Goal: Information Seeking & Learning: Learn about a topic

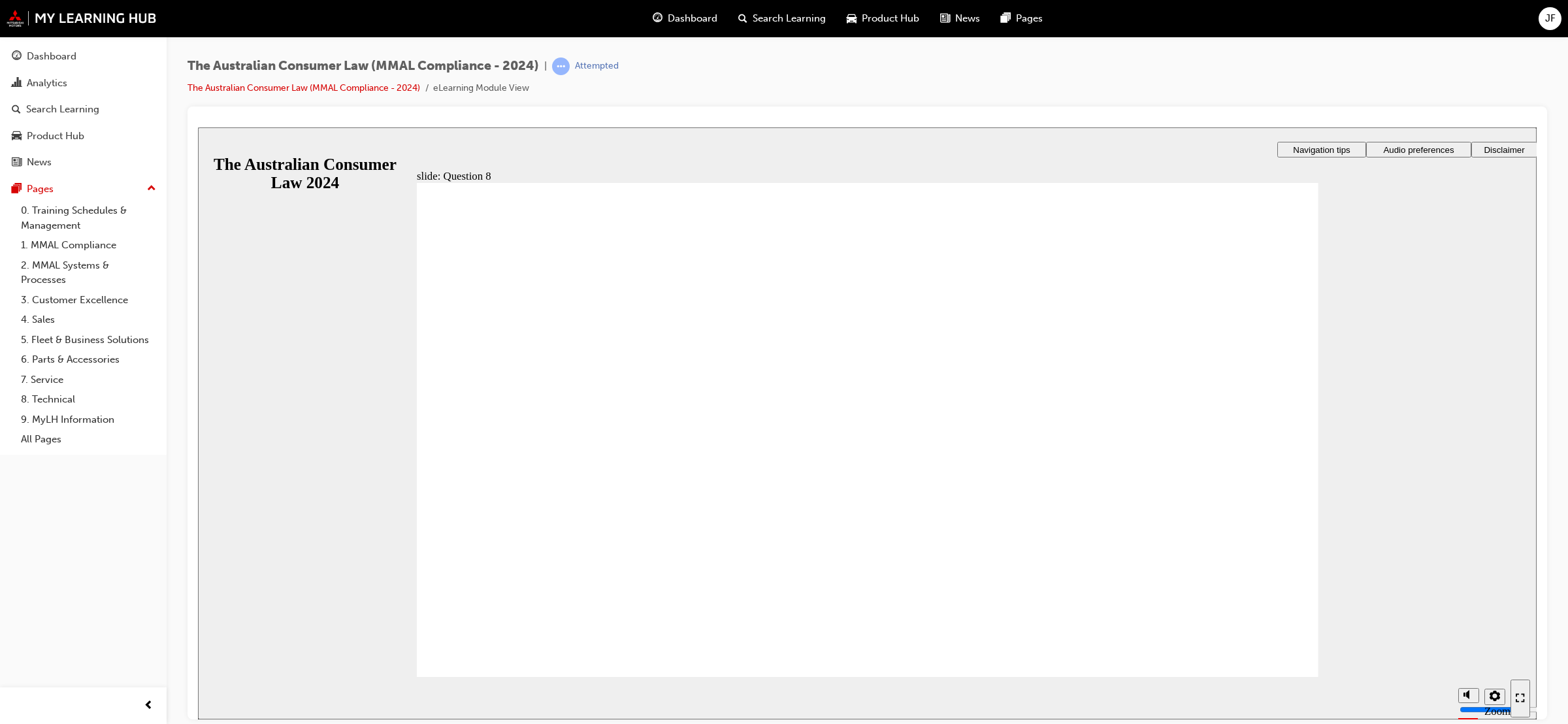
radio input "true"
checkbox input "true"
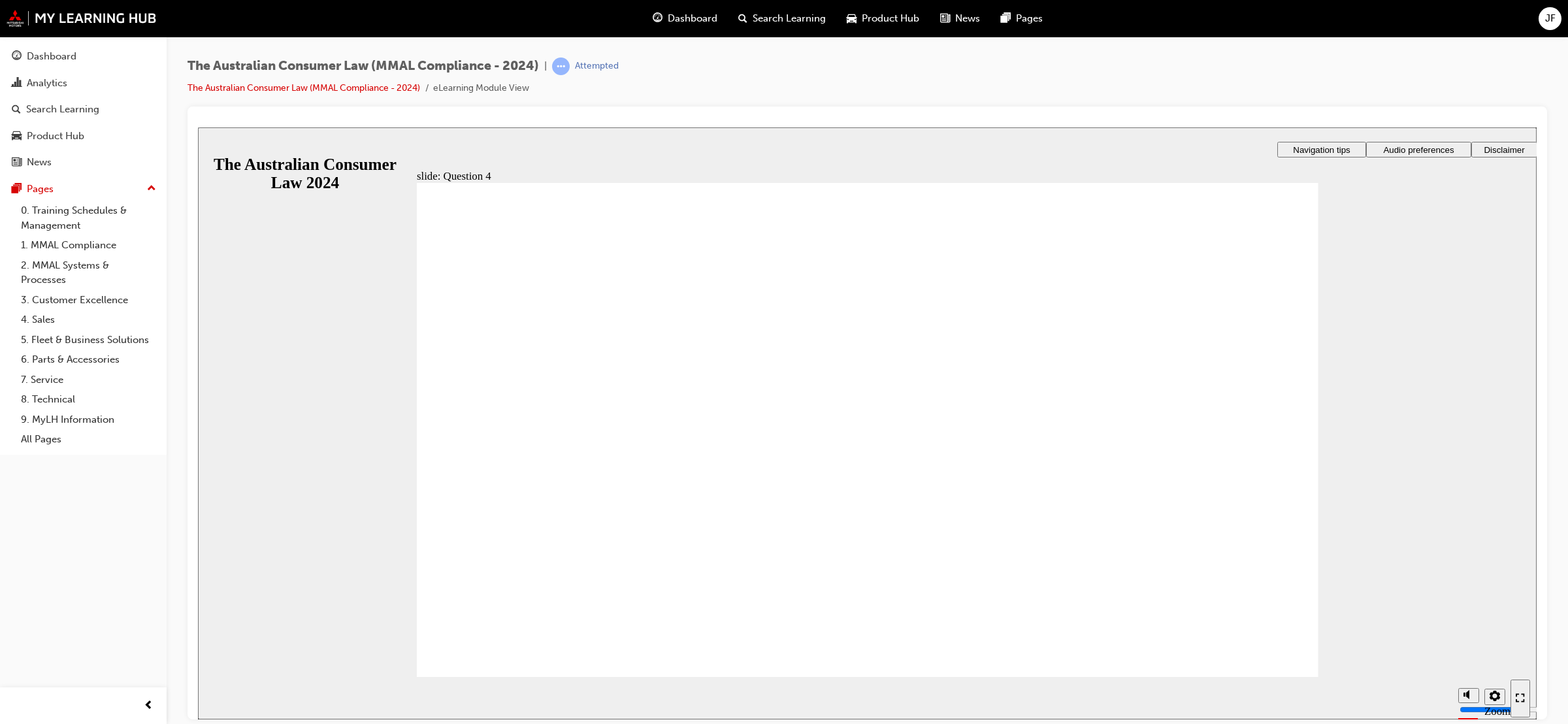
checkbox input "true"
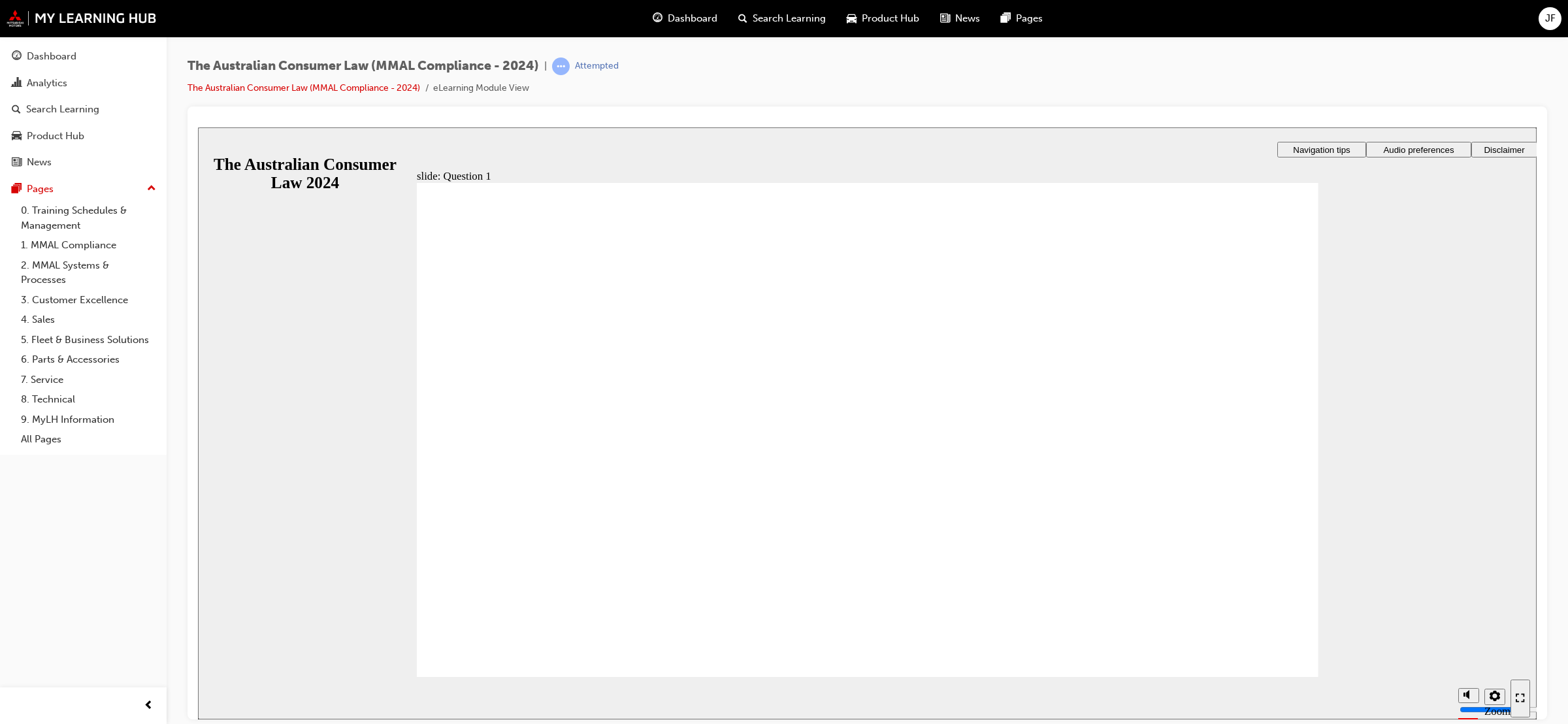
radio input "true"
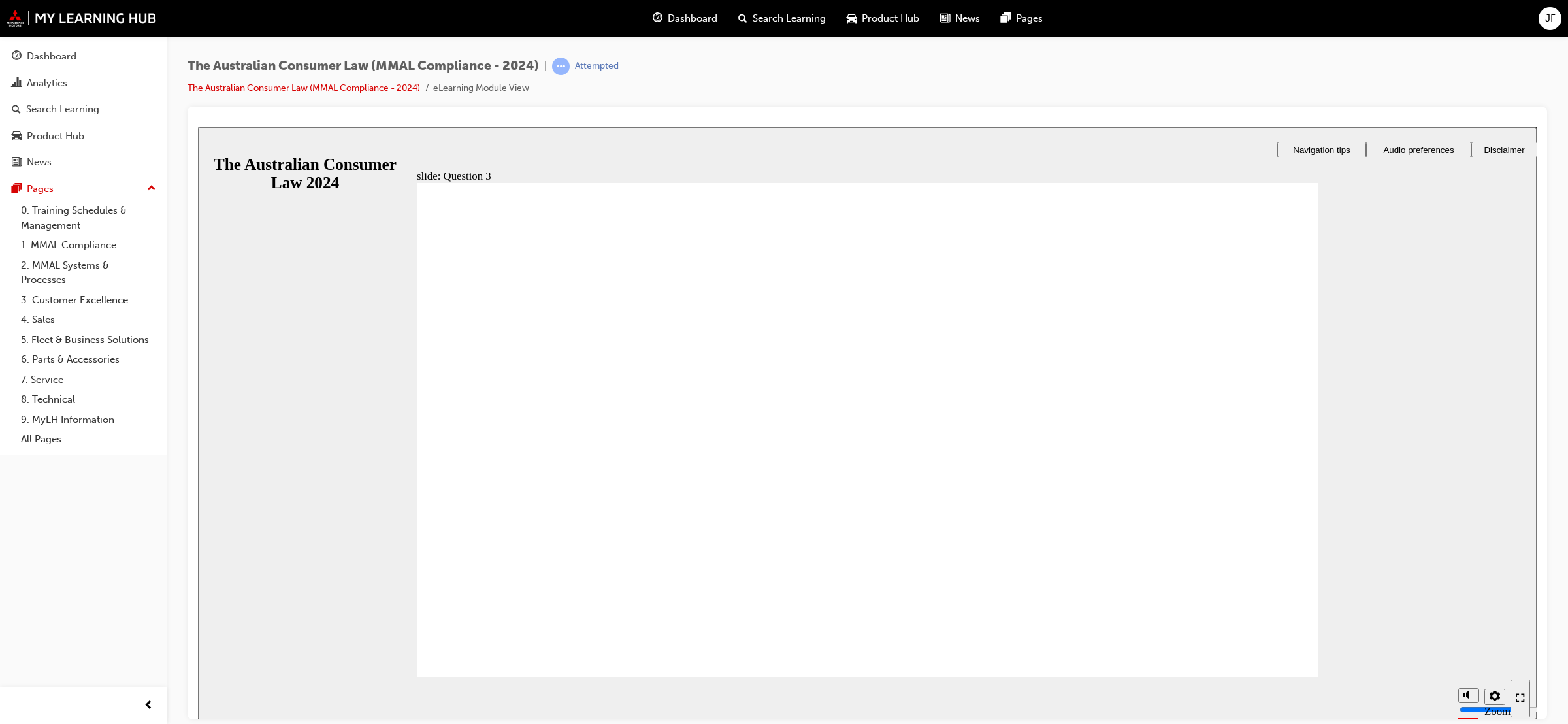
checkbox input "true"
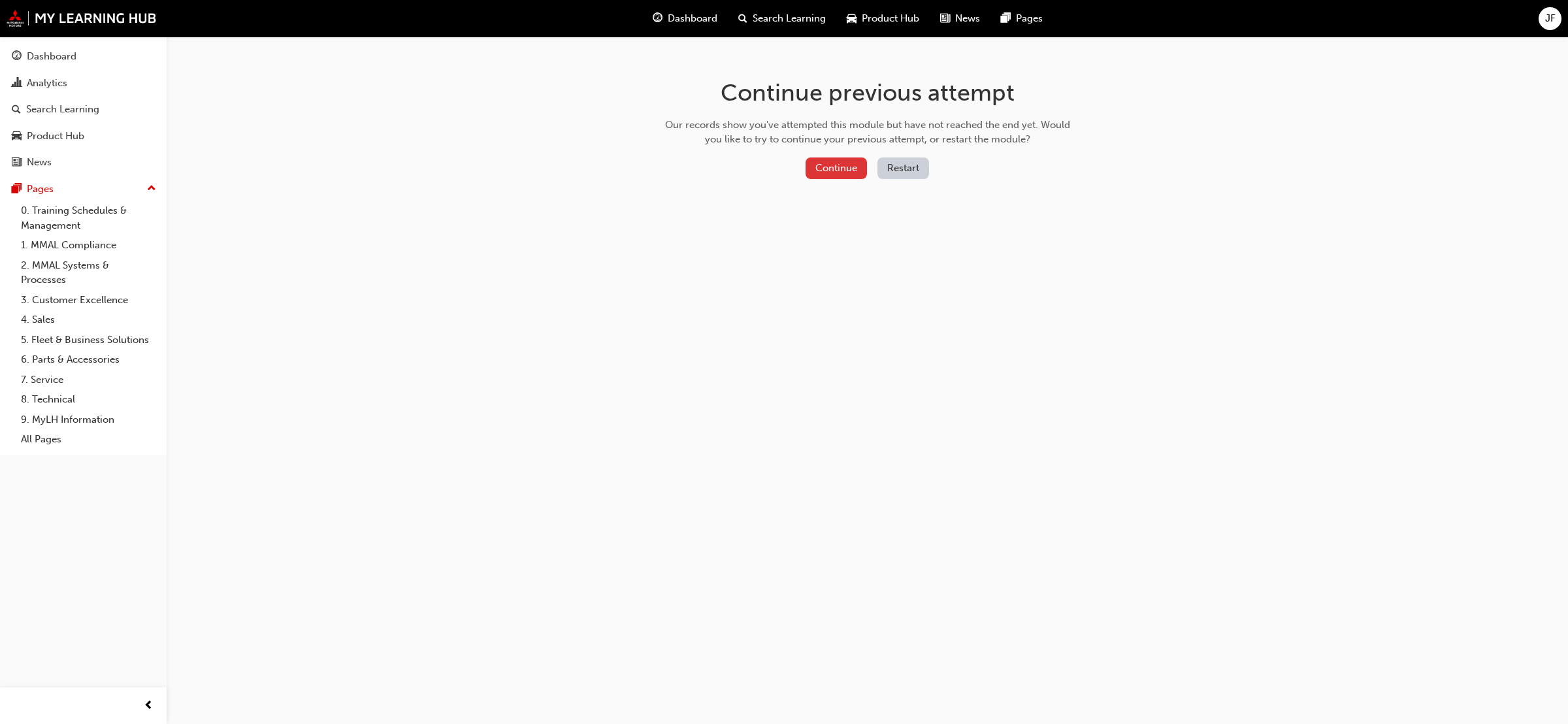
click at [826, 161] on button "Continue" at bounding box center [836, 168] width 61 height 21
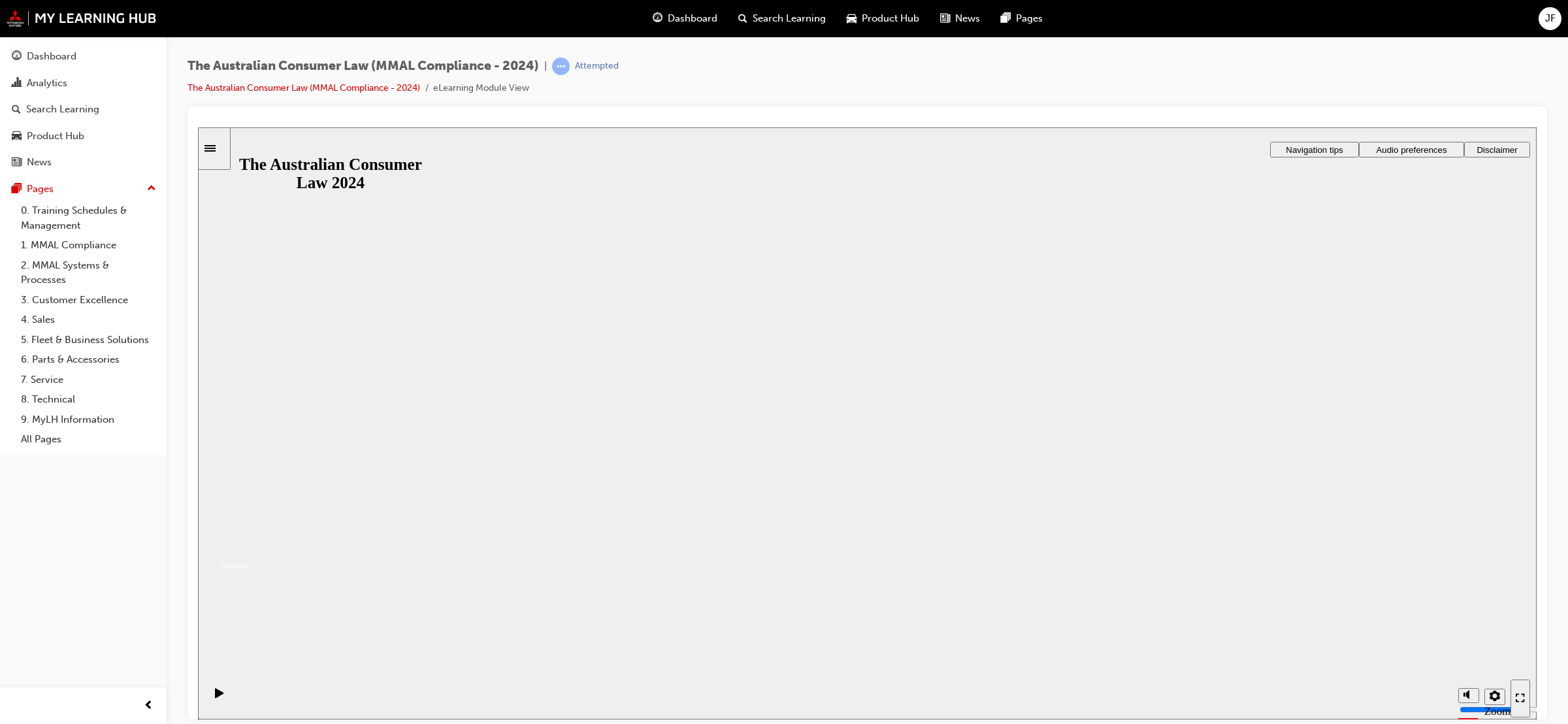
click at [249, 541] on button "Resume" at bounding box center [223, 550] width 51 height 17
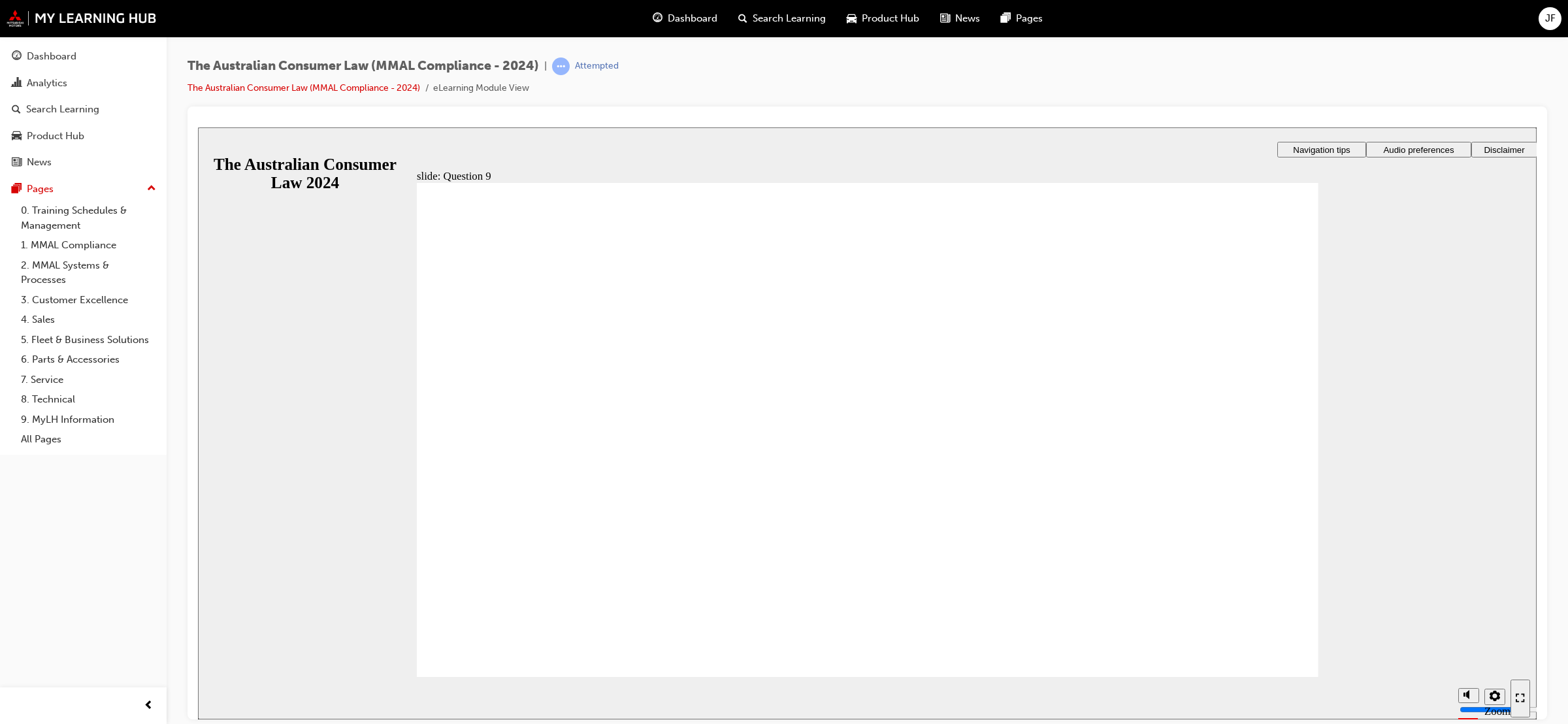
checkbox input "true"
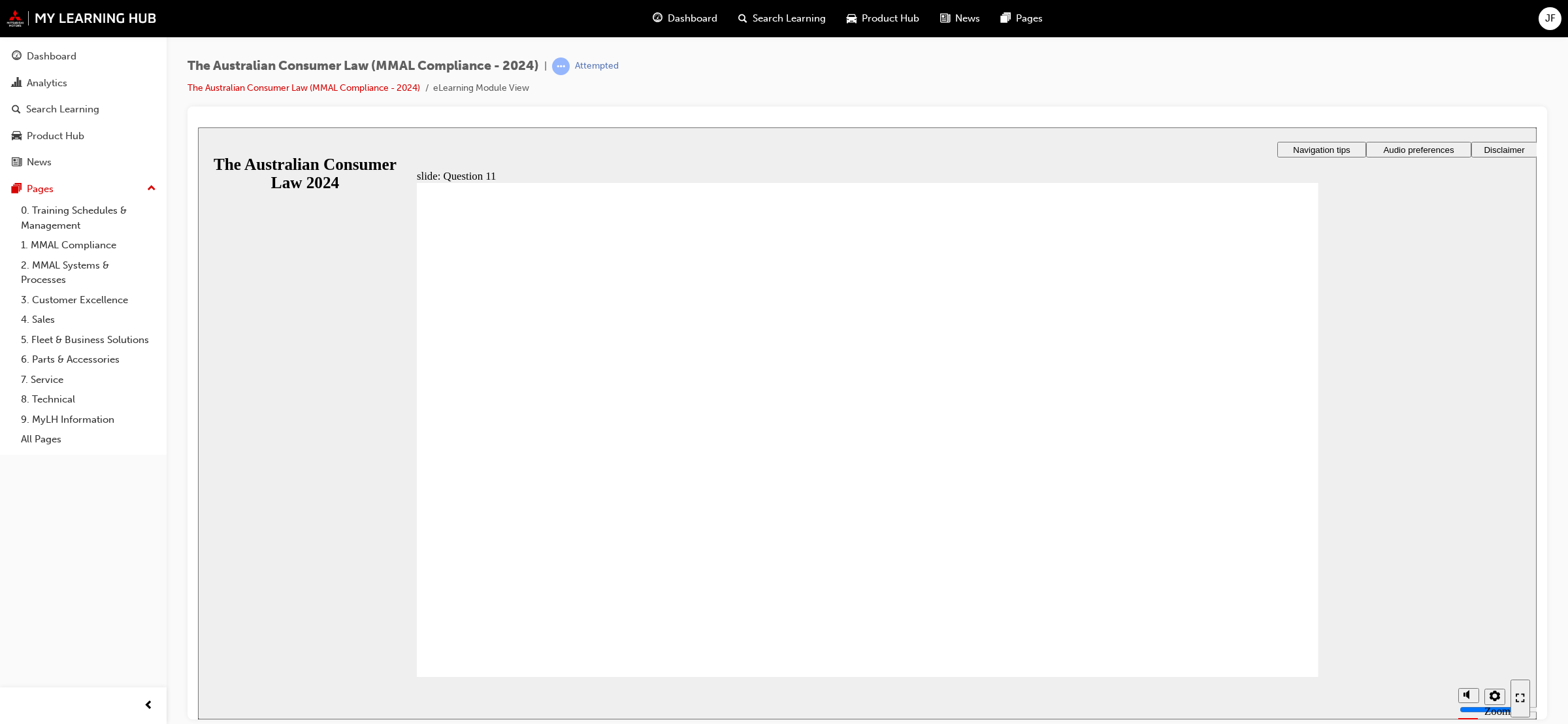
checkbox input "true"
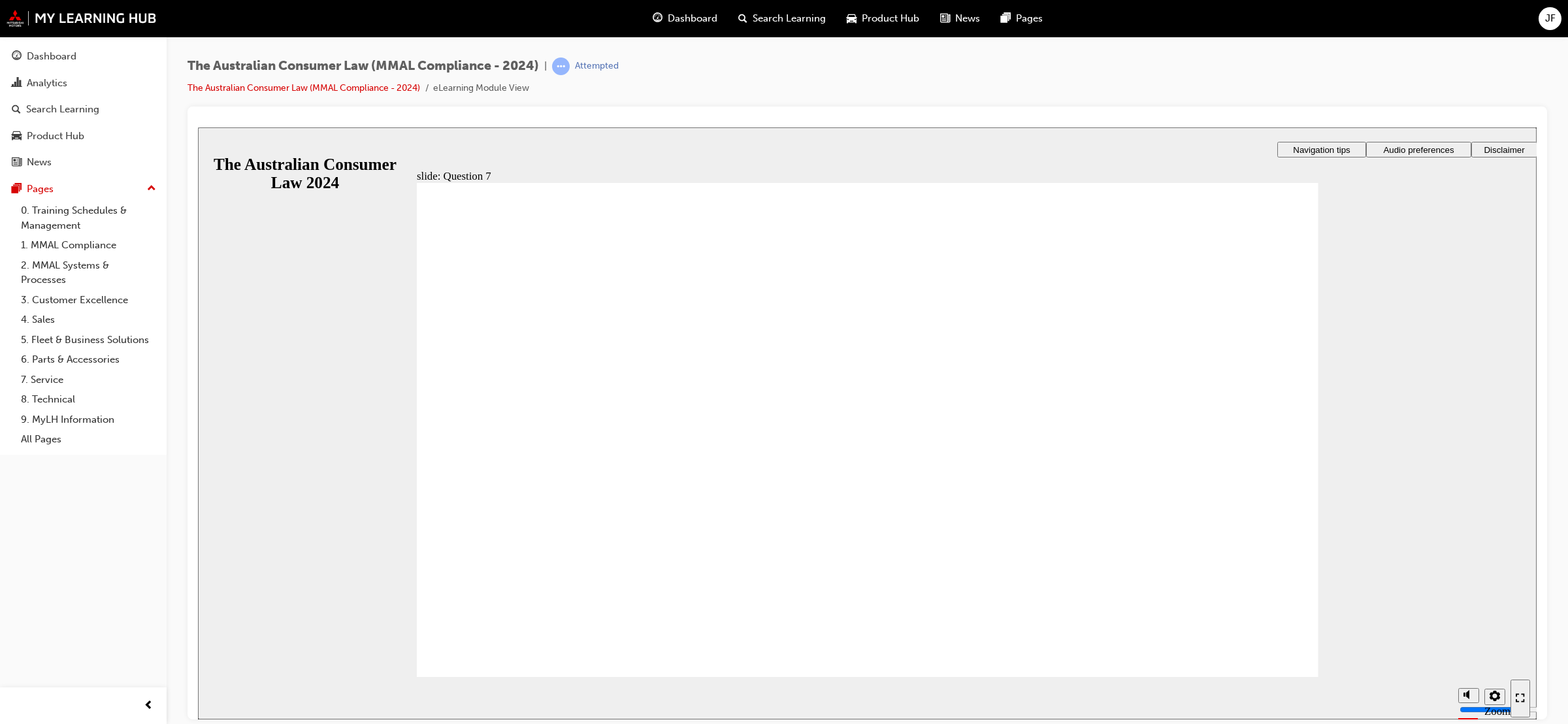
checkbox input "true"
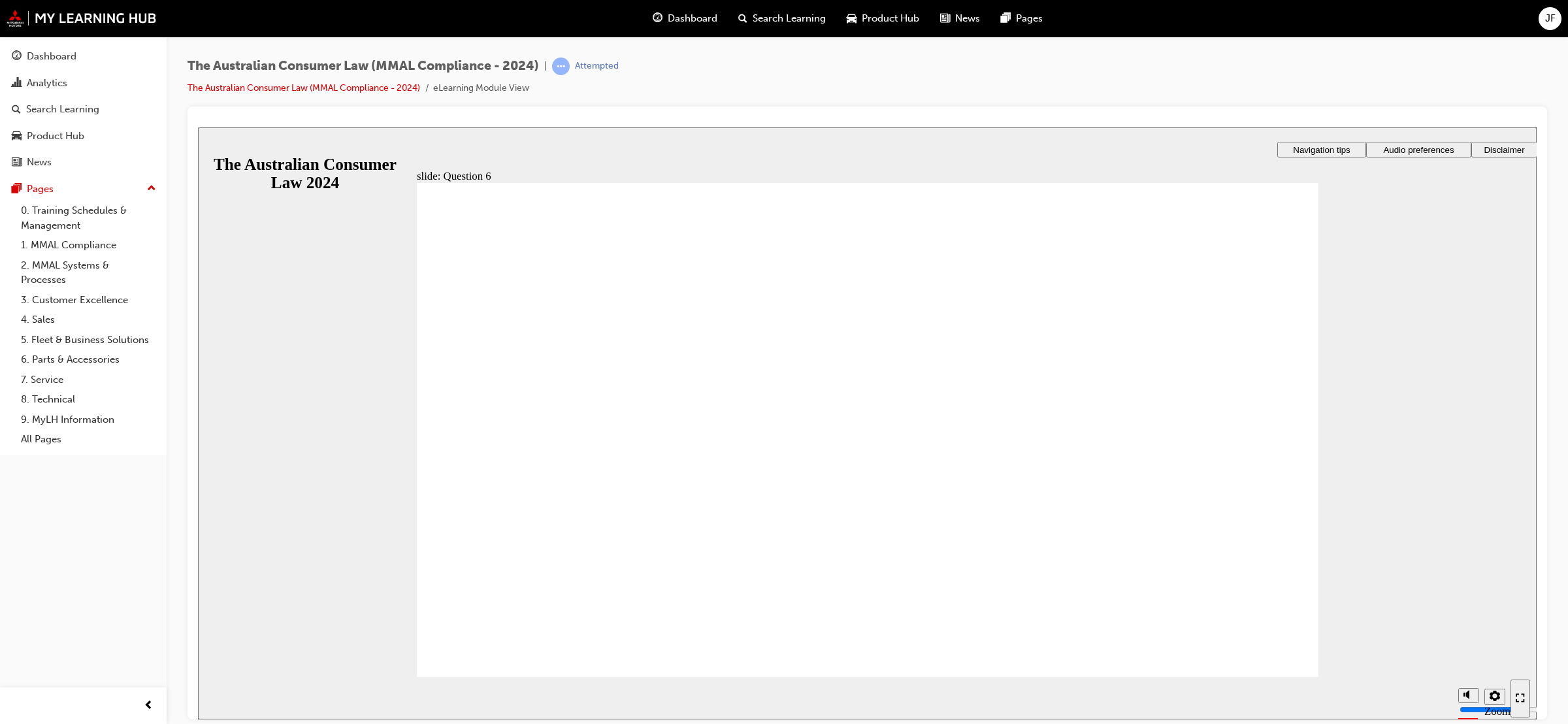
radio input "true"
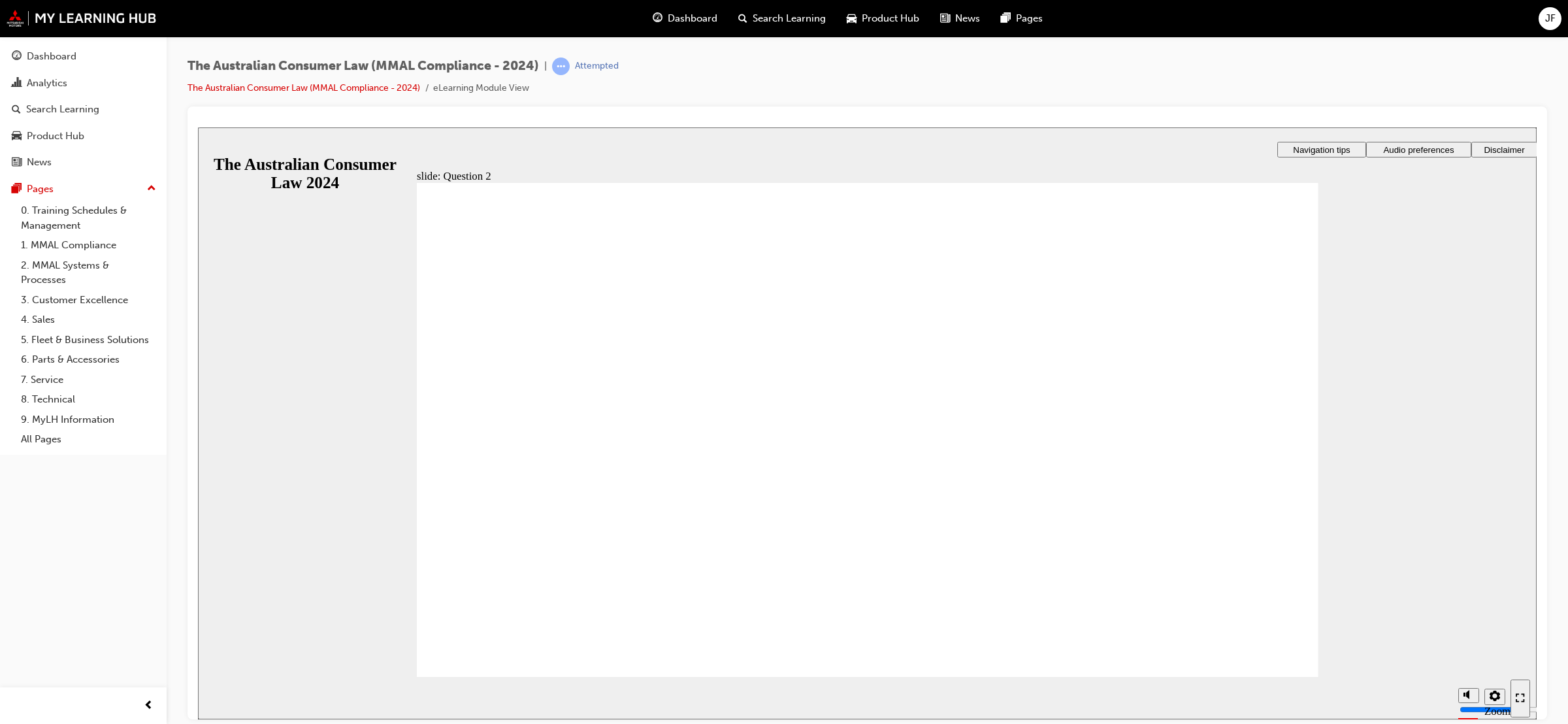
radio input "false"
radio input "true"
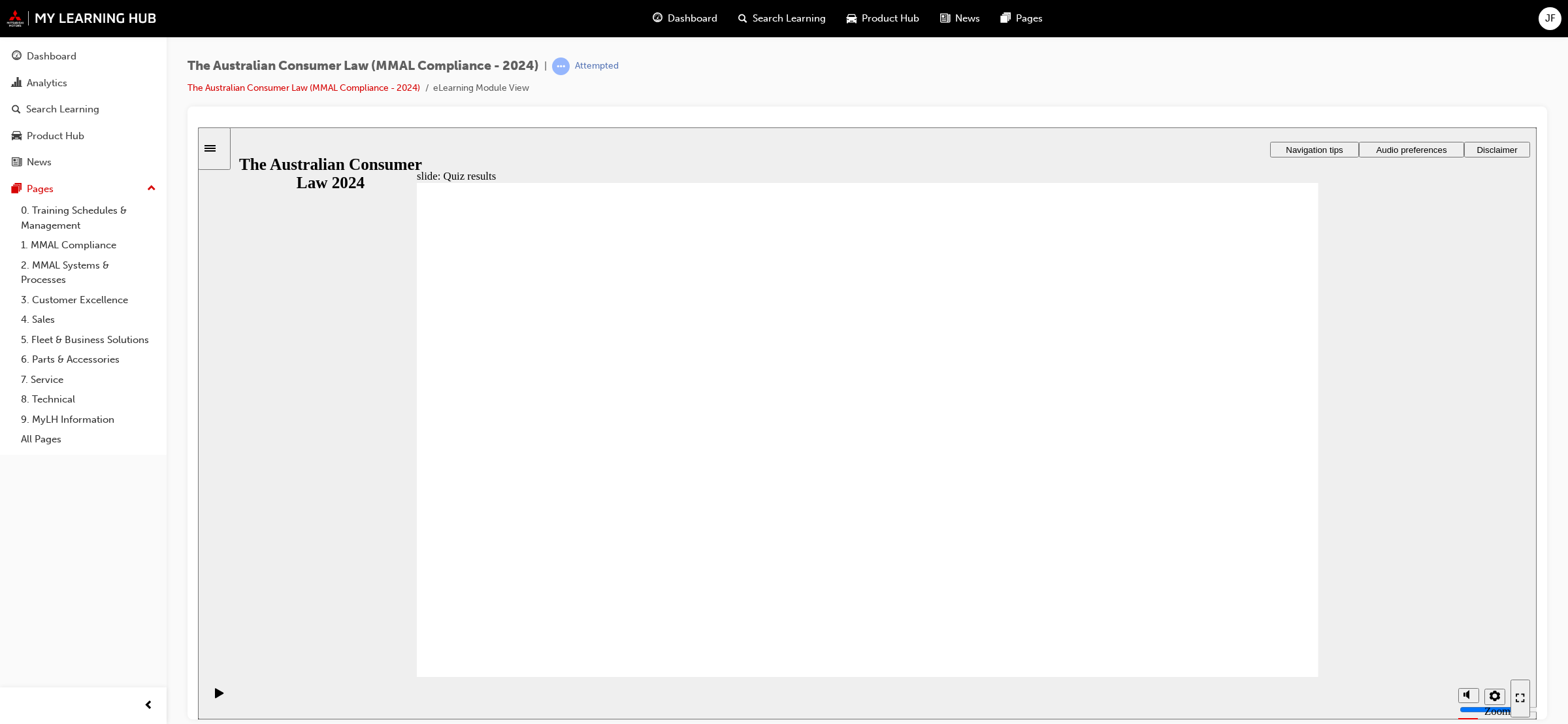
radio input "true"
checkbox input "true"
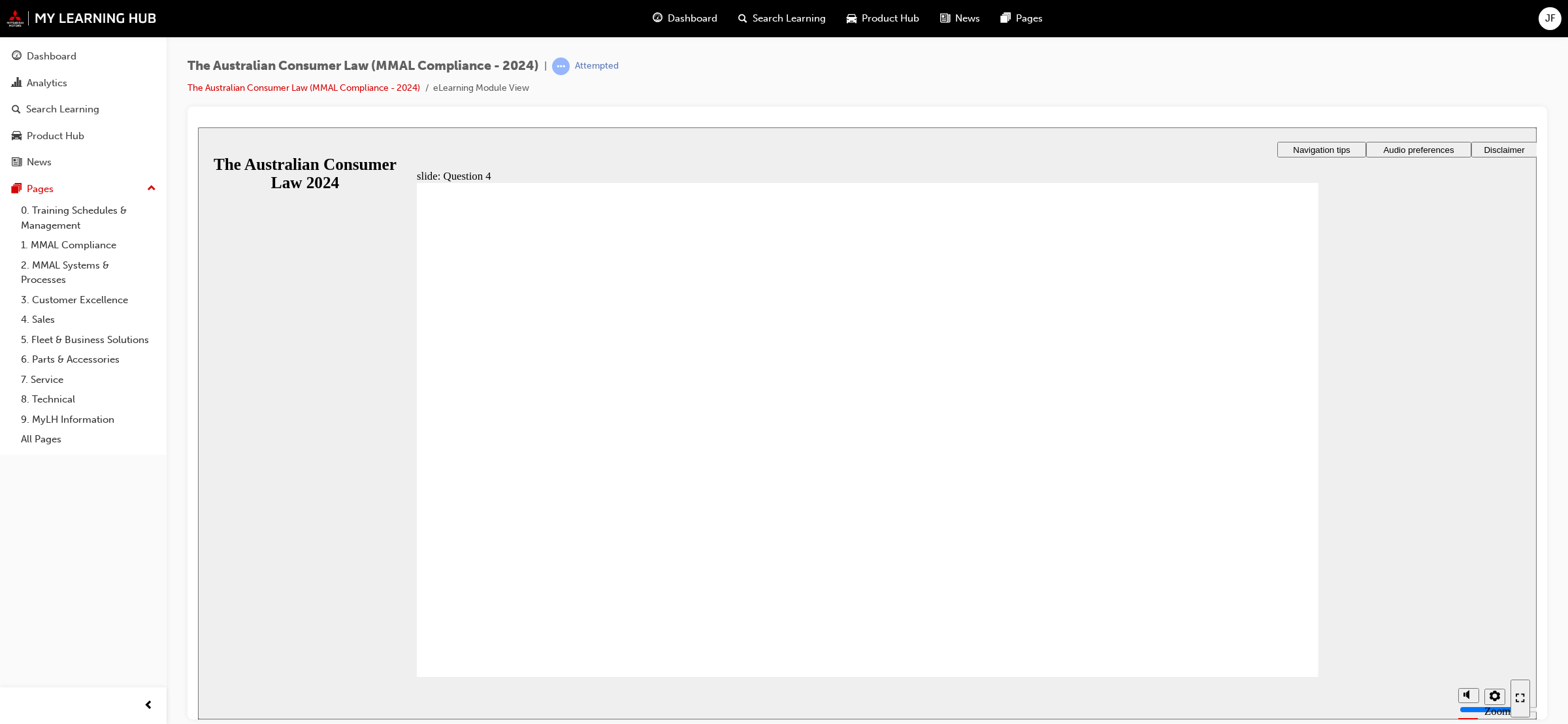
checkbox input "true"
checkbox input "false"
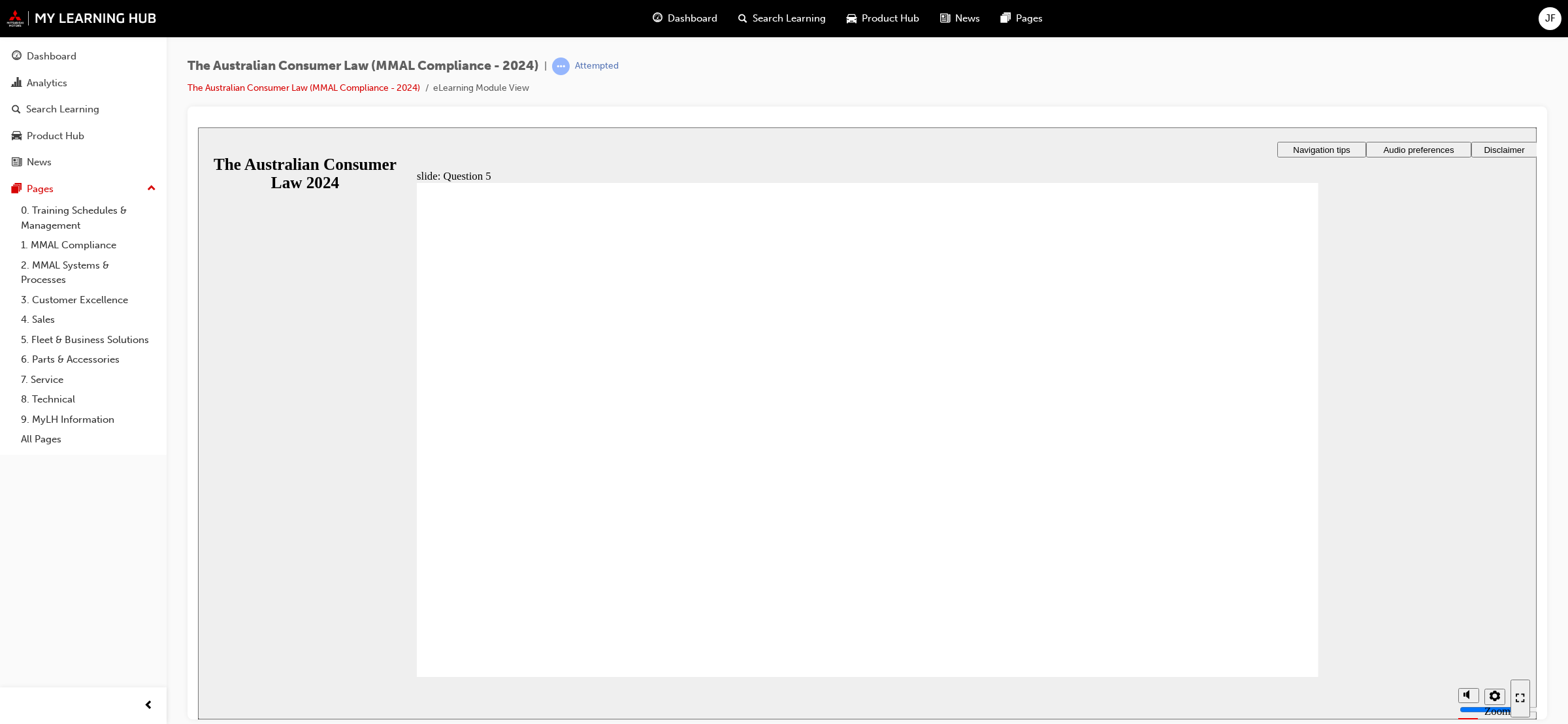
radio input "true"
drag, startPoint x: 572, startPoint y: 623, endPoint x: 567, endPoint y: 633, distance: 11.2
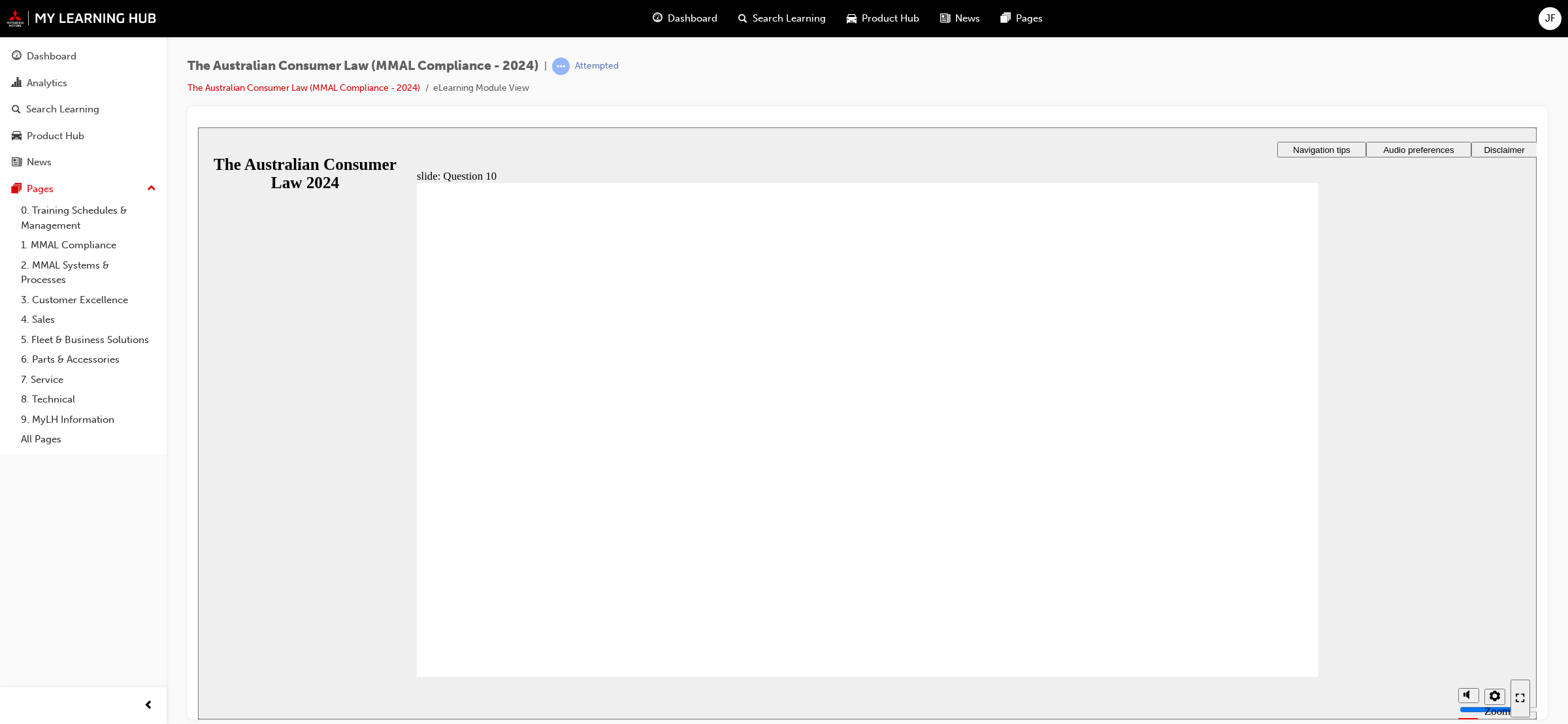
checkbox input "true"
radio input "true"
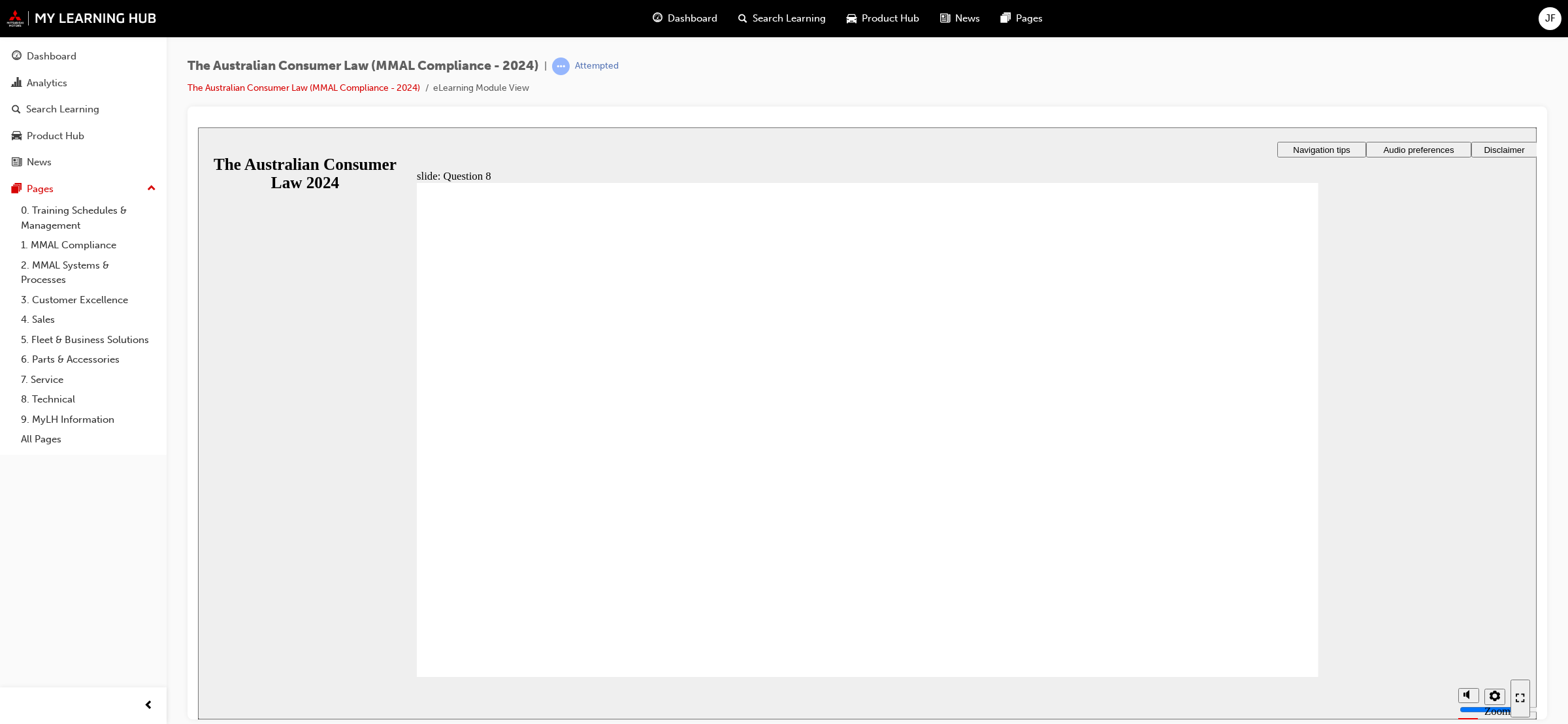
checkbox input "true"
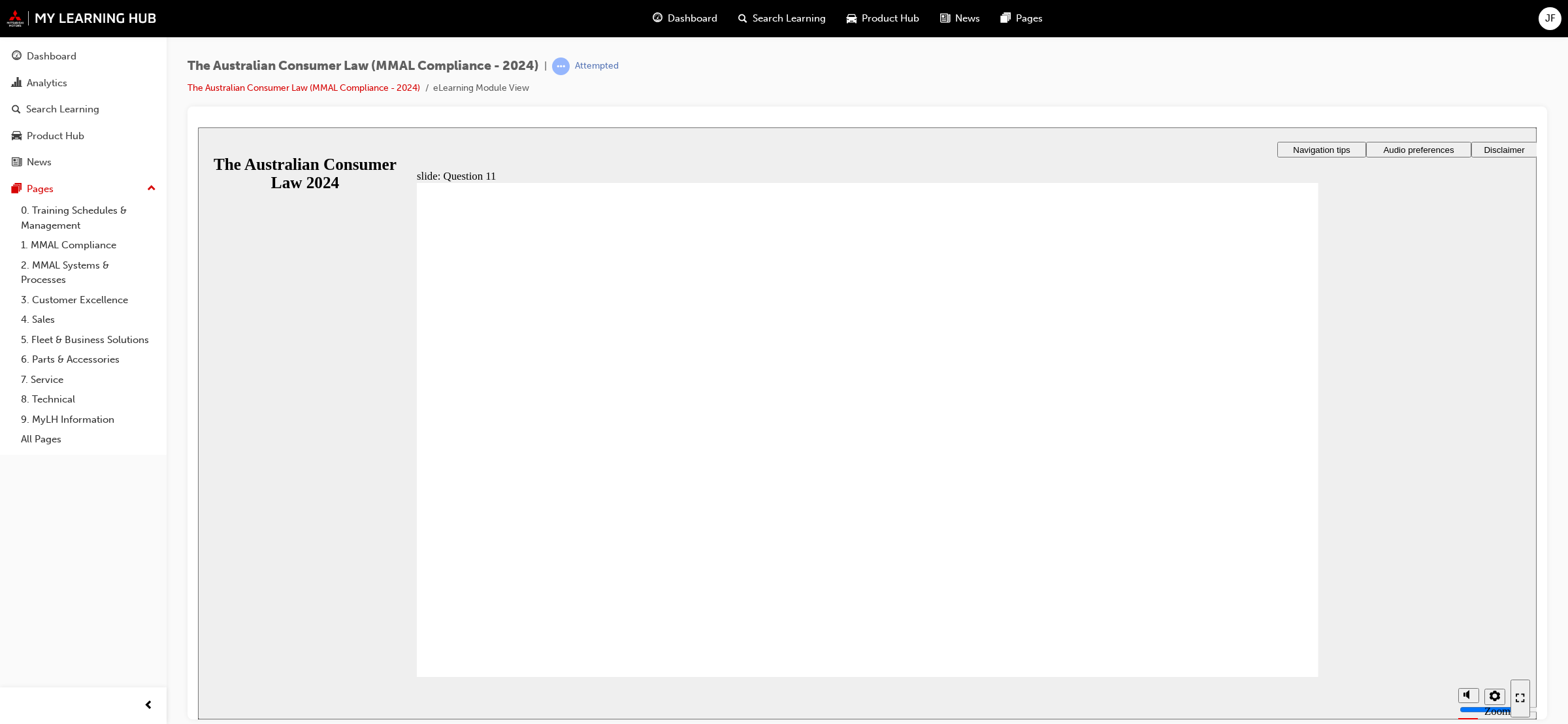
checkbox input "true"
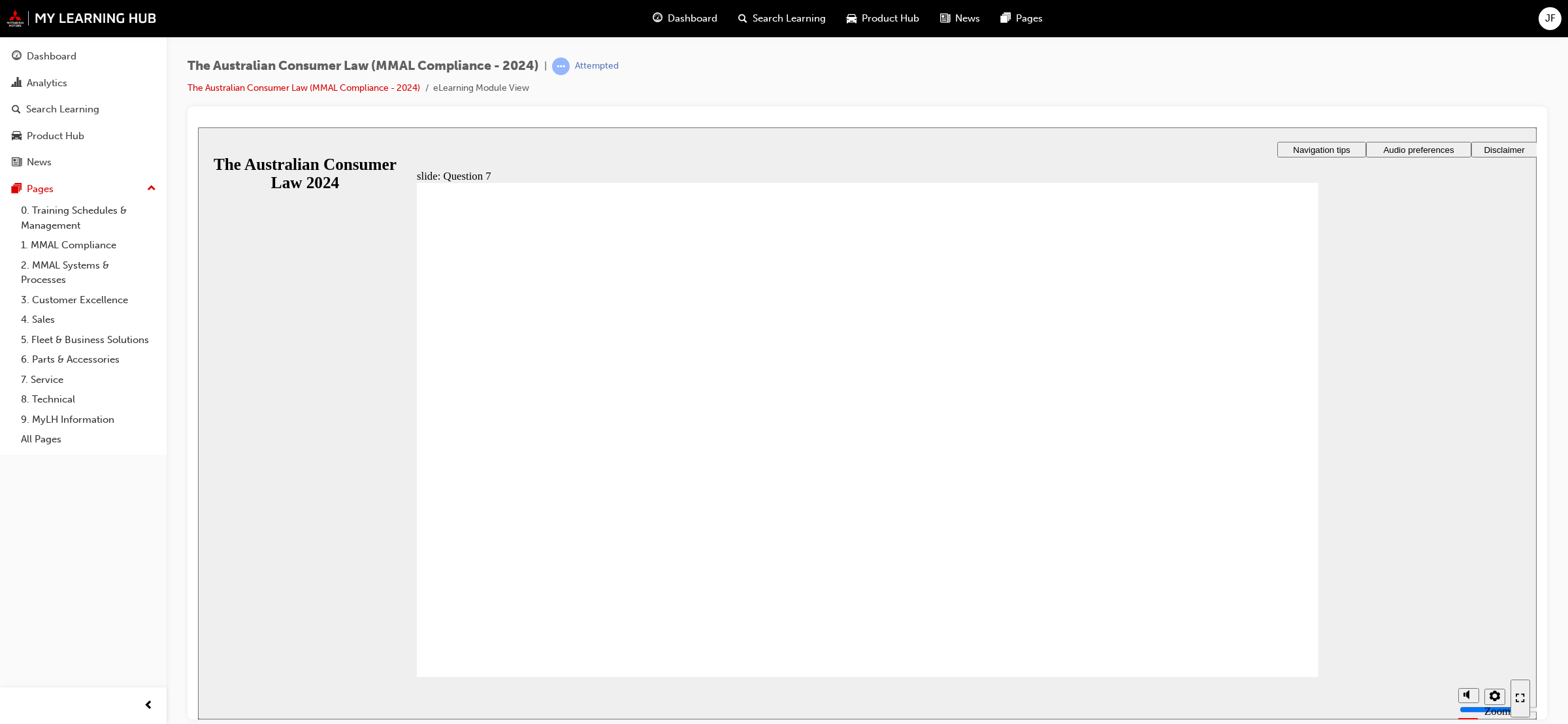
radio input "true"
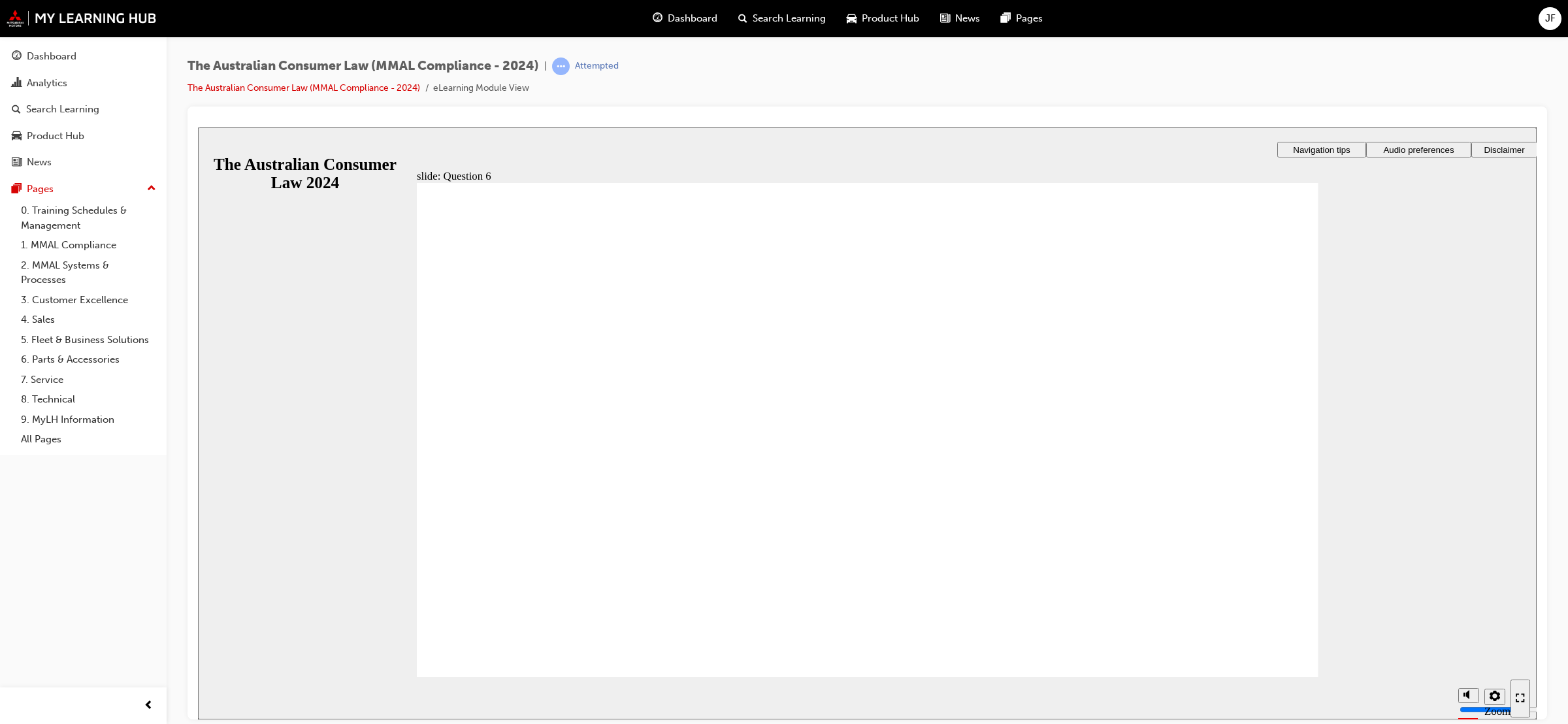
radio input "false"
radio input "true"
checkbox input "true"
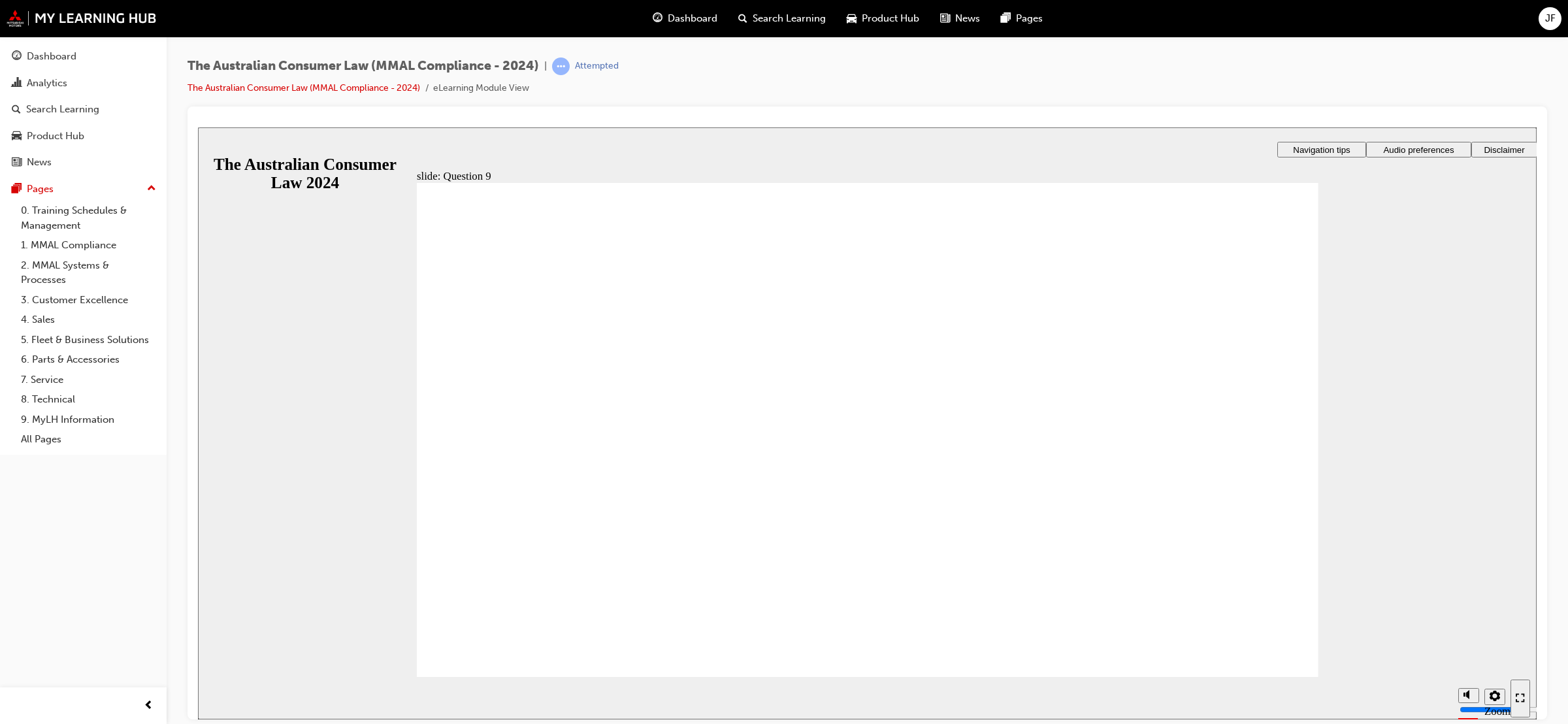
checkbox input "true"
radio input "true"
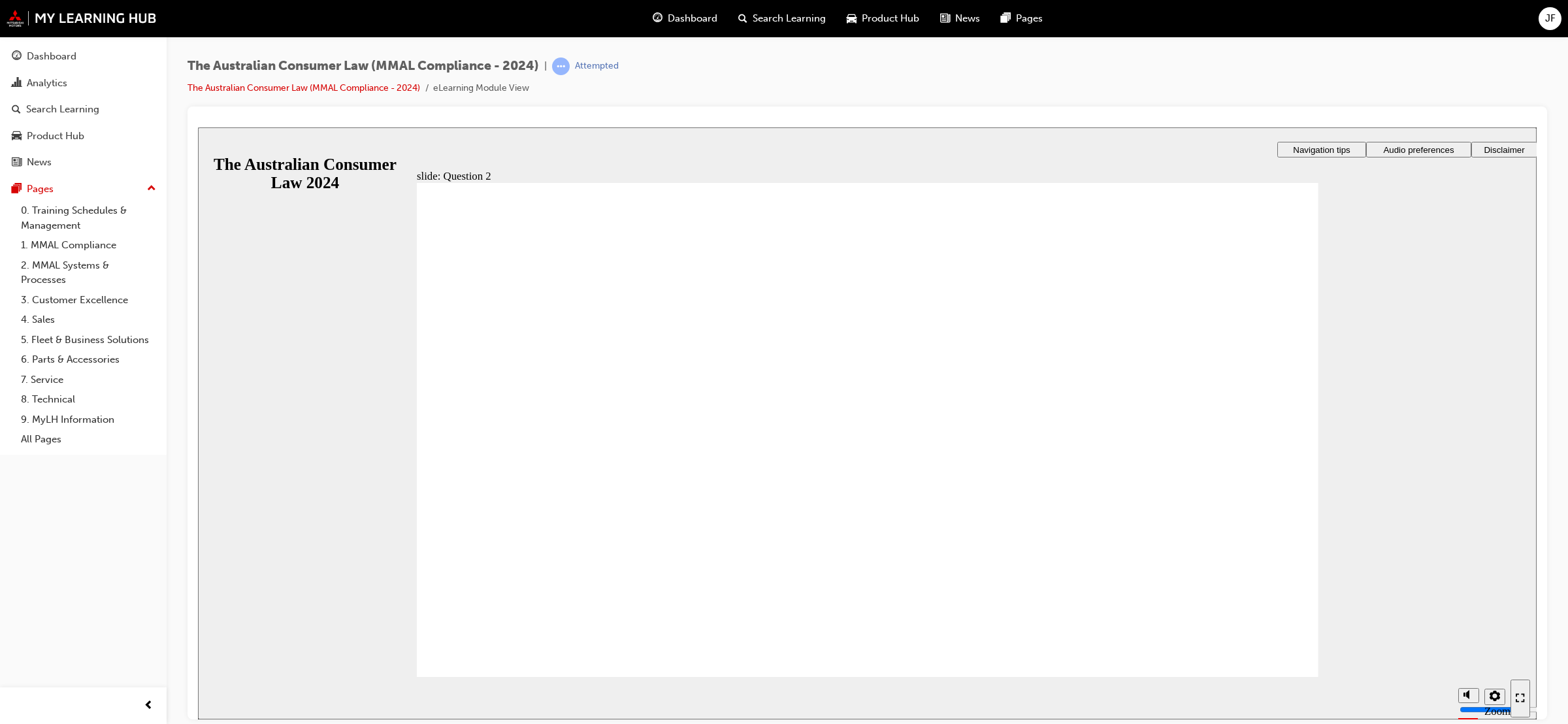
radio input "true"
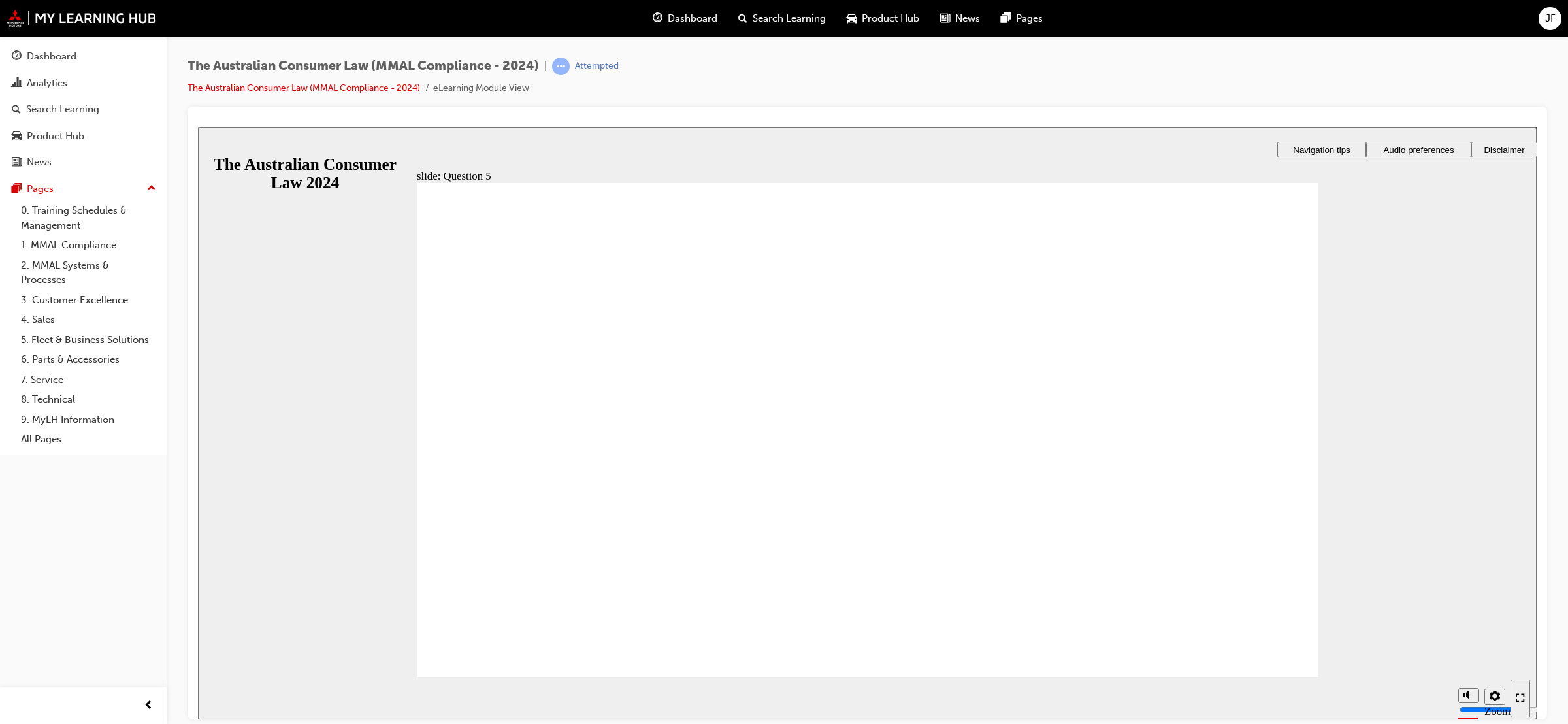
checkbox input "true"
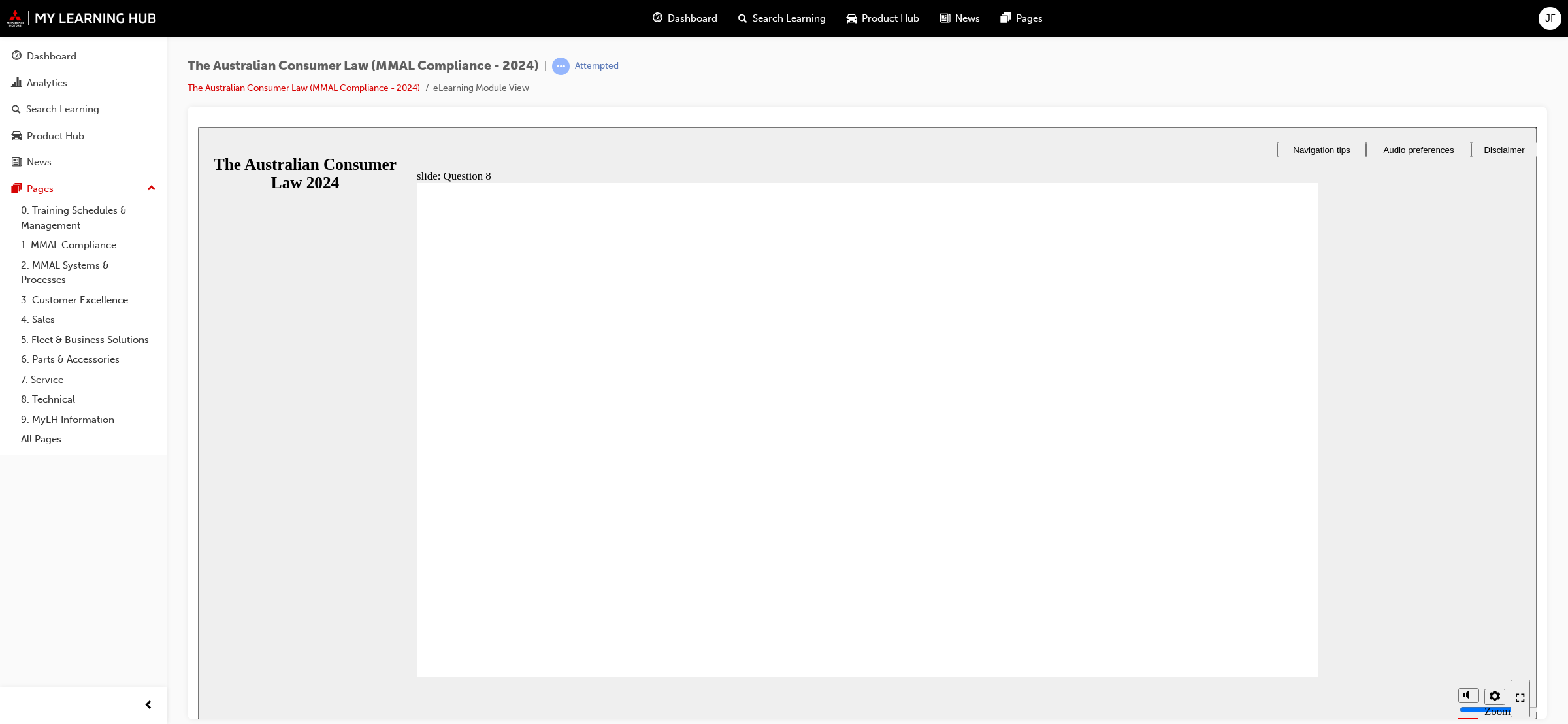
radio input "true"
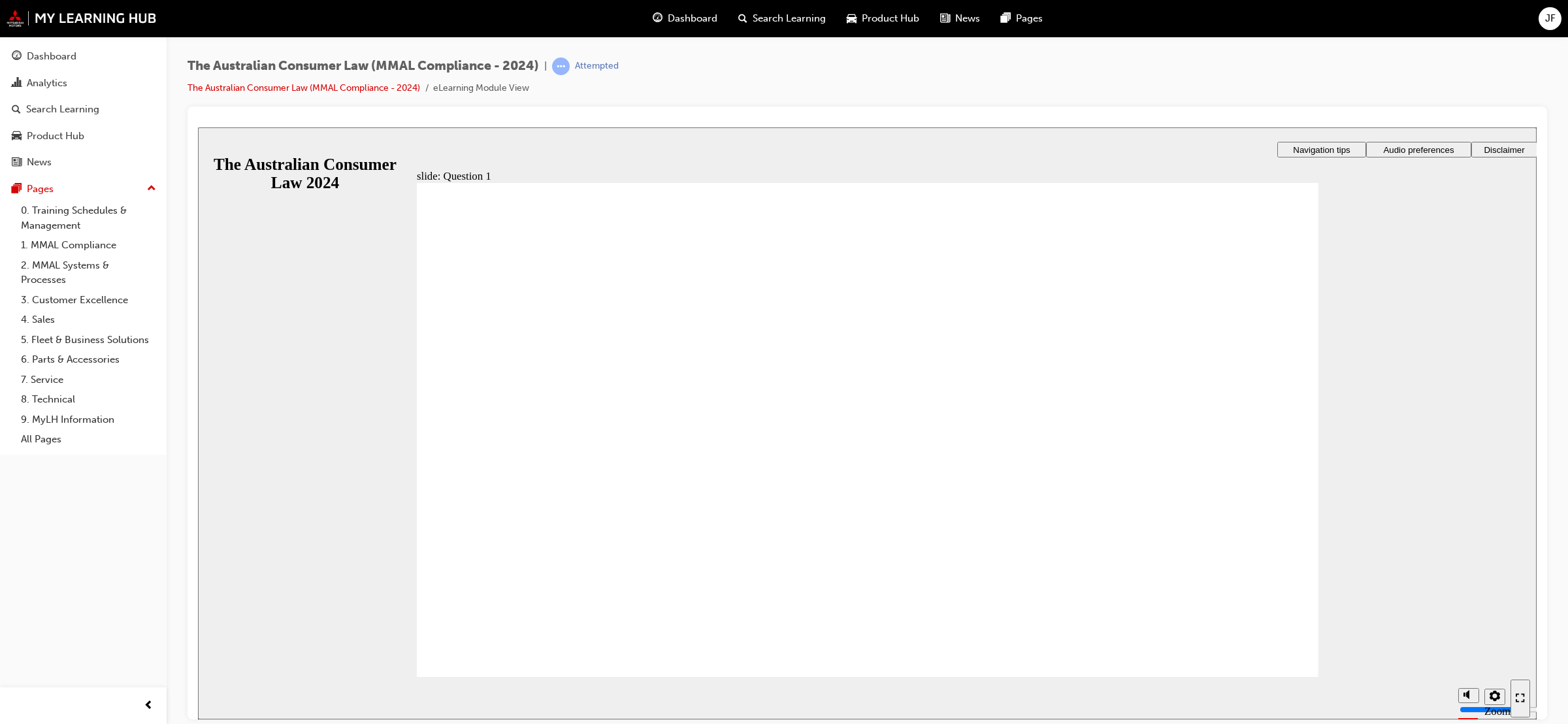
checkbox input "true"
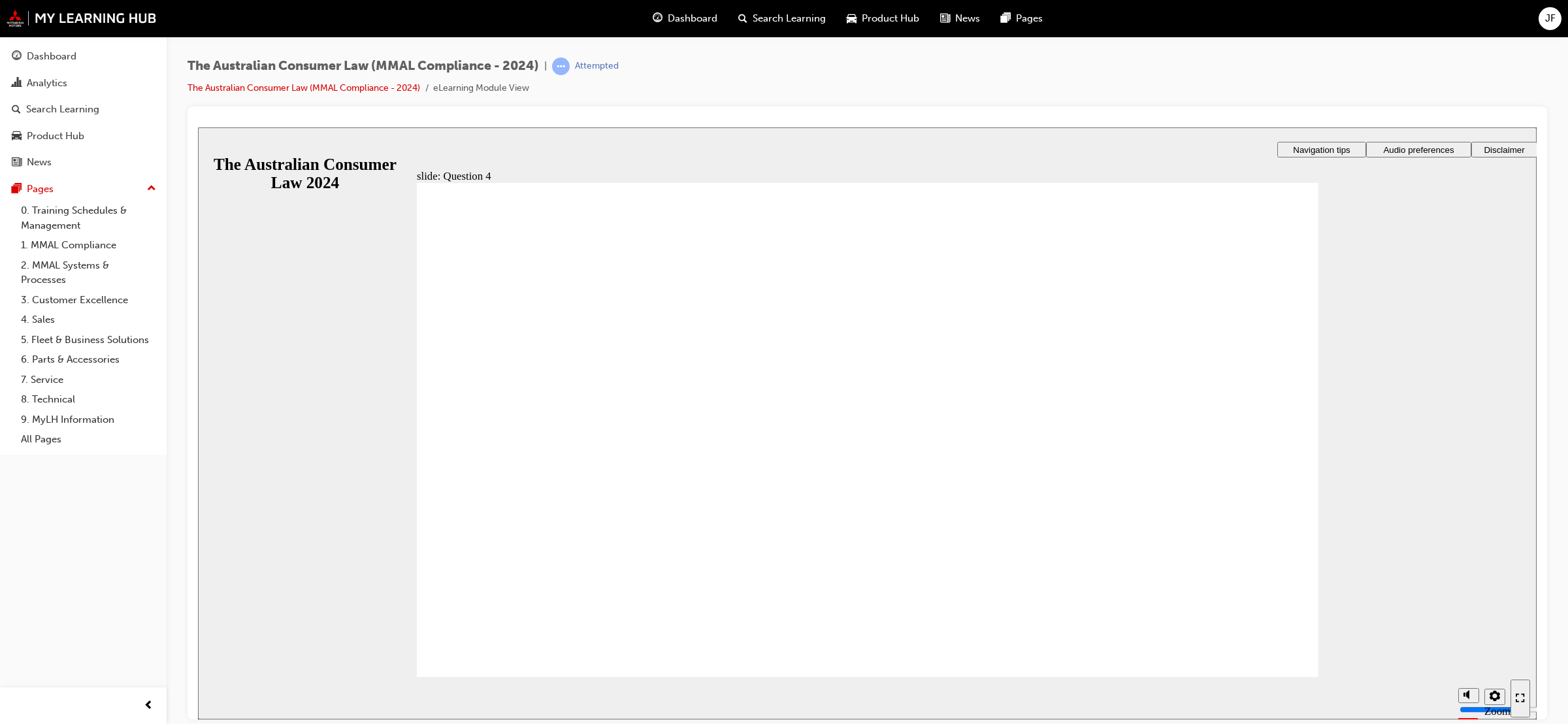
checkbox input "true"
checkbox input "false"
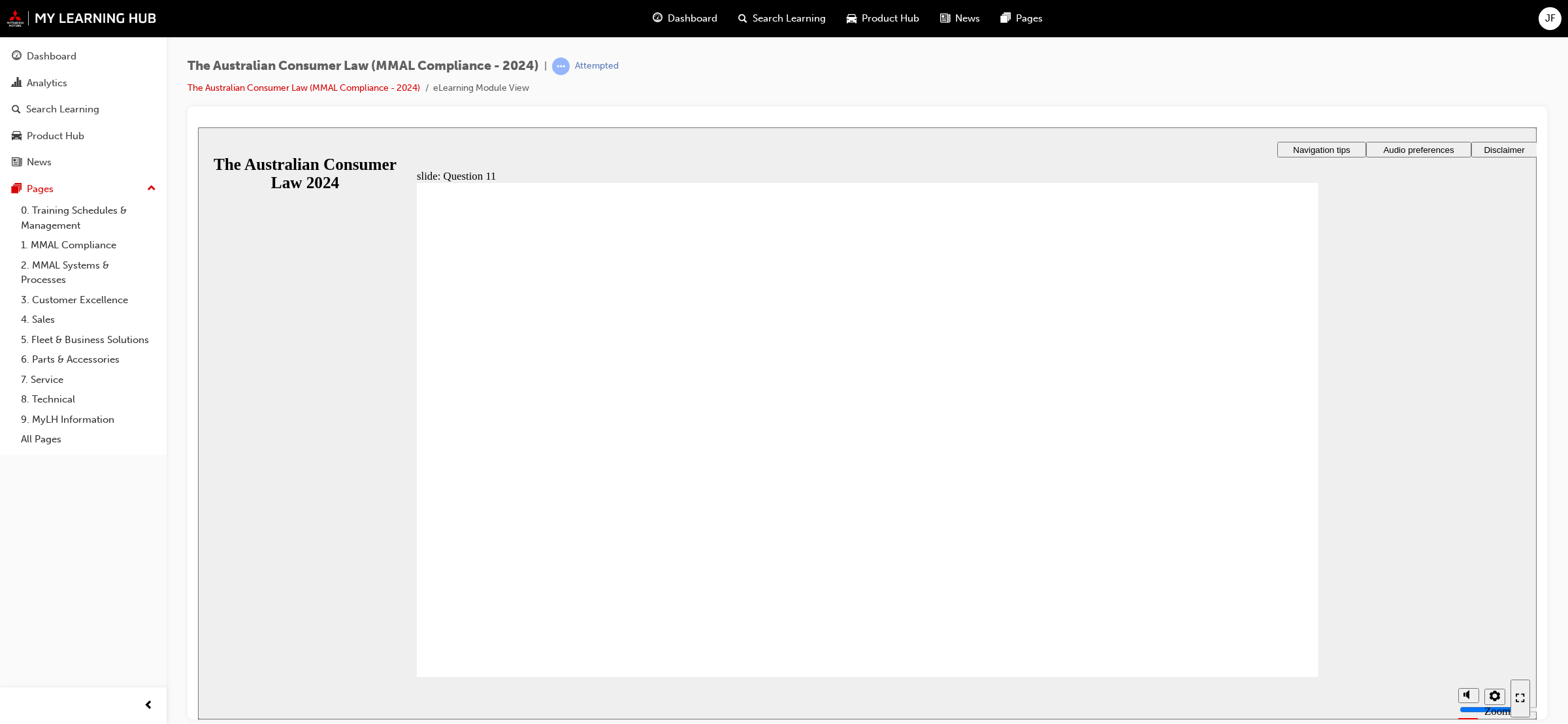
checkbox input "true"
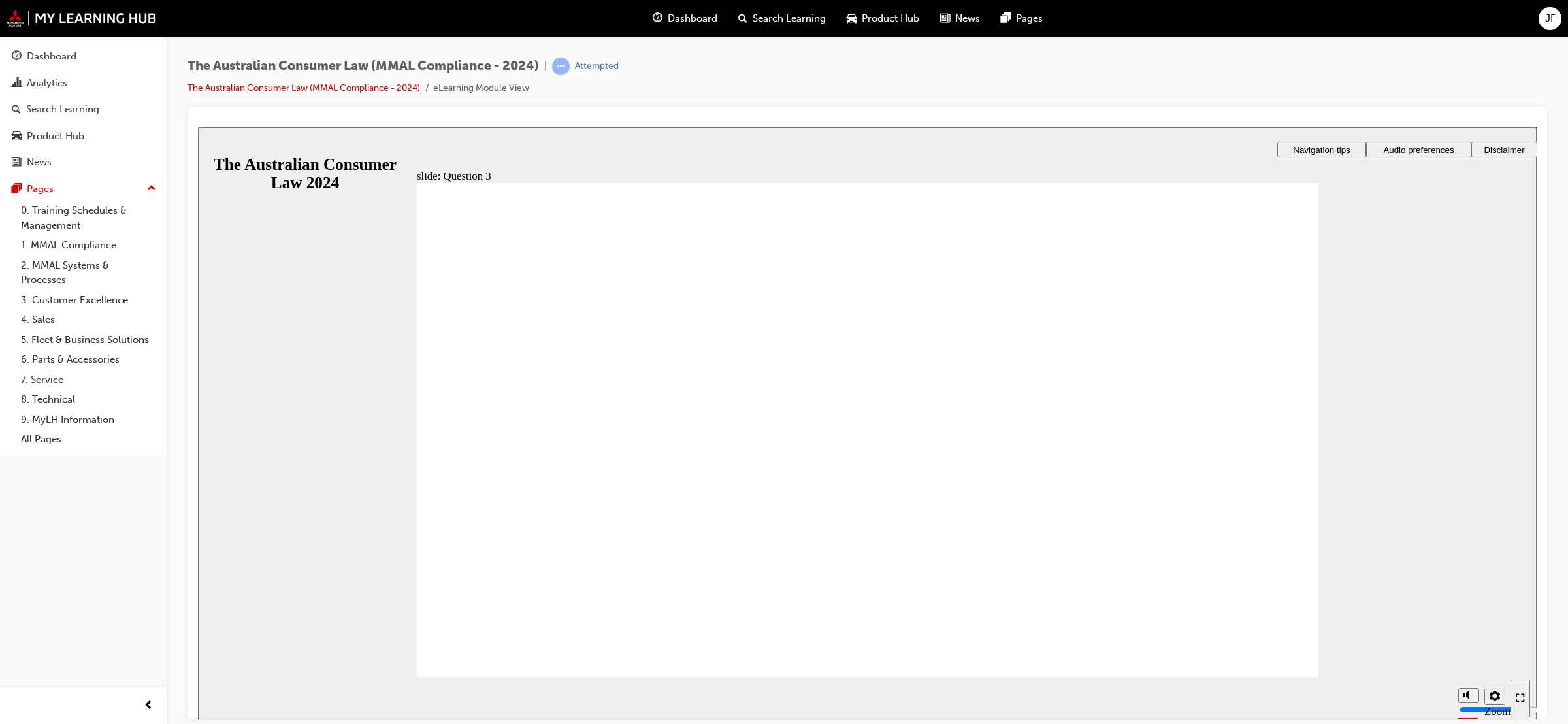
radio input "true"
checkbox input "true"
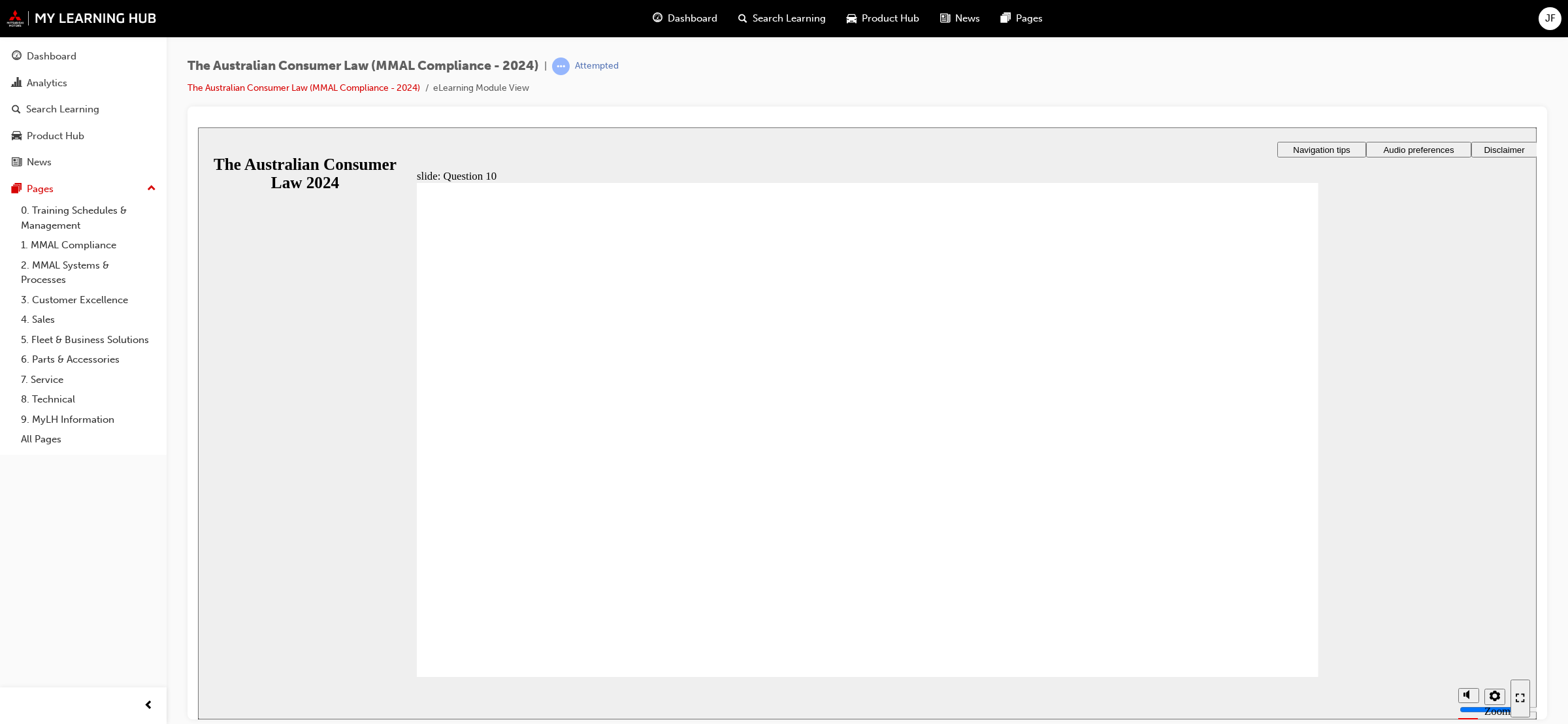
radio input "true"
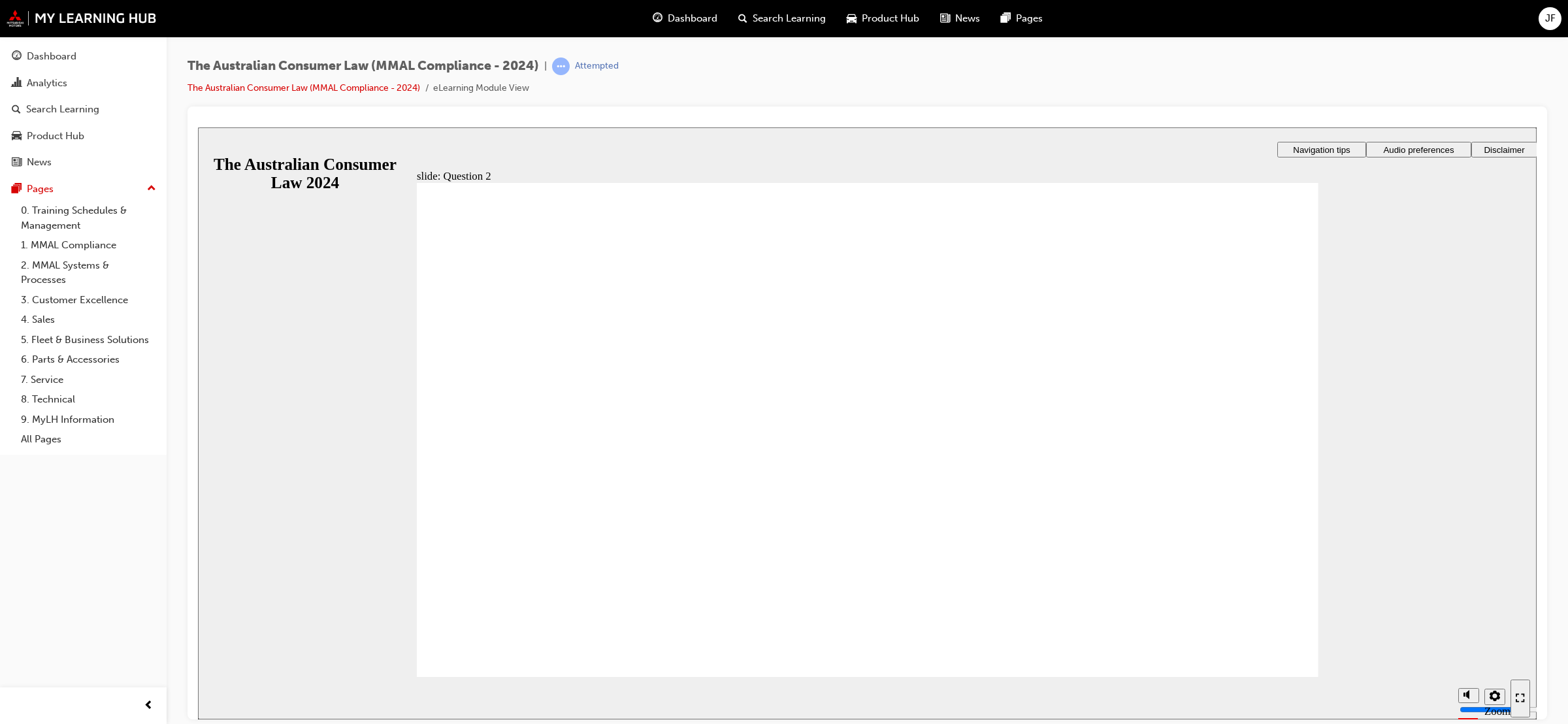
radio input "true"
checkbox input "true"
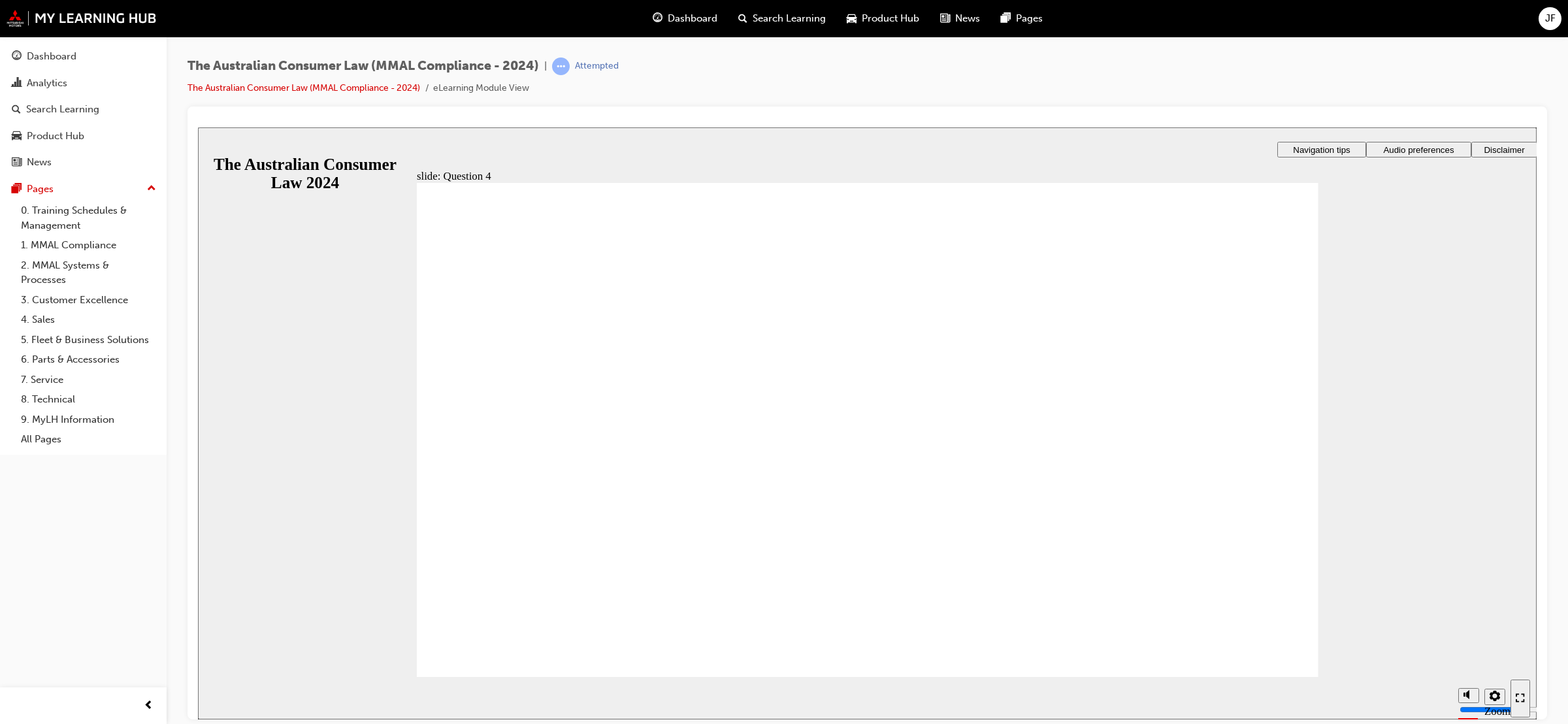
checkbox input "true"
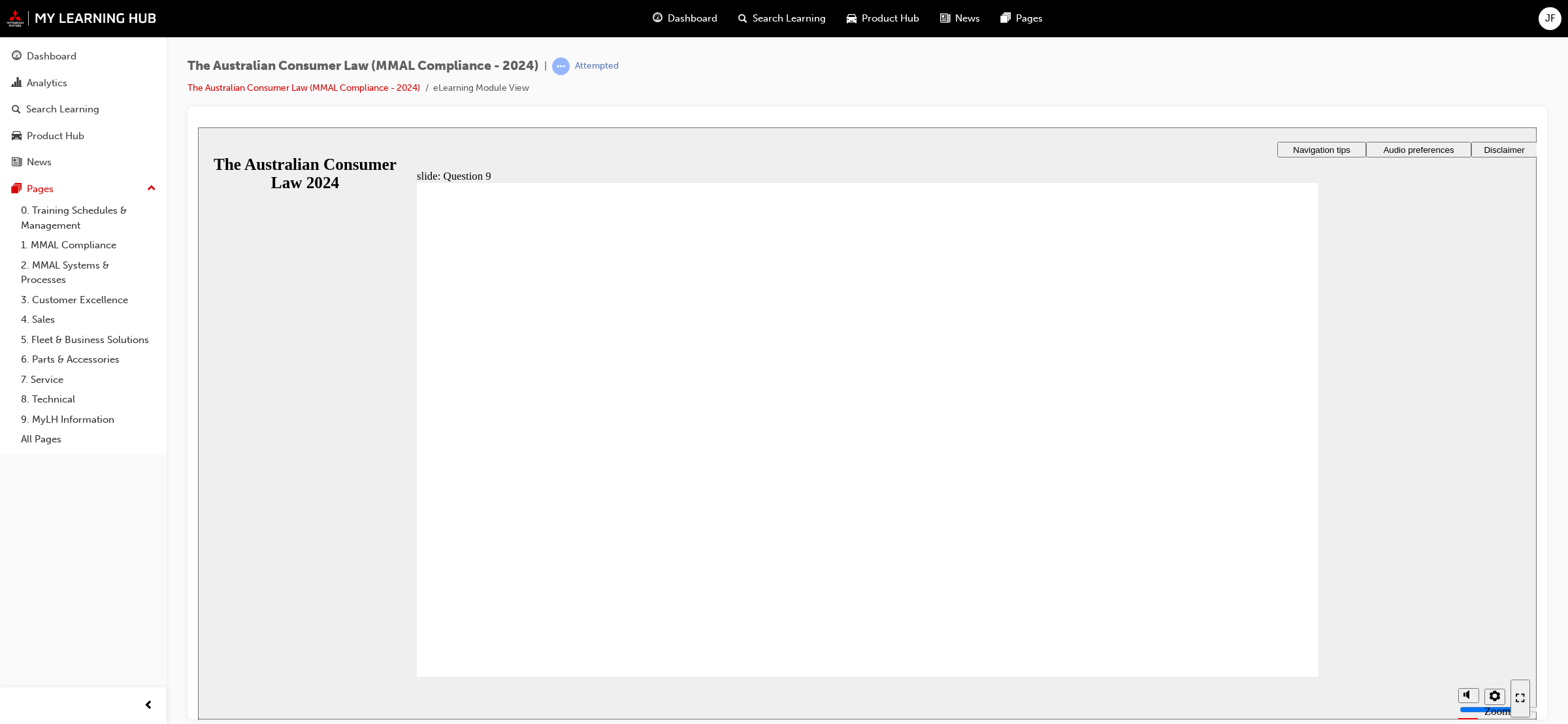
checkbox input "true"
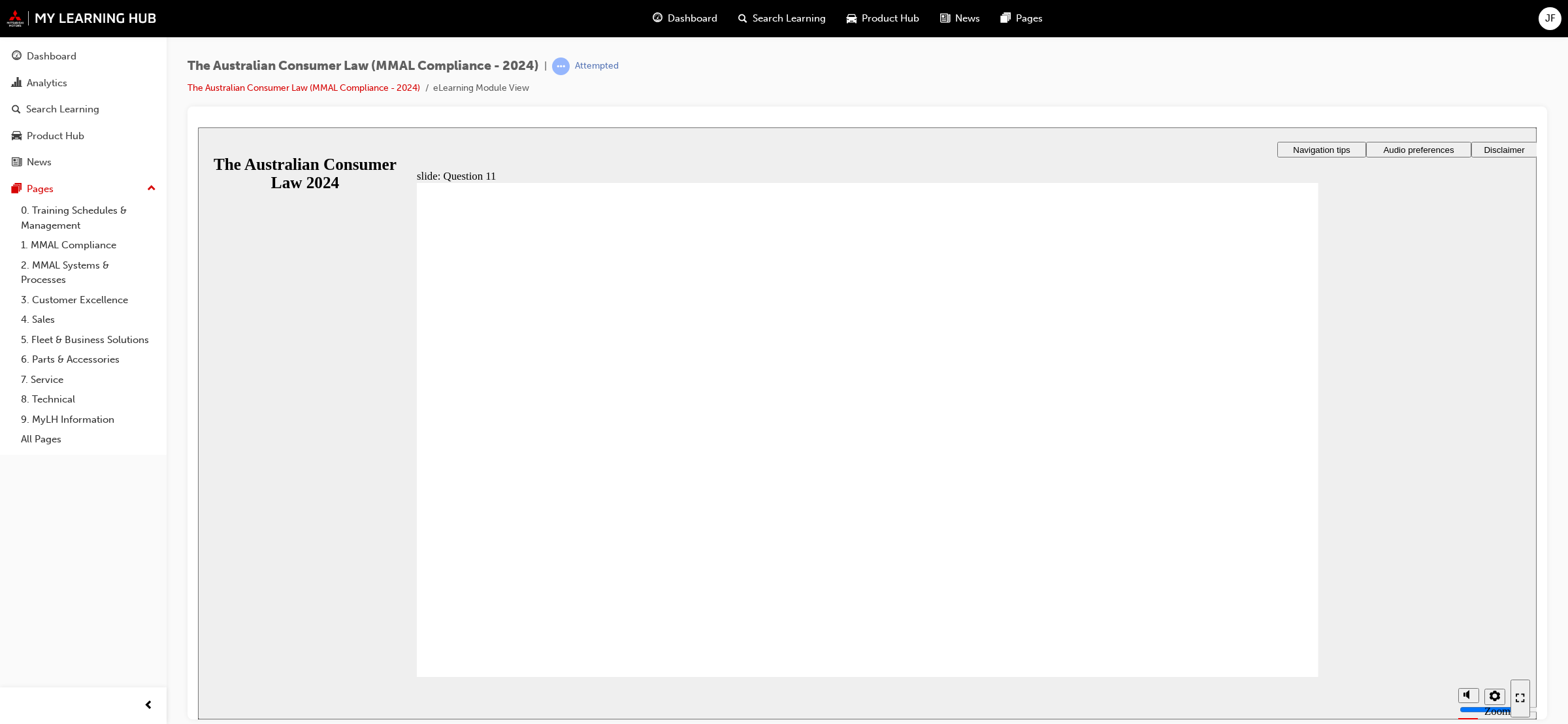
checkbox input "true"
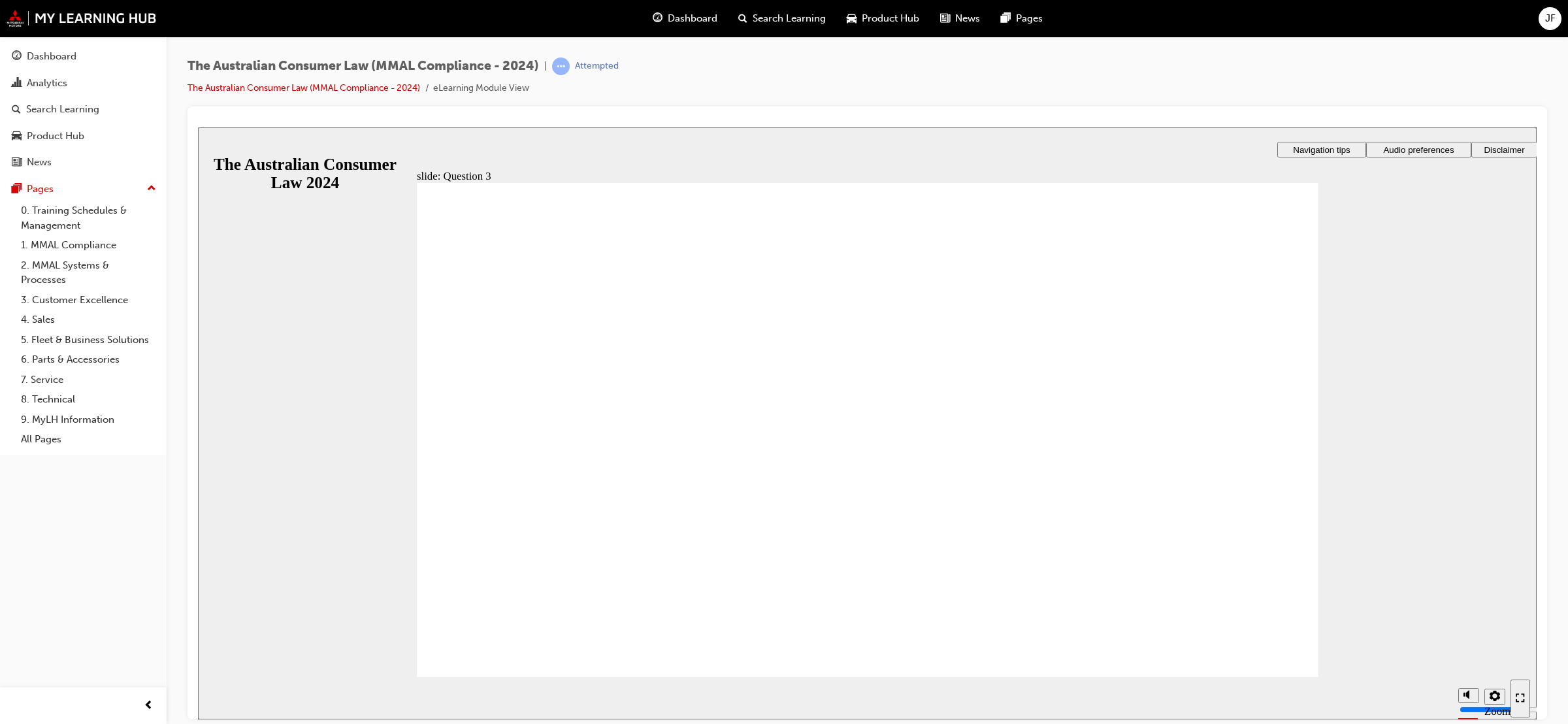
radio input "true"
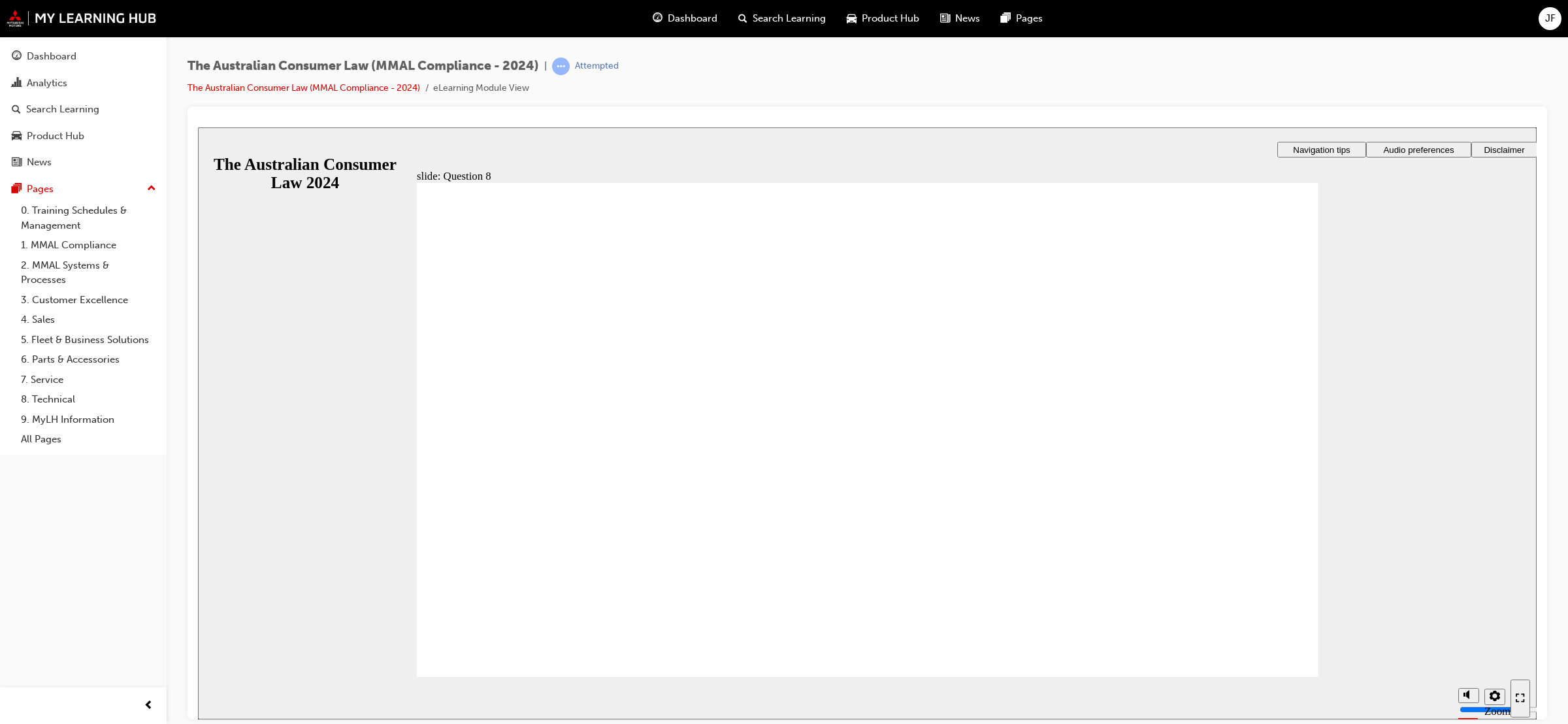
radio input "true"
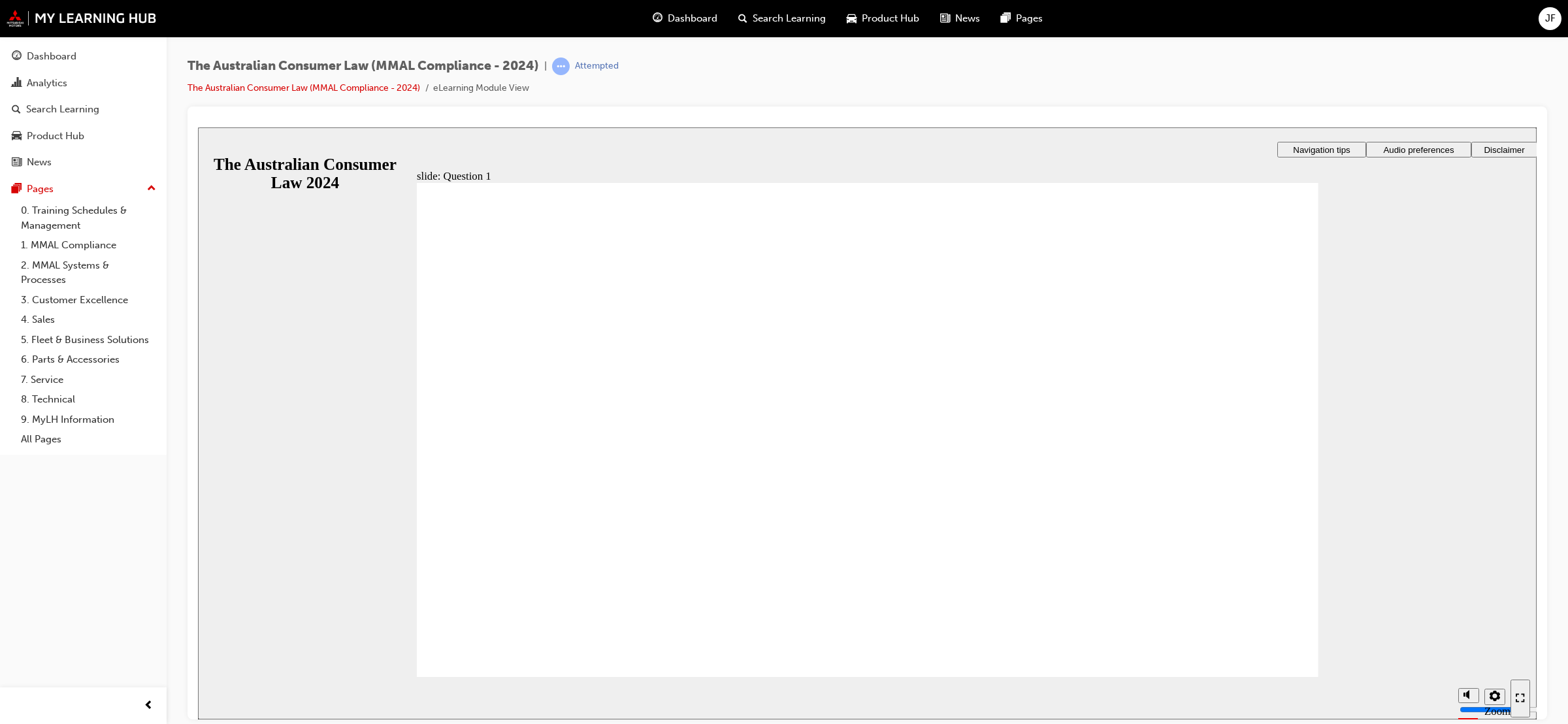
radio input "true"
checkbox input "true"
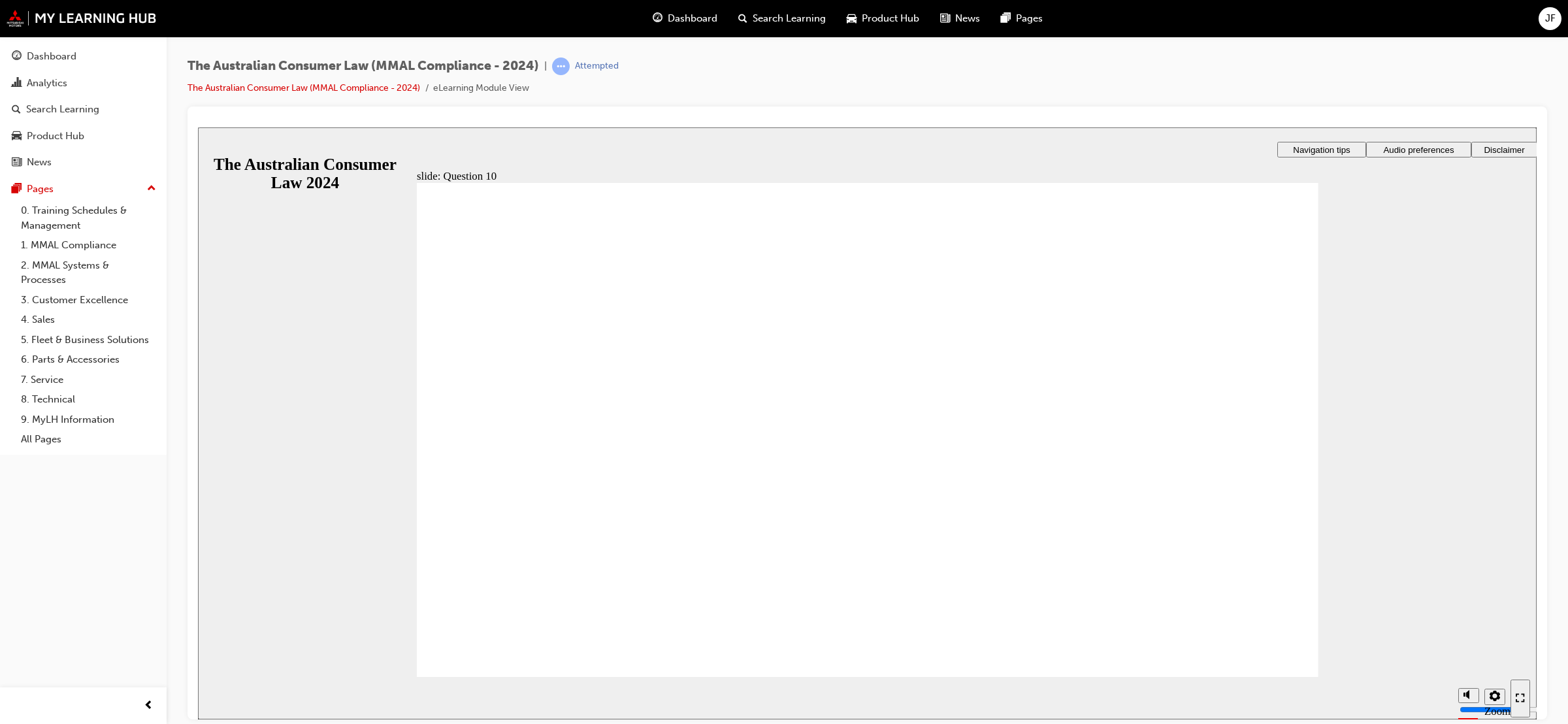
drag, startPoint x: 604, startPoint y: 487, endPoint x: 545, endPoint y: 487, distance: 59.0
checkbox input "true"
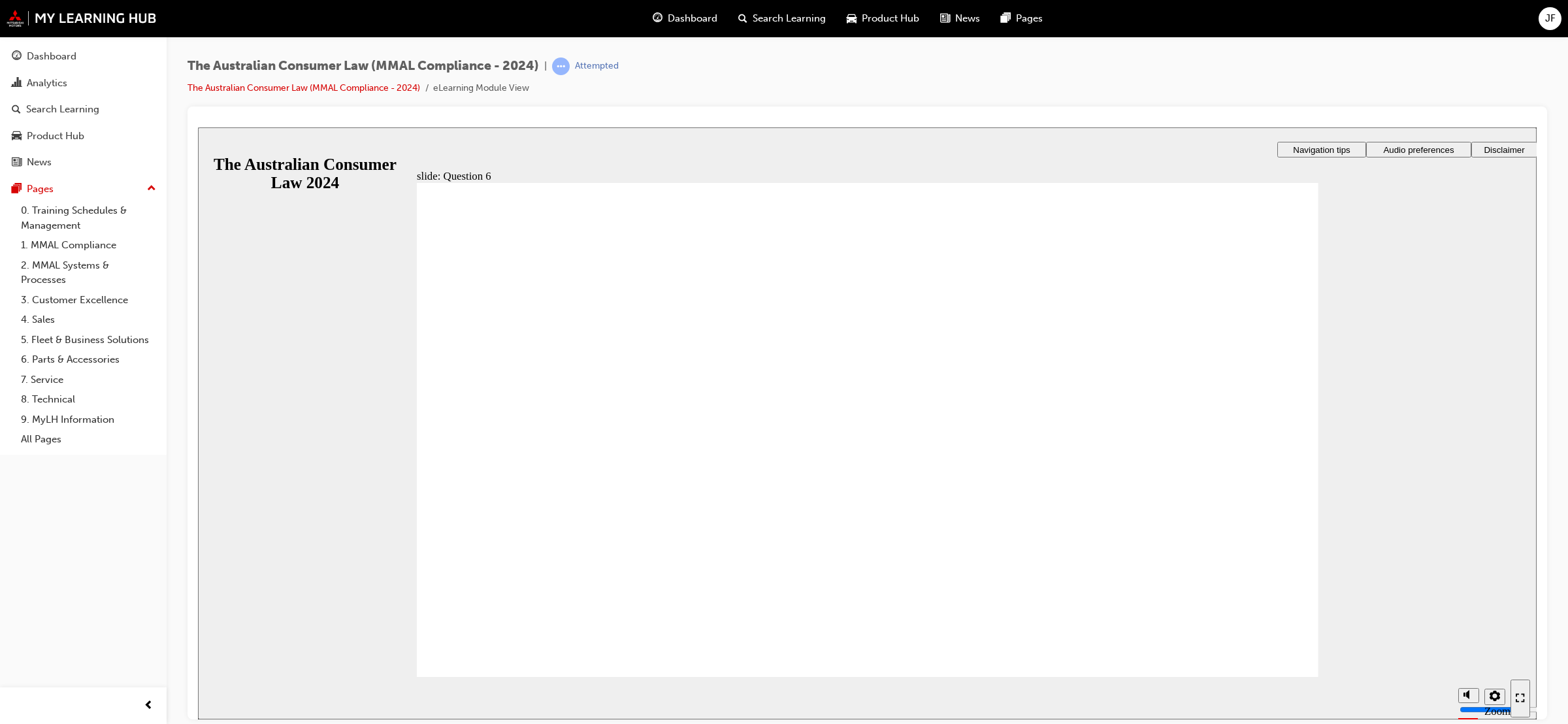
radio input "true"
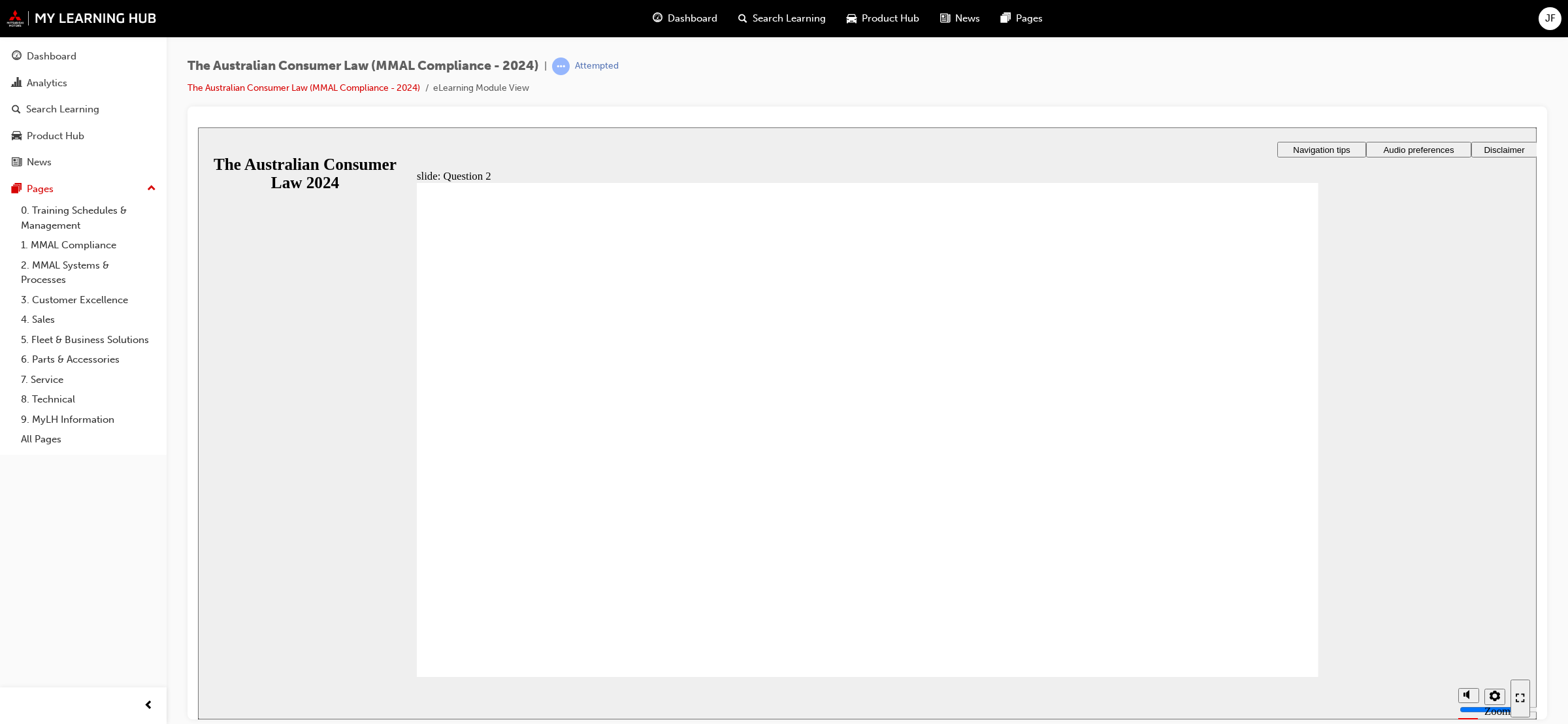
checkbox input "true"
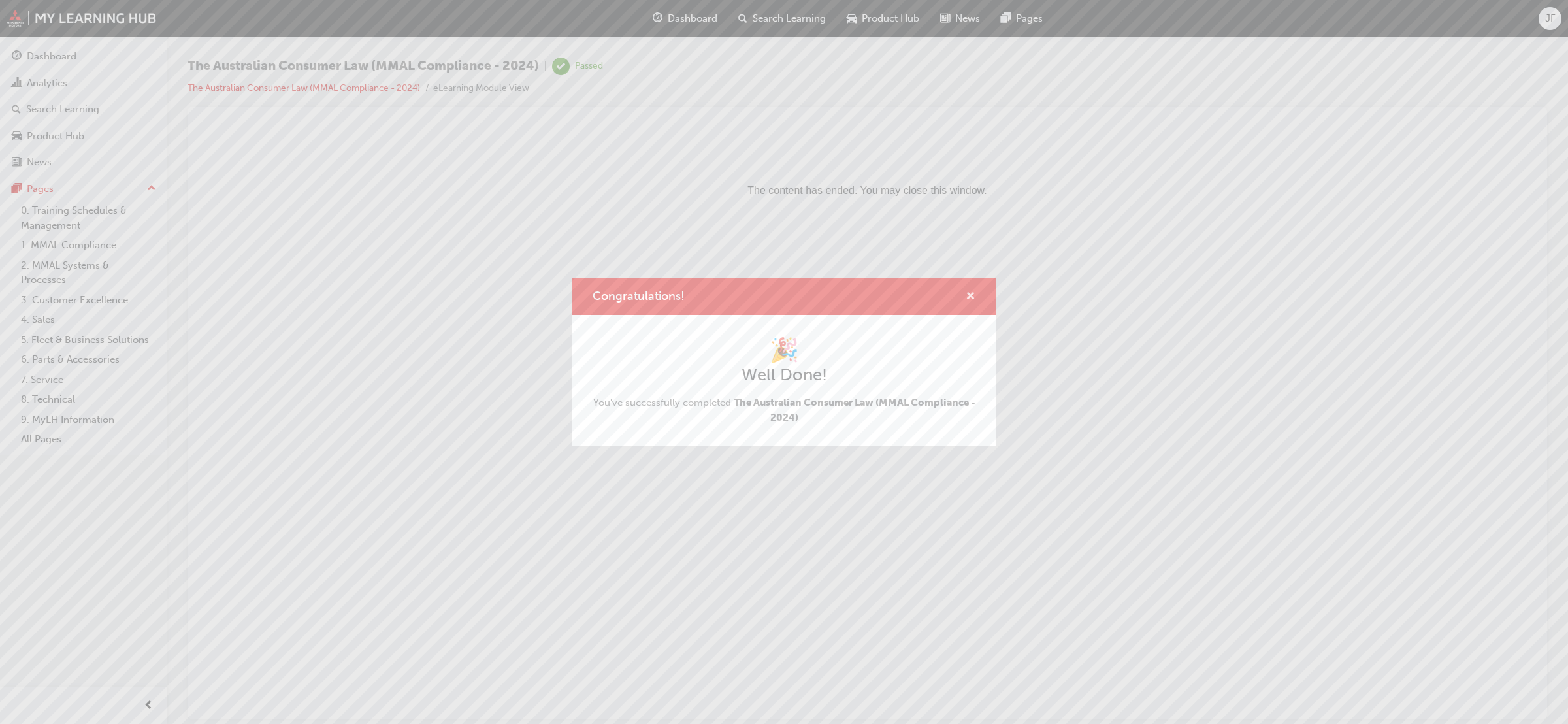
click at [972, 293] on span "cross-icon" at bounding box center [971, 297] width 10 height 11
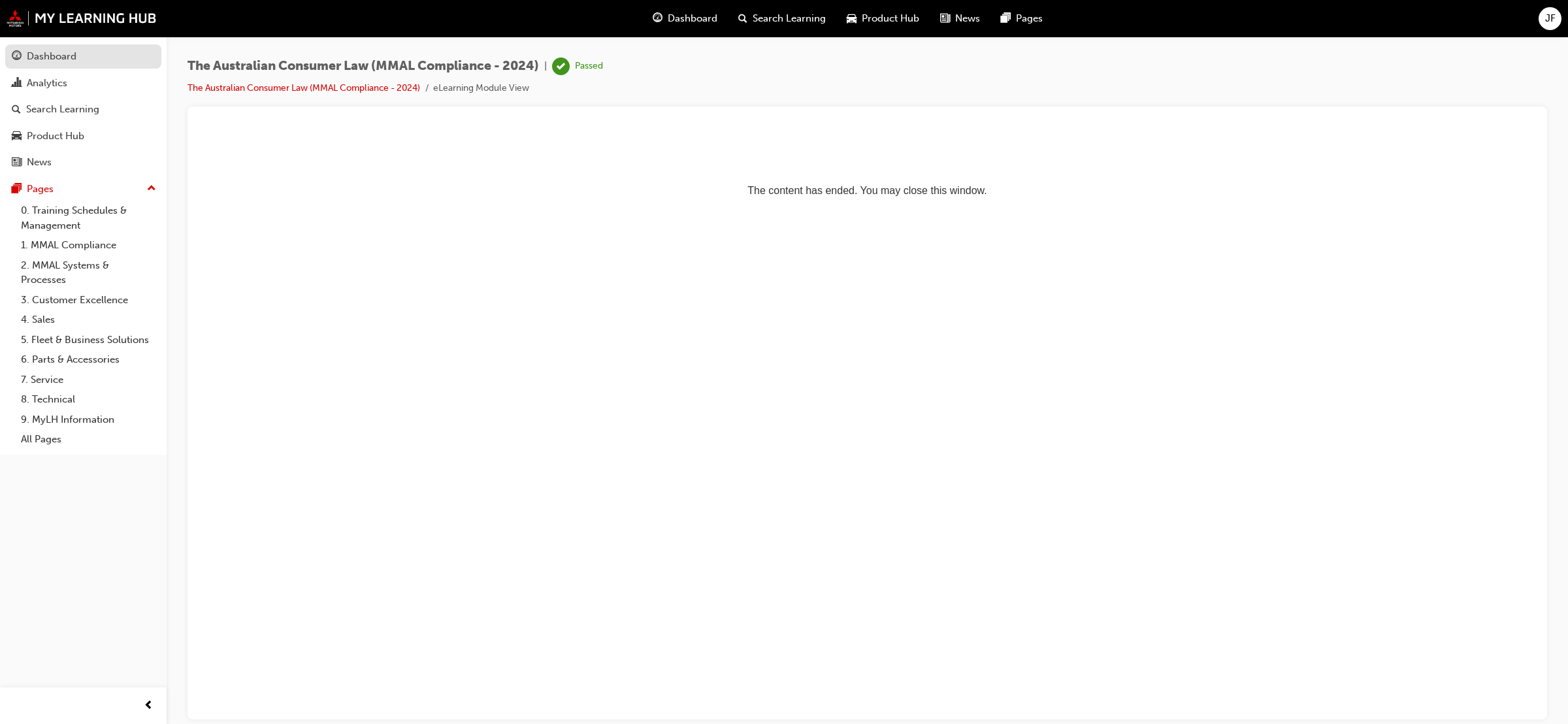
click at [73, 57] on div "Dashboard" at bounding box center [51, 57] width 50 height 15
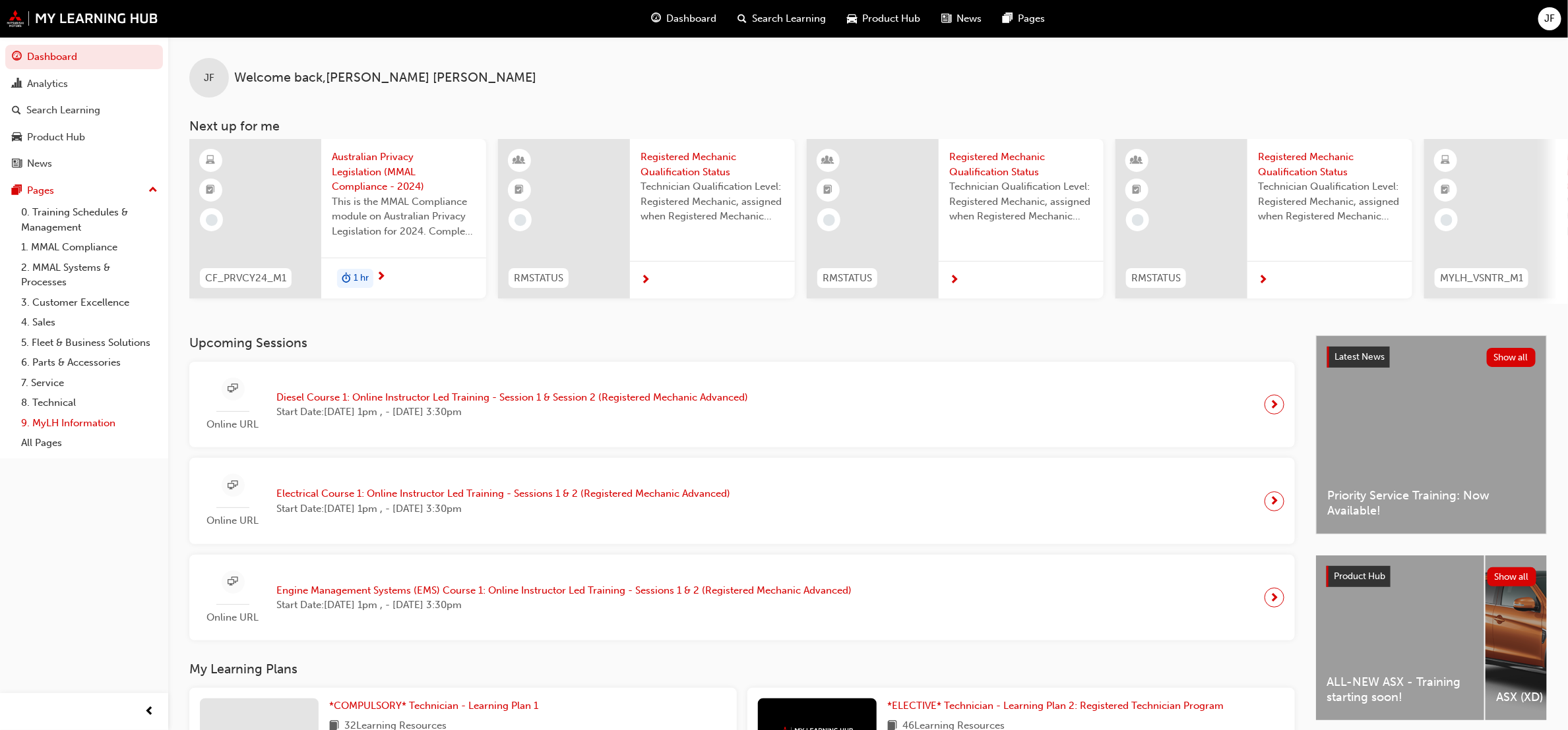
click at [85, 419] on link "9. MyLH Information" at bounding box center [90, 424] width 147 height 20
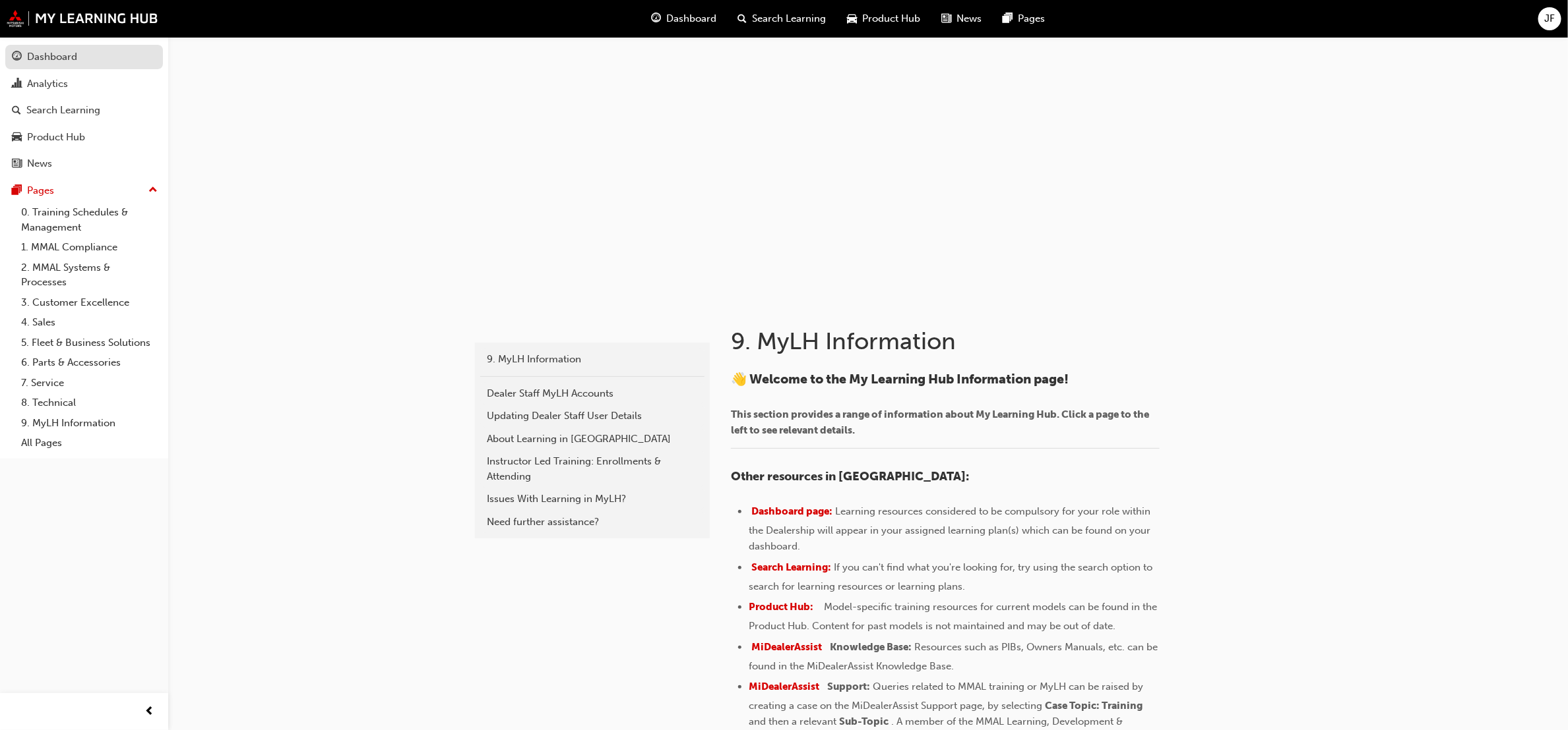
click at [89, 58] on div "Dashboard" at bounding box center [83, 56] width 144 height 16
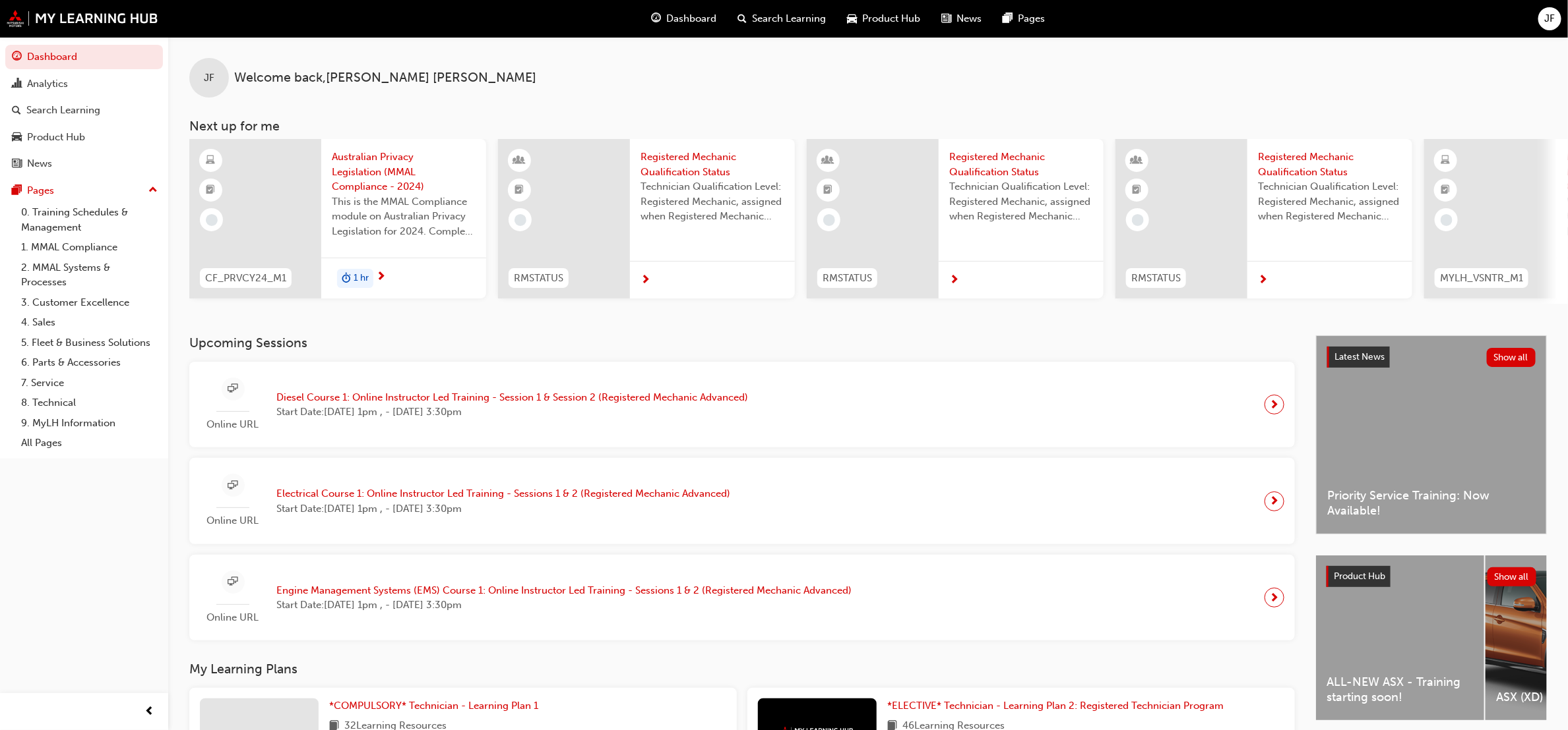
click at [400, 272] on div "1 hr" at bounding box center [404, 279] width 165 height 42
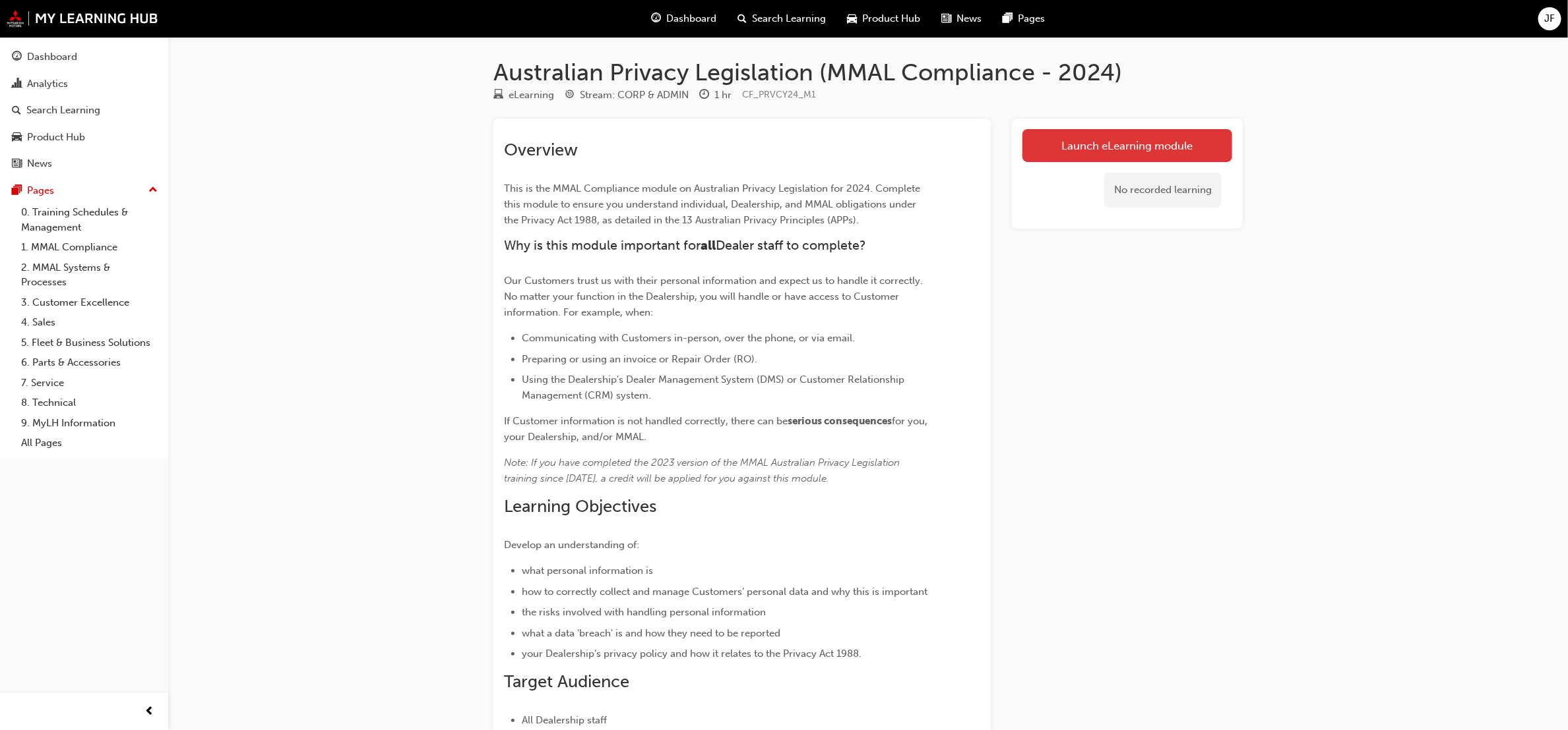
click at [1157, 151] on link "Launch eLearning module" at bounding box center [1127, 145] width 210 height 33
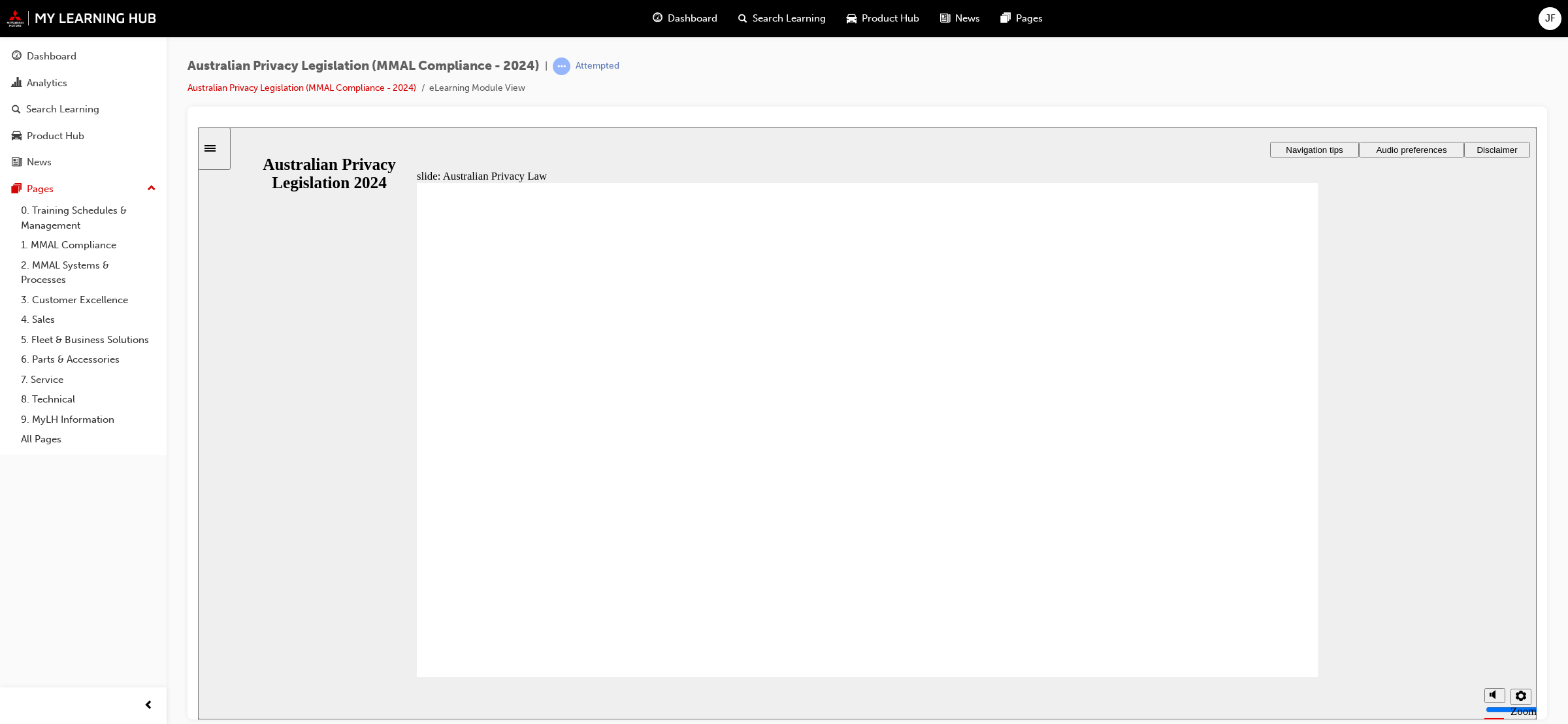
checkbox input "true"
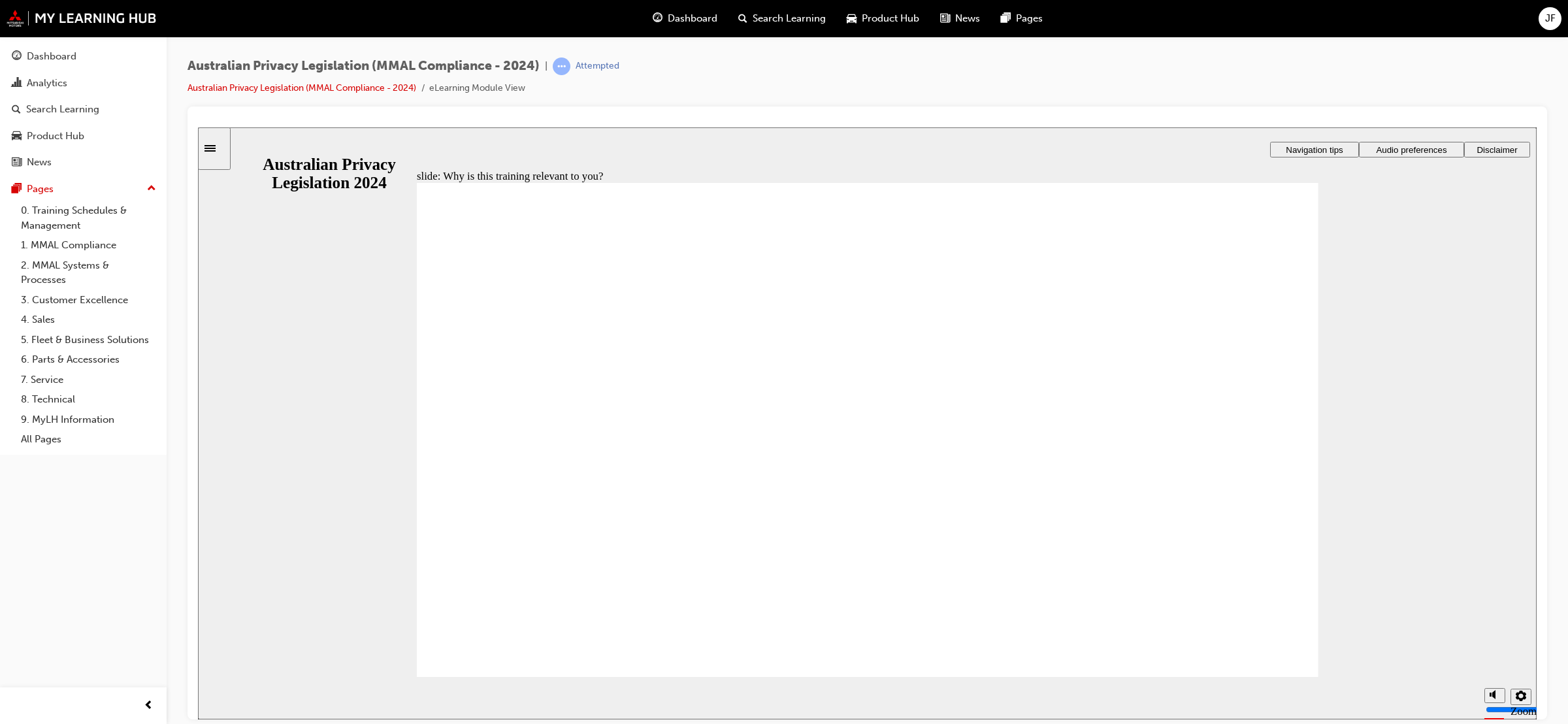
click at [1400, 149] on span "Audio preferences" at bounding box center [1411, 149] width 70 height 10
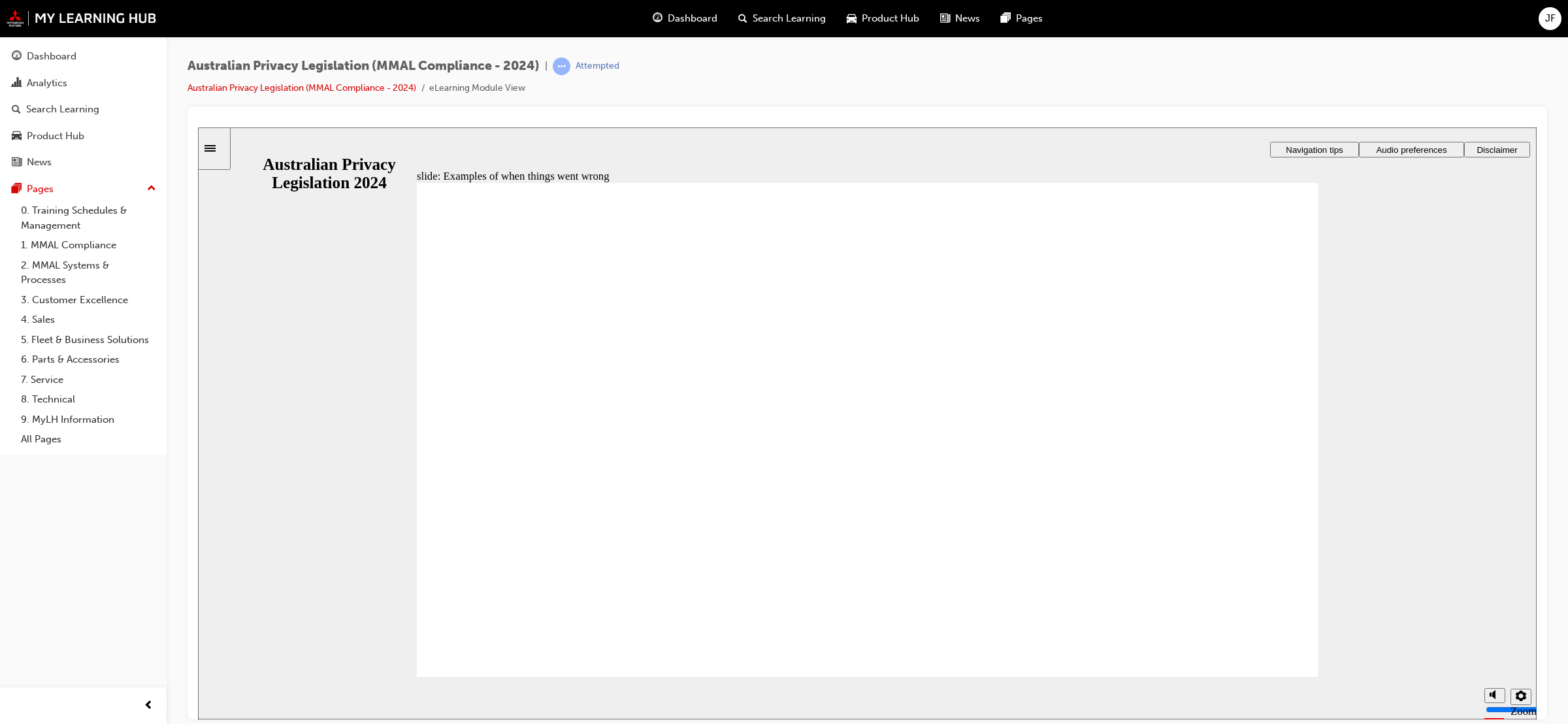
radio input "true"
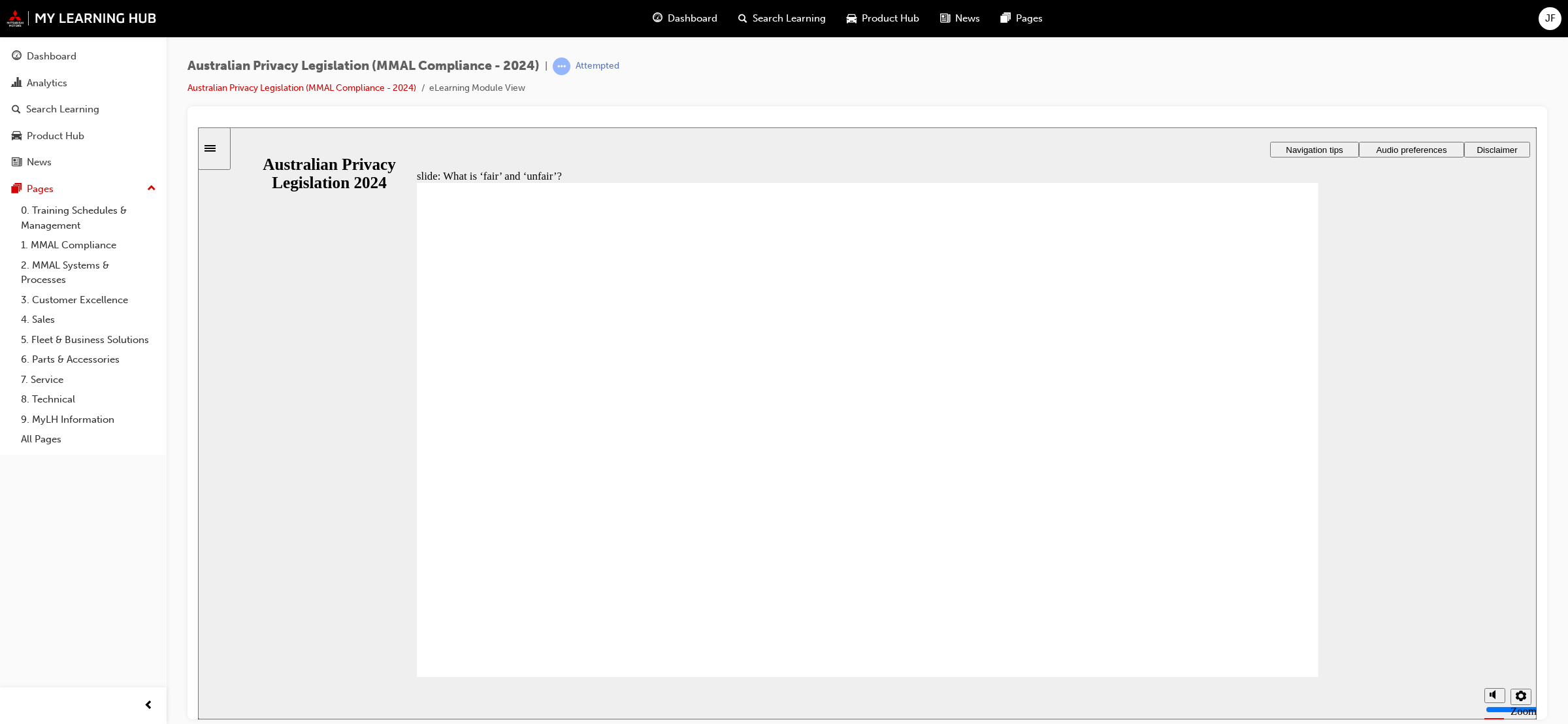
drag, startPoint x: 877, startPoint y: 409, endPoint x: 1114, endPoint y: 533, distance: 267.5
drag, startPoint x: 858, startPoint y: 419, endPoint x: 603, endPoint y: 526, distance: 276.5
drag, startPoint x: 870, startPoint y: 407, endPoint x: 1051, endPoint y: 516, distance: 211.3
drag, startPoint x: 868, startPoint y: 404, endPoint x: 612, endPoint y: 540, distance: 289.9
drag, startPoint x: 869, startPoint y: 423, endPoint x: 639, endPoint y: 551, distance: 263.2
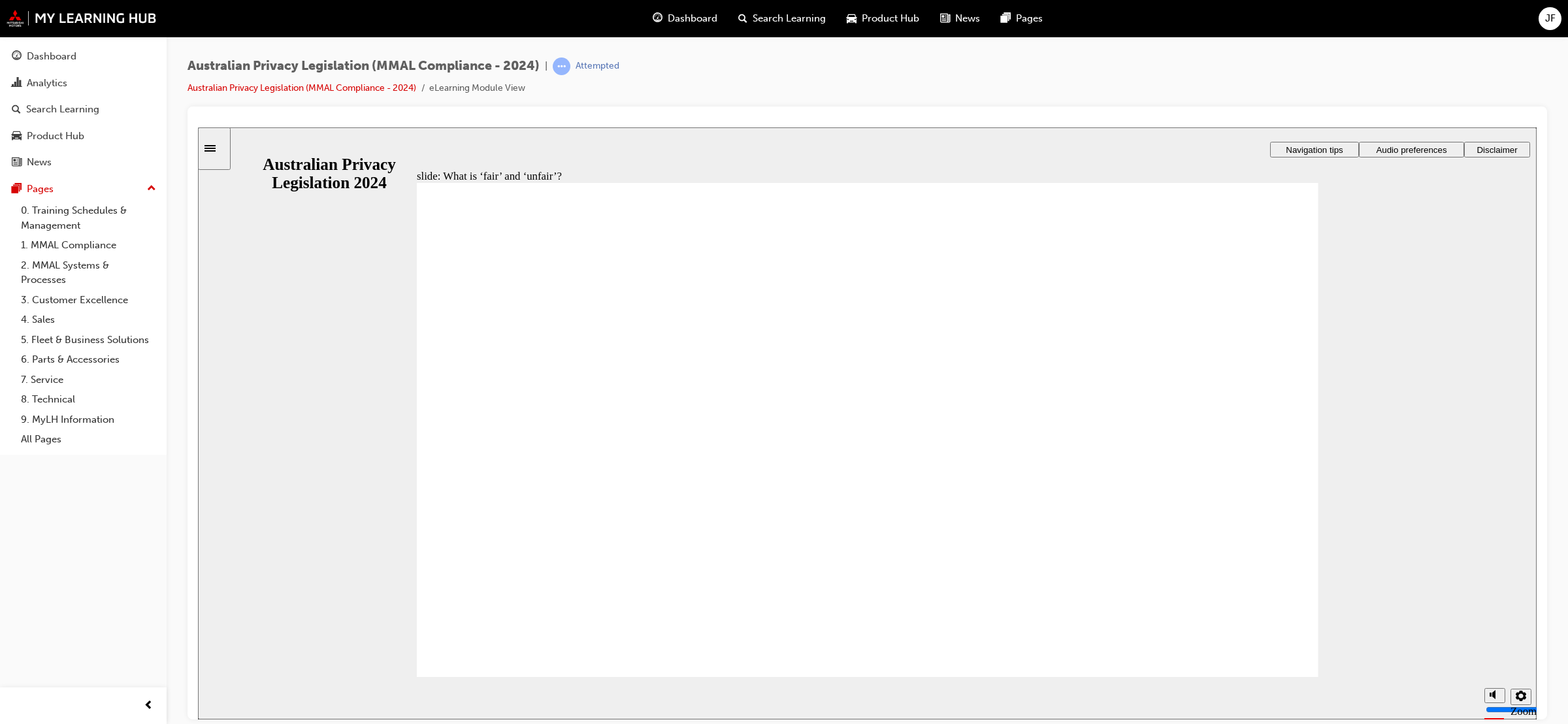
drag, startPoint x: 863, startPoint y: 416, endPoint x: 642, endPoint y: 533, distance: 250.1
drag, startPoint x: 854, startPoint y: 419, endPoint x: 1115, endPoint y: 525, distance: 281.7
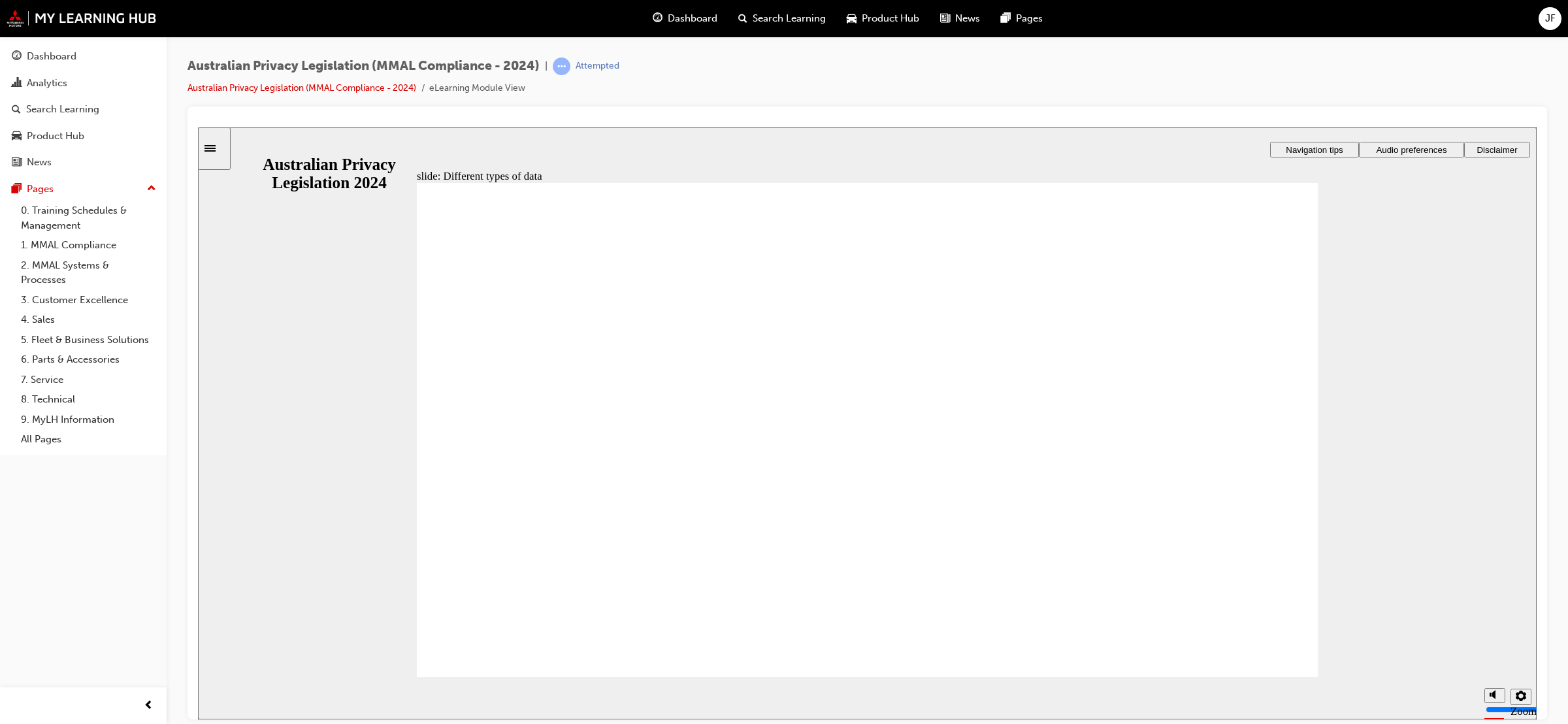
checkbox input "true"
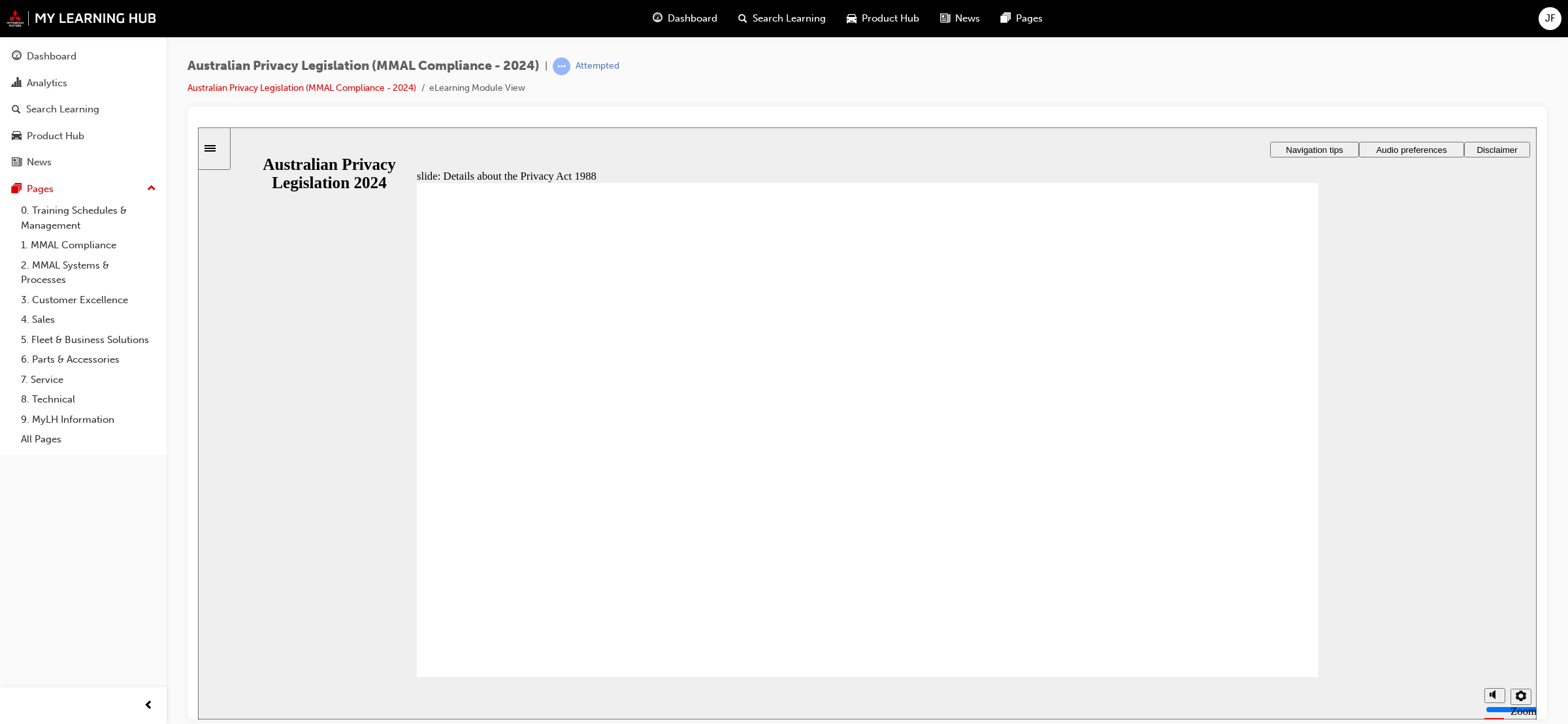
checkbox input "true"
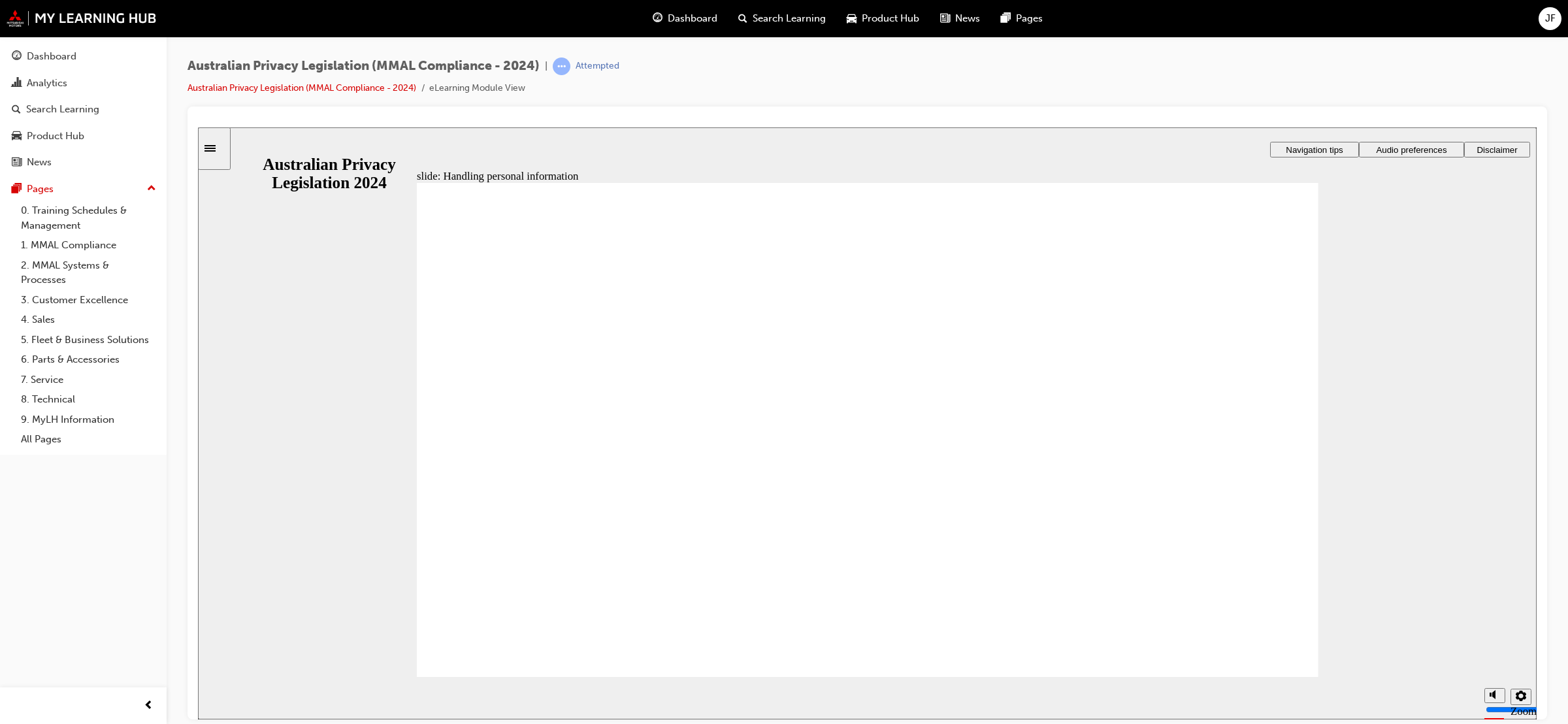
checkbox input "true"
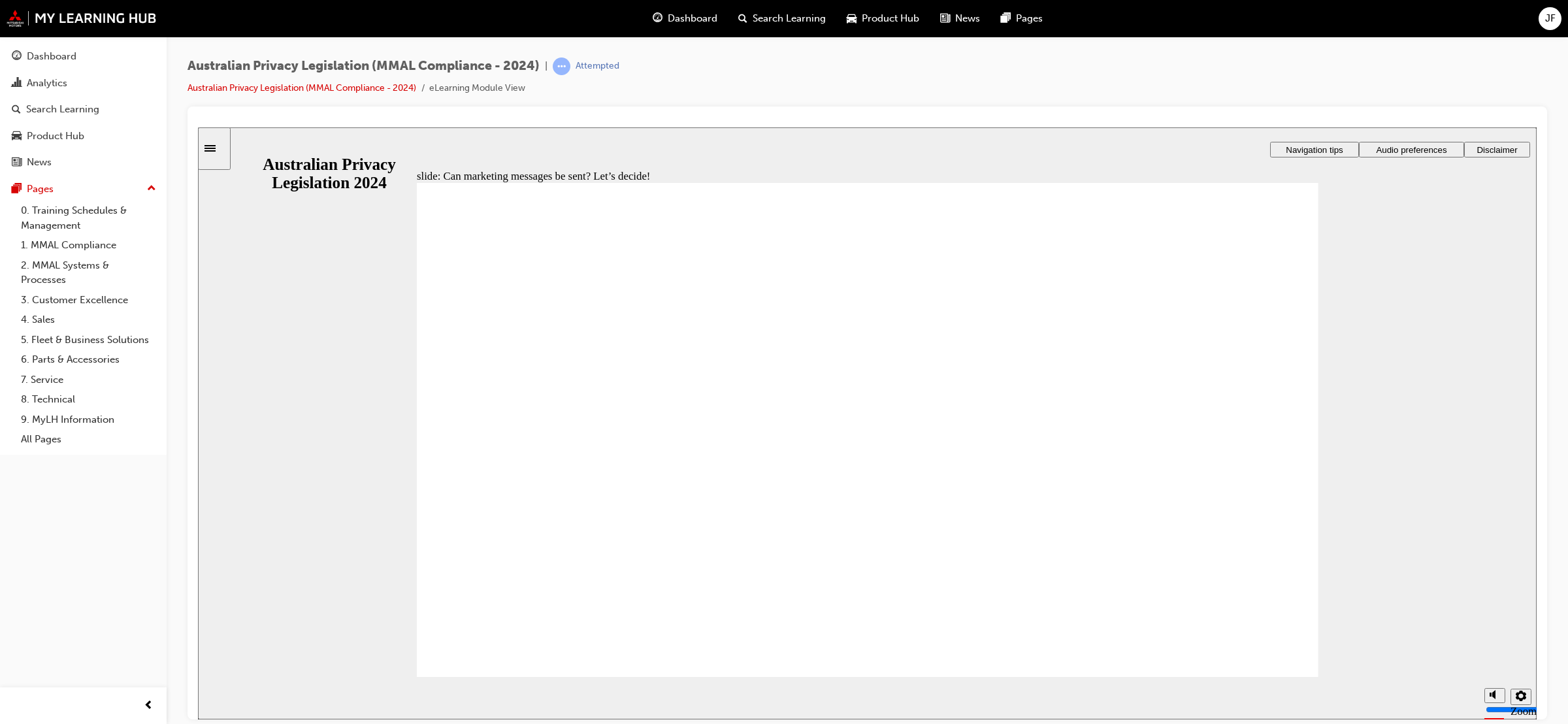
radio input "true"
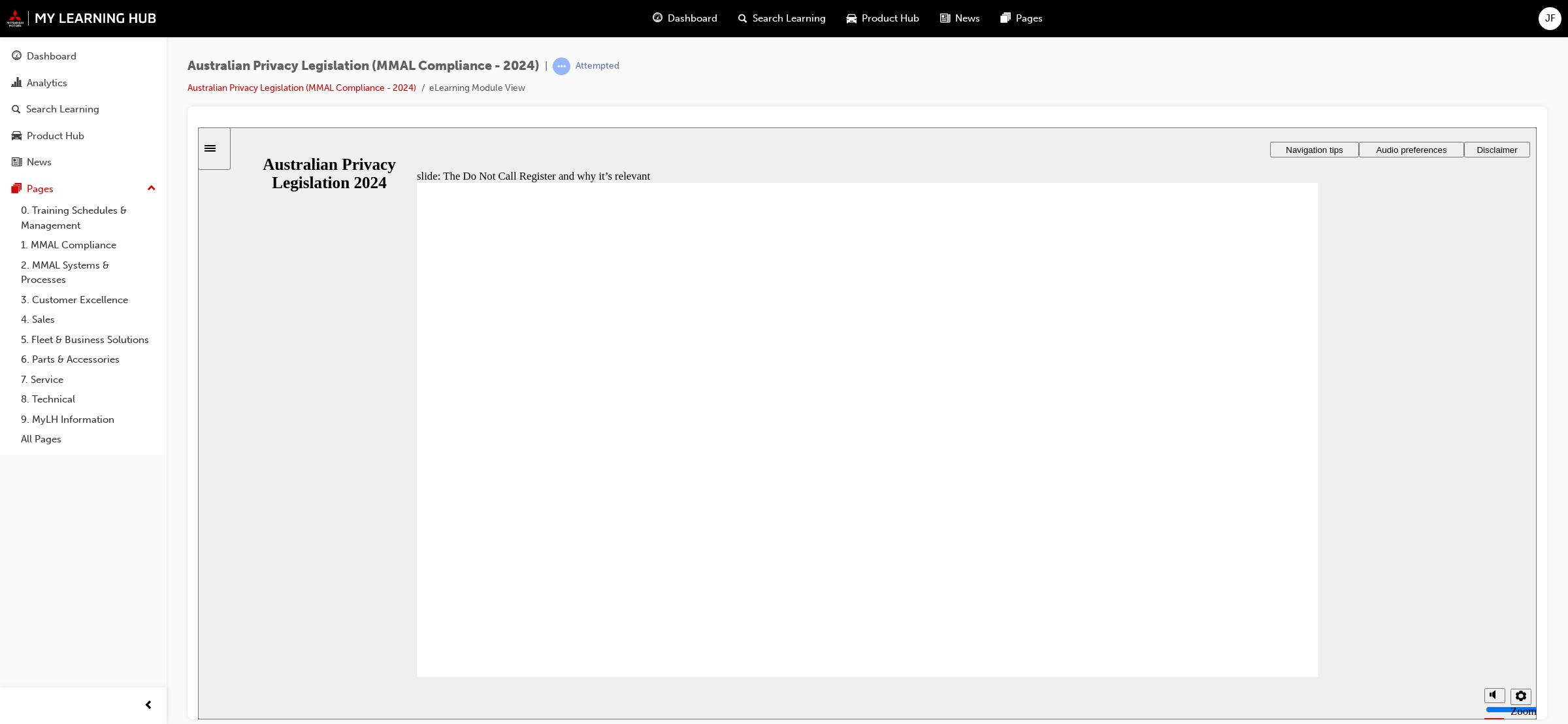
radio input "true"
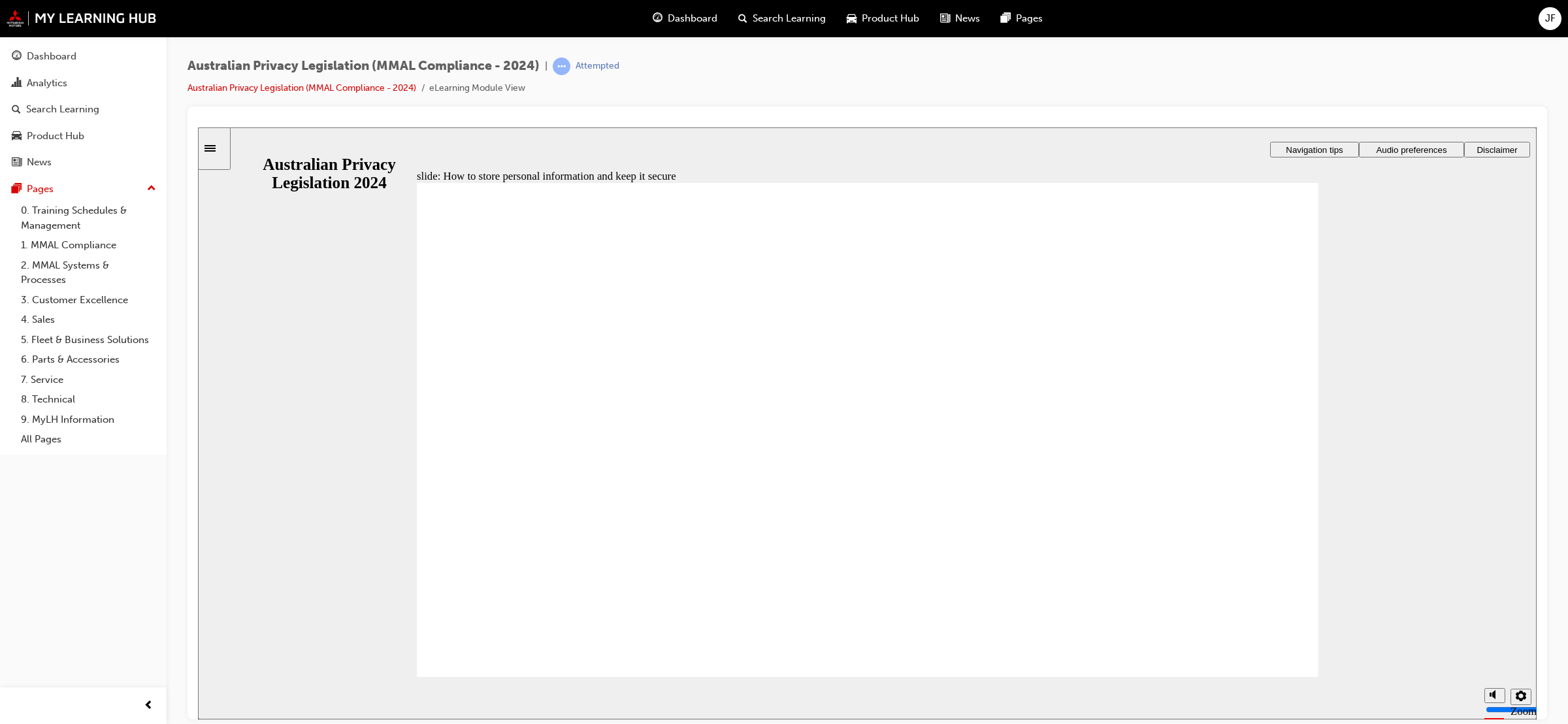
radio input "true"
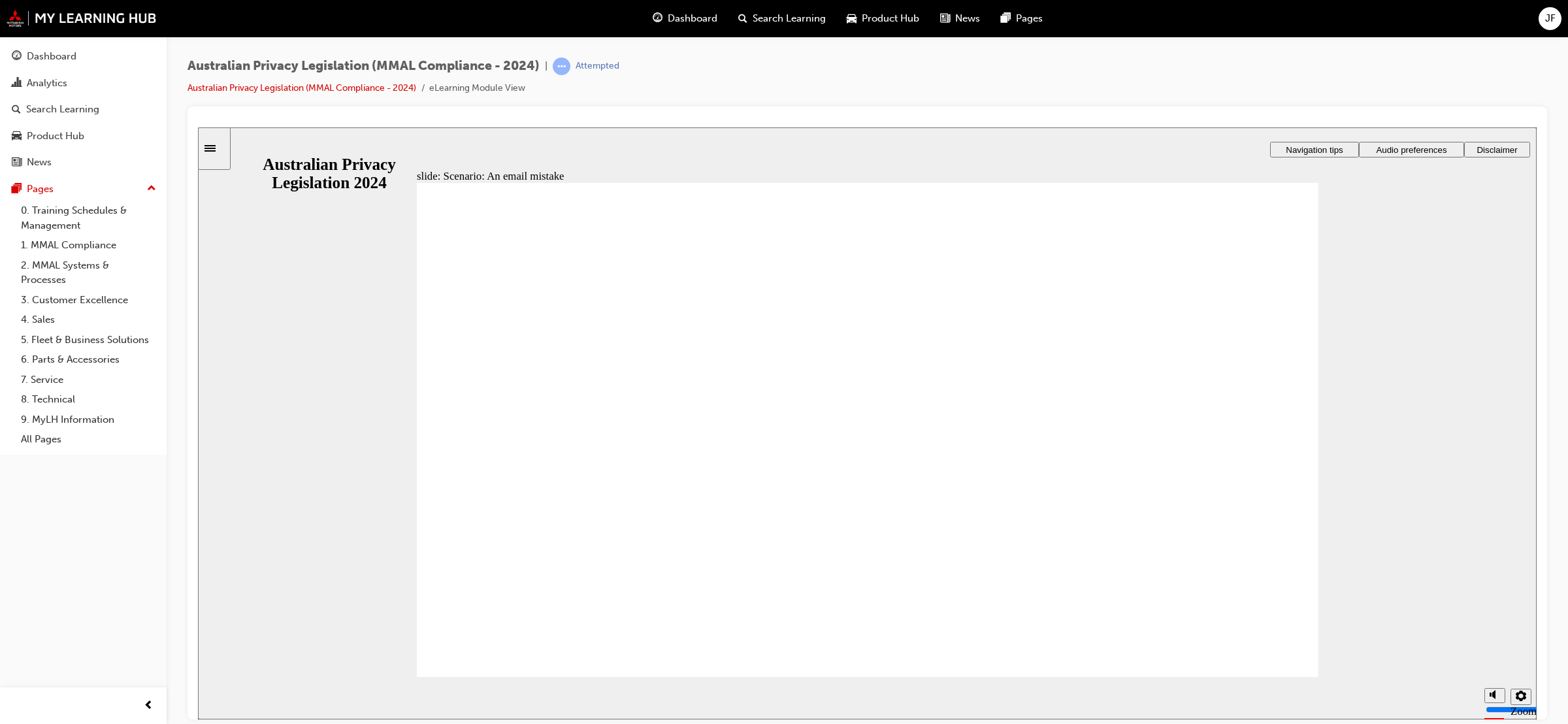
radio input "true"
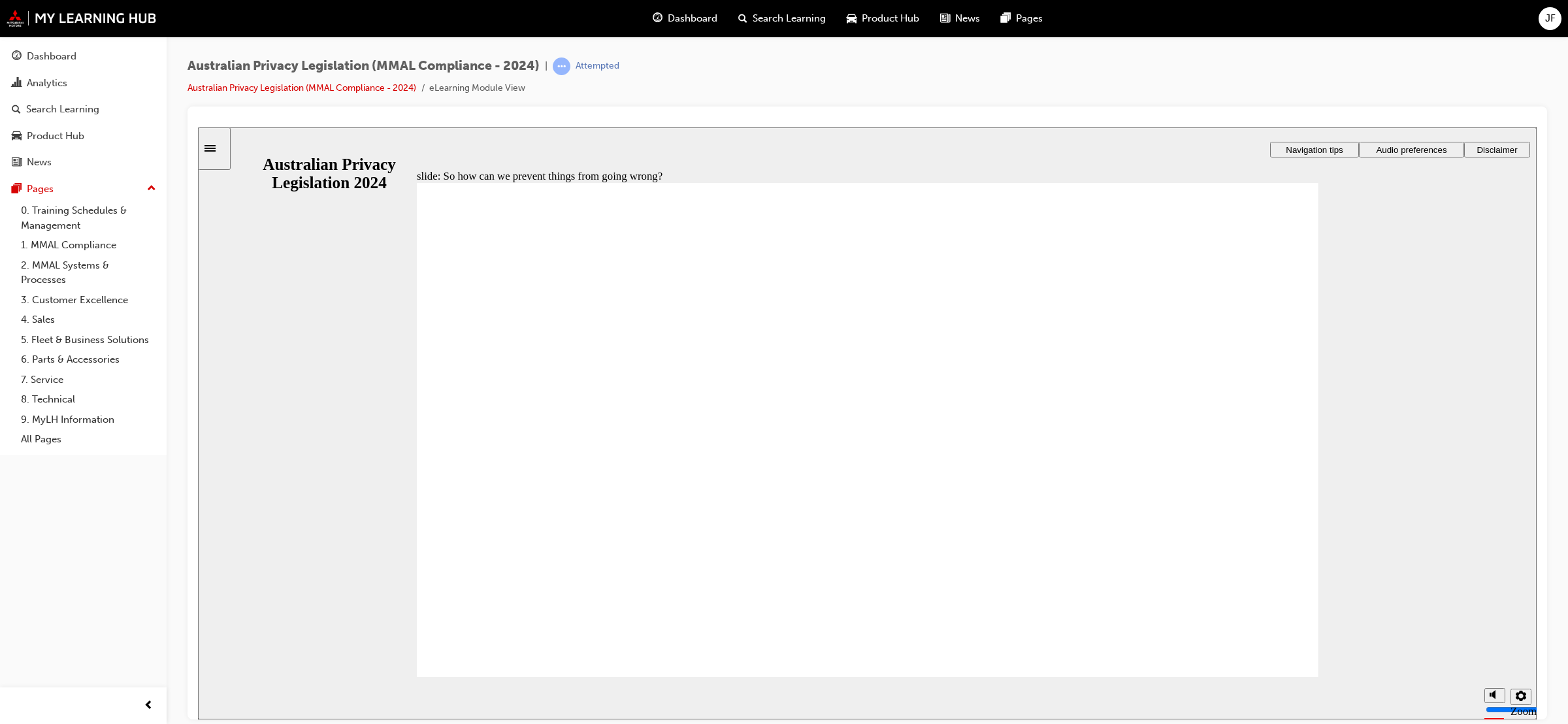
radio input "true"
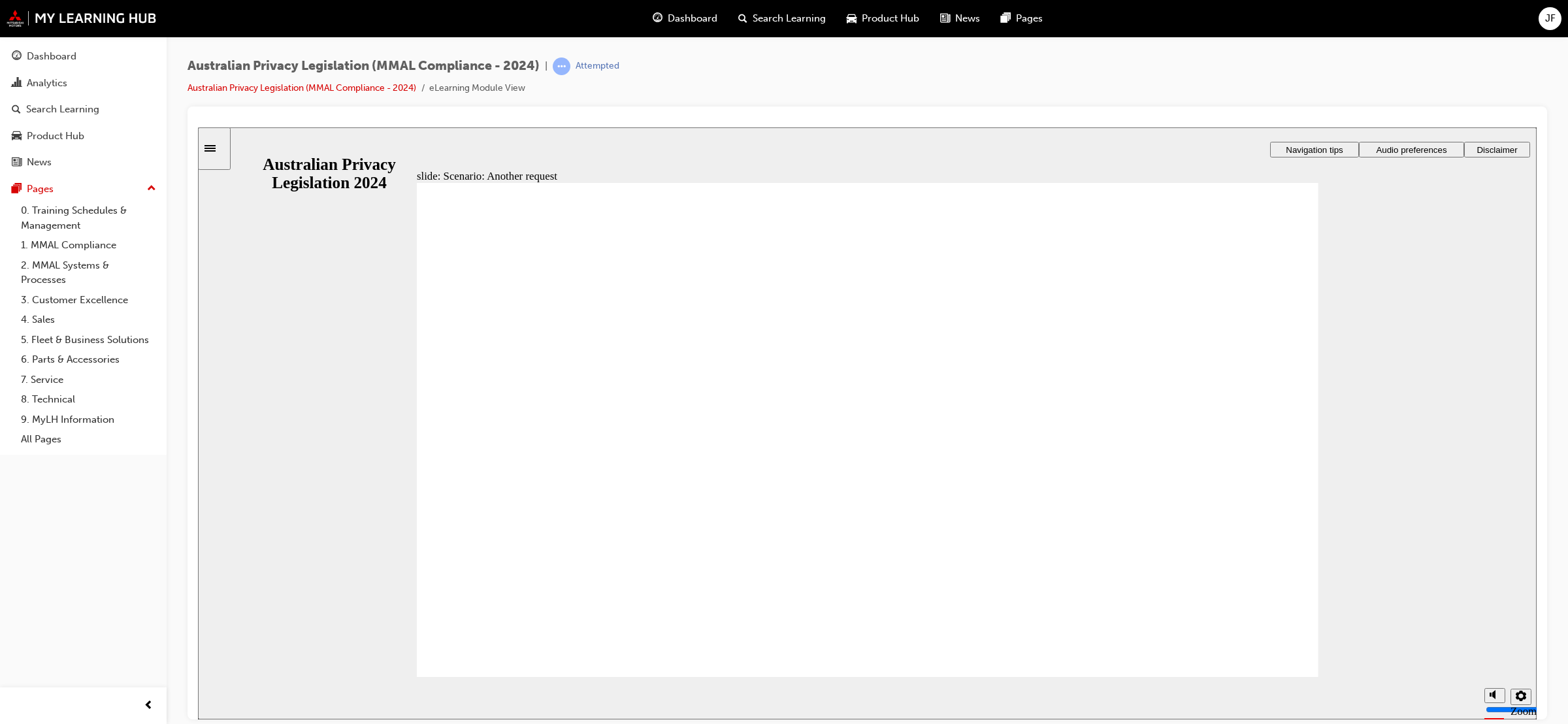
radio input "true"
drag, startPoint x: 1210, startPoint y: 654, endPoint x: 1222, endPoint y: 559, distance: 95.8
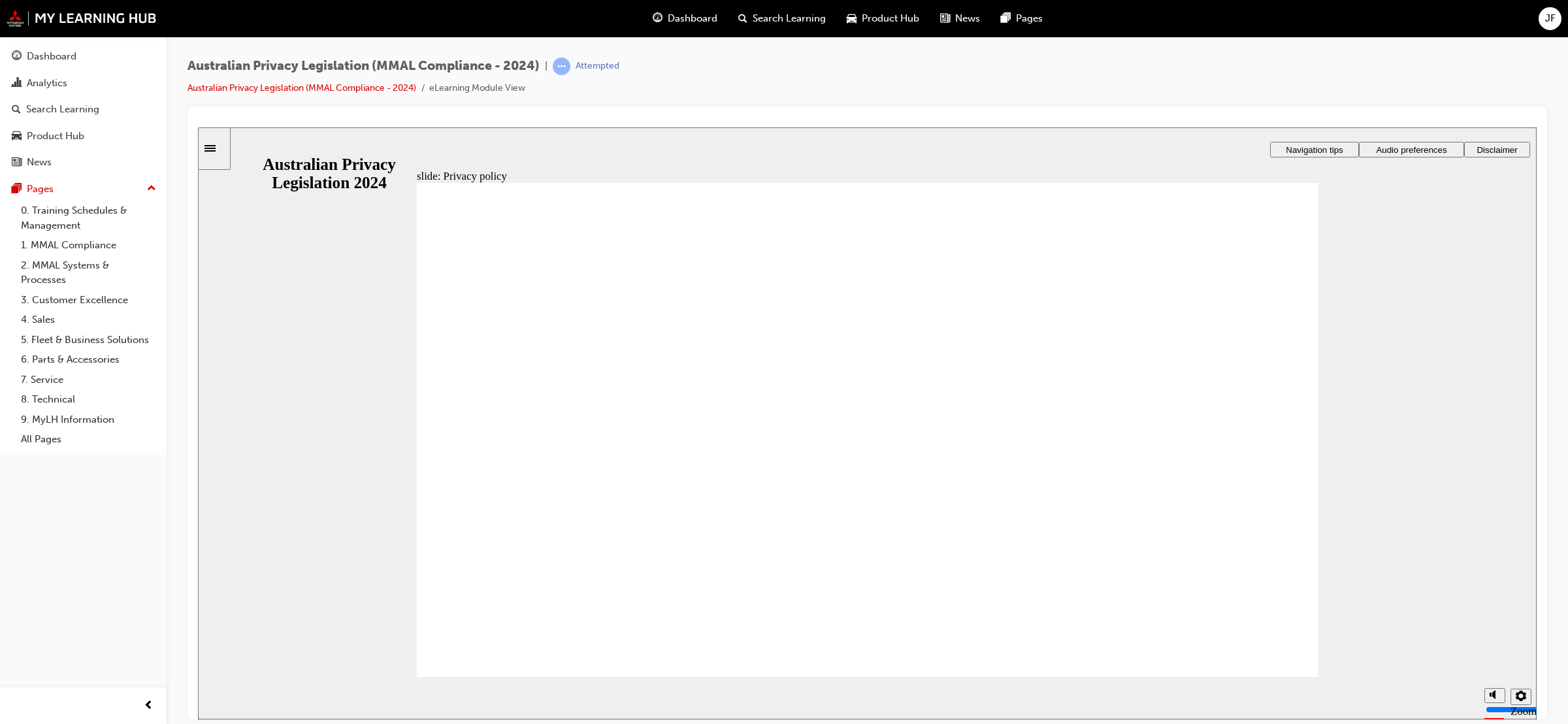
checkbox input "true"
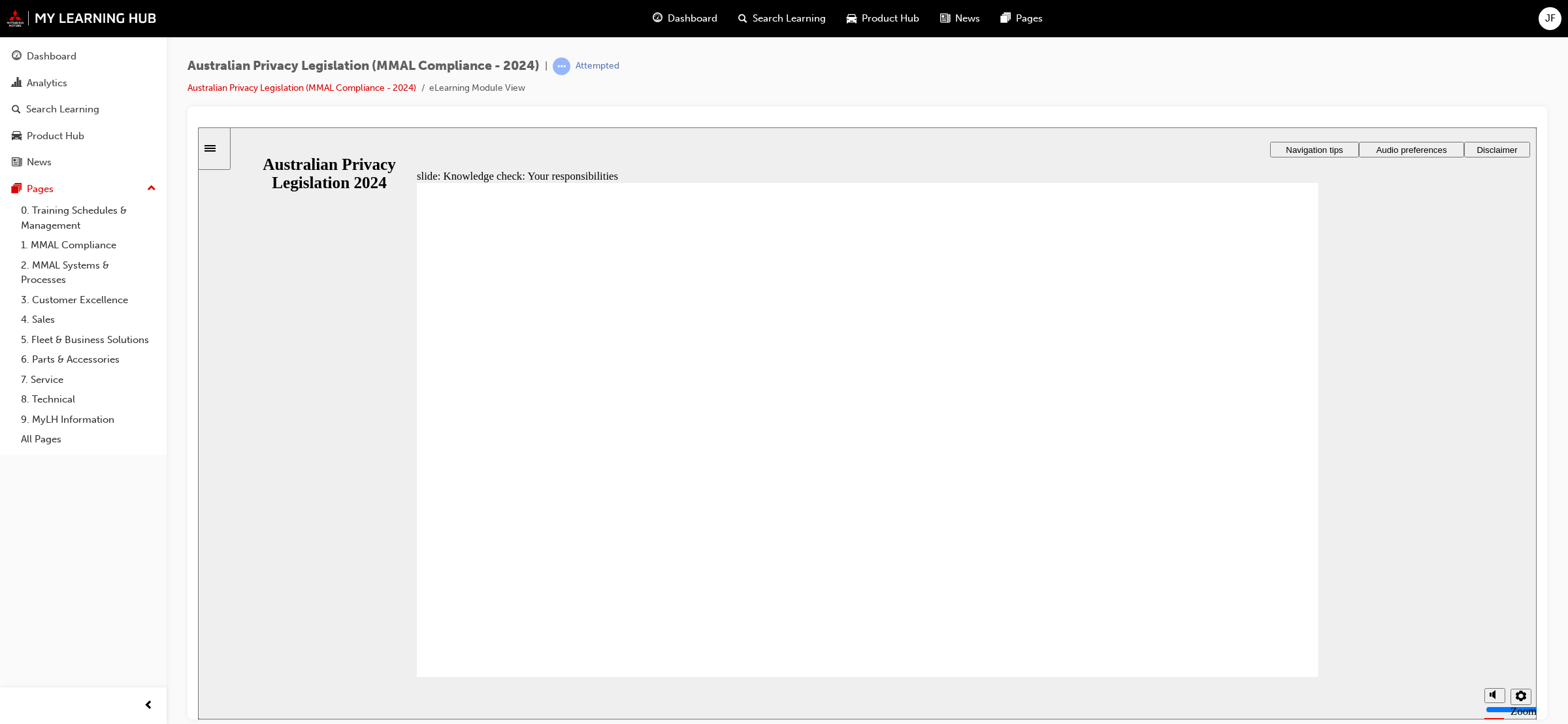
checkbox input "true"
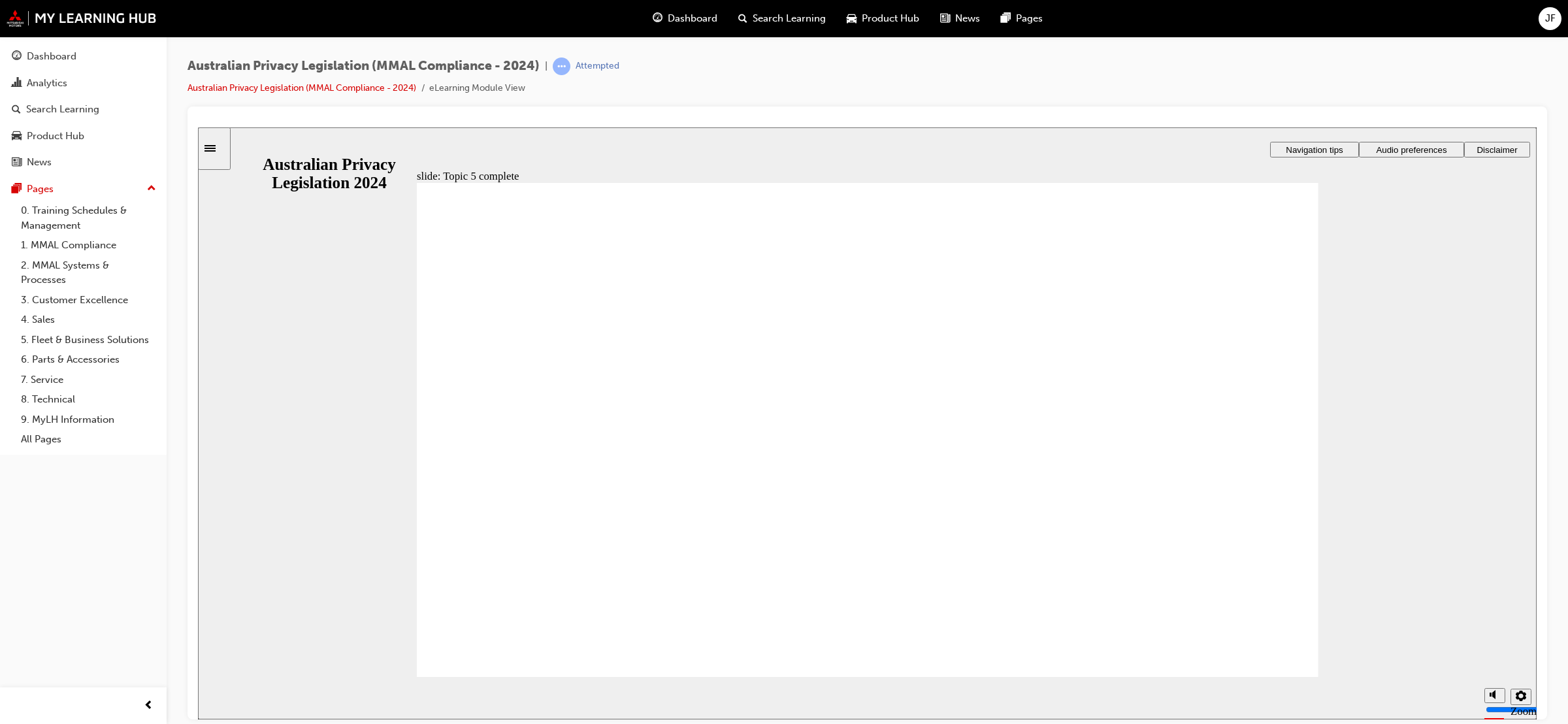
radio input "true"
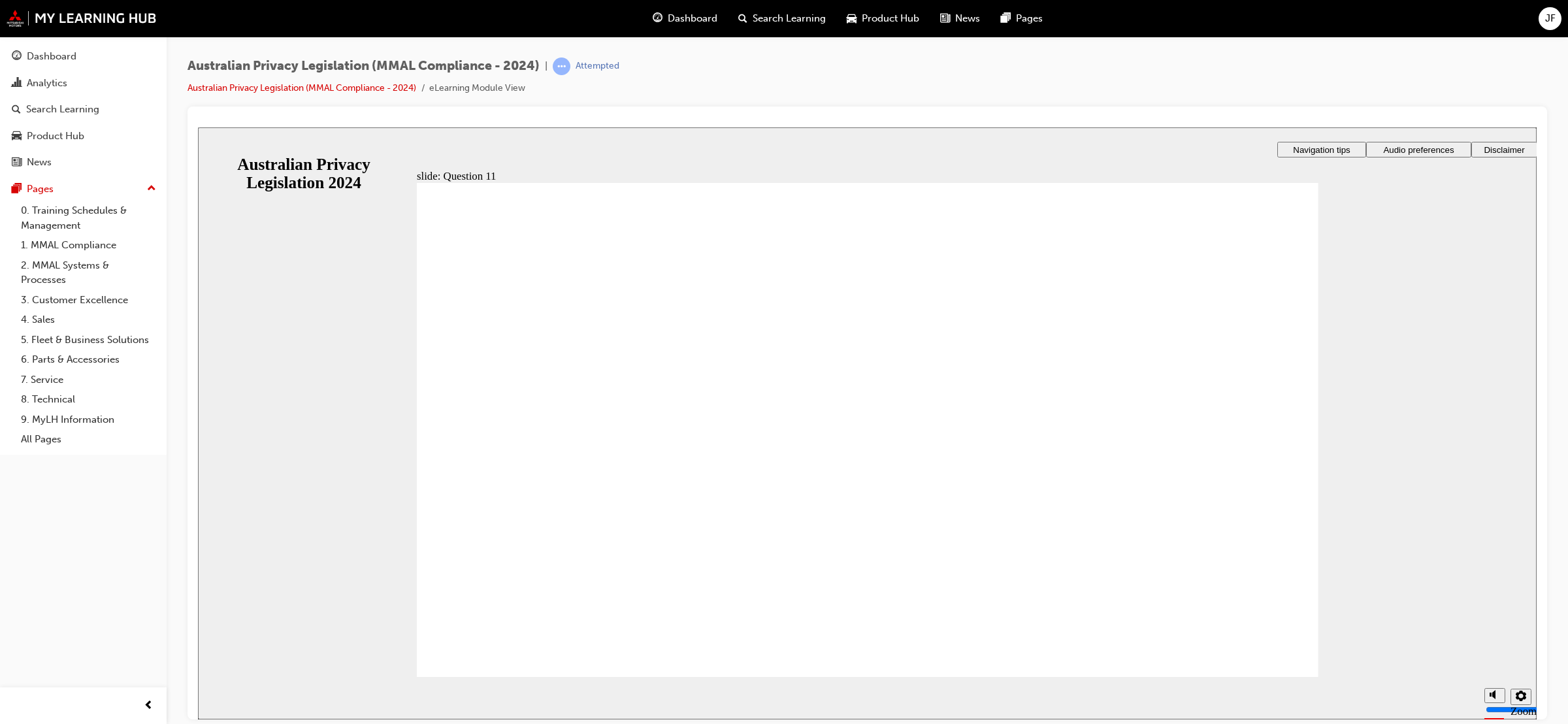
radio input "true"
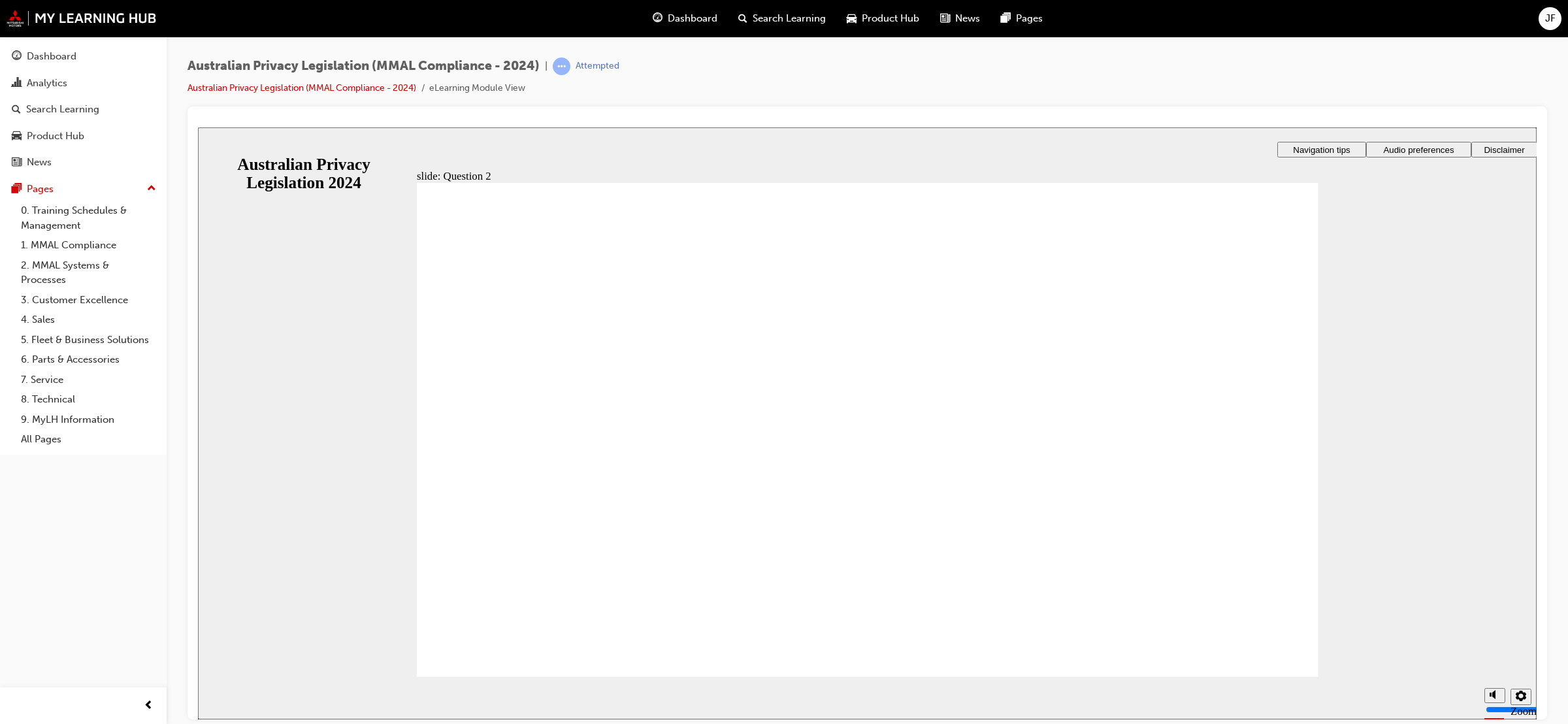
drag, startPoint x: 524, startPoint y: 433, endPoint x: 494, endPoint y: 457, distance: 38.4
radio input "true"
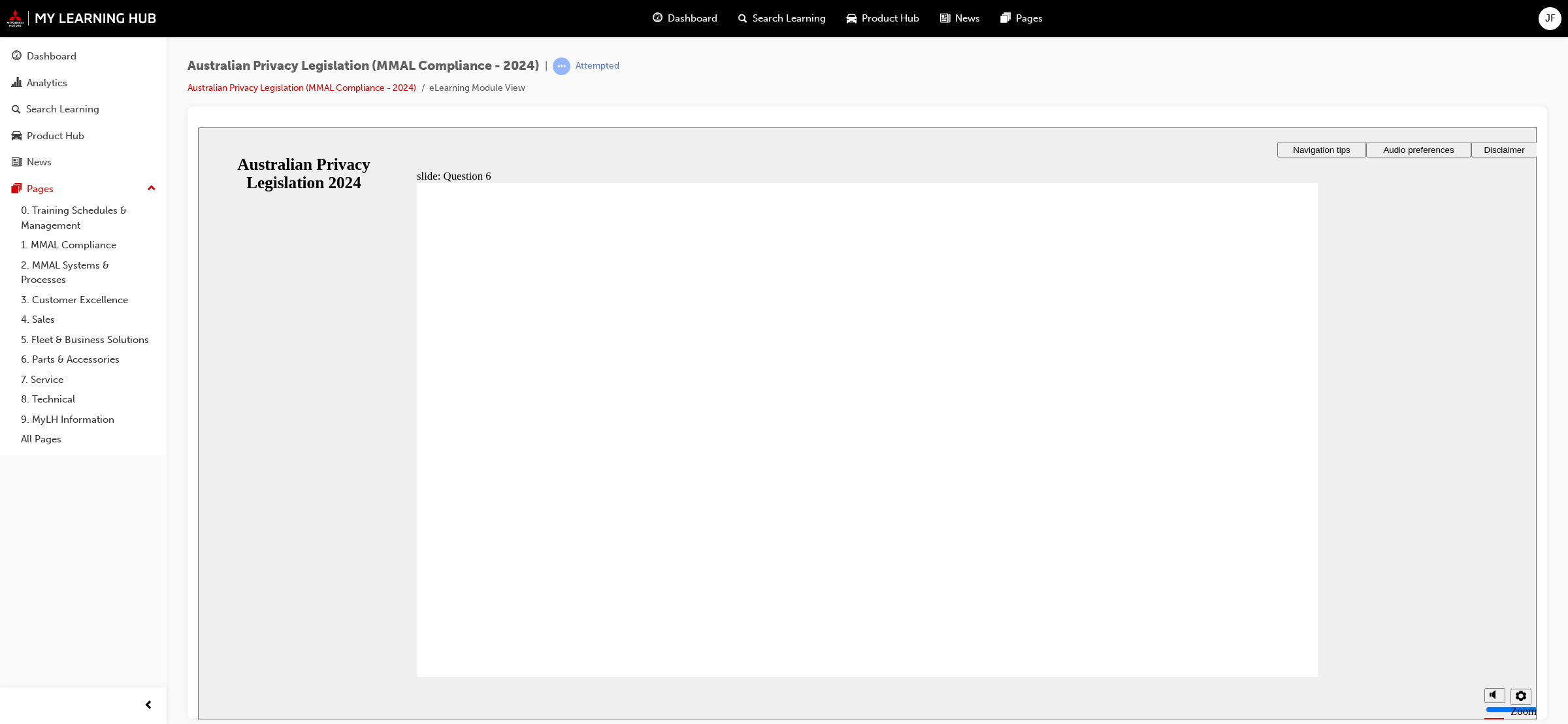
checkbox input "true"
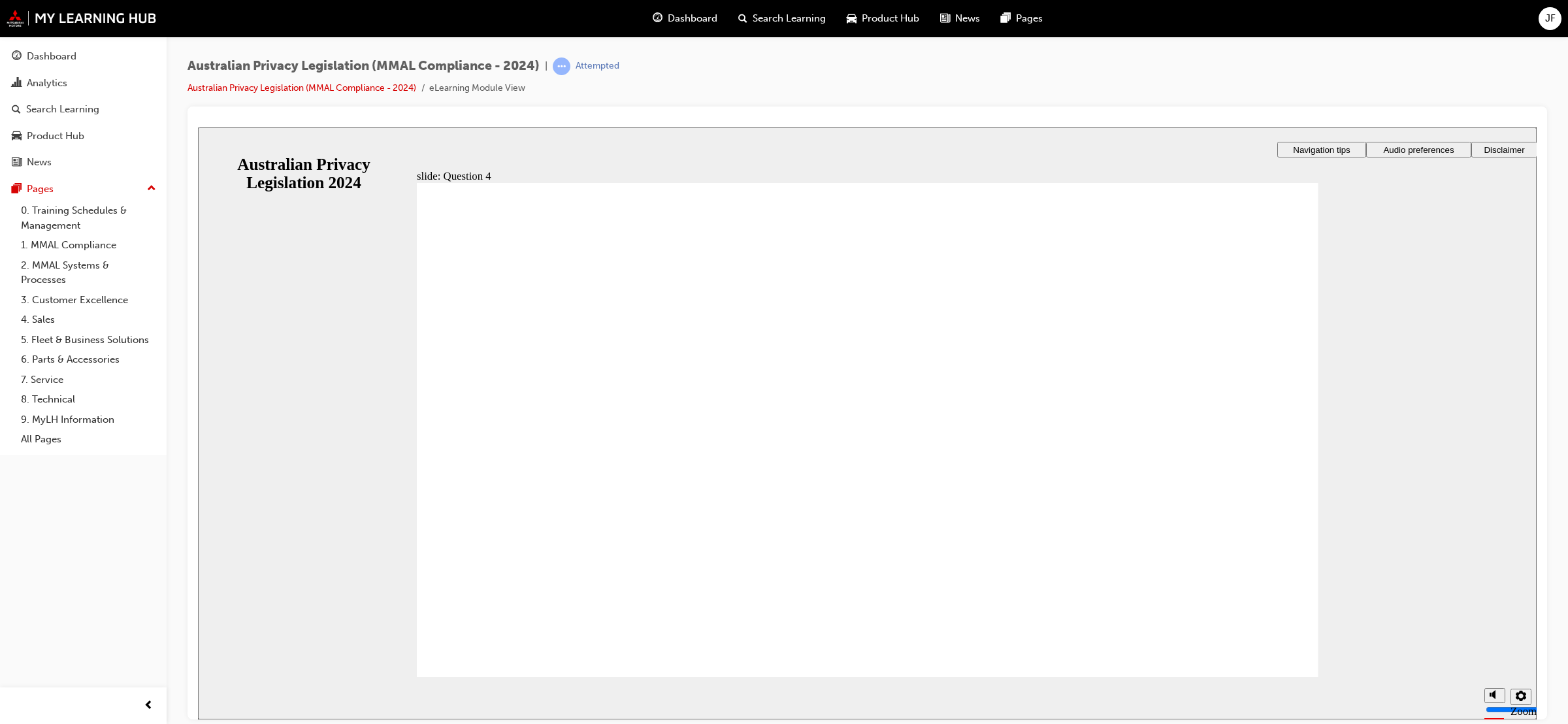
radio input "true"
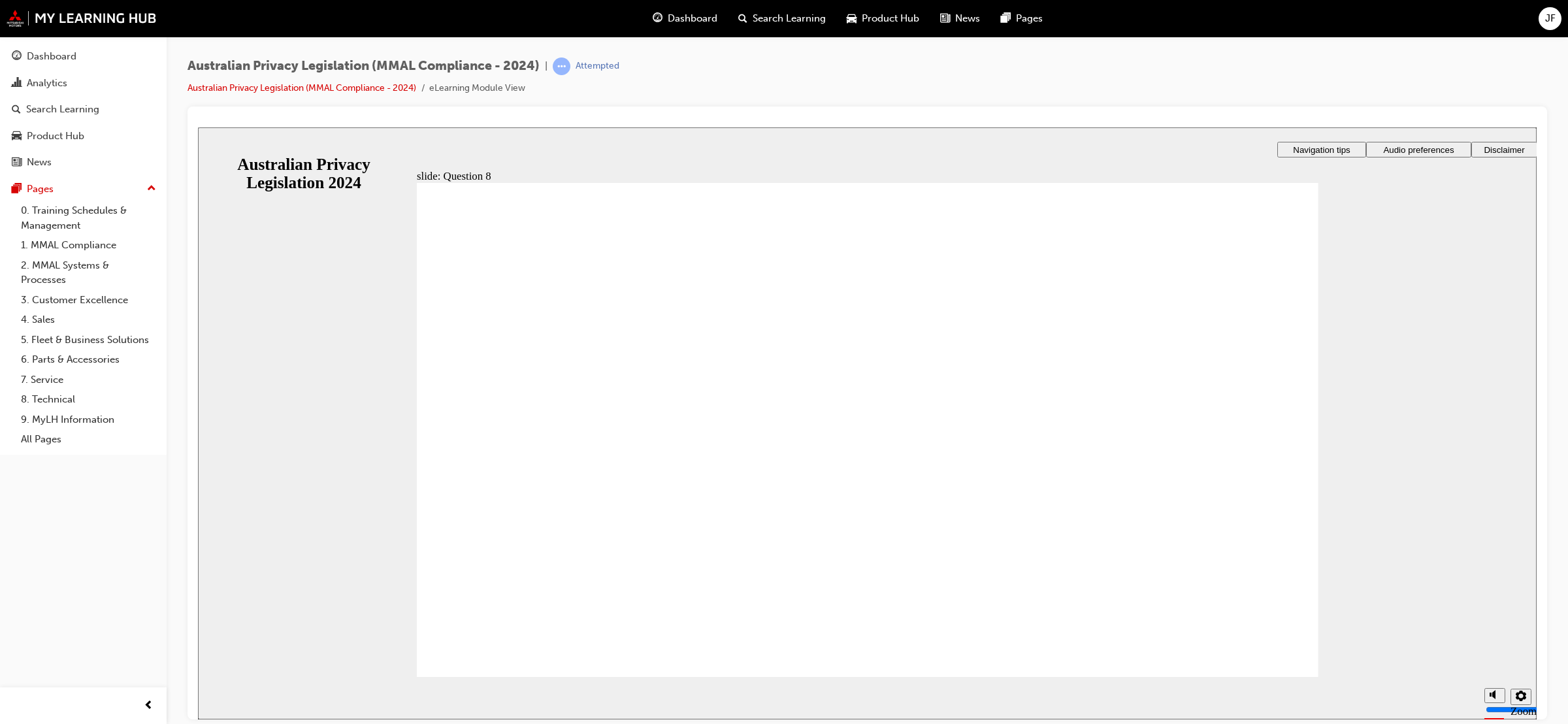
checkbox input "true"
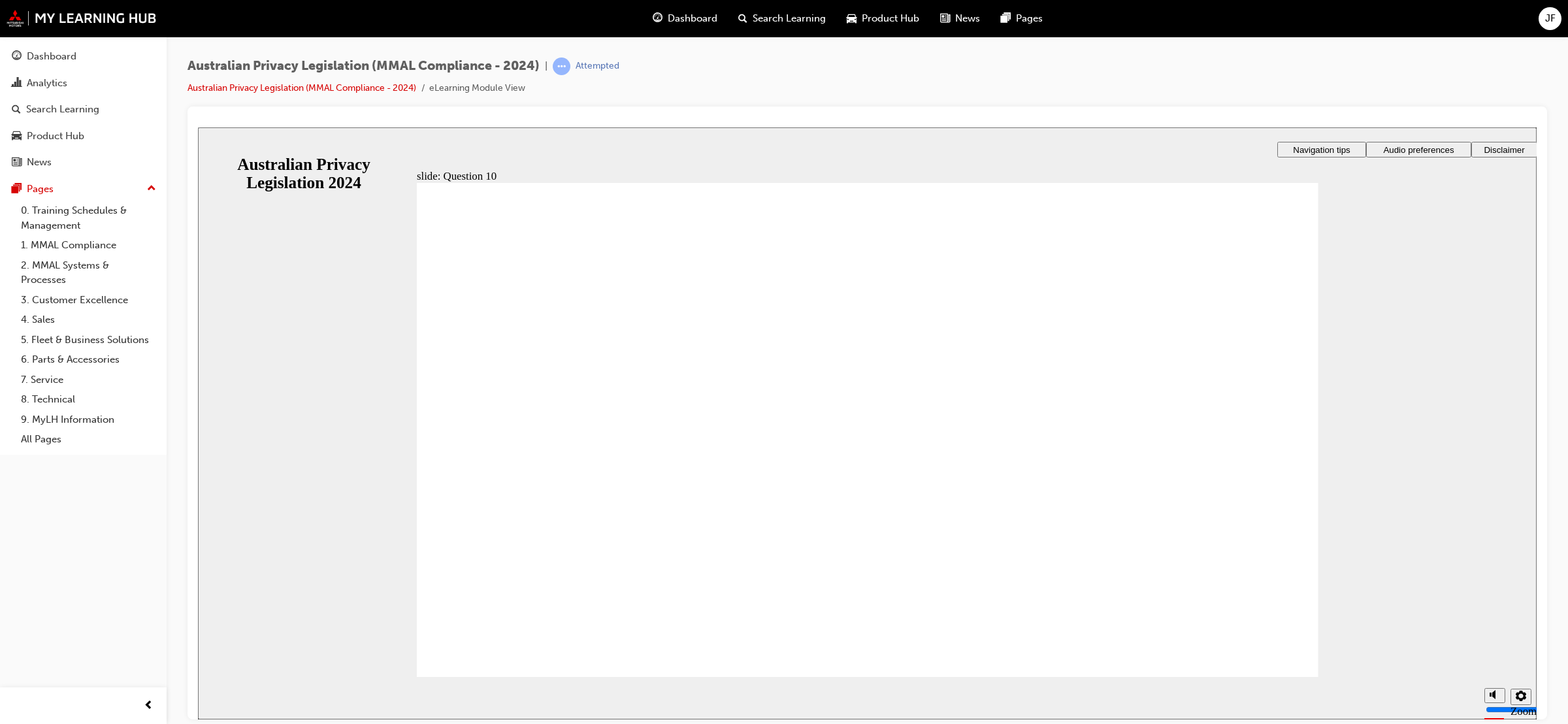
radio input "true"
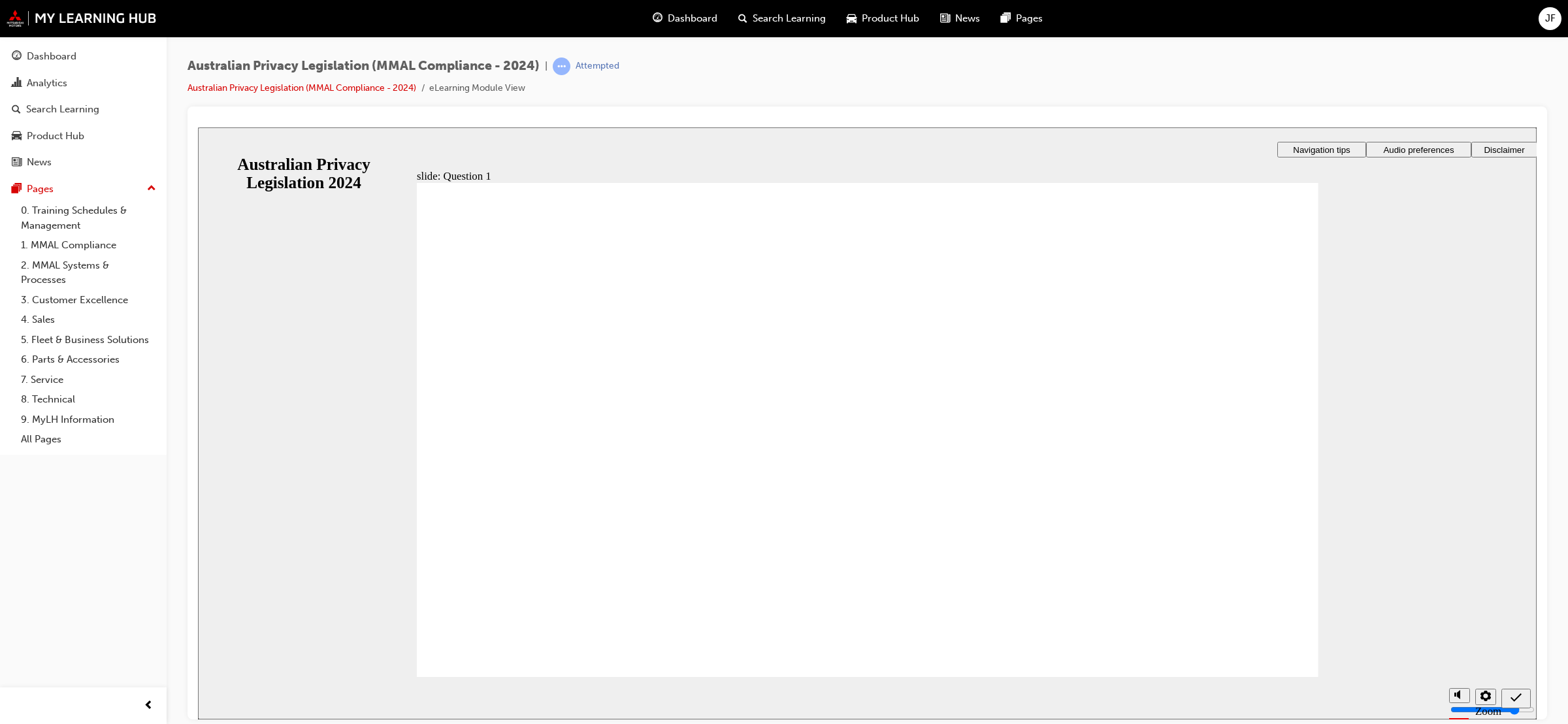
radio input "true"
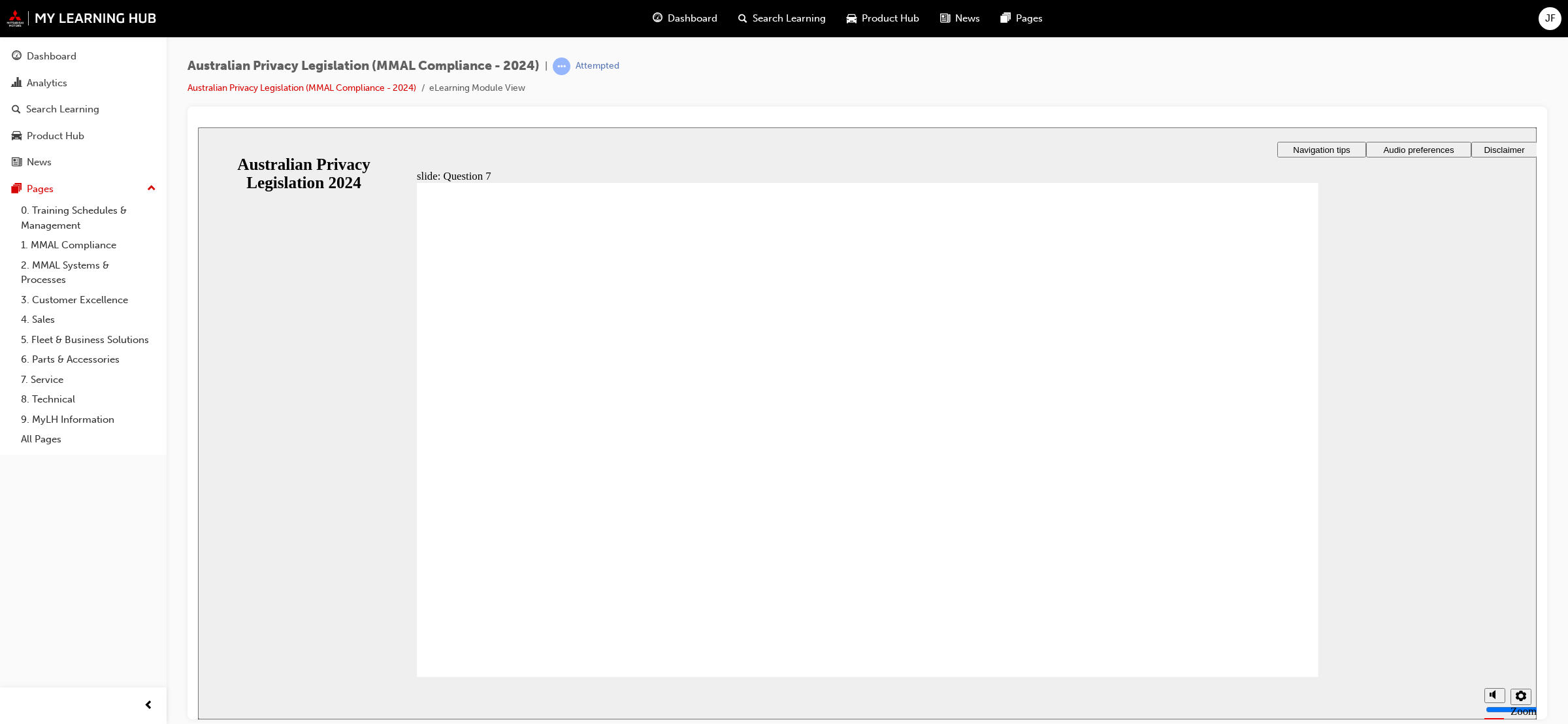
radio input "true"
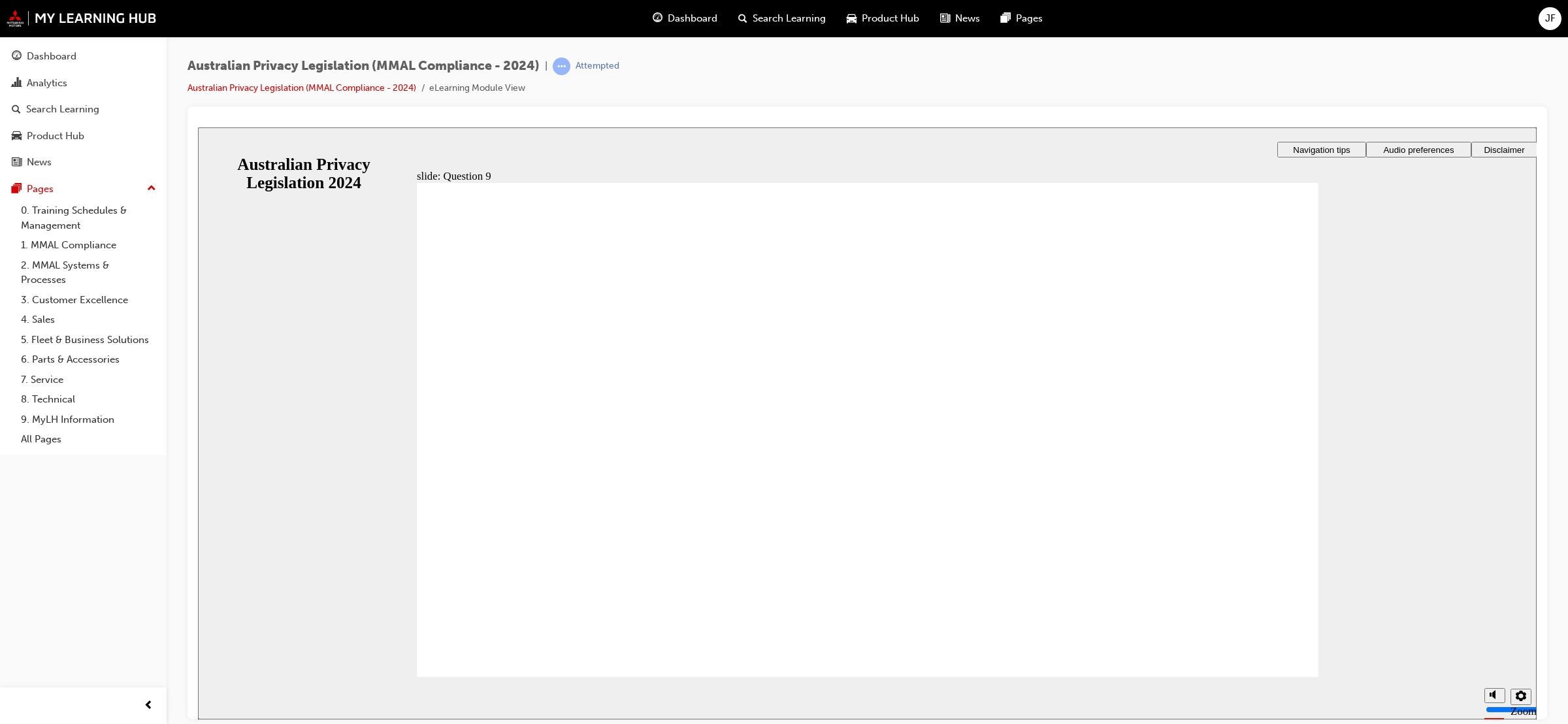
radio input "true"
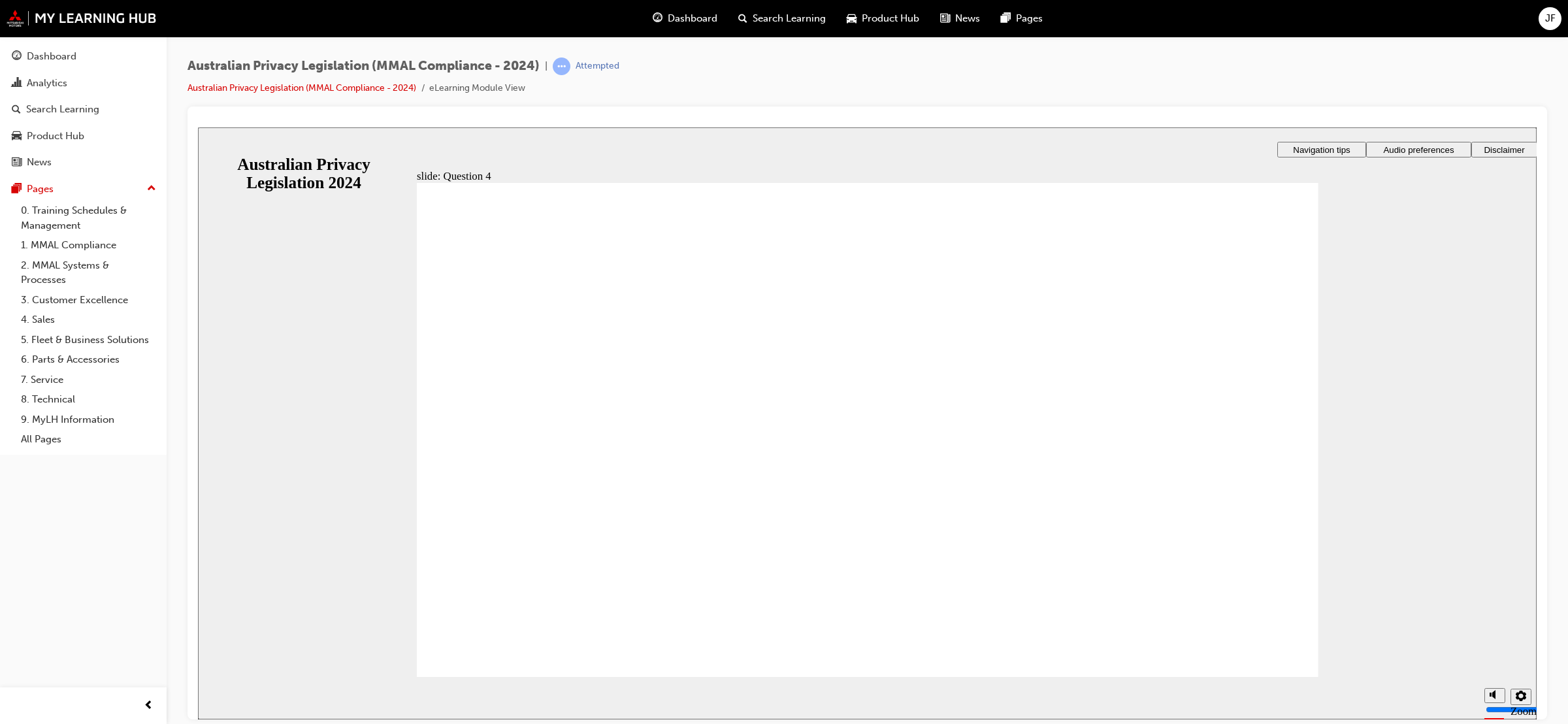
radio input "true"
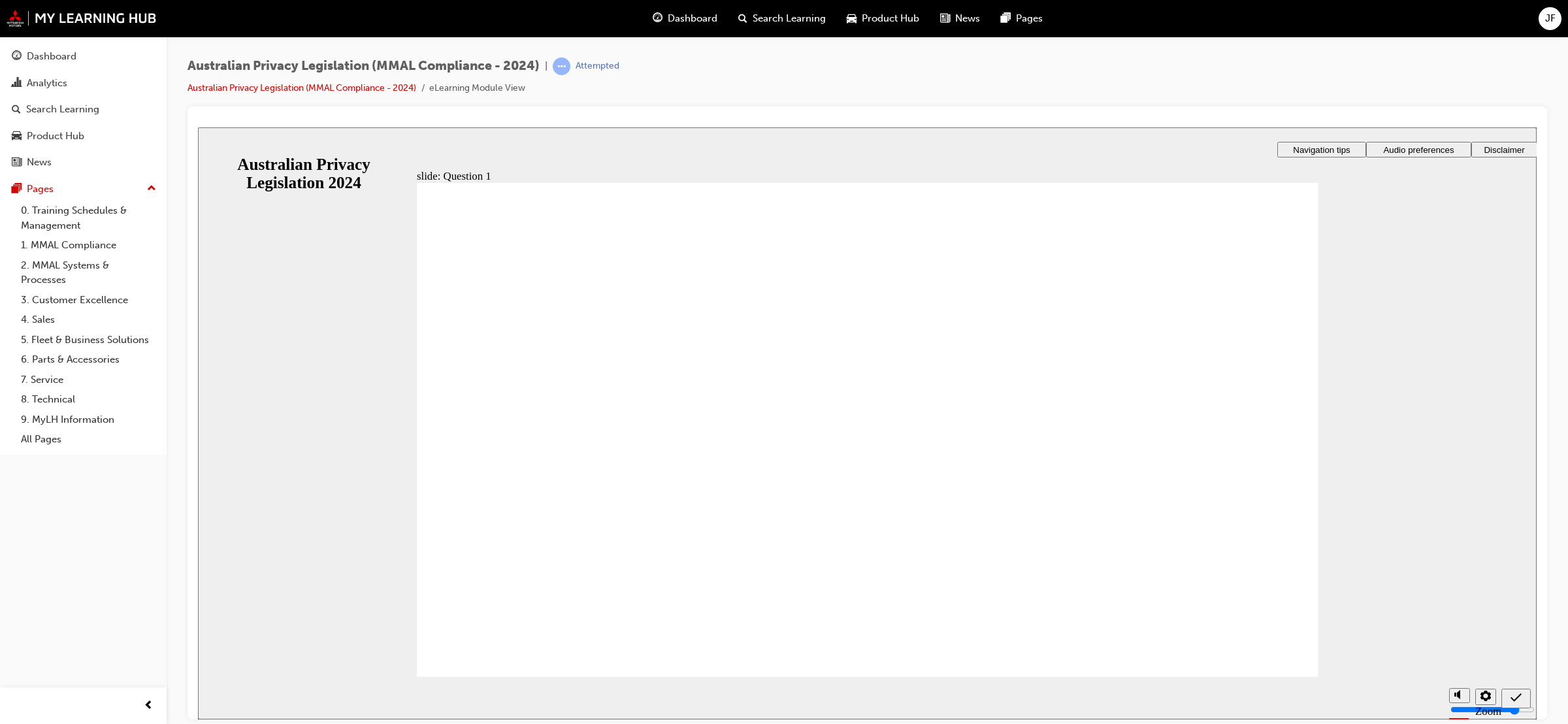
checkbox input "true"
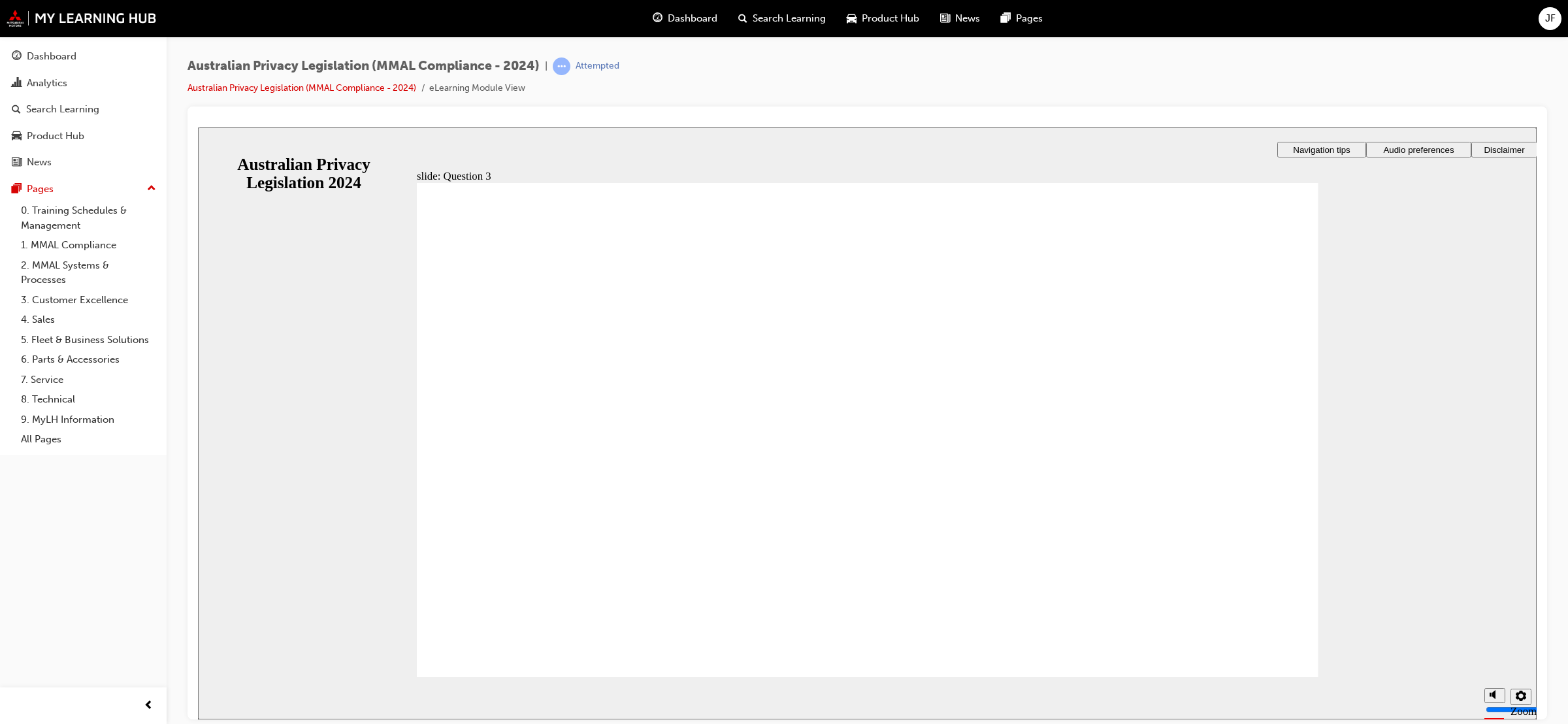
checkbox input "true"
radio input "true"
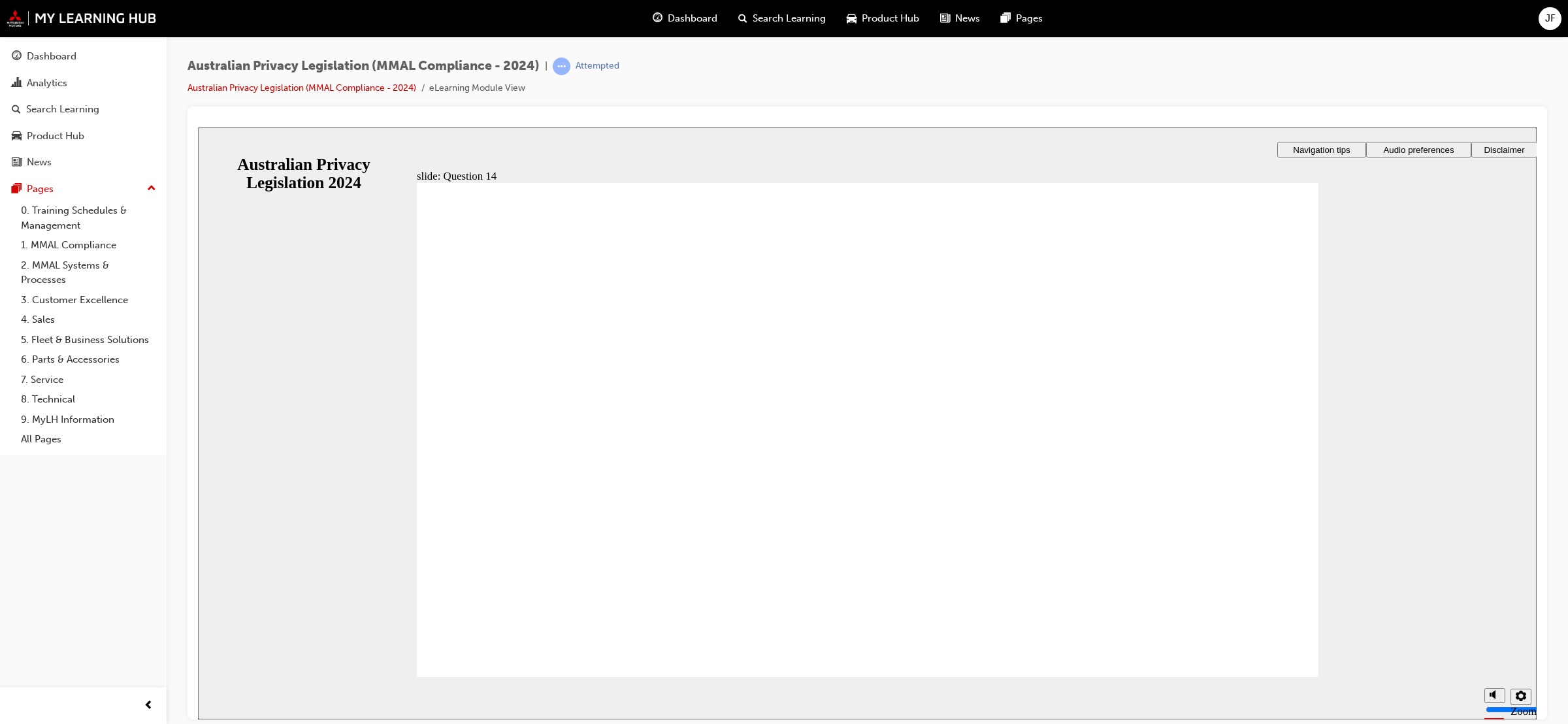
radio input "true"
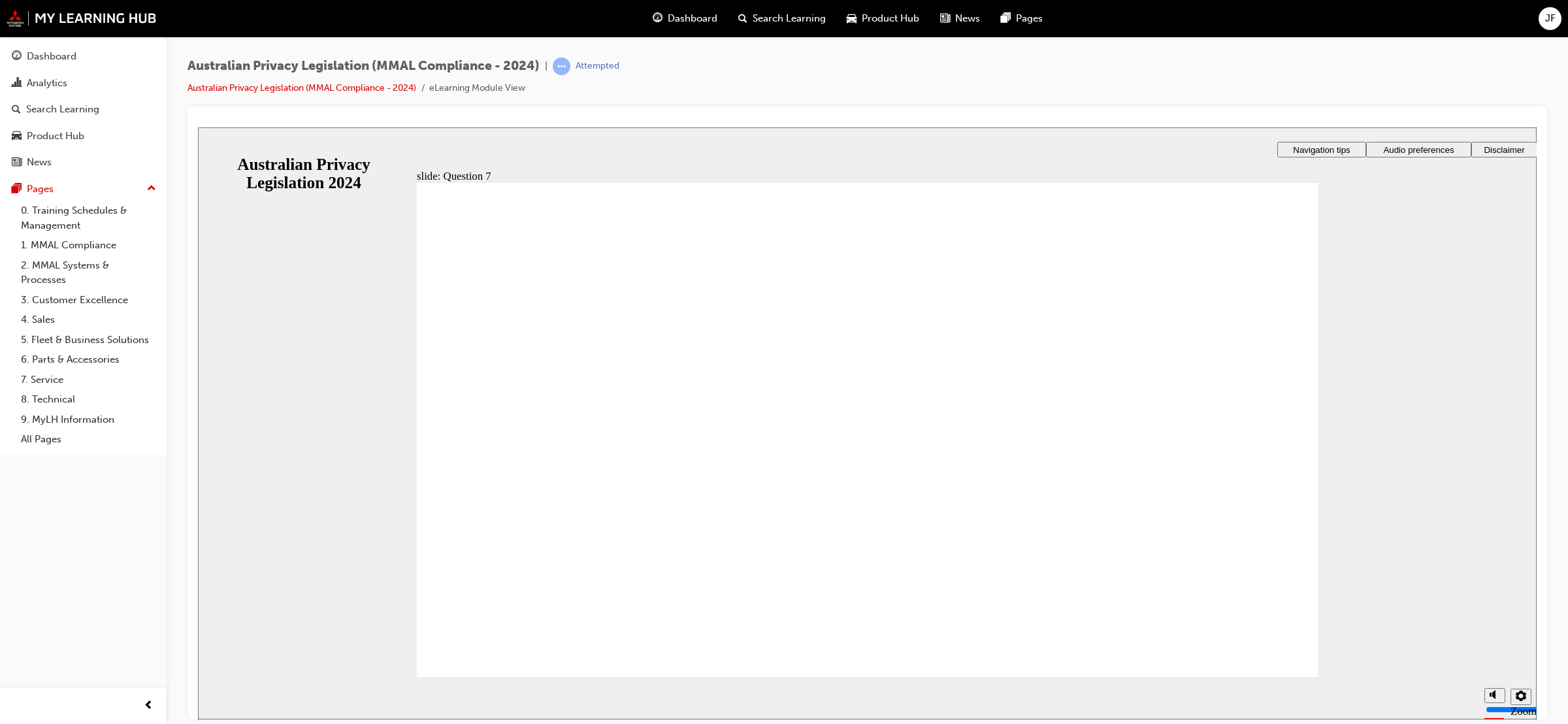
radio input "true"
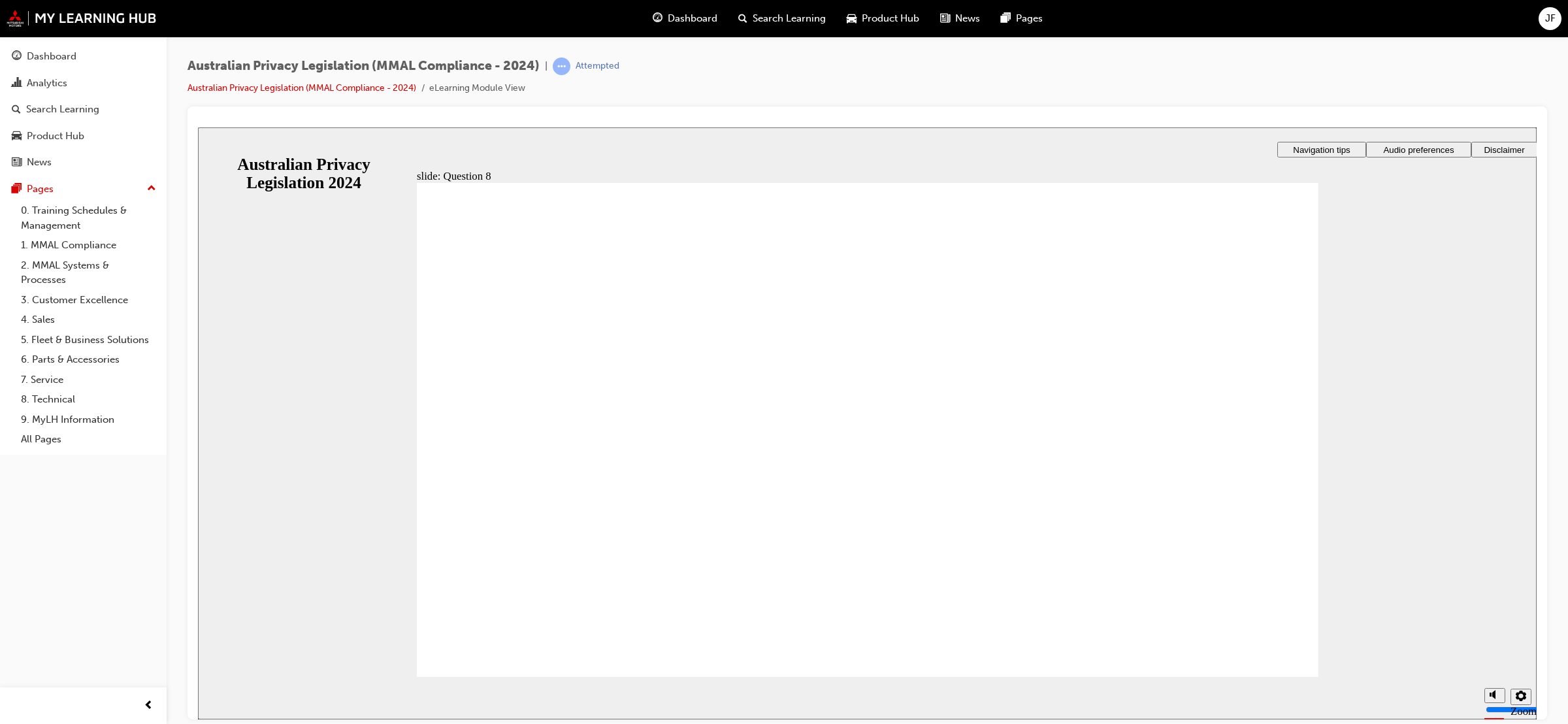
radio input "true"
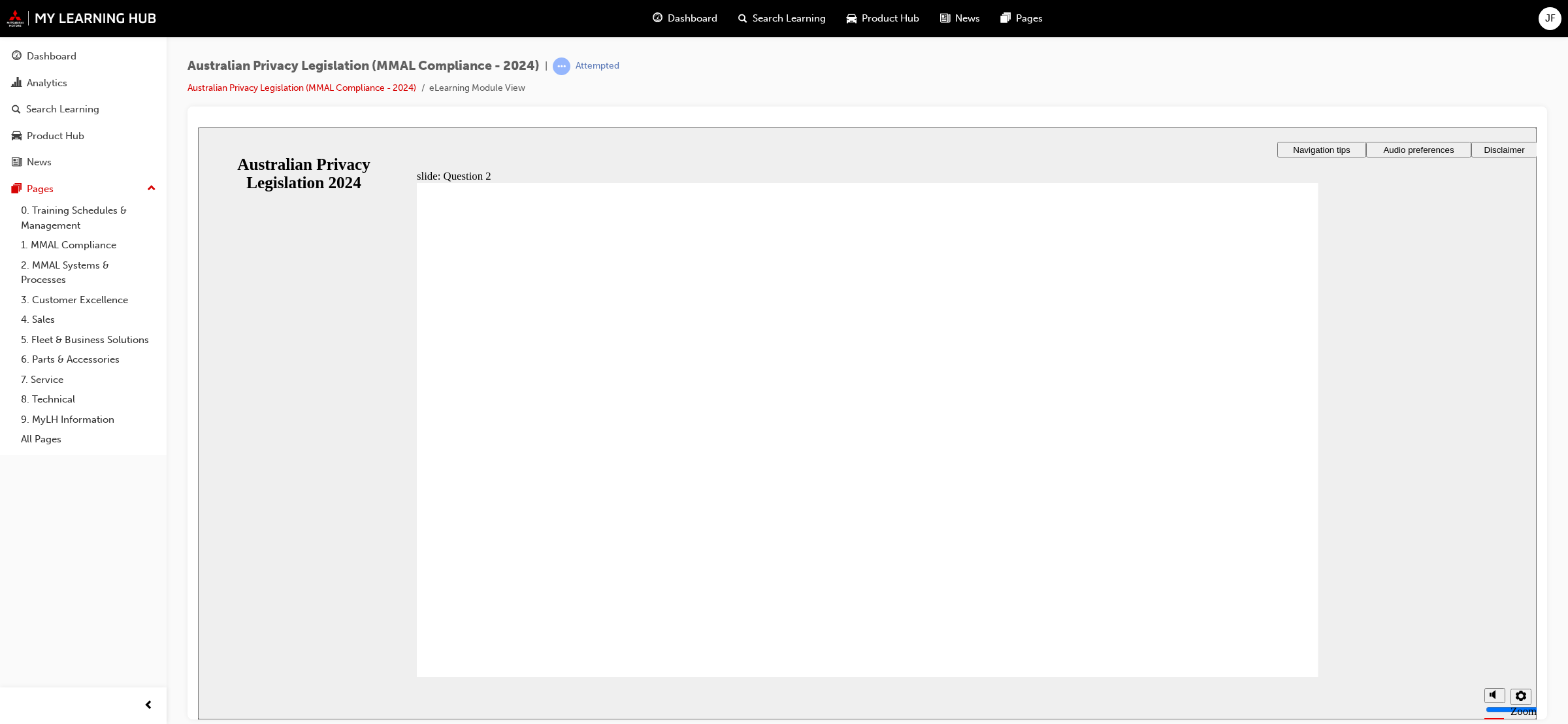
radio input "true"
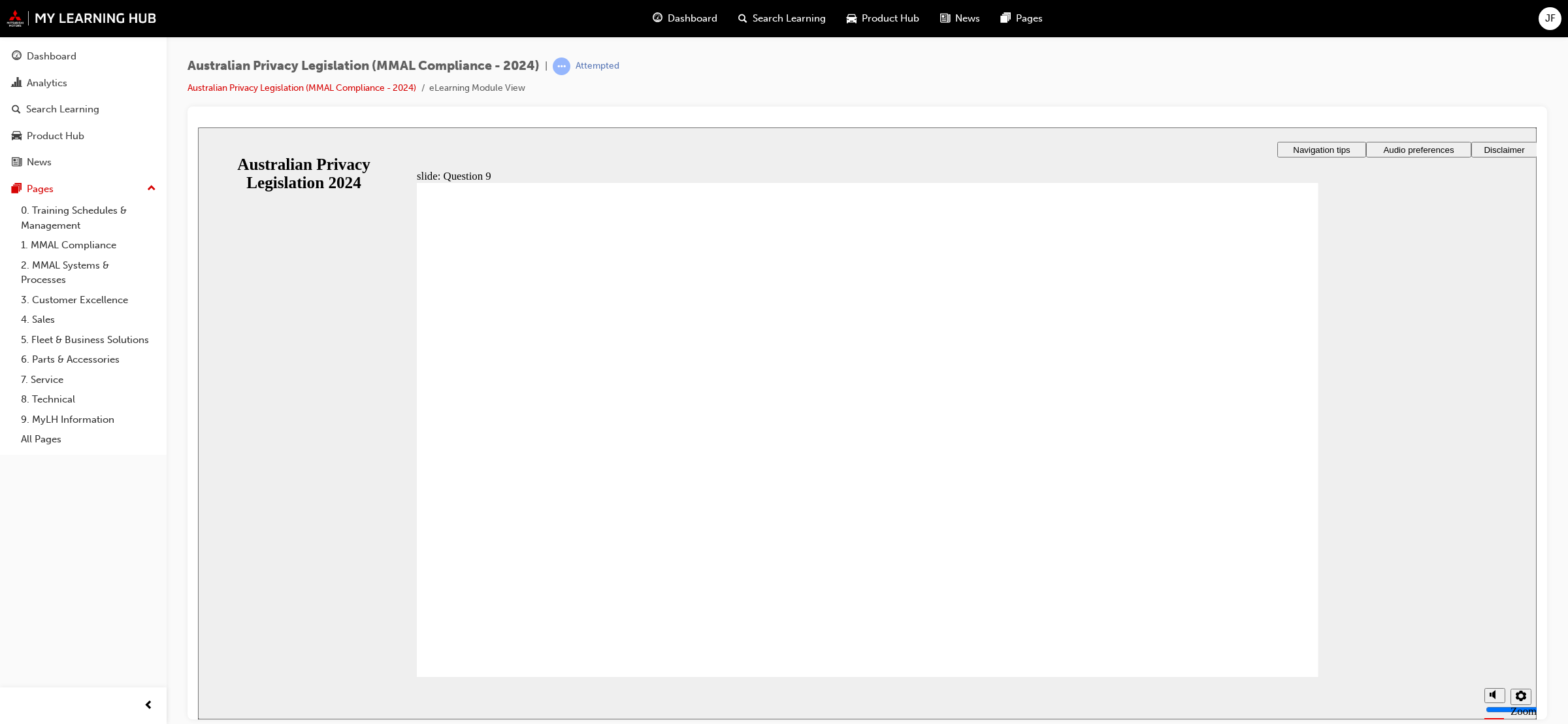
radio input "true"
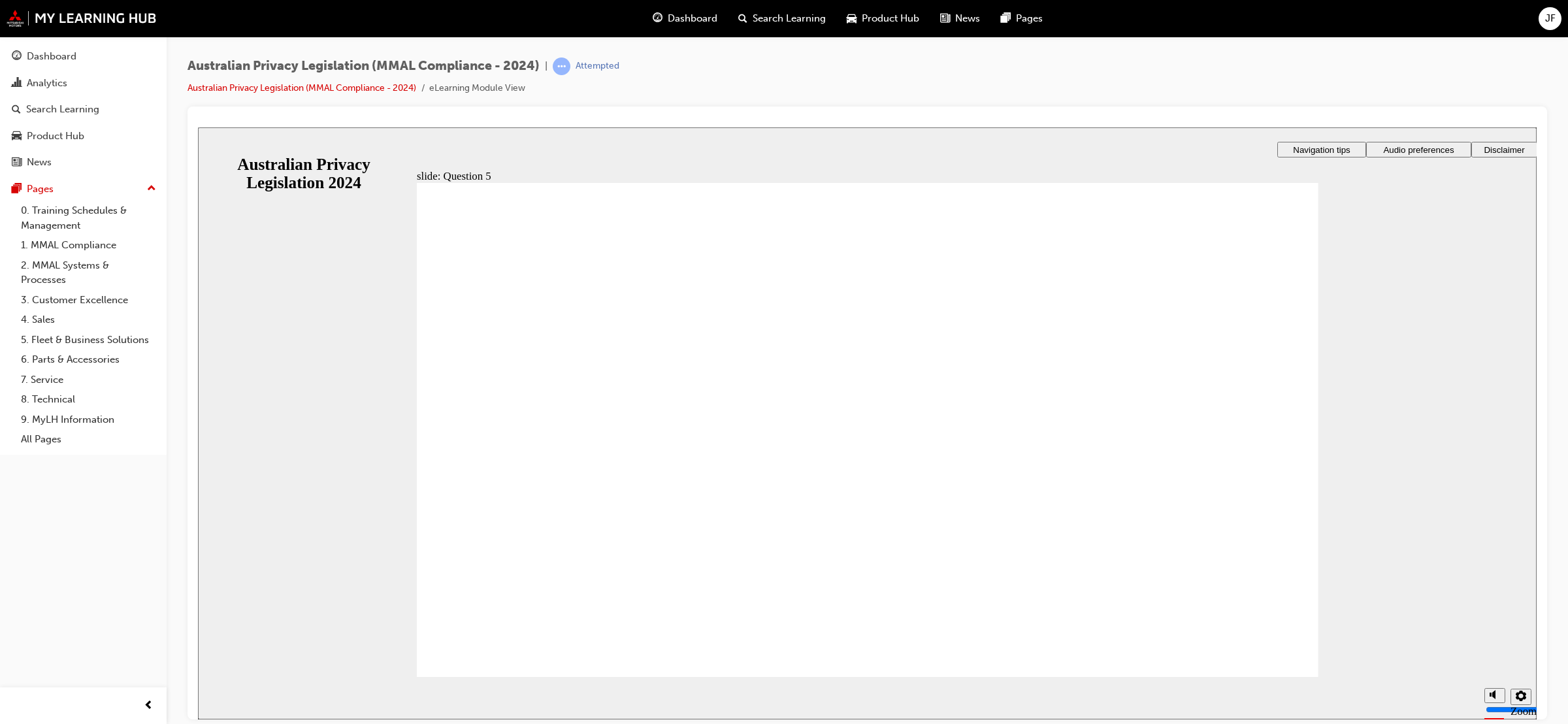
radio input "true"
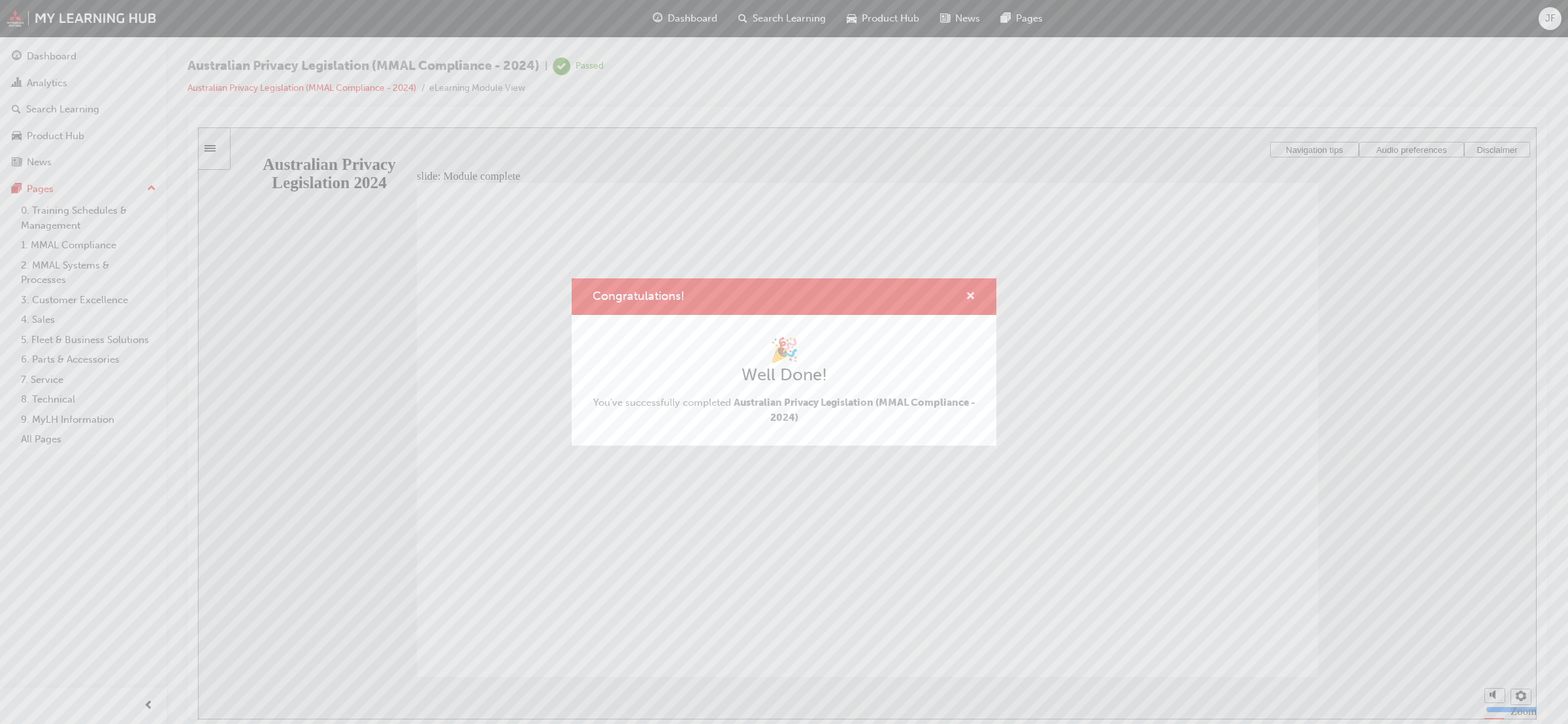
click at [966, 292] on span "cross-icon" at bounding box center [971, 297] width 10 height 11
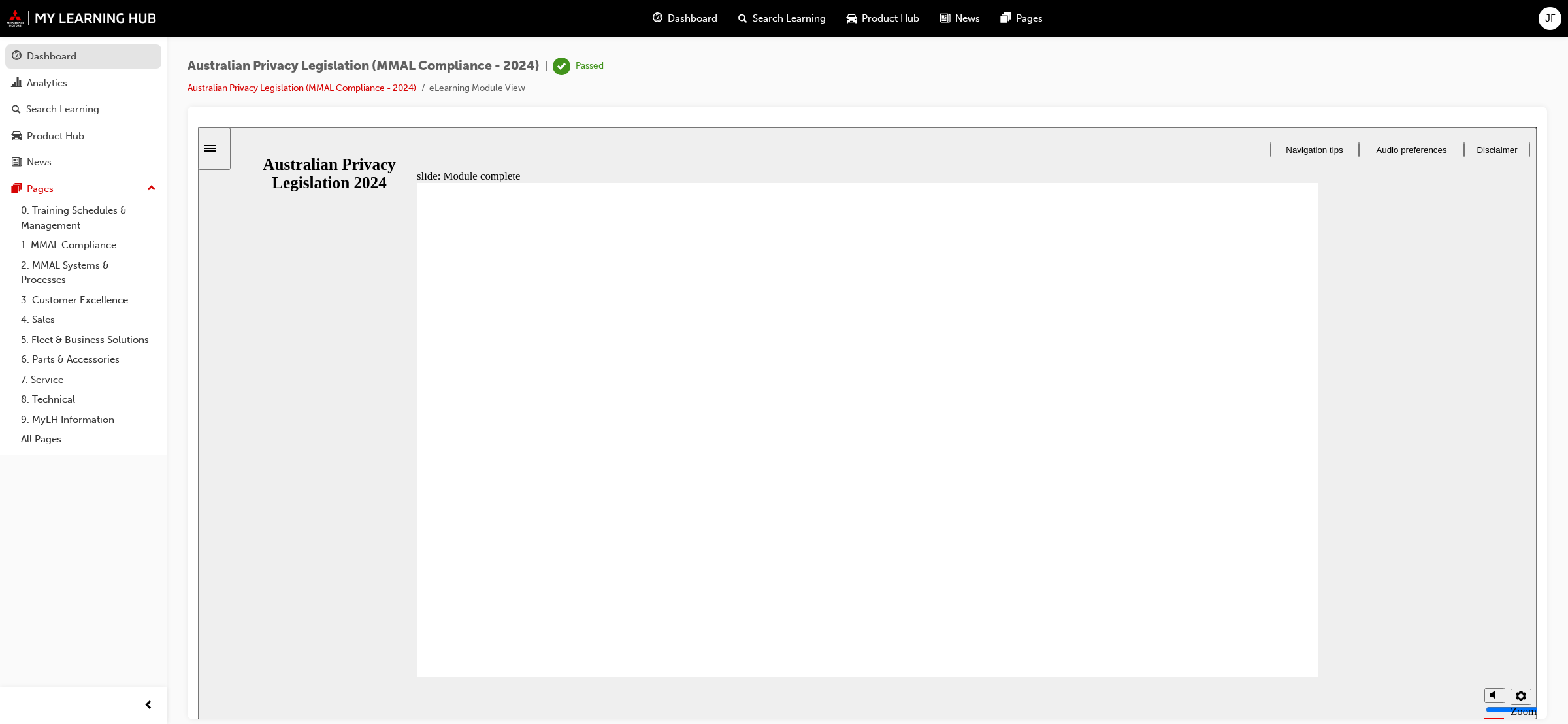
click at [106, 60] on div "Dashboard" at bounding box center [83, 56] width 143 height 16
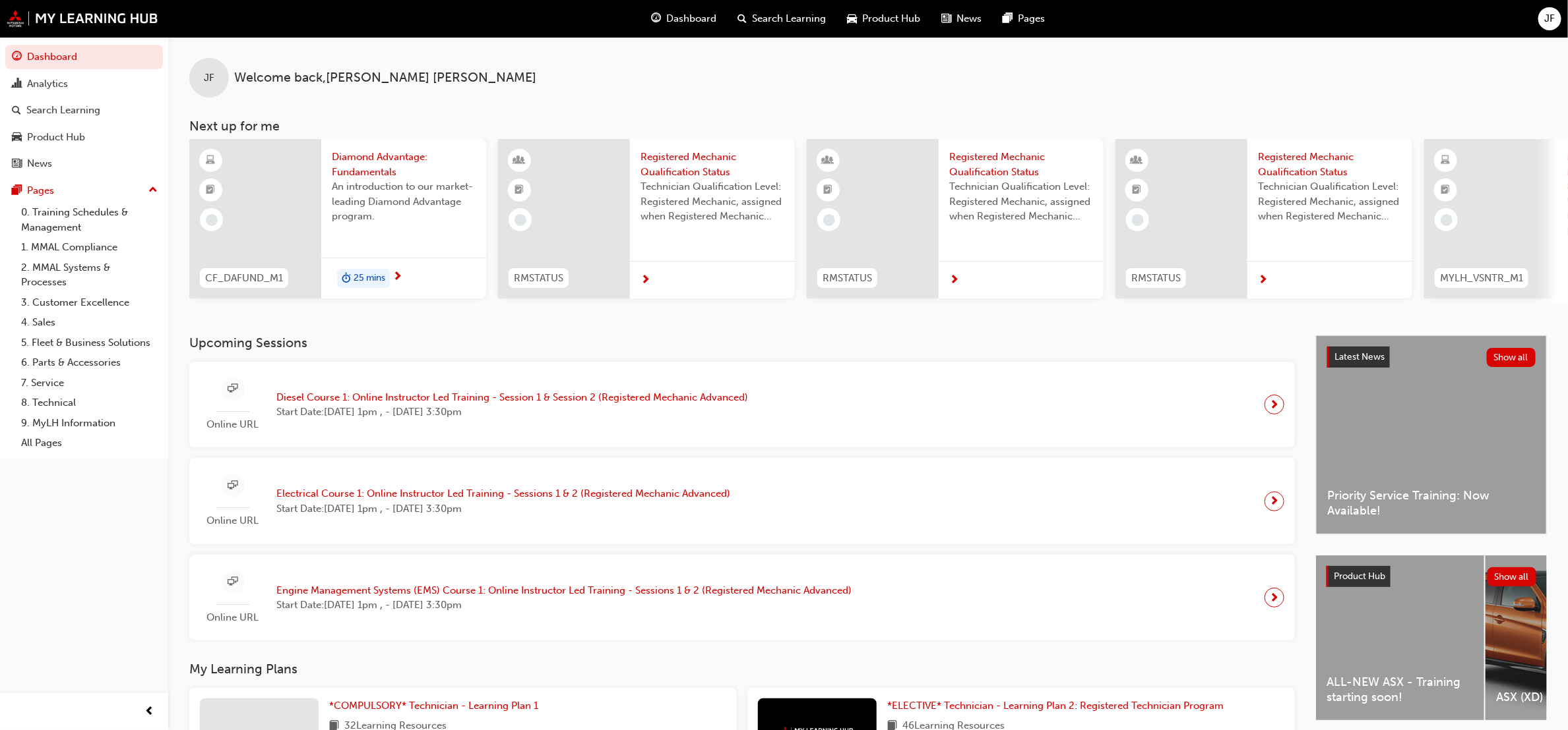
click at [388, 271] on div "25 mins" at bounding box center [364, 279] width 52 height 20
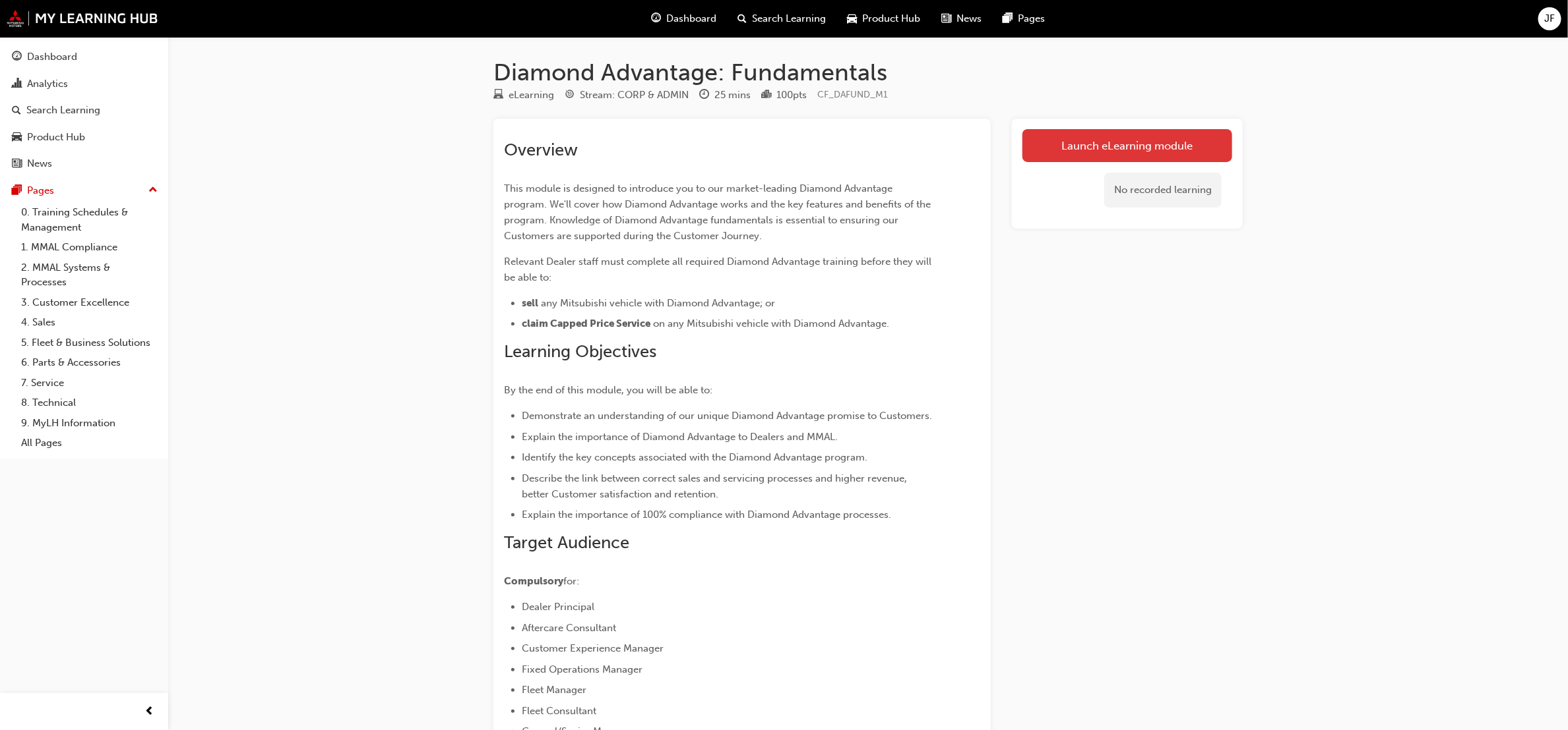
click at [1170, 143] on link "Launch eLearning module" at bounding box center [1127, 145] width 210 height 33
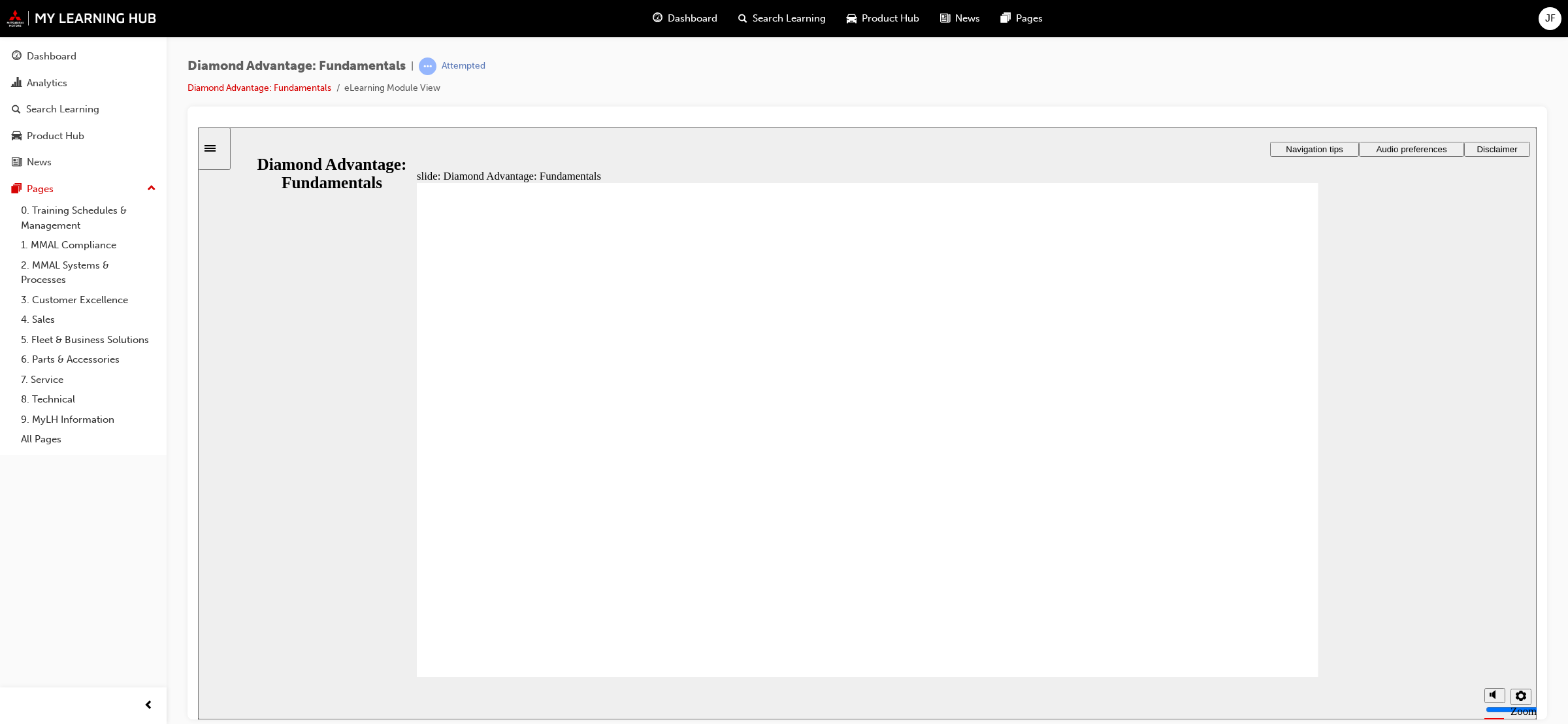
click at [1397, 148] on span "Audio preferences" at bounding box center [1411, 148] width 70 height 10
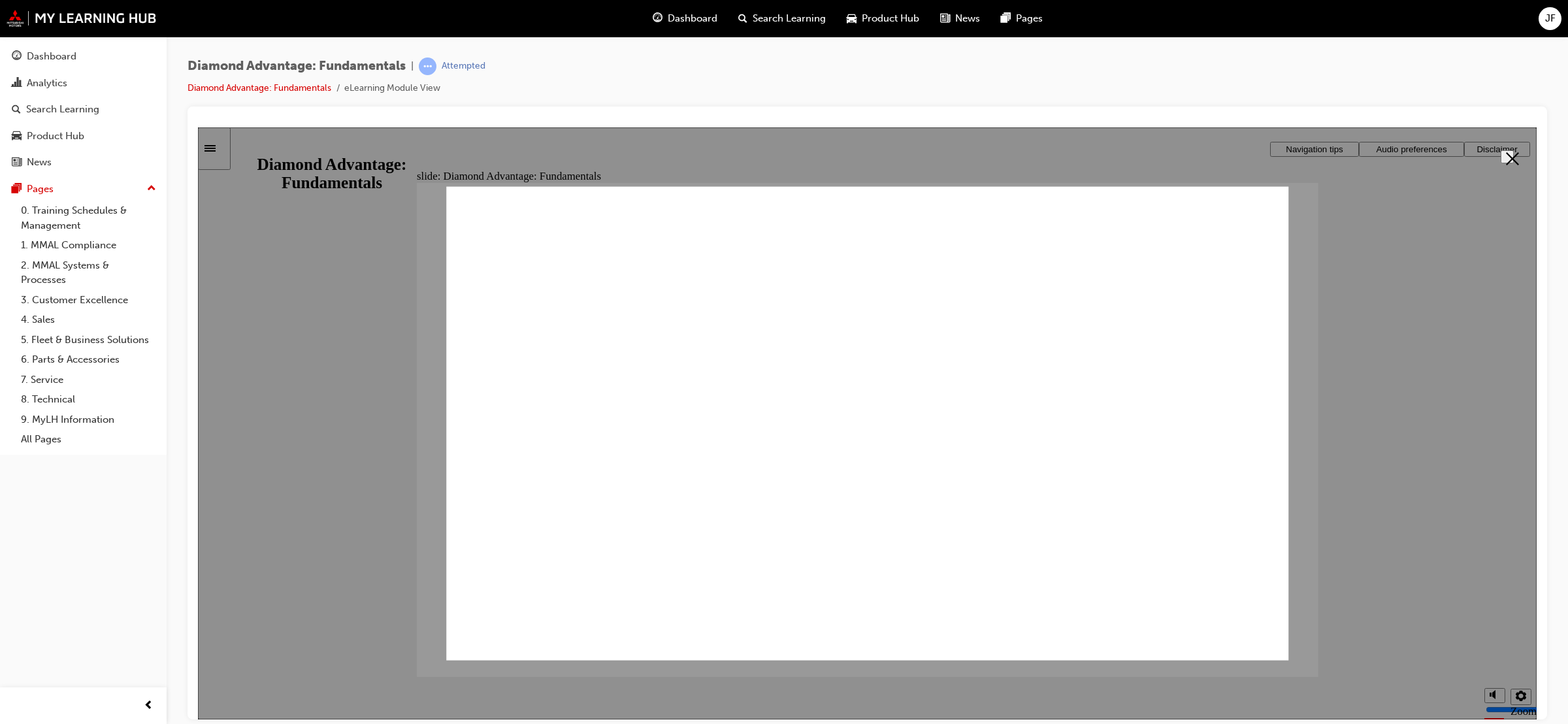
click at [1397, 152] on span "Audio preferences" at bounding box center [1411, 148] width 70 height 10
click at [1401, 147] on span "Audio preferences" at bounding box center [1411, 148] width 70 height 10
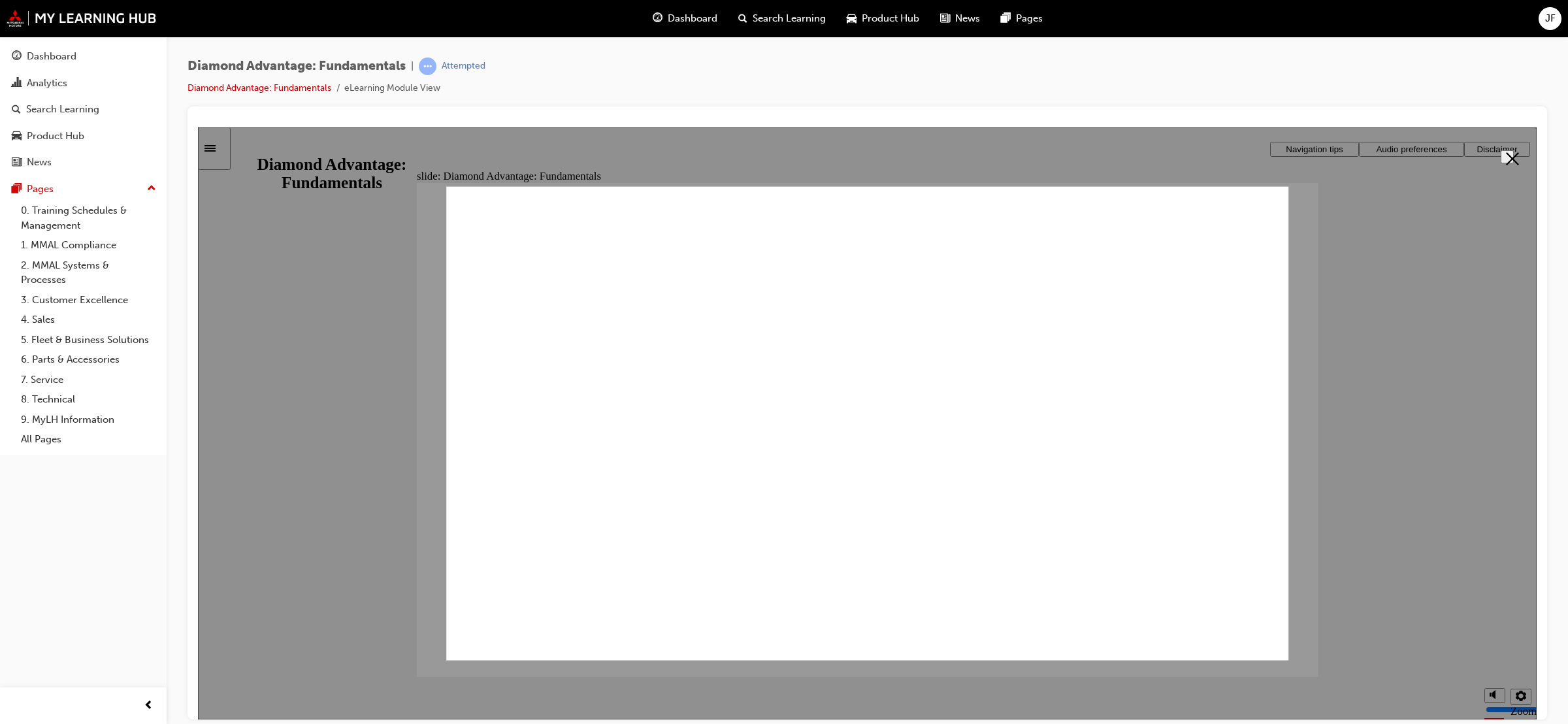
click at [1401, 147] on span "Audio preferences" at bounding box center [1411, 148] width 70 height 10
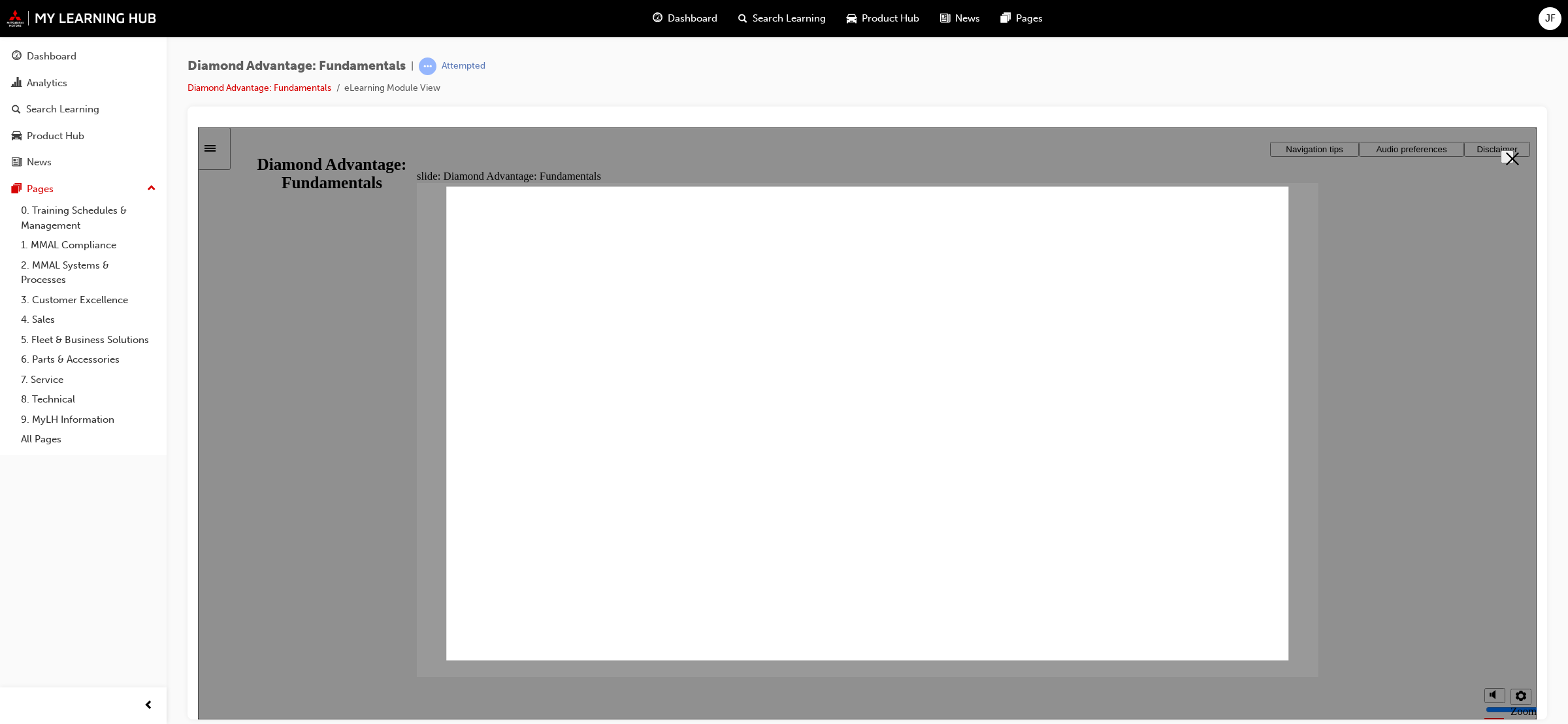
click at [1401, 147] on span "Audio preferences" at bounding box center [1411, 148] width 70 height 10
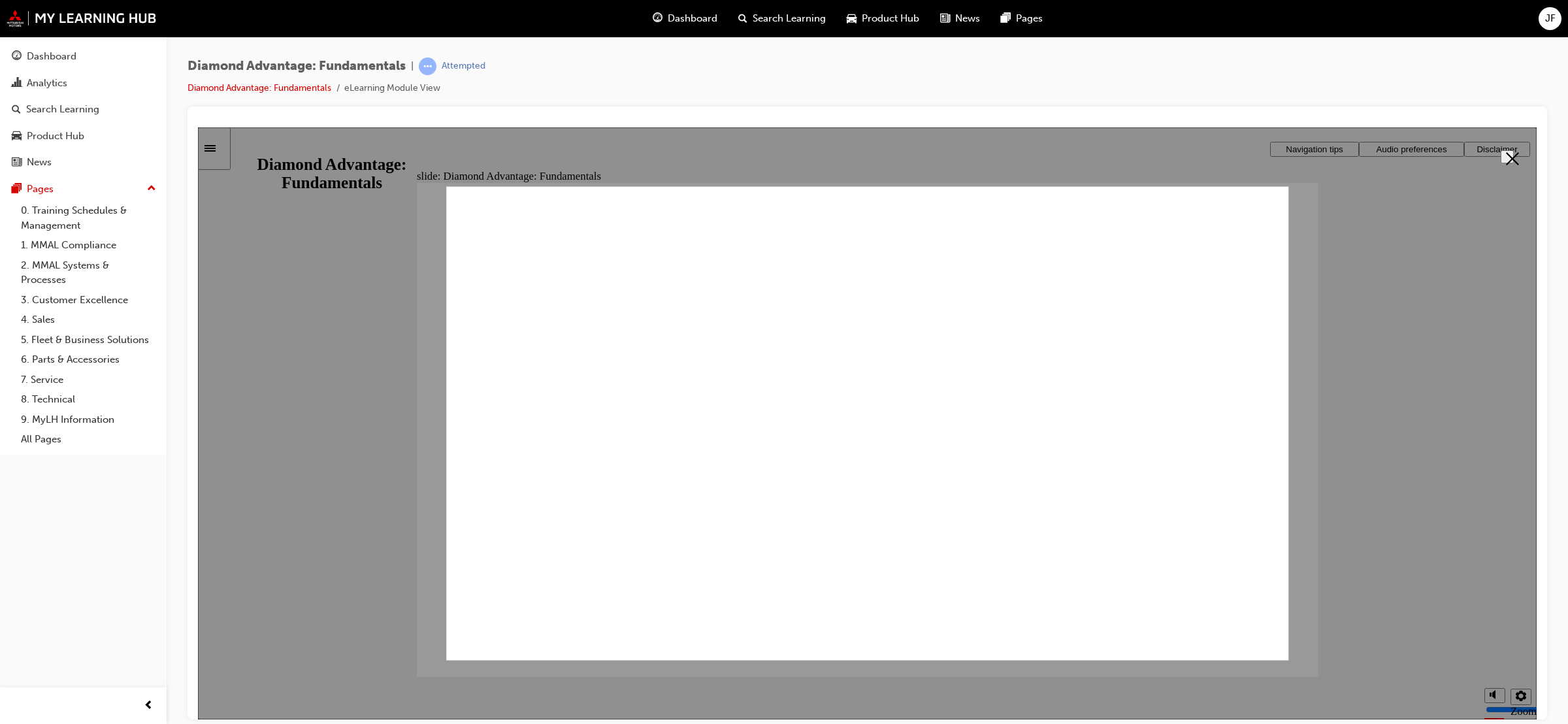
click at [1401, 147] on span "Audio preferences" at bounding box center [1411, 148] width 70 height 10
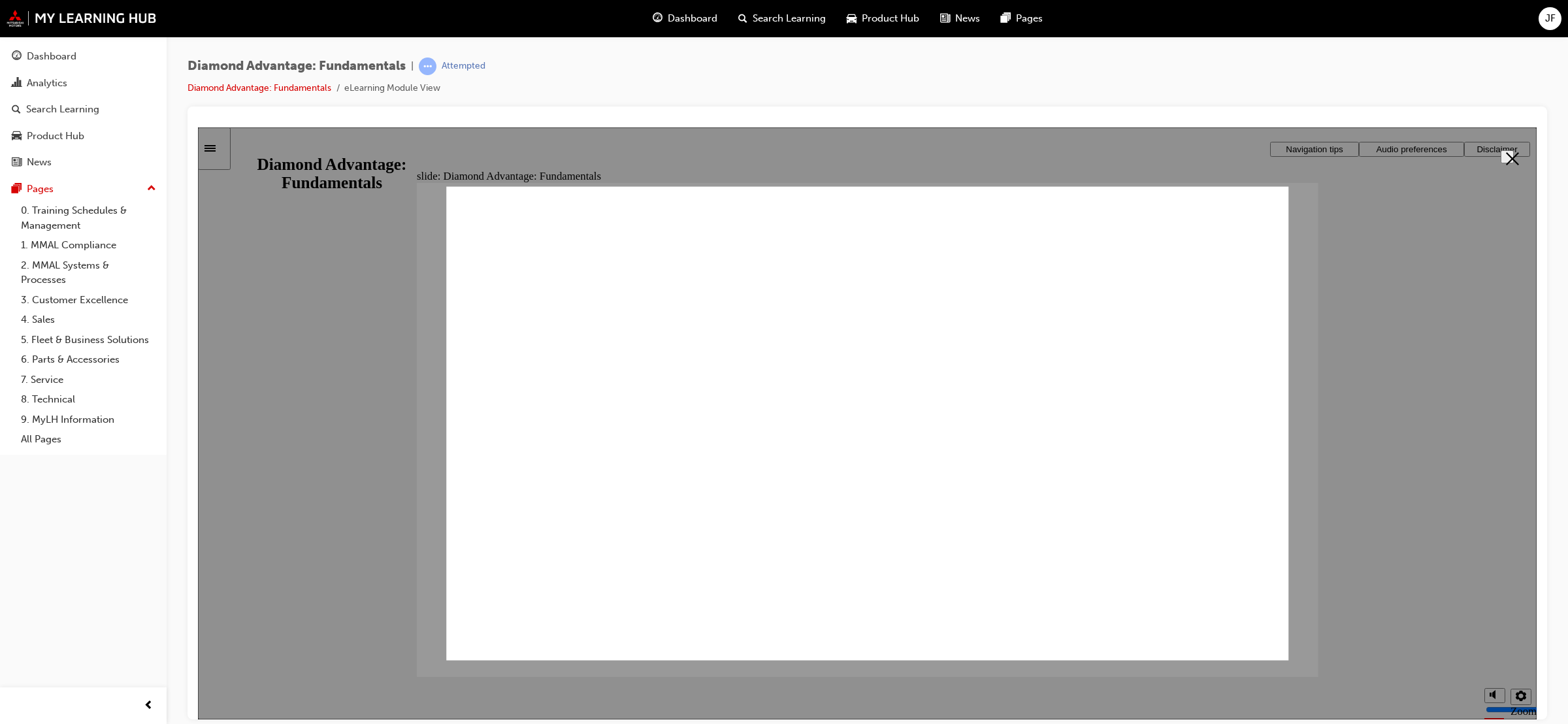
click at [1401, 147] on span "Audio preferences" at bounding box center [1411, 148] width 70 height 10
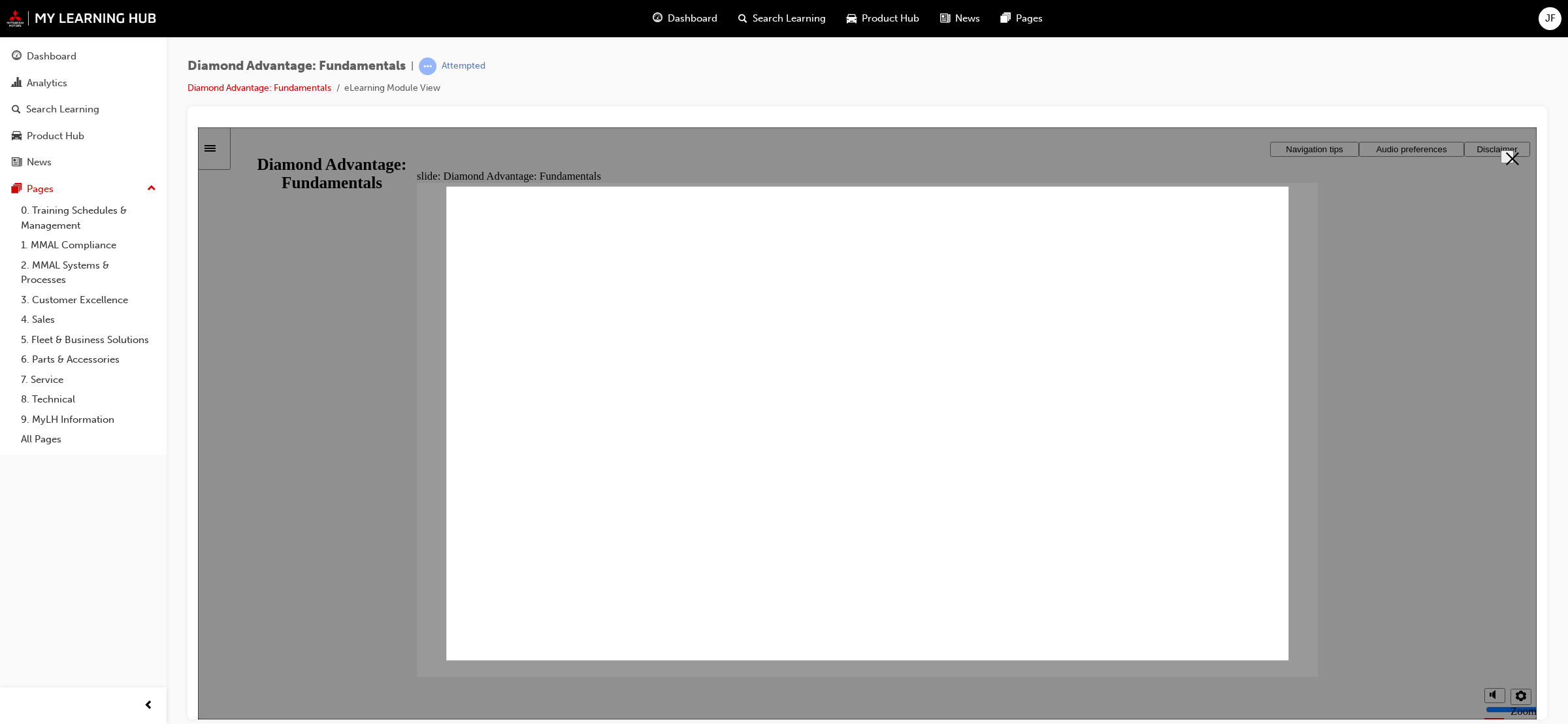
click at [1401, 147] on span "Audio preferences" at bounding box center [1411, 148] width 70 height 10
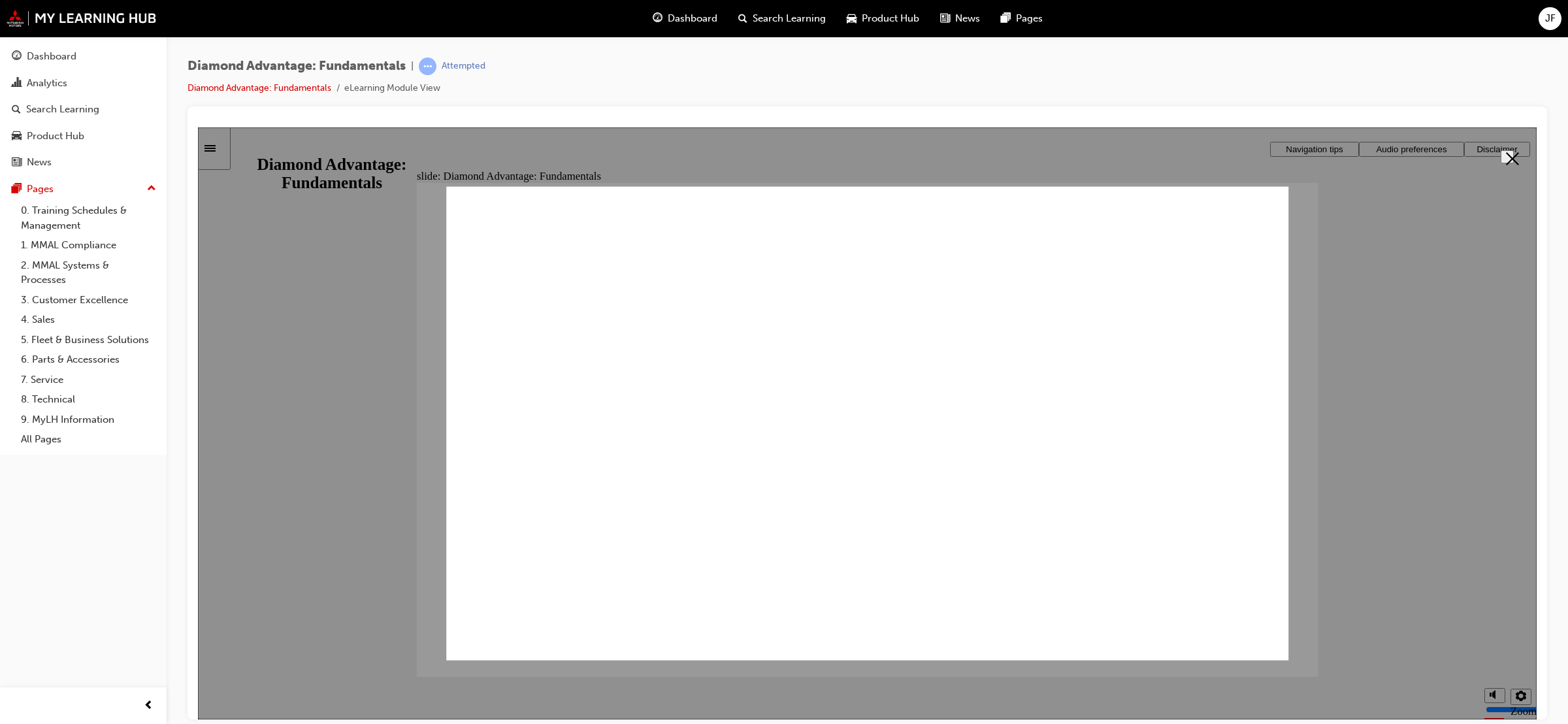
click at [1401, 147] on span "Audio preferences" at bounding box center [1411, 148] width 70 height 10
click at [1400, 148] on span "Audio preferences" at bounding box center [1411, 148] width 70 height 10
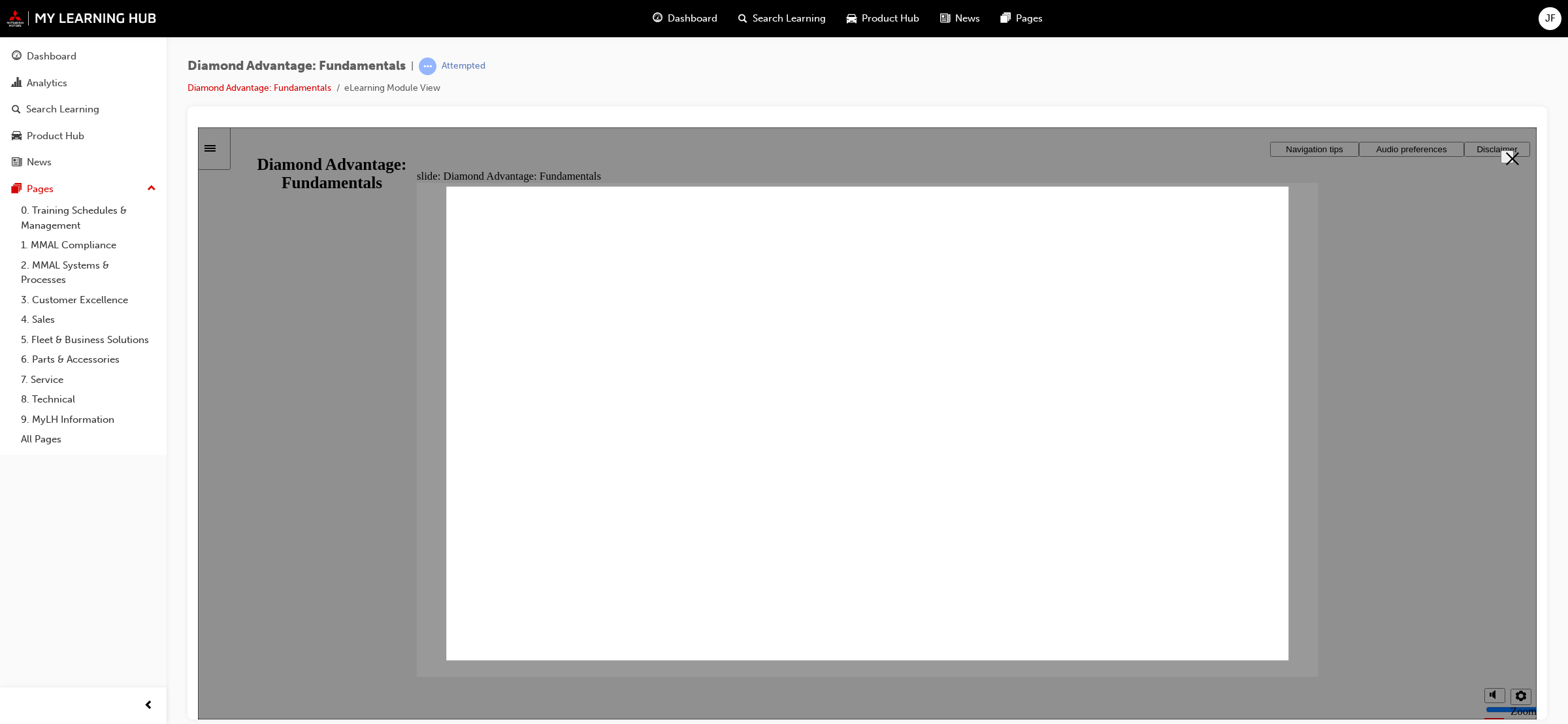
click at [1397, 152] on span "Audio preferences" at bounding box center [1411, 148] width 70 height 10
click at [1508, 159] on icon "Close" at bounding box center [1512, 158] width 13 height 13
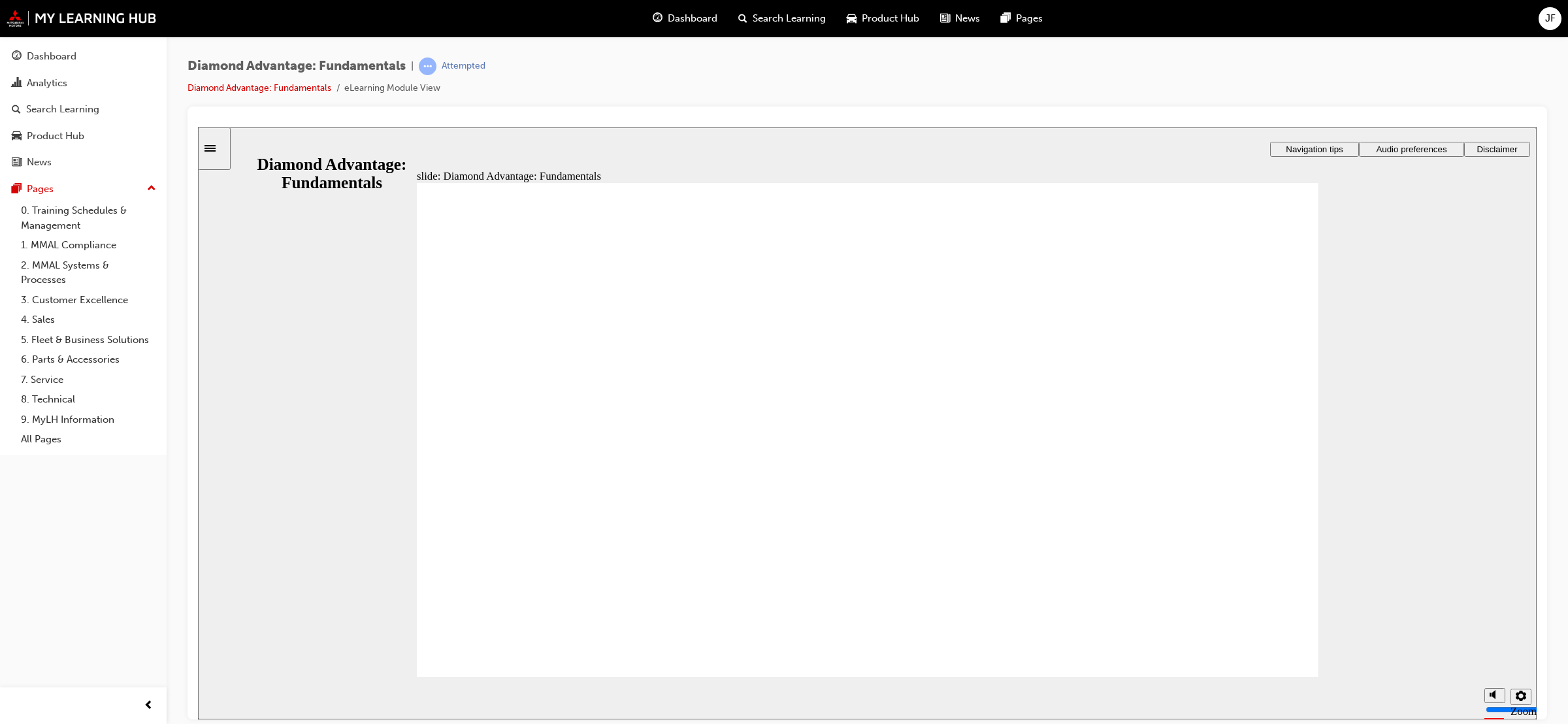
click at [1431, 148] on span "Audio preferences" at bounding box center [1411, 148] width 70 height 10
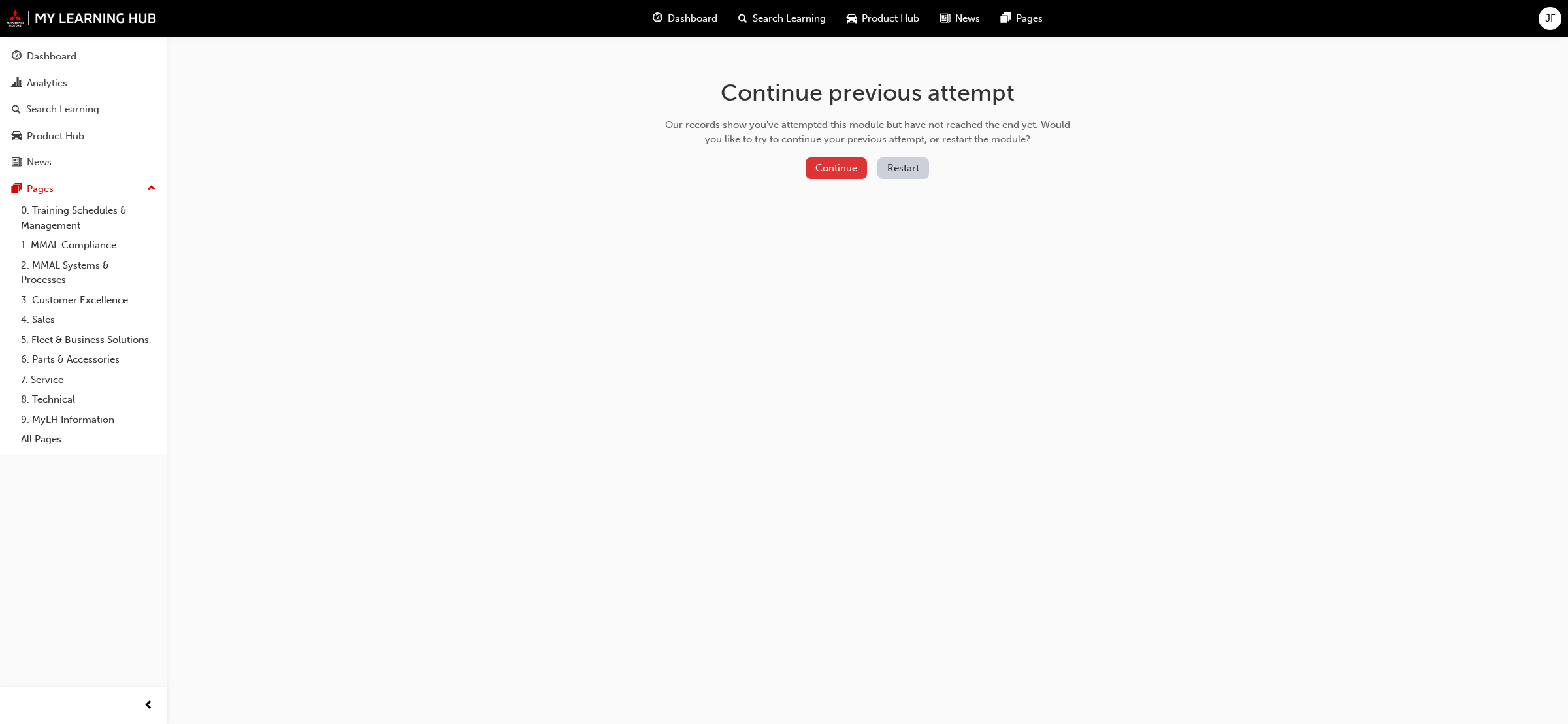
click at [843, 164] on button "Continue" at bounding box center [836, 168] width 61 height 21
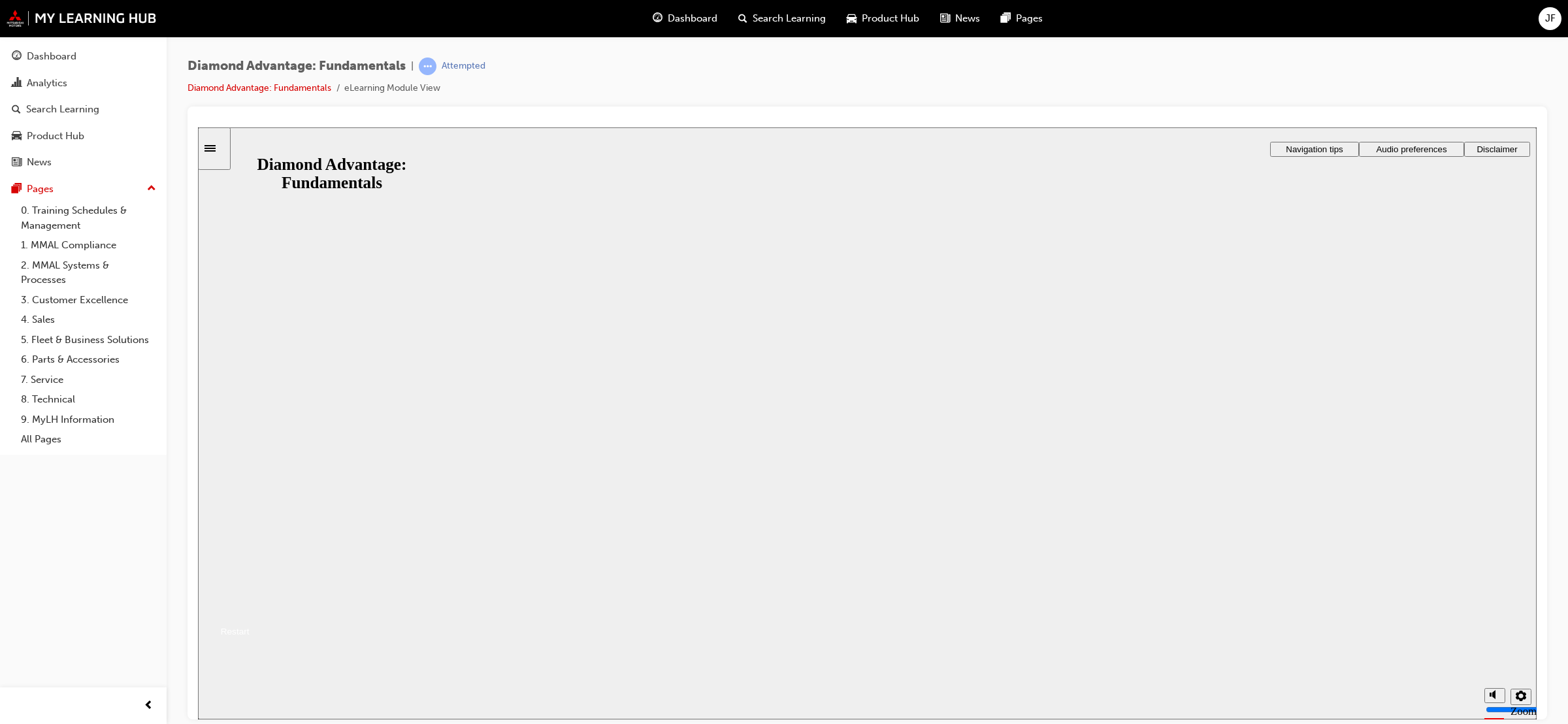
click at [249, 607] on button "Resume" at bounding box center [223, 615] width 51 height 17
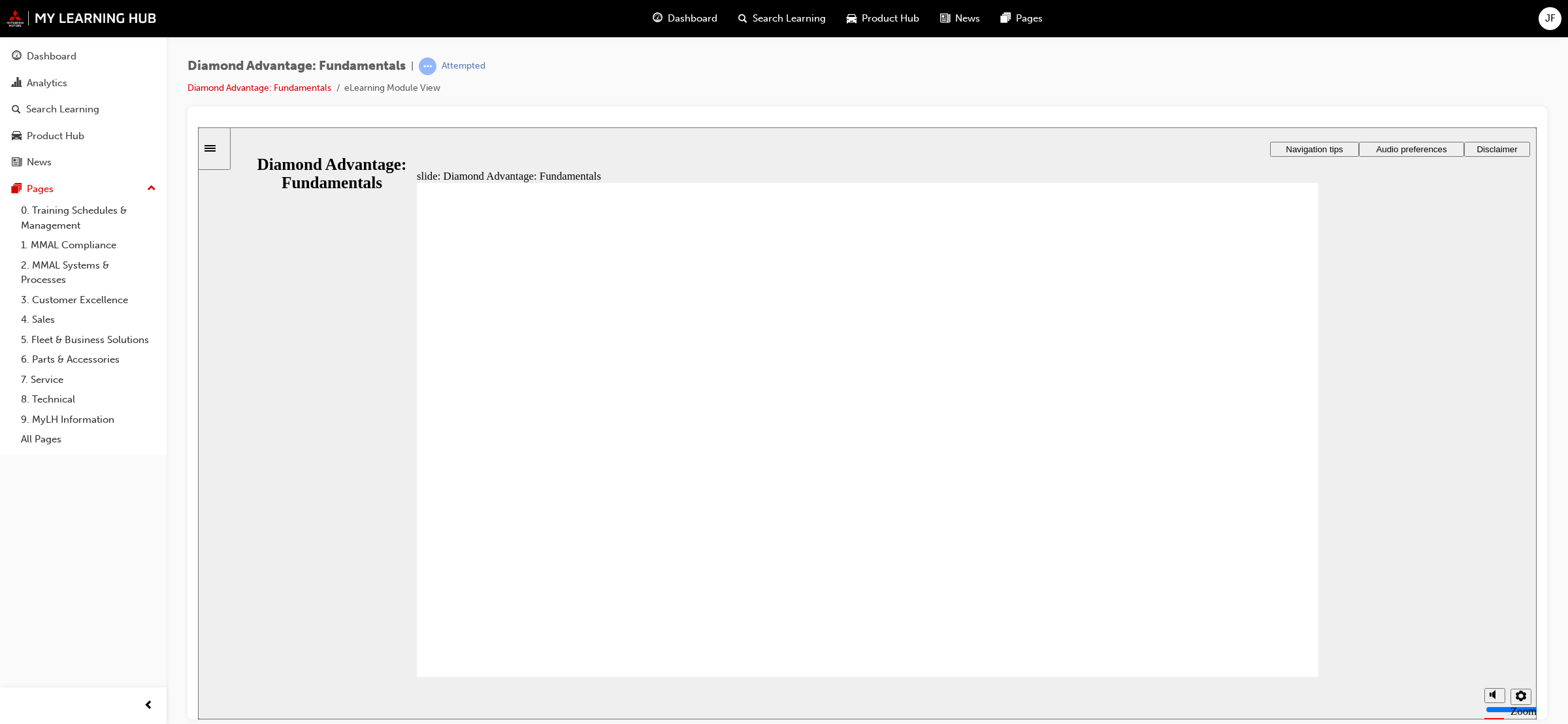
click at [1390, 144] on span "Audio preferences" at bounding box center [1411, 148] width 70 height 10
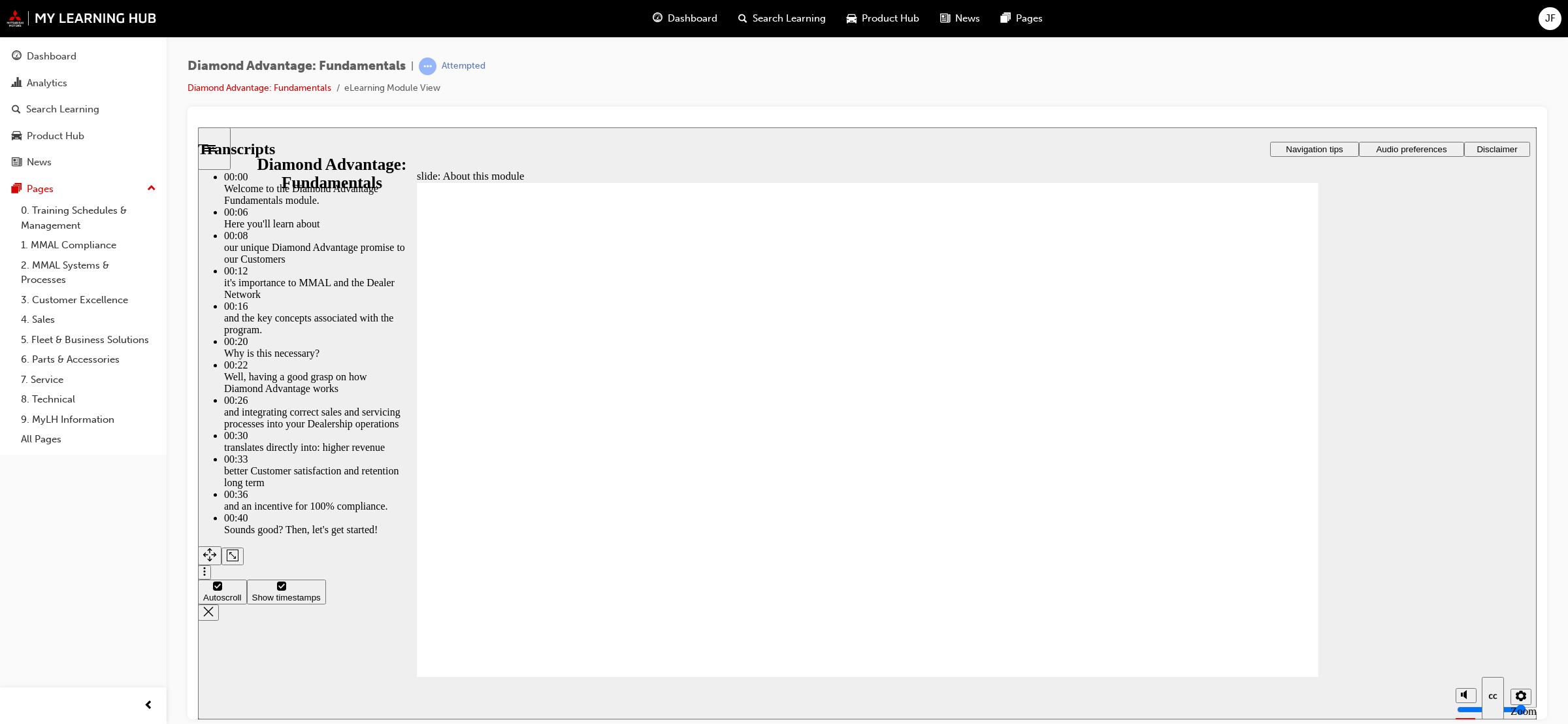
type input "45"
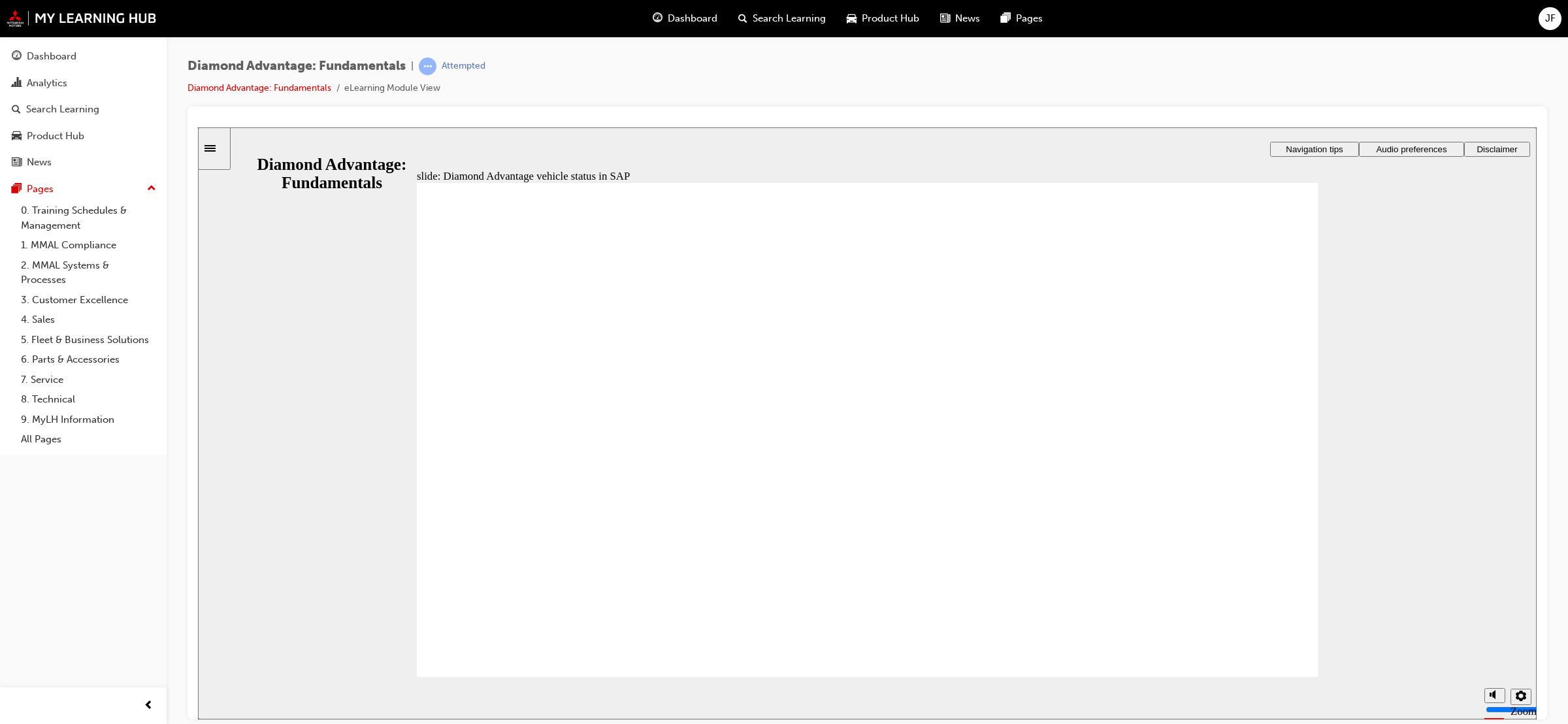
checkbox input "true"
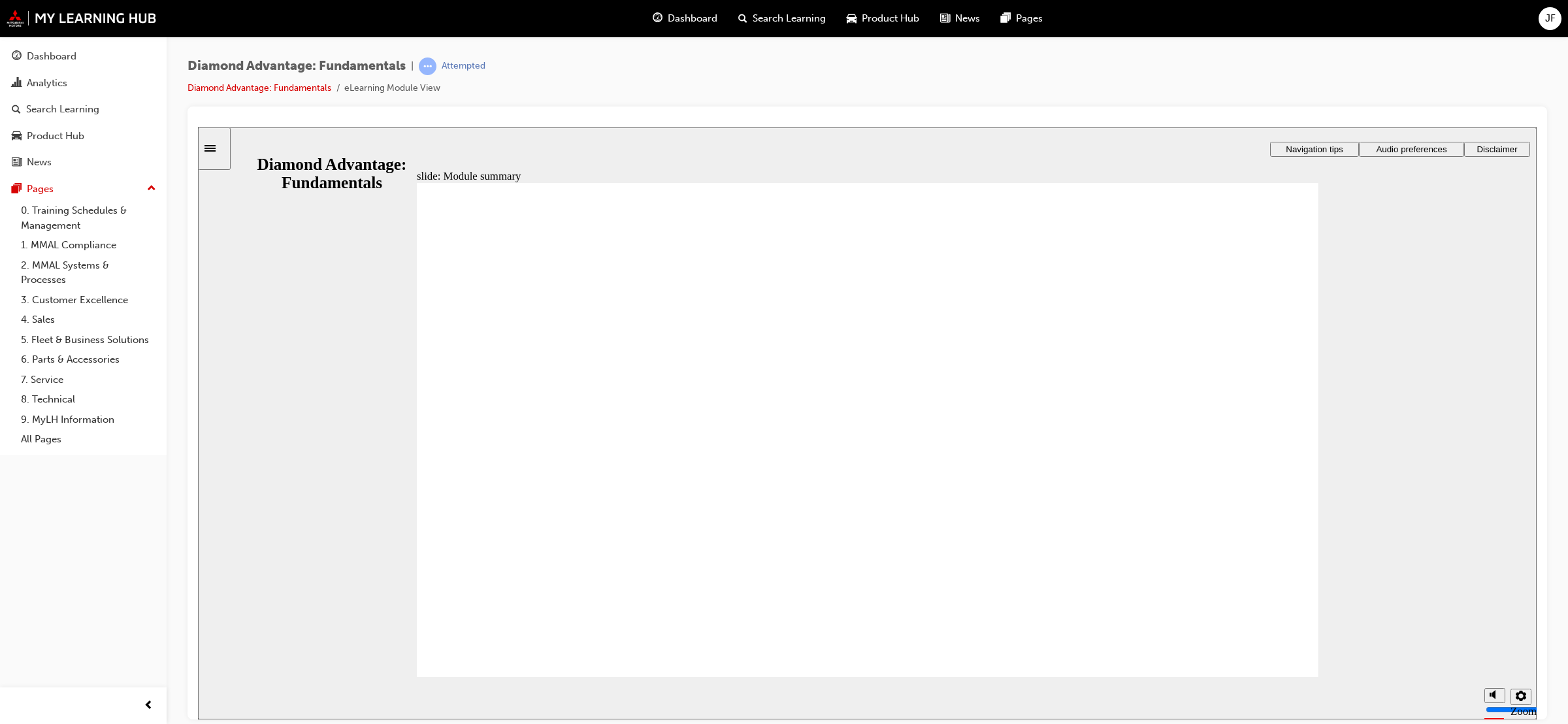
checkbox input "true"
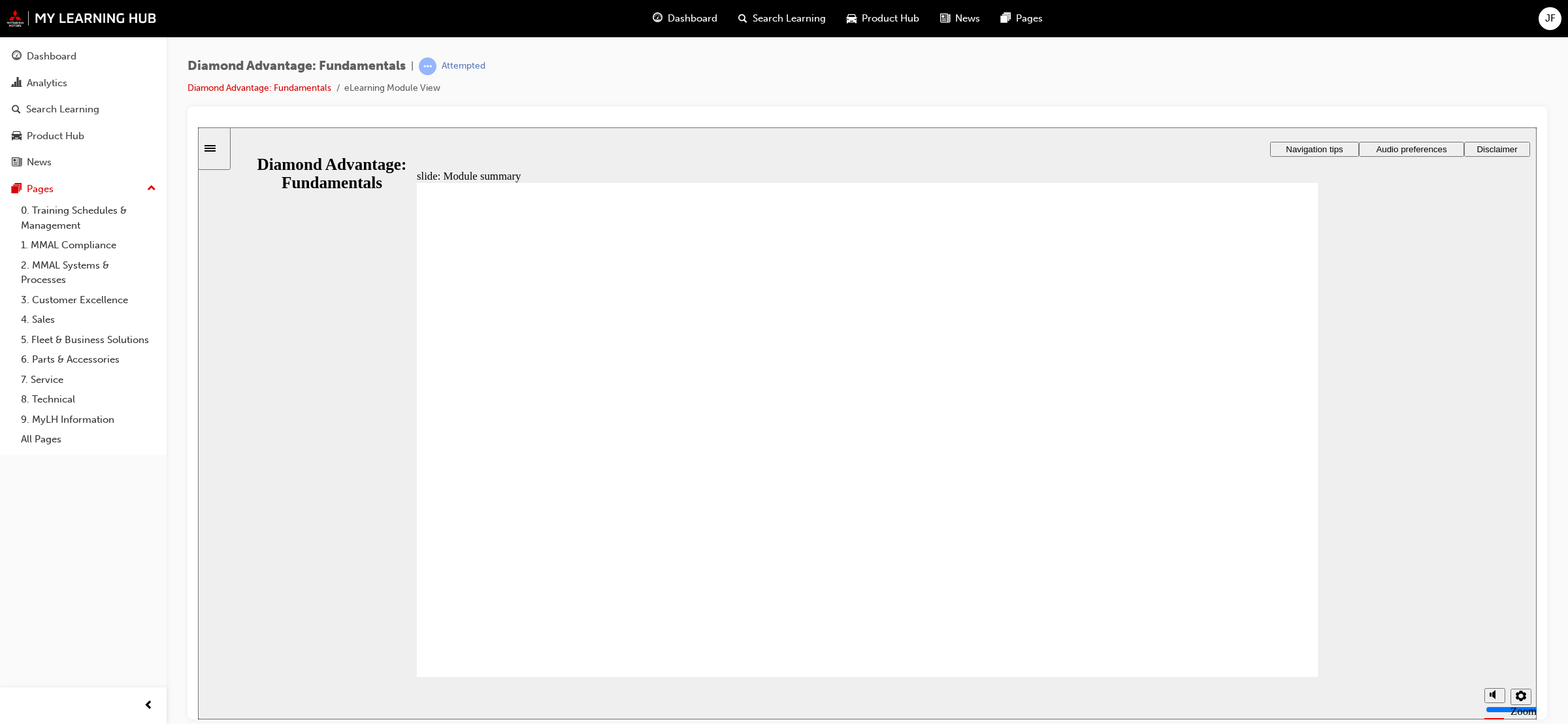
checkbox input "true"
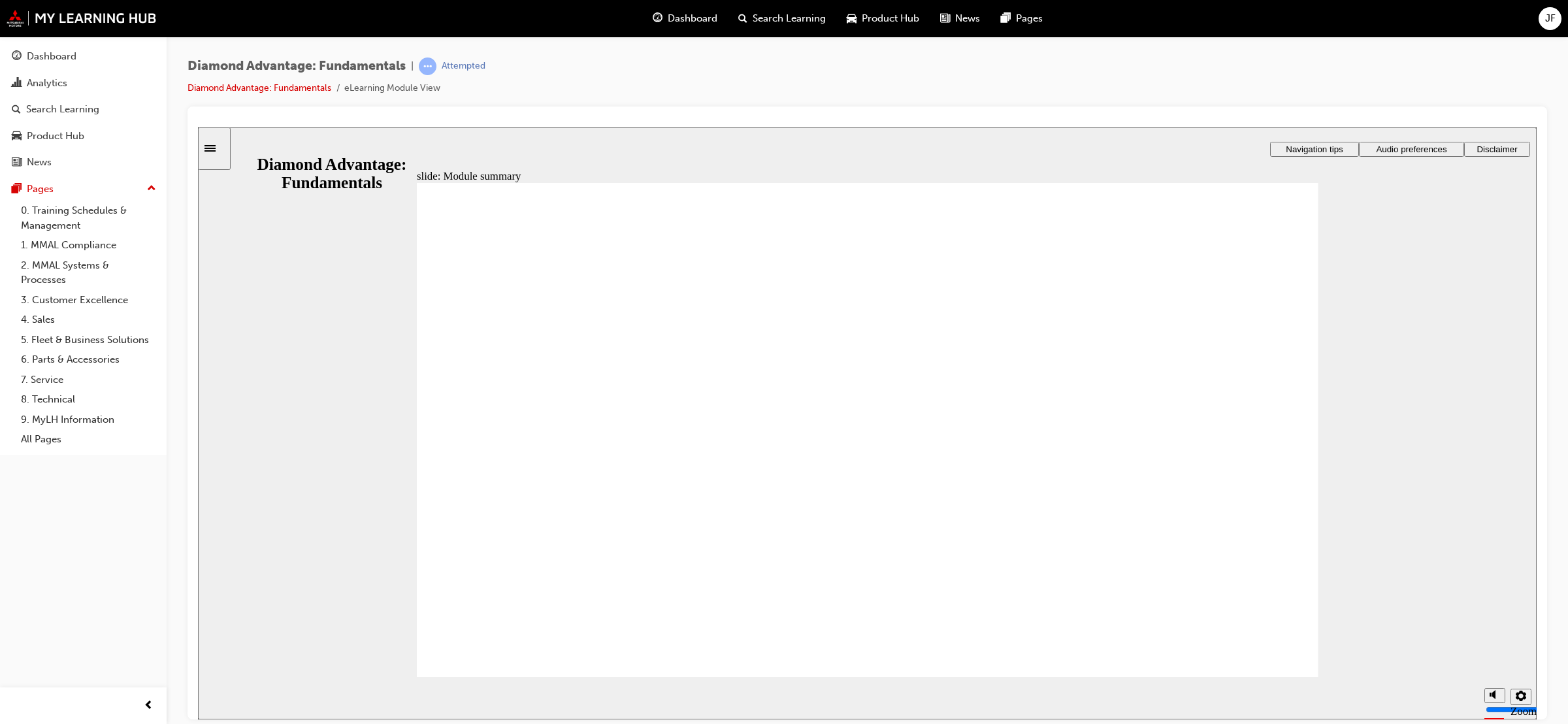
drag, startPoint x: 1027, startPoint y: 561, endPoint x: 841, endPoint y: 502, distance: 195.1
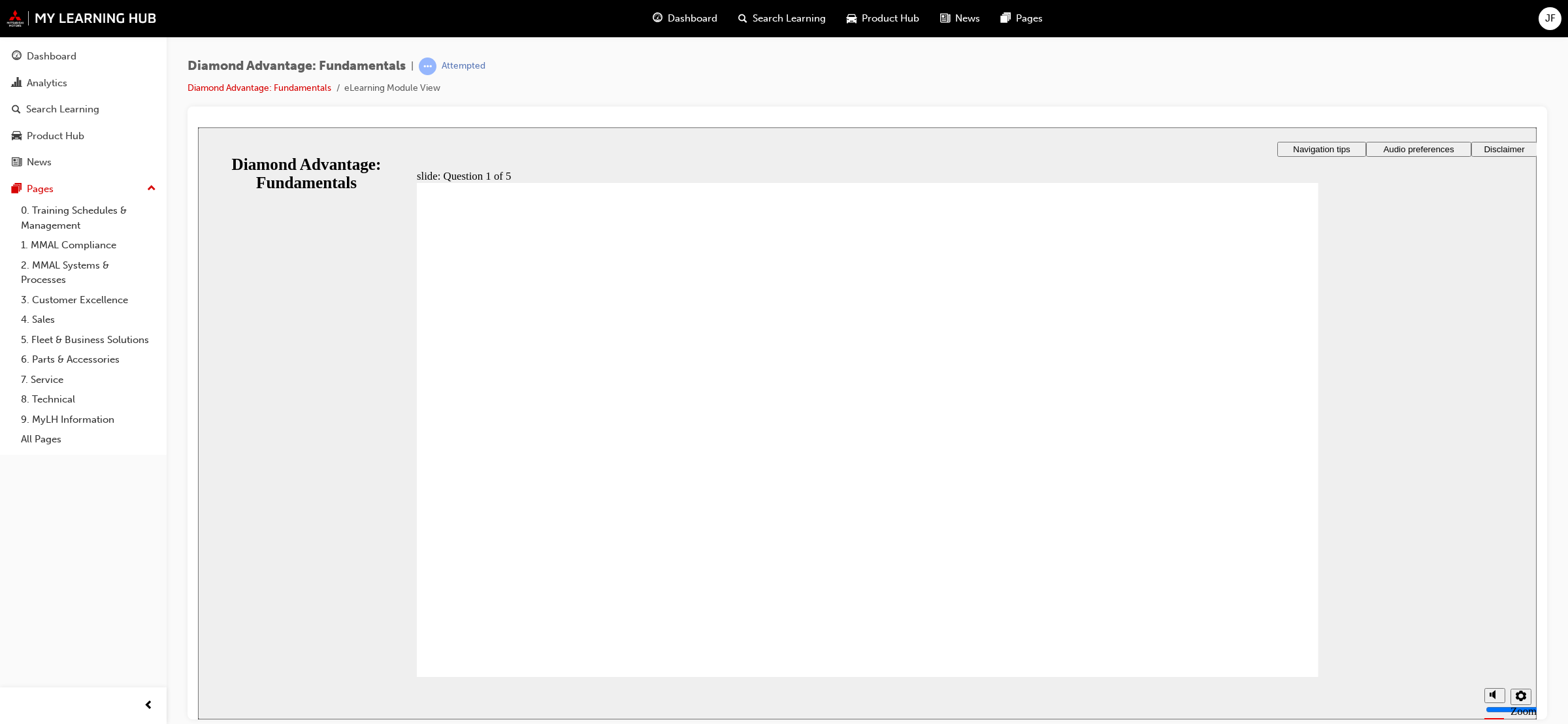
drag, startPoint x: 944, startPoint y: 559, endPoint x: 1173, endPoint y: 494, distance: 238.0
drag, startPoint x: 877, startPoint y: 504, endPoint x: 894, endPoint y: 536, distance: 36.2
drag, startPoint x: 894, startPoint y: 520, endPoint x: 688, endPoint y: 502, distance: 206.8
drag, startPoint x: 659, startPoint y: 561, endPoint x: 892, endPoint y: 491, distance: 243.3
drag, startPoint x: 671, startPoint y: 496, endPoint x: 884, endPoint y: 533, distance: 216.2
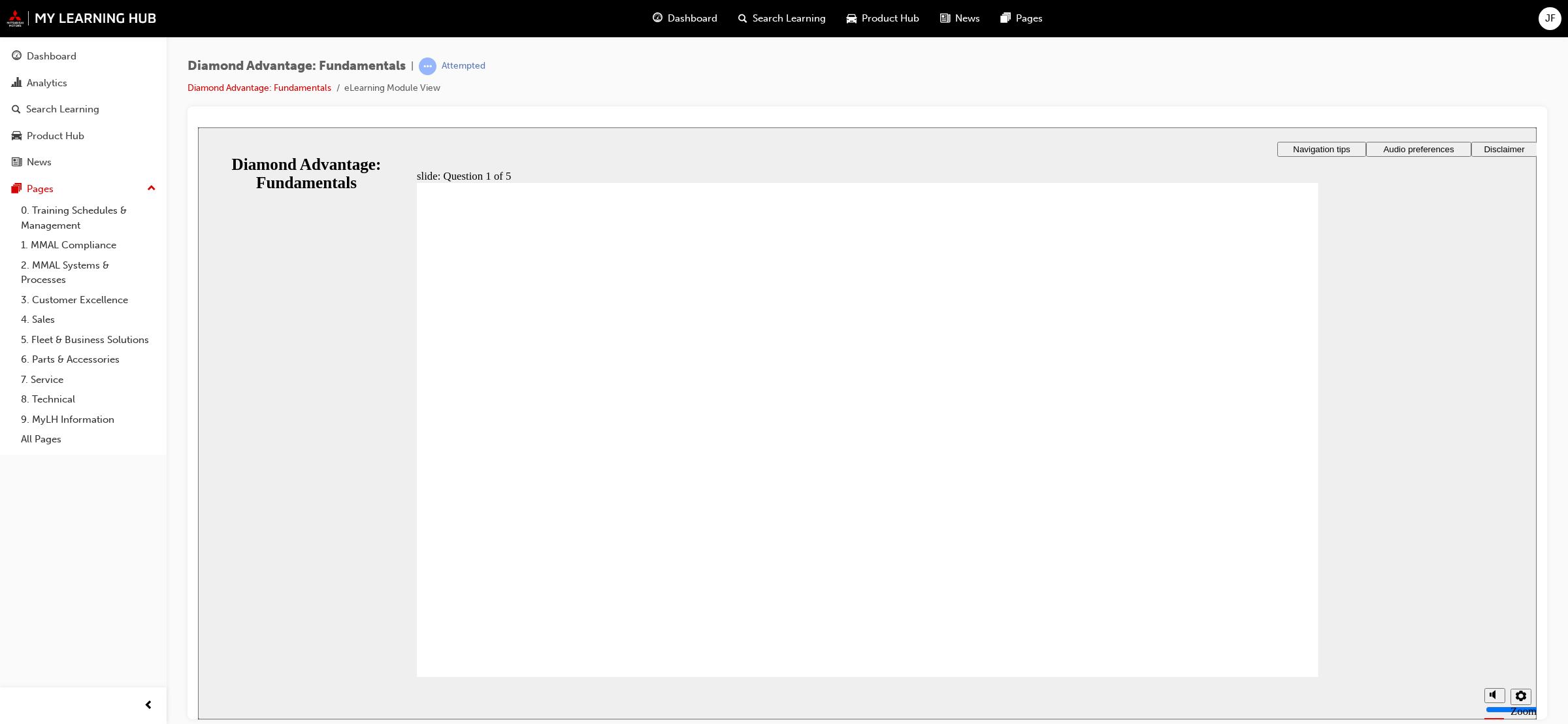
drag, startPoint x: 670, startPoint y: 567, endPoint x: 670, endPoint y: 517, distance: 50.0
drag, startPoint x: 679, startPoint y: 506, endPoint x: 1122, endPoint y: 521, distance: 443.3
drag, startPoint x: 875, startPoint y: 596, endPoint x: 812, endPoint y: 576, distance: 66.1
drag, startPoint x: 864, startPoint y: 559, endPoint x: 618, endPoint y: 497, distance: 253.7
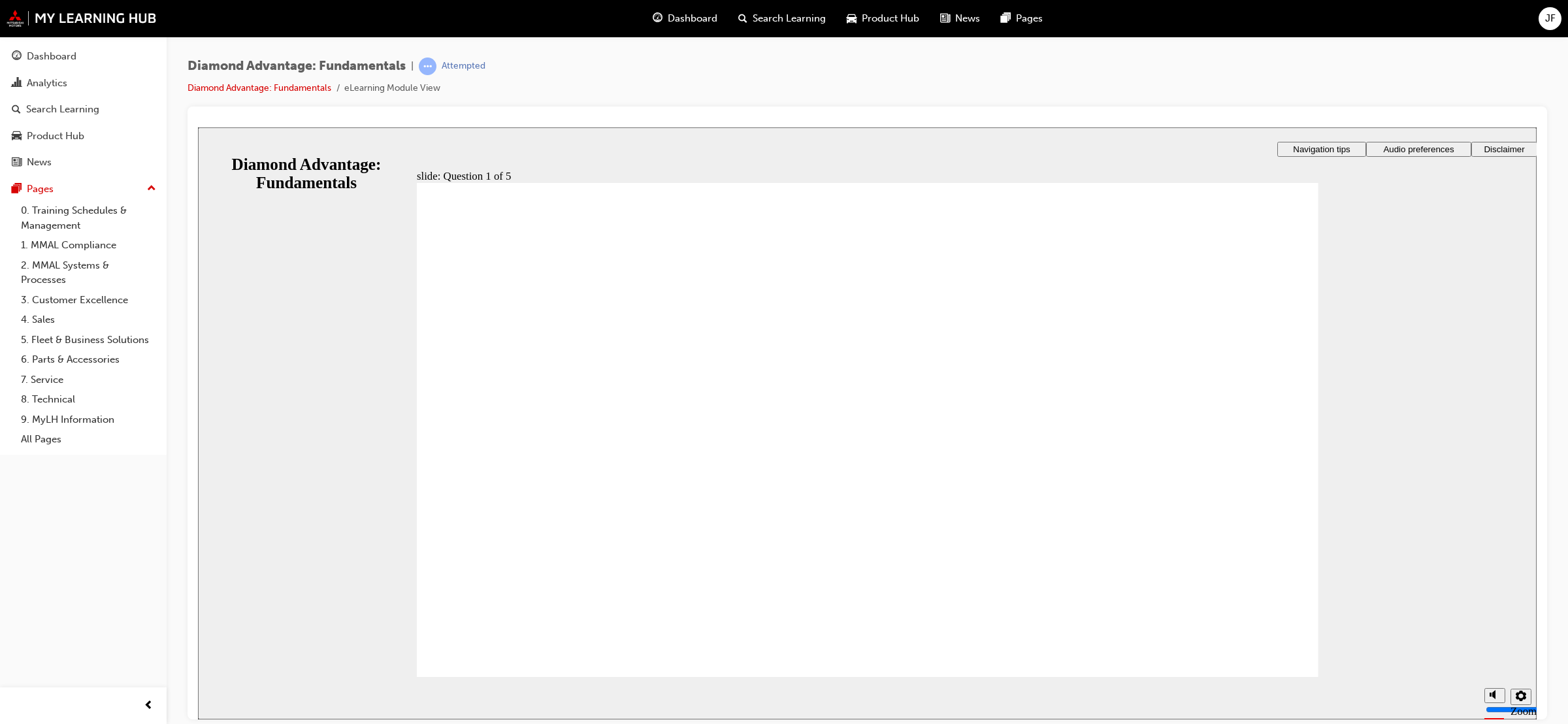
radio input "true"
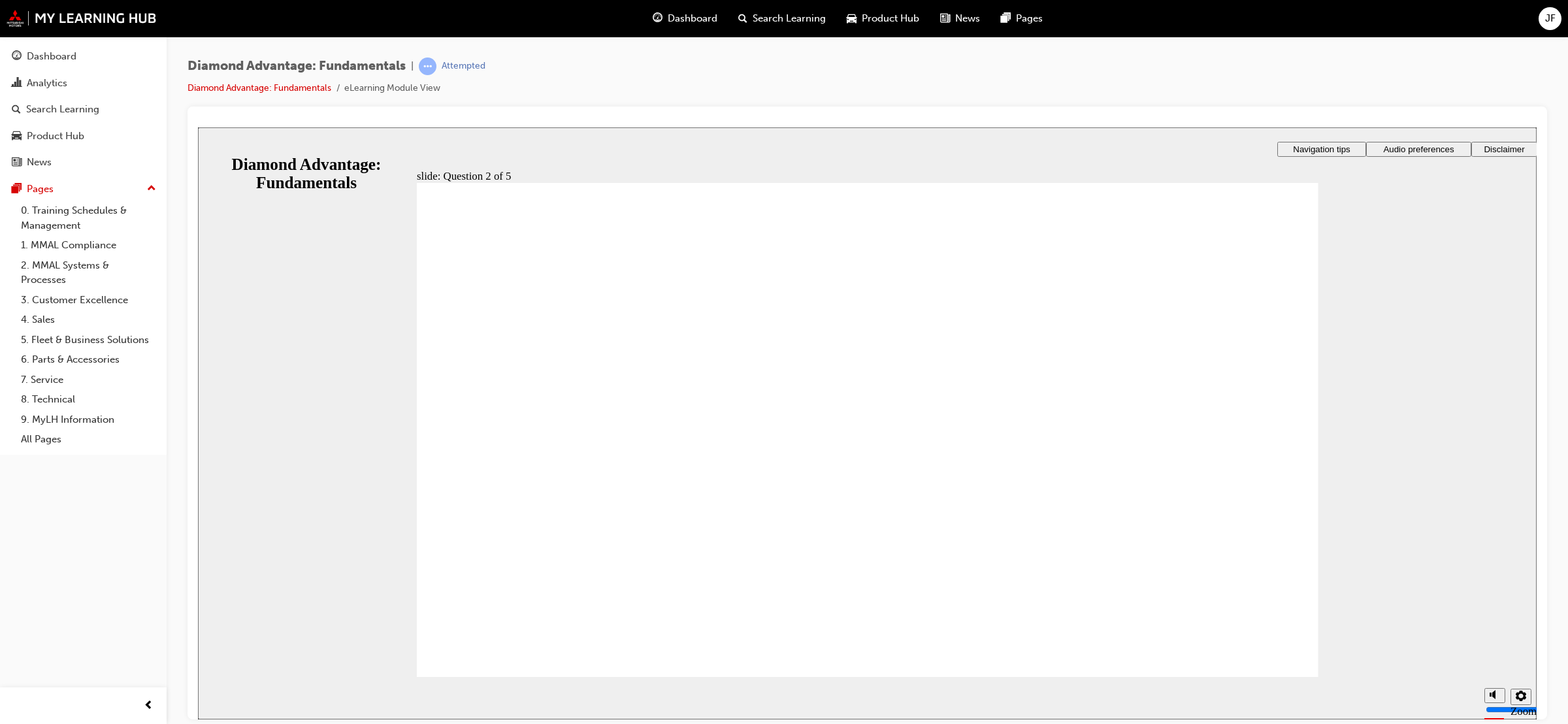
radio input "true"
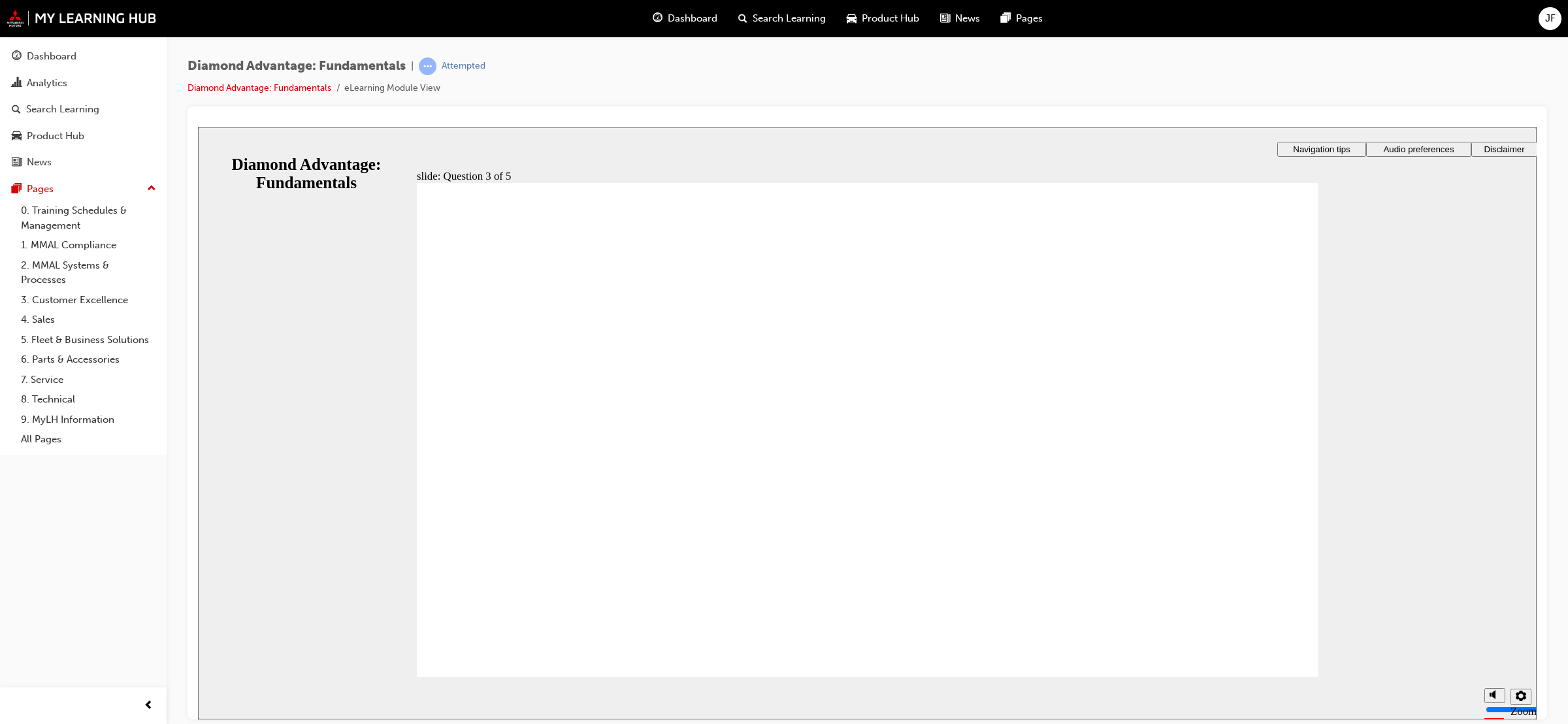
checkbox input "true"
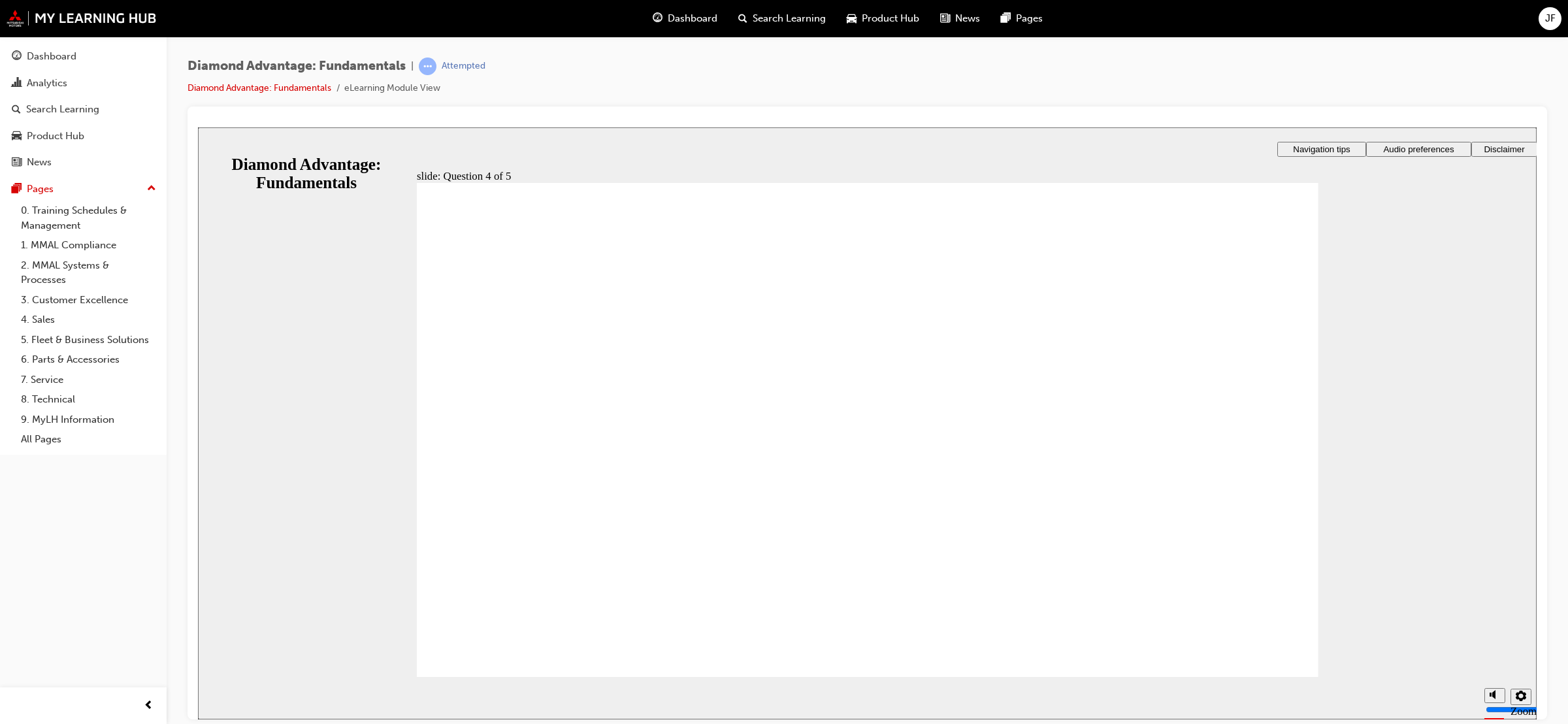
checkbox input "true"
checkbox input "false"
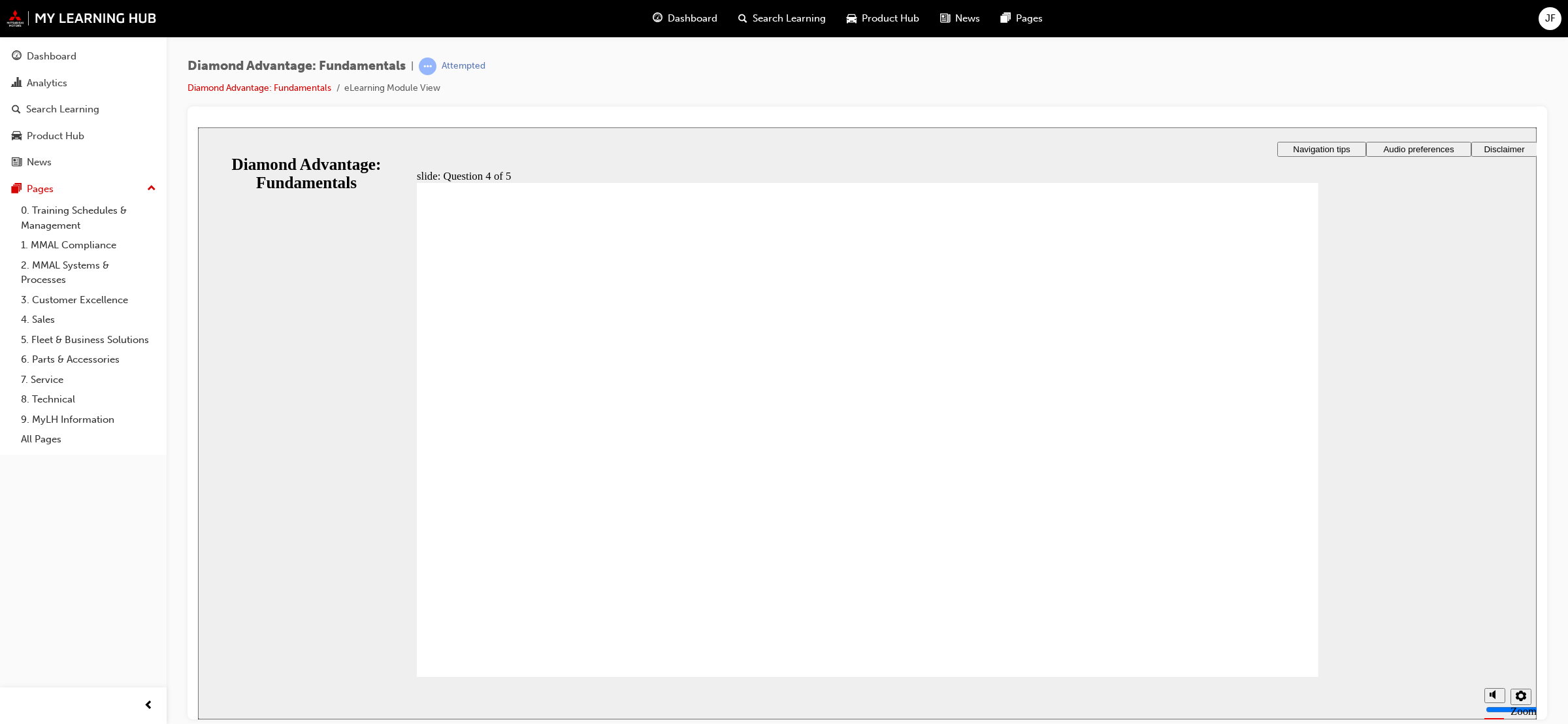
checkbox input "false"
checkbox input "true"
drag, startPoint x: 464, startPoint y: 404, endPoint x: 464, endPoint y: 433, distance: 29.0
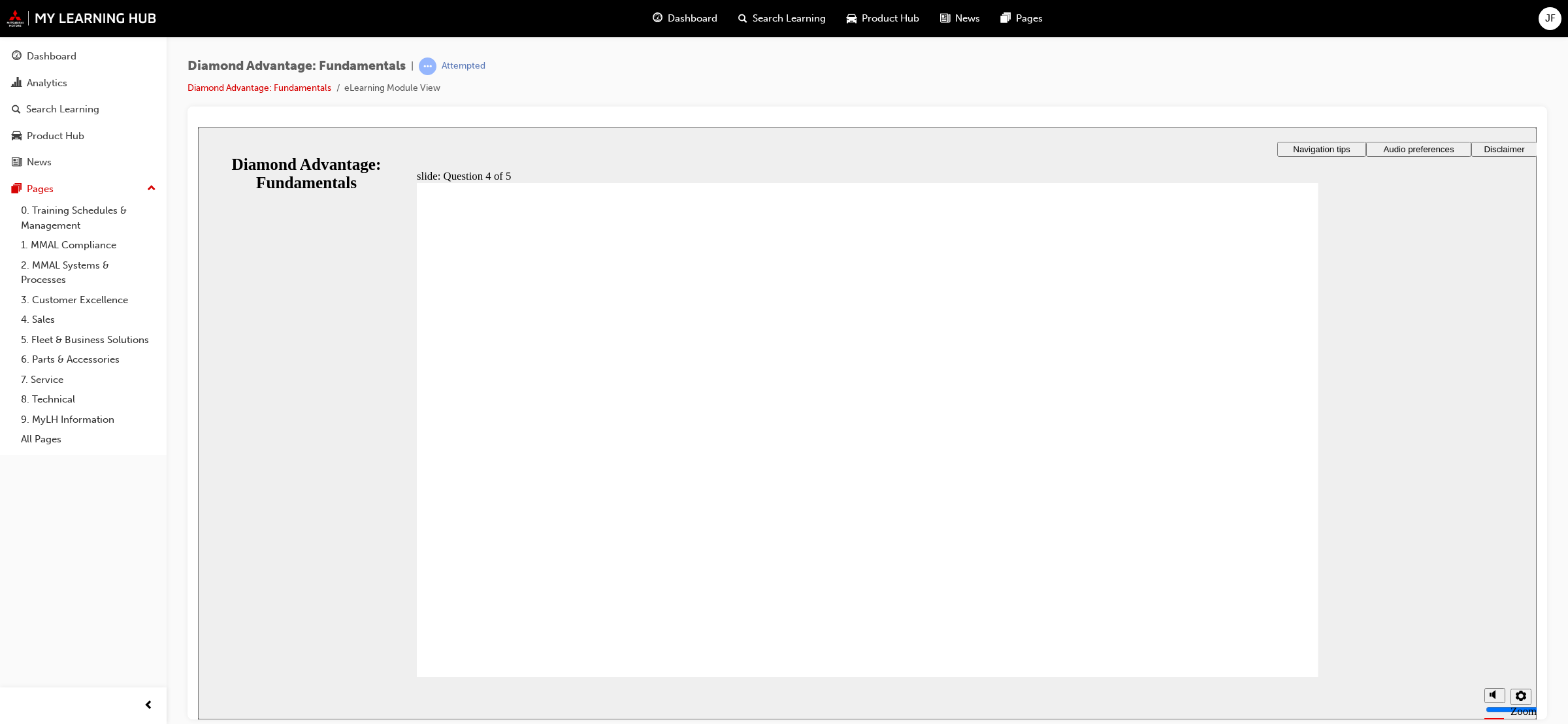
checkbox input "true"
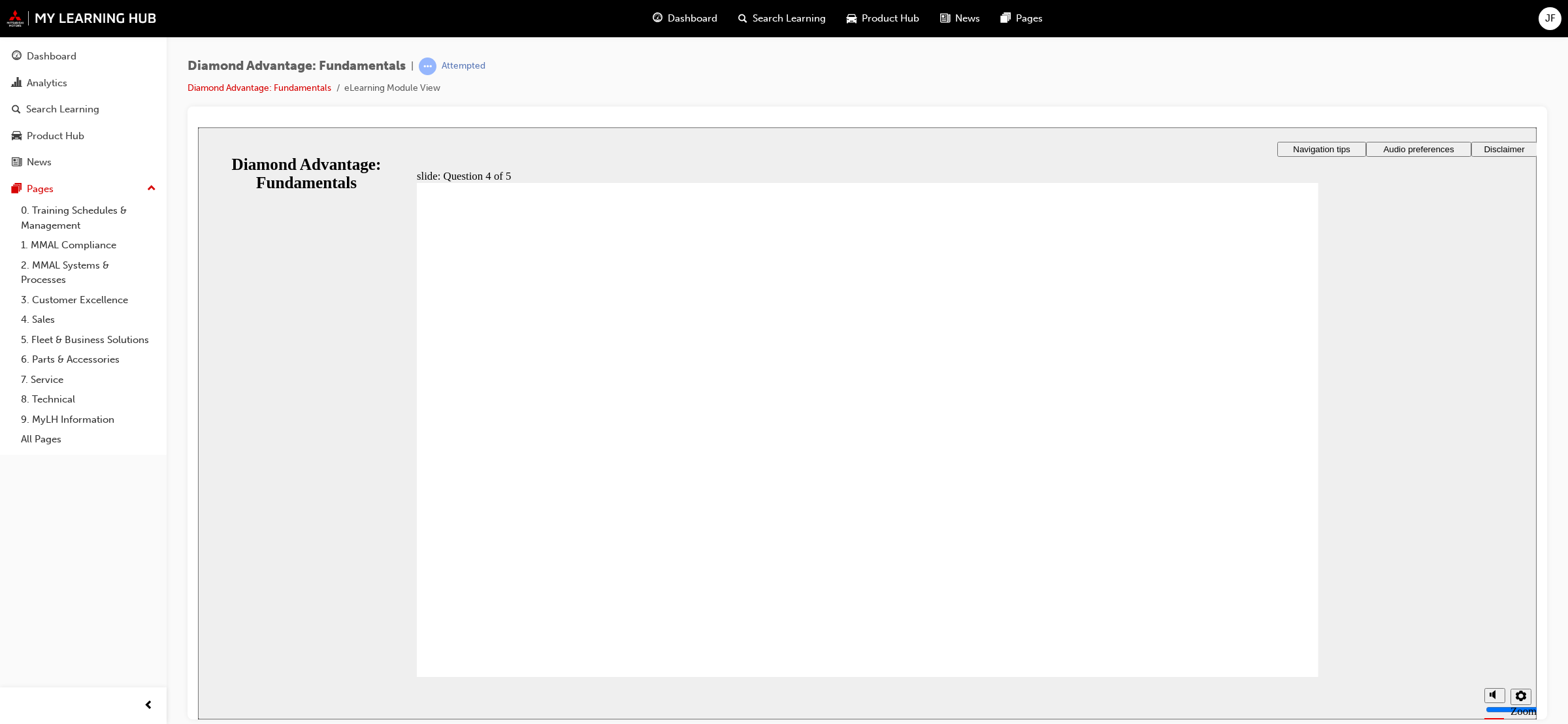
radio input "true"
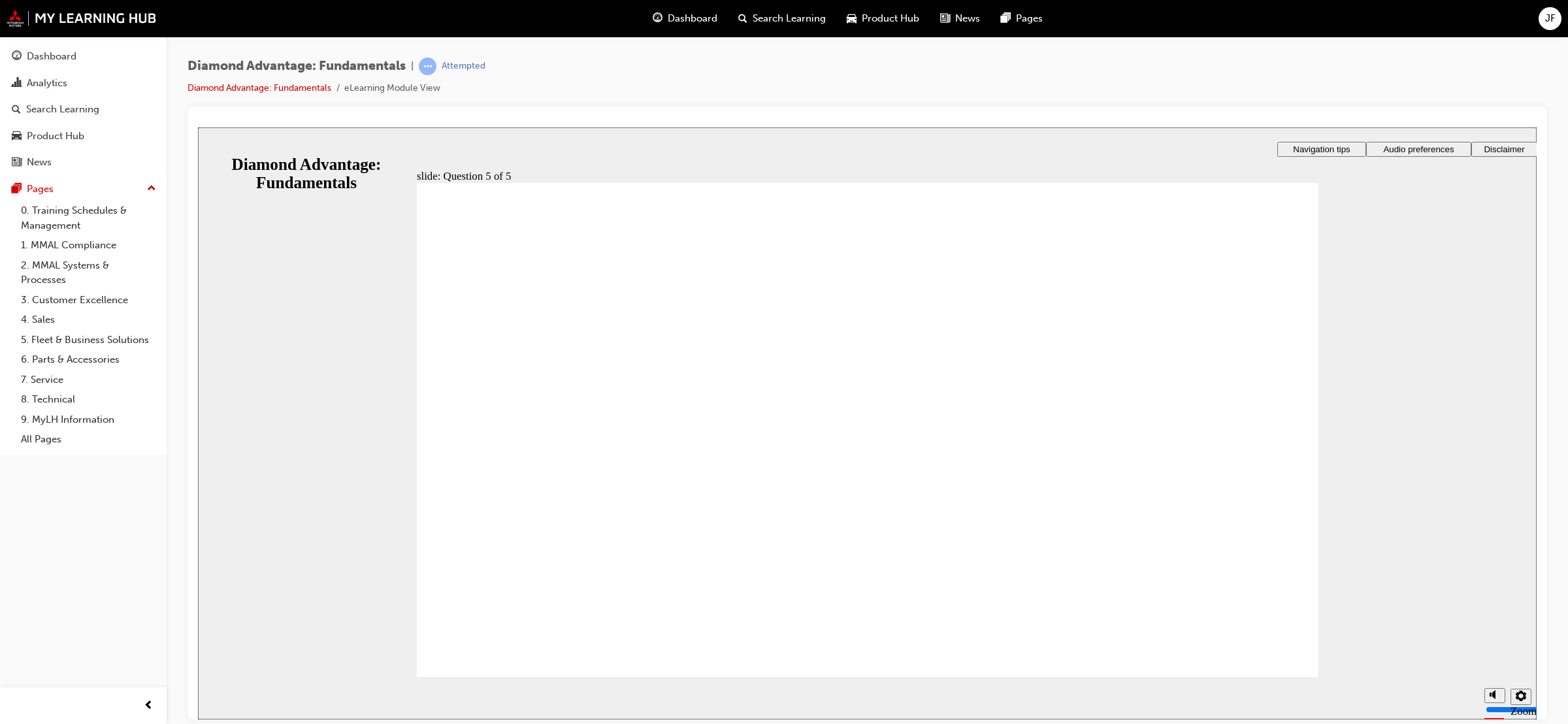
drag, startPoint x: 643, startPoint y: 572, endPoint x: 1023, endPoint y: 512, distance: 384.7
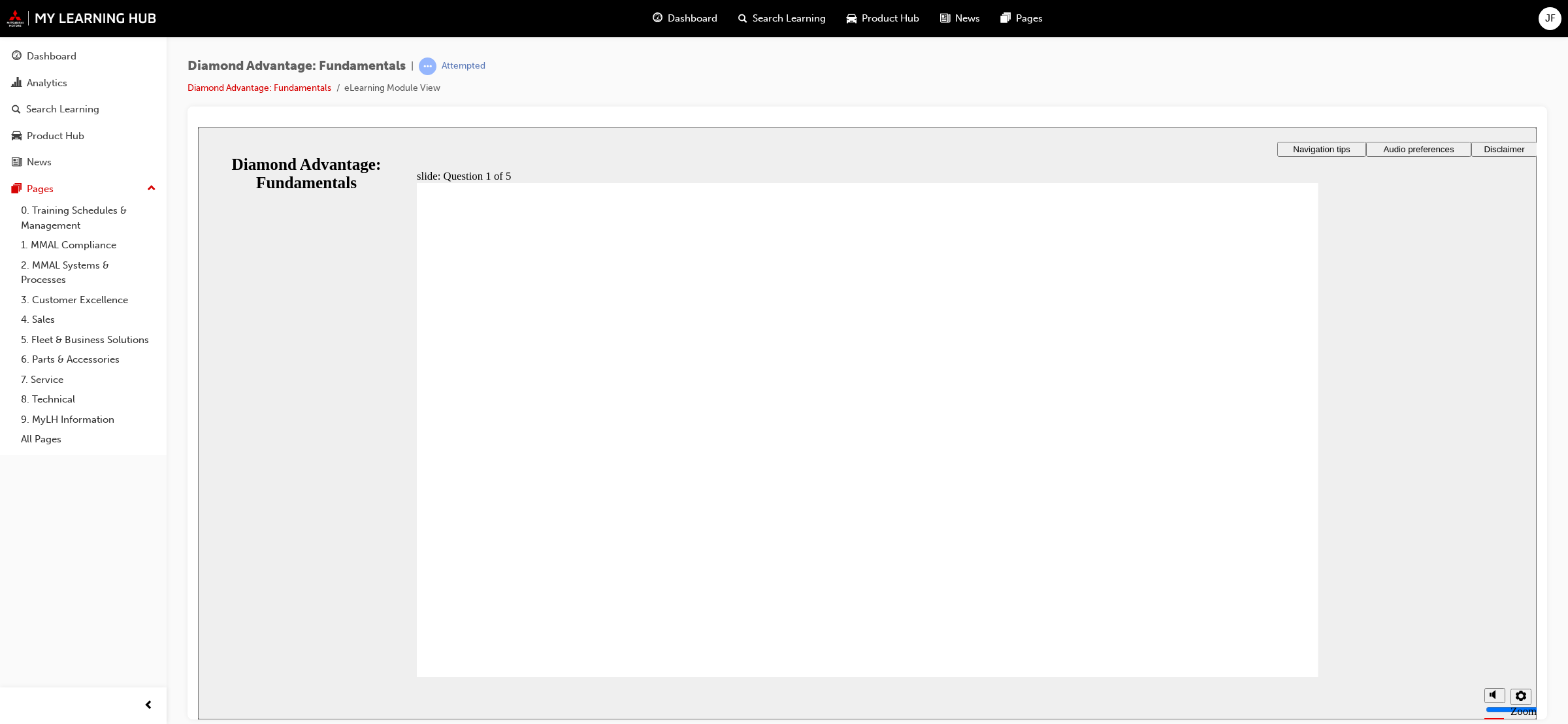
drag, startPoint x: 903, startPoint y: 557, endPoint x: 672, endPoint y: 478, distance: 244.1
drag, startPoint x: 1114, startPoint y: 563, endPoint x: 875, endPoint y: 492, distance: 249.3
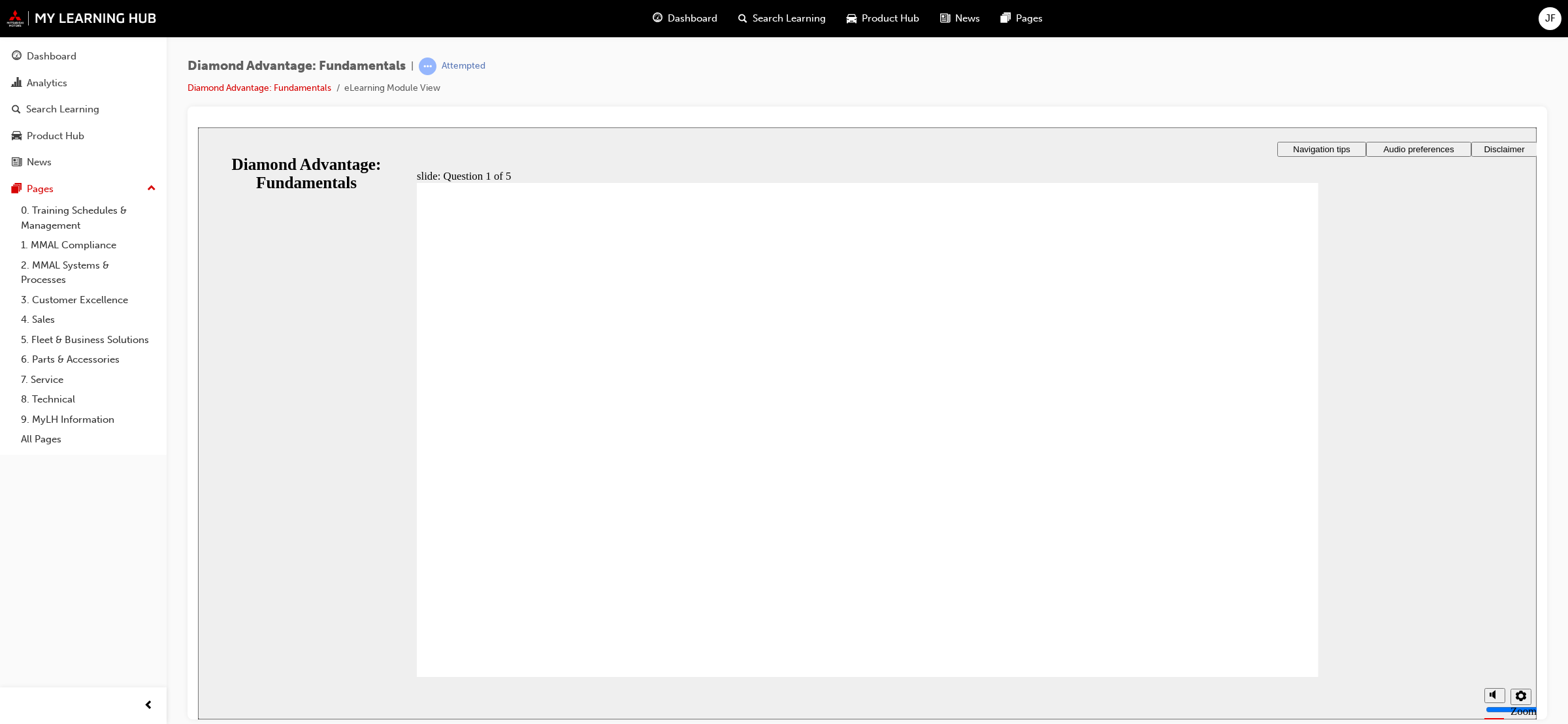
radio input "true"
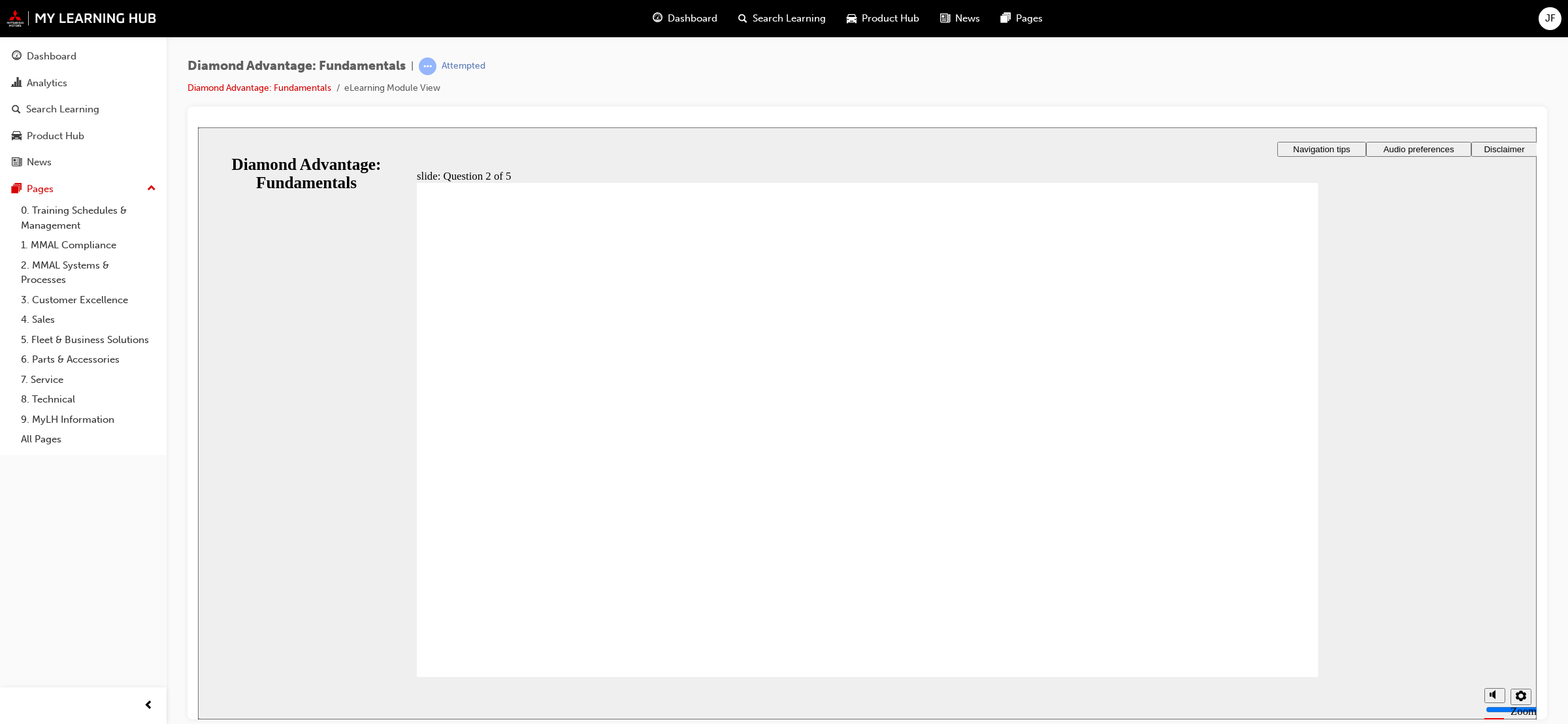
radio input "true"
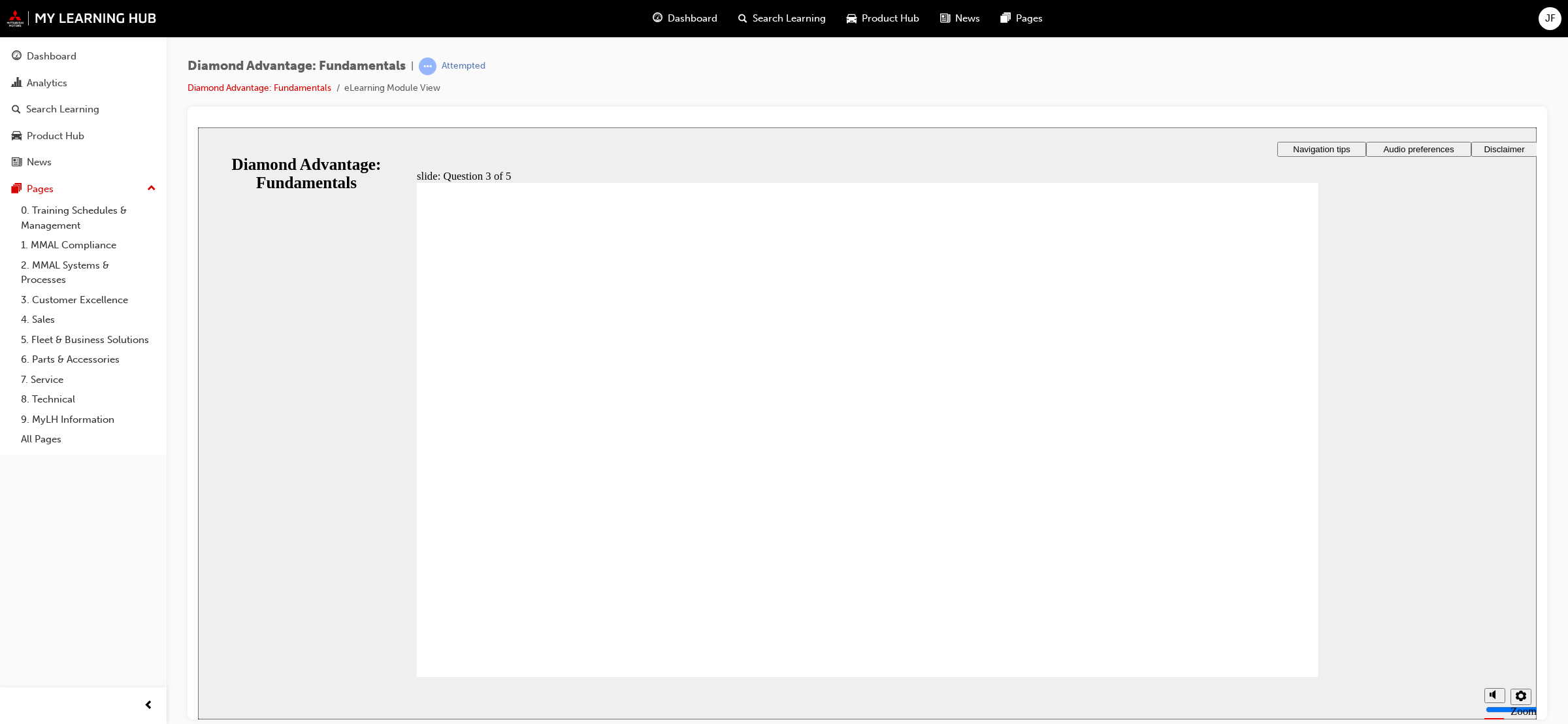
checkbox input "true"
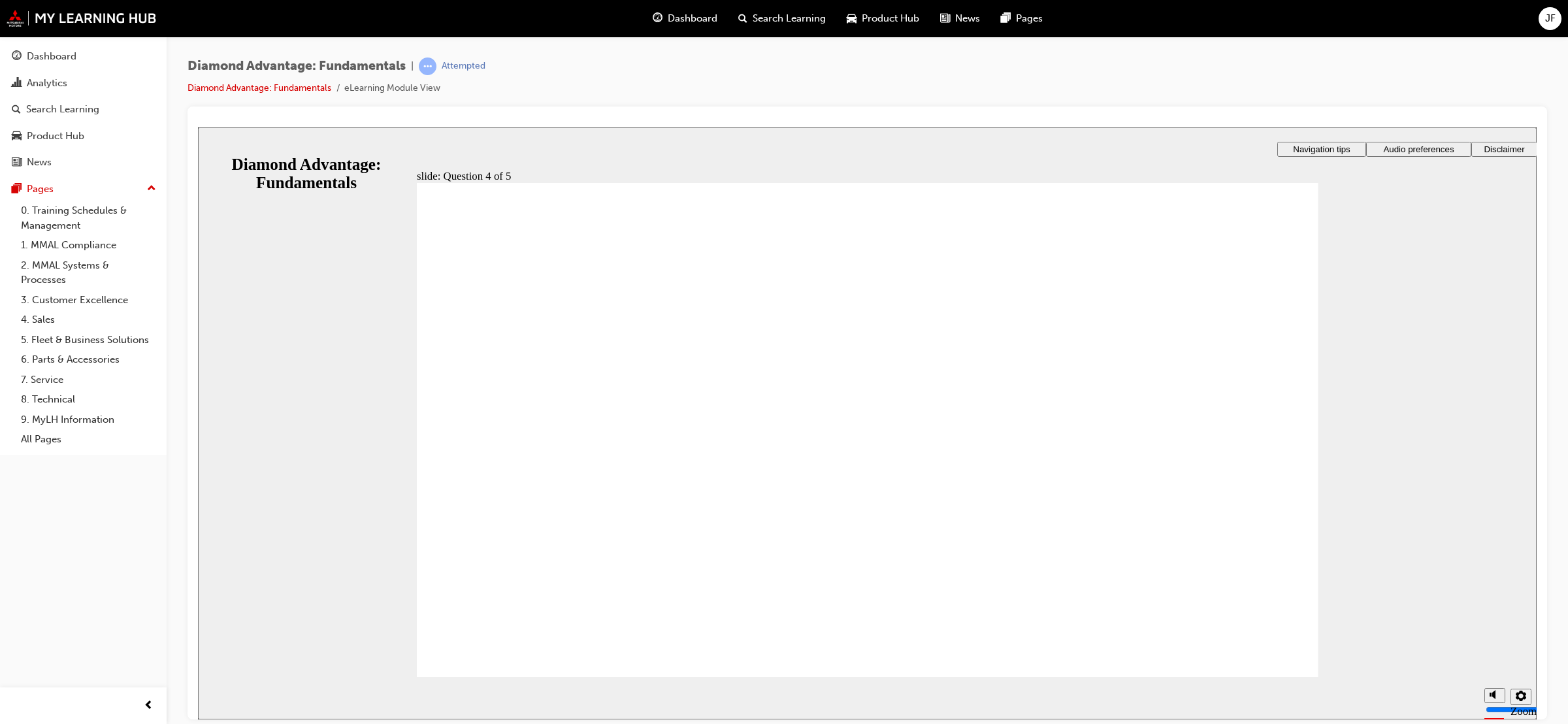
radio input "true"
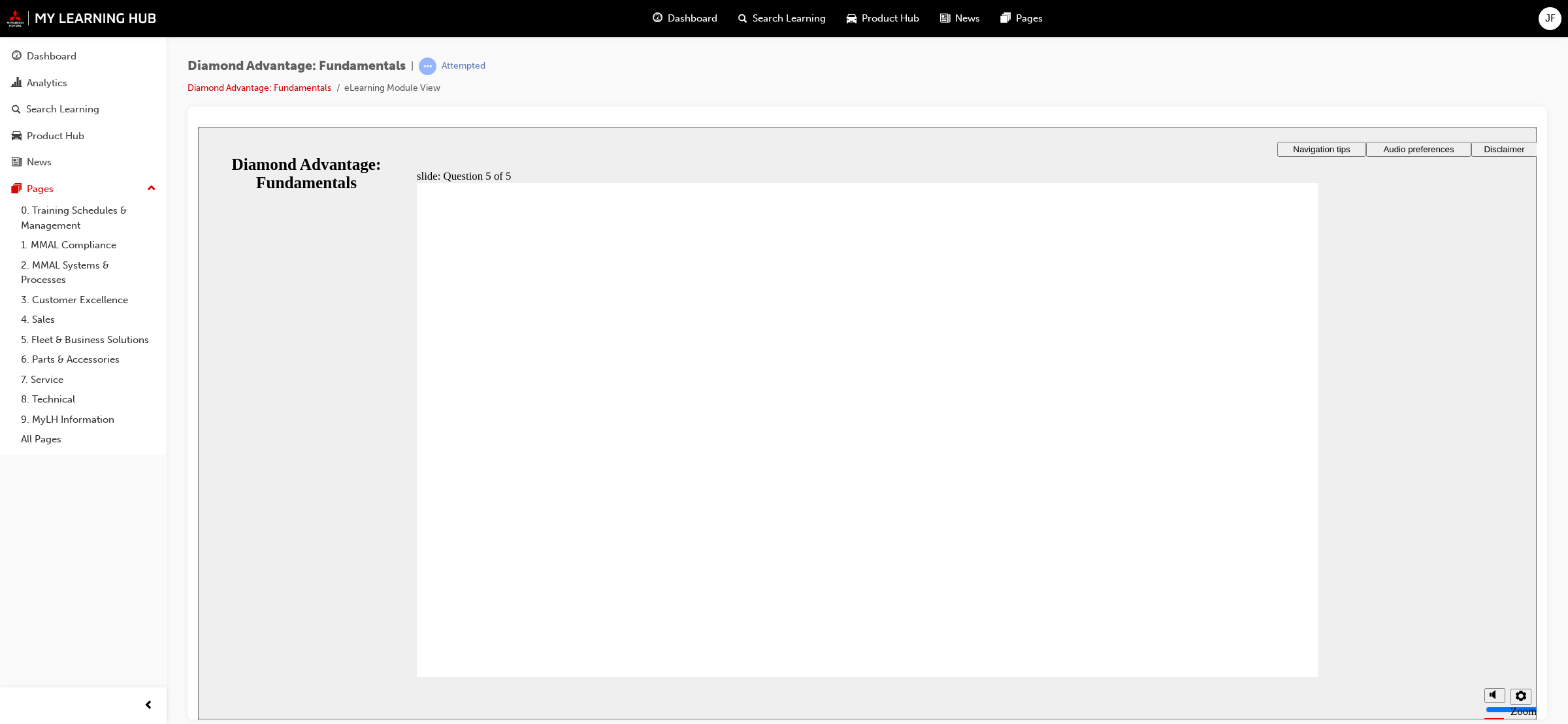
drag, startPoint x: 825, startPoint y: 584, endPoint x: 827, endPoint y: 595, distance: 11.2
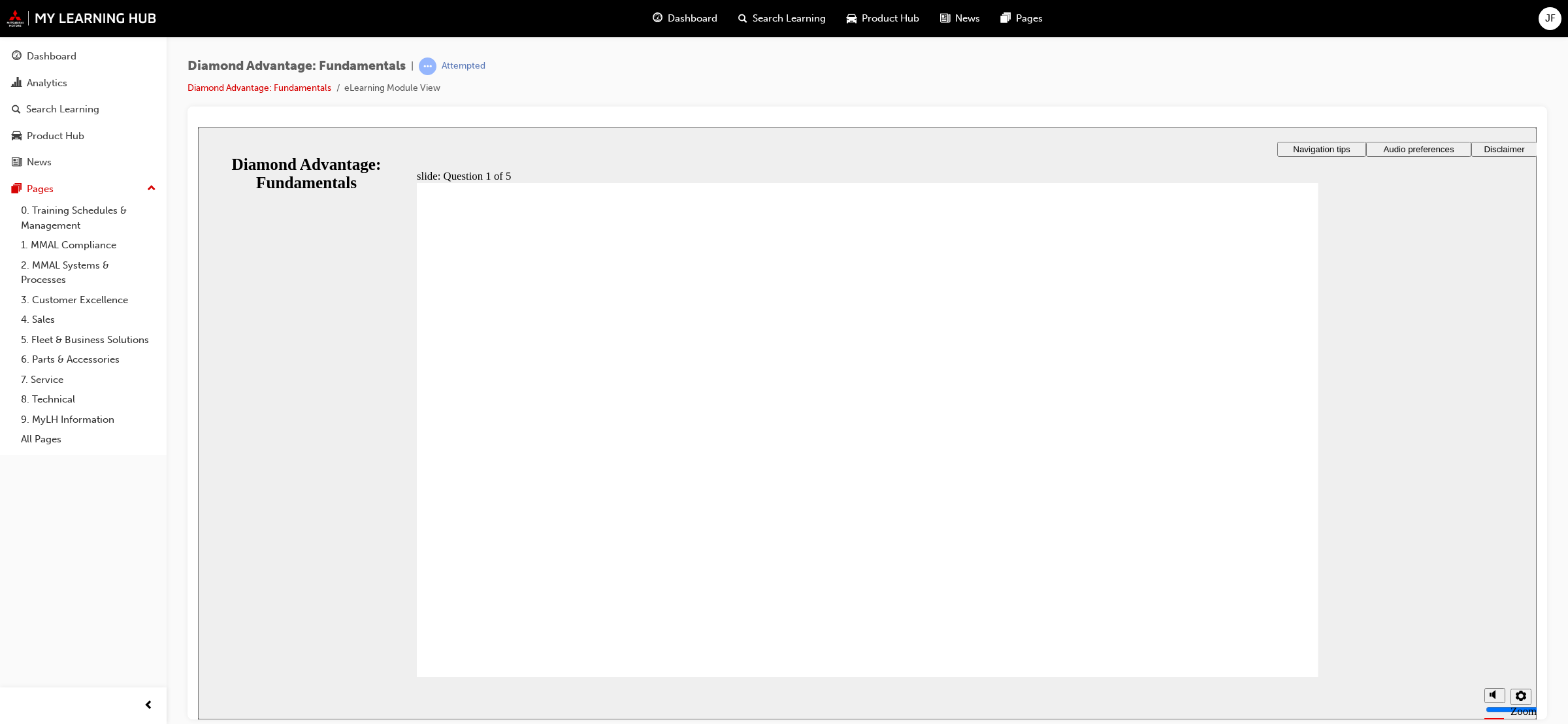
drag, startPoint x: 690, startPoint y: 580, endPoint x: 1141, endPoint y: 514, distance: 455.8
drag, startPoint x: 1129, startPoint y: 557, endPoint x: 909, endPoint y: 494, distance: 228.8
drag, startPoint x: 898, startPoint y: 576, endPoint x: 678, endPoint y: 500, distance: 232.8
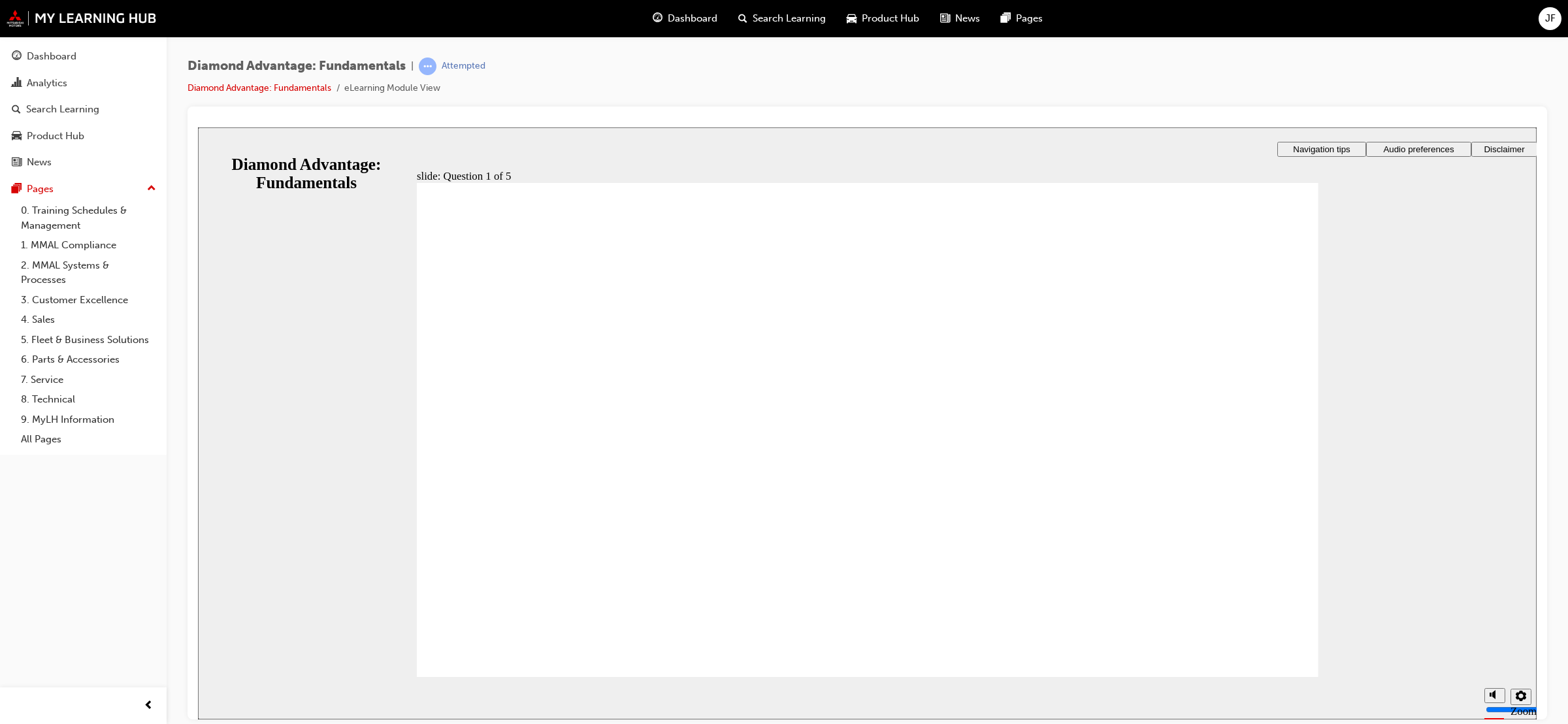
radio input "true"
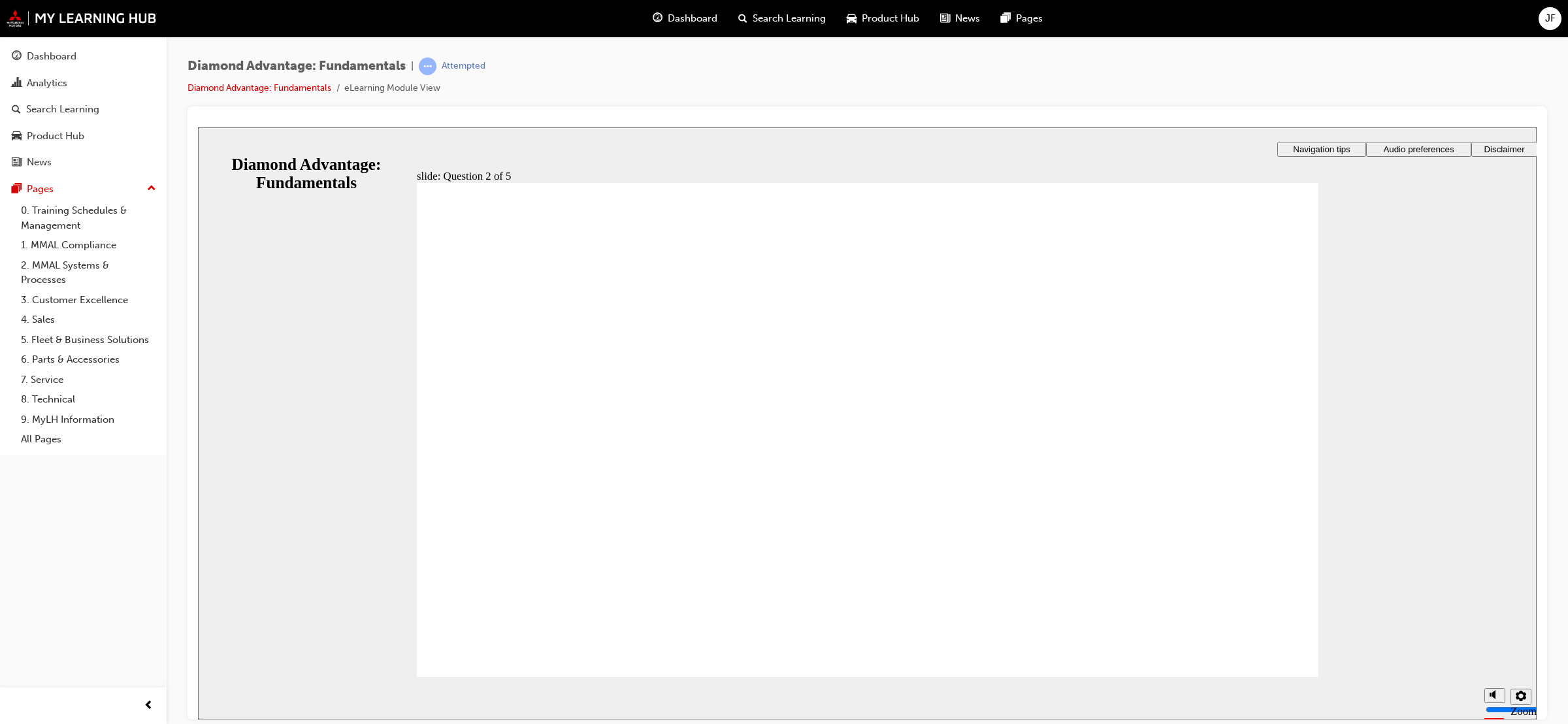
radio input "true"
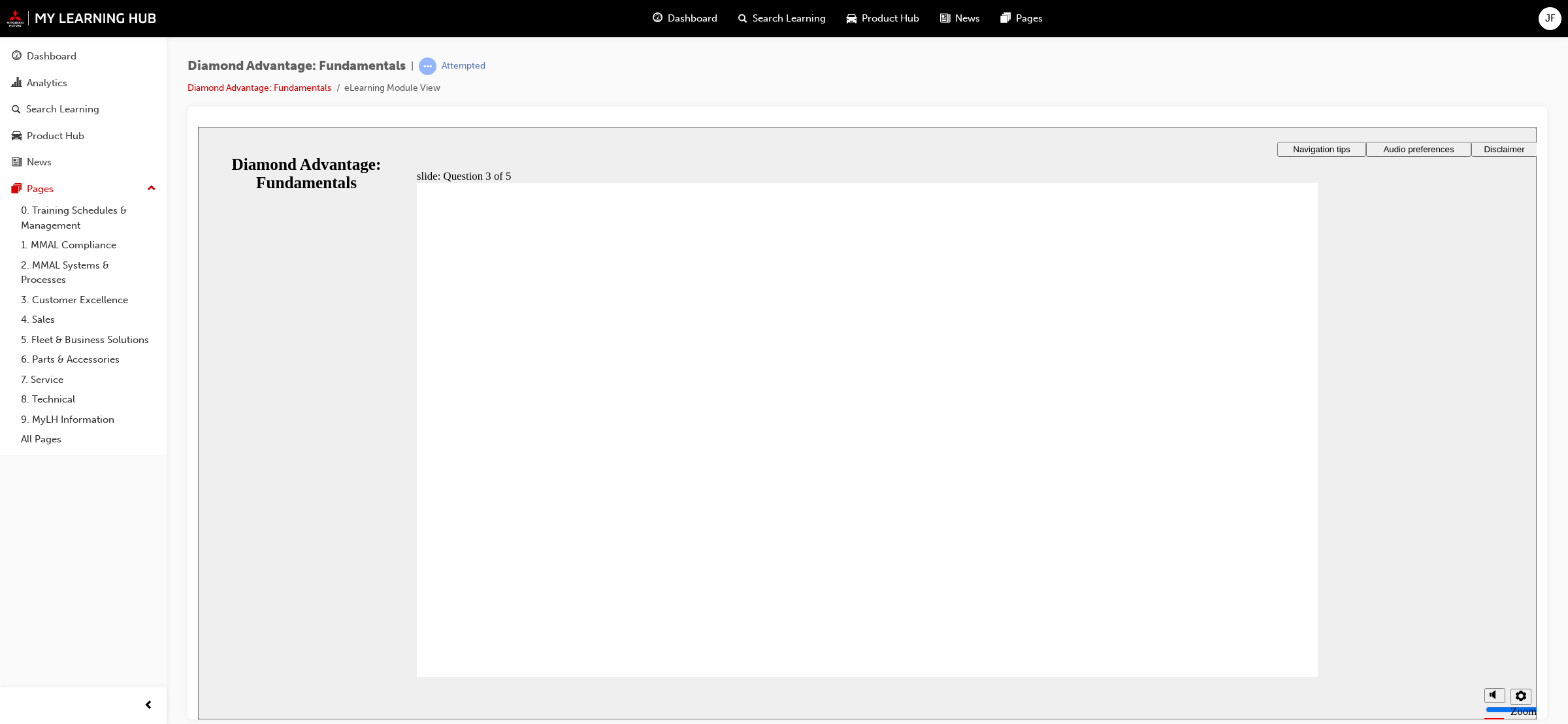
checkbox input "true"
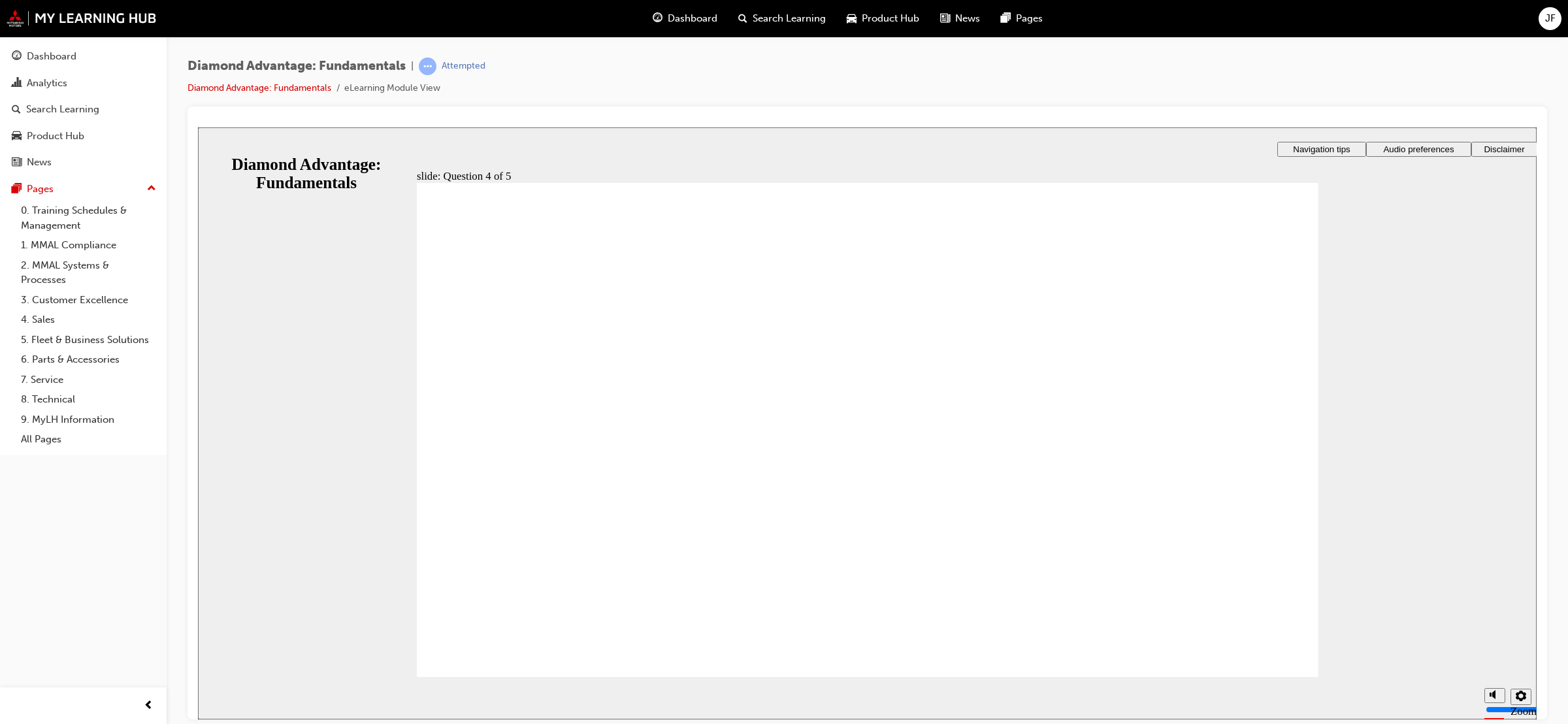
checkbox input "true"
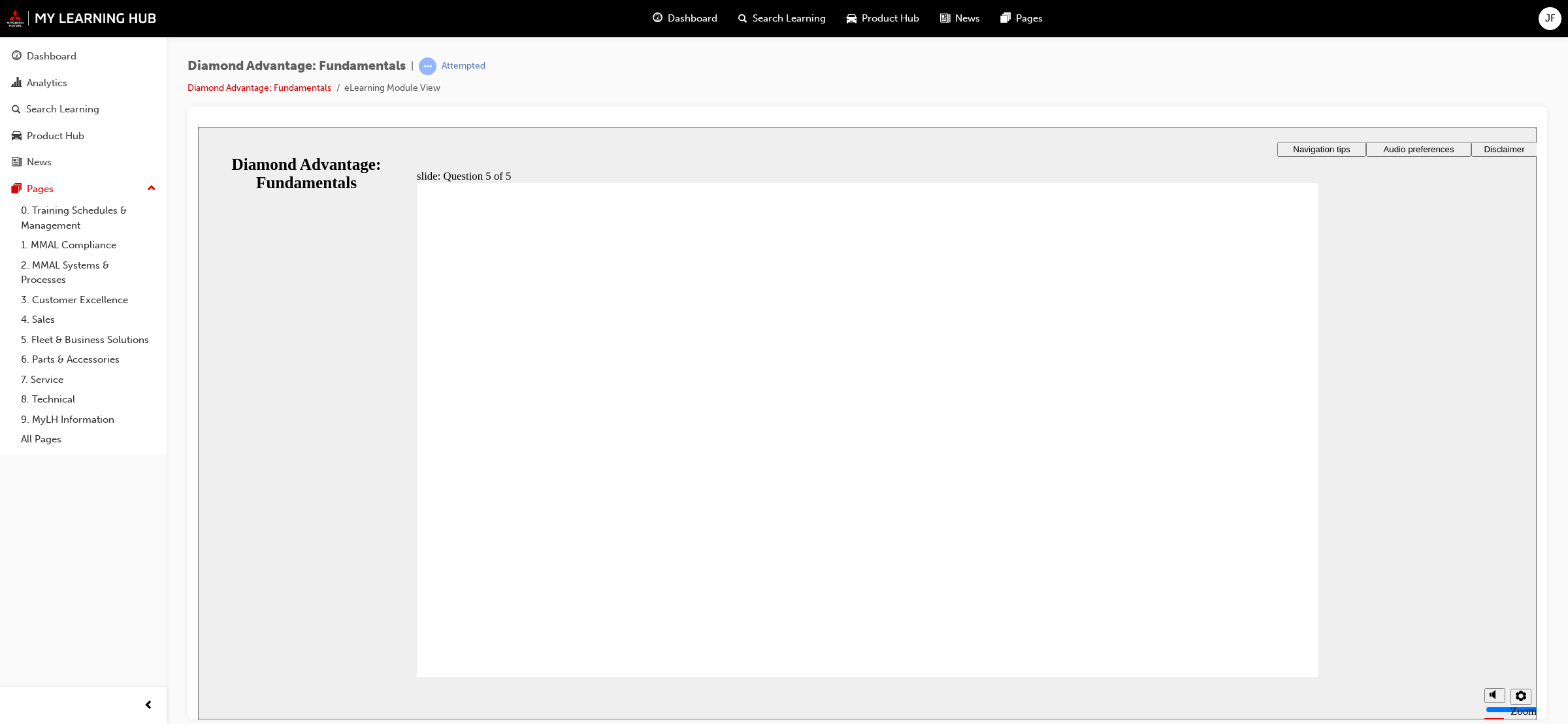
radio input "true"
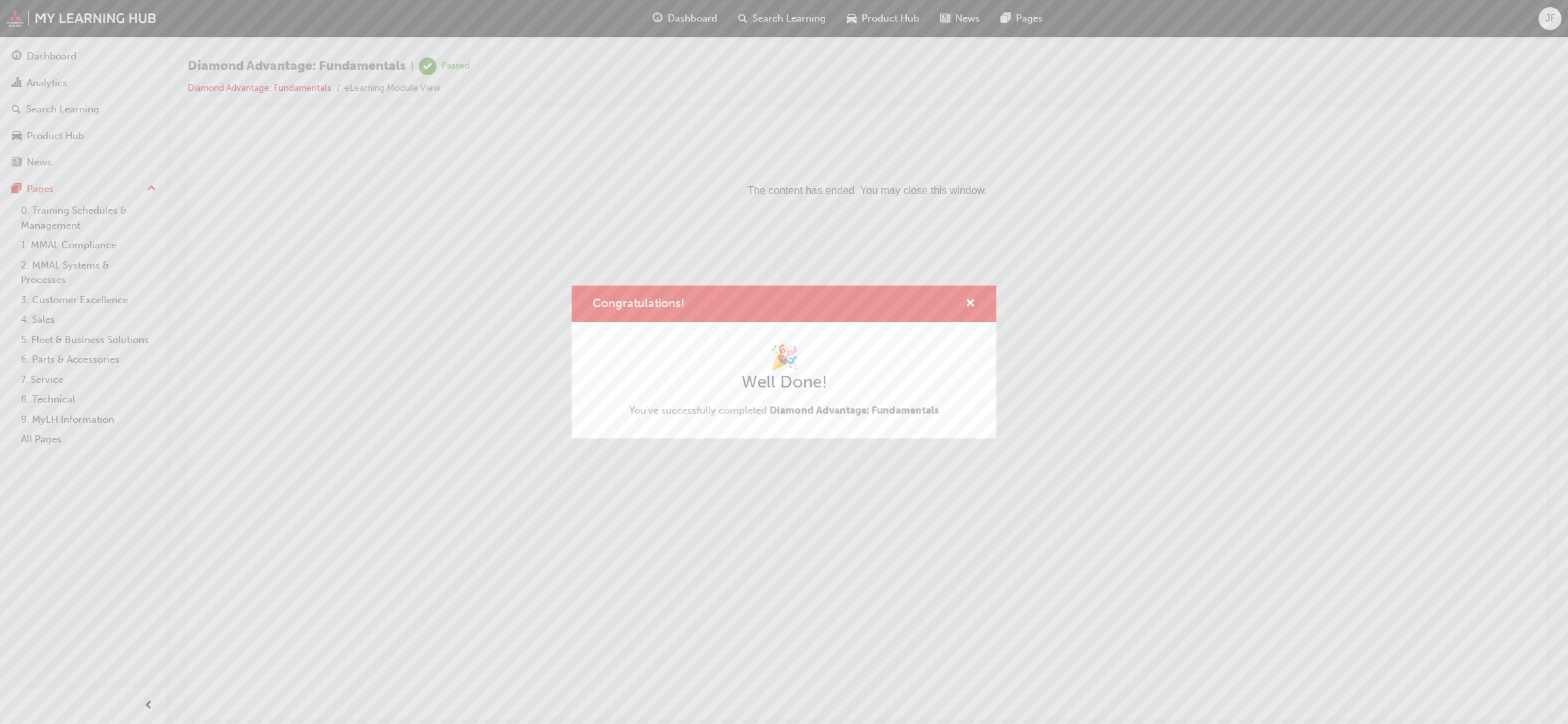
click at [961, 303] on div "Congratulations!" at bounding box center [965, 304] width 20 height 16
click at [973, 304] on span "cross-icon" at bounding box center [971, 304] width 10 height 11
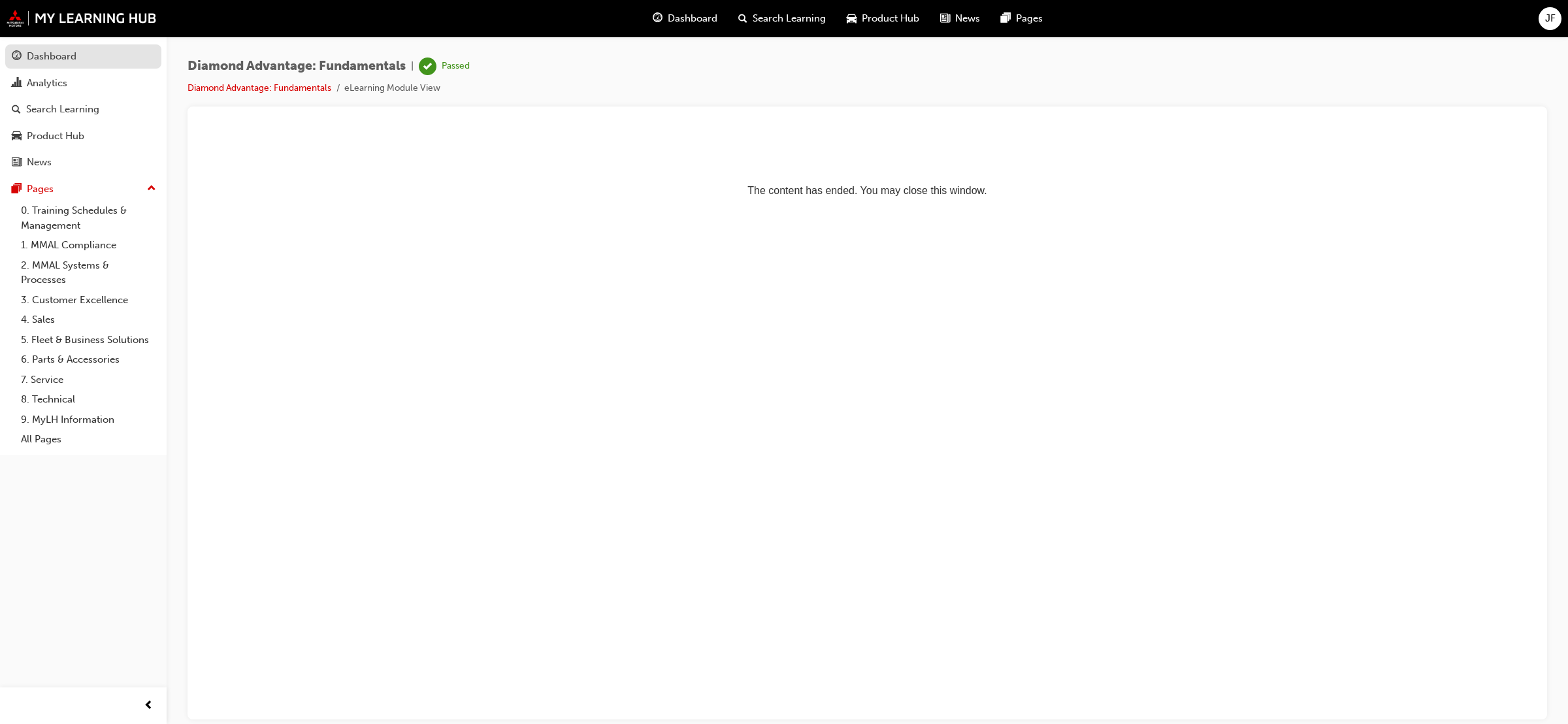
click at [105, 60] on div "Dashboard" at bounding box center [83, 56] width 143 height 16
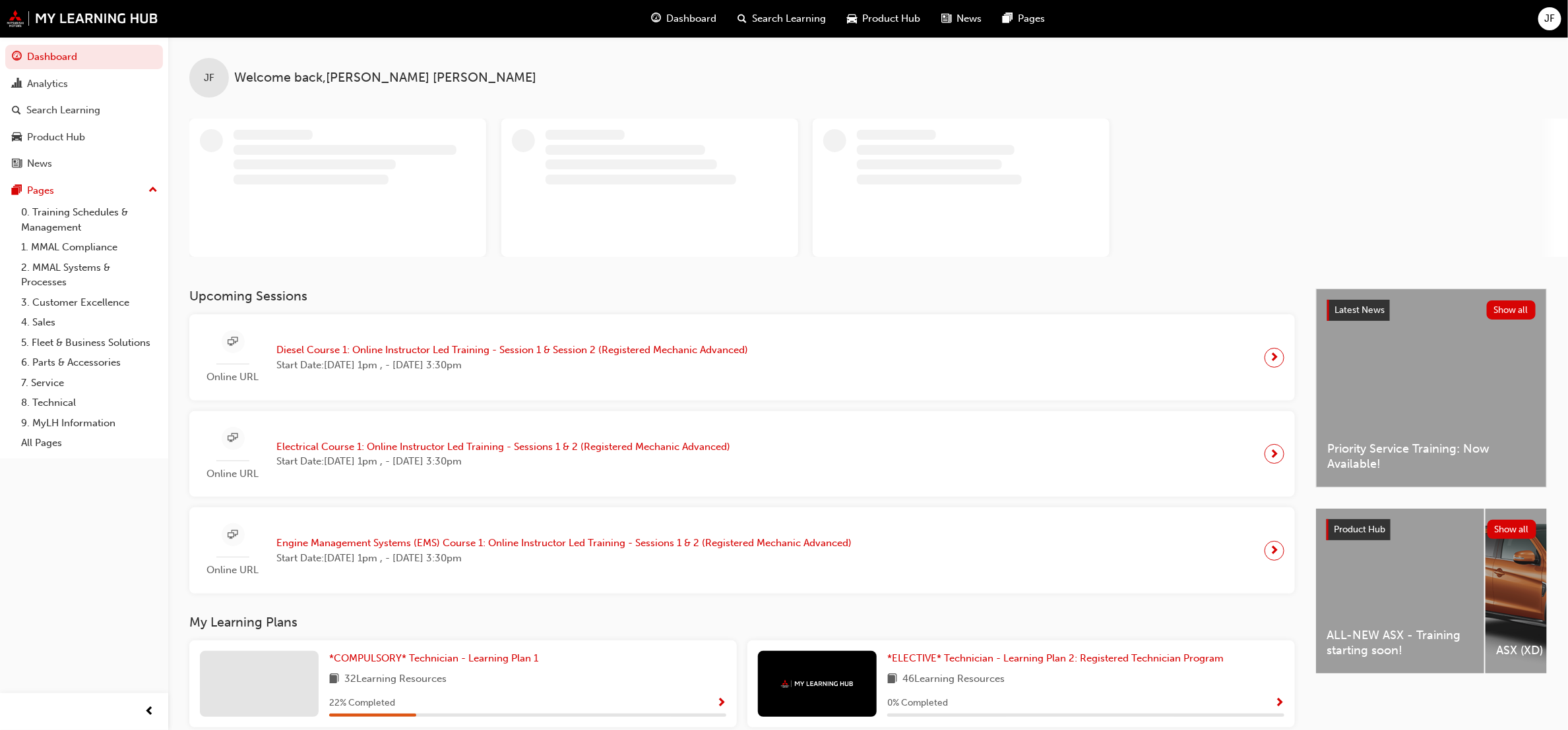
click at [869, 22] on span "Product Hub" at bounding box center [891, 19] width 58 height 15
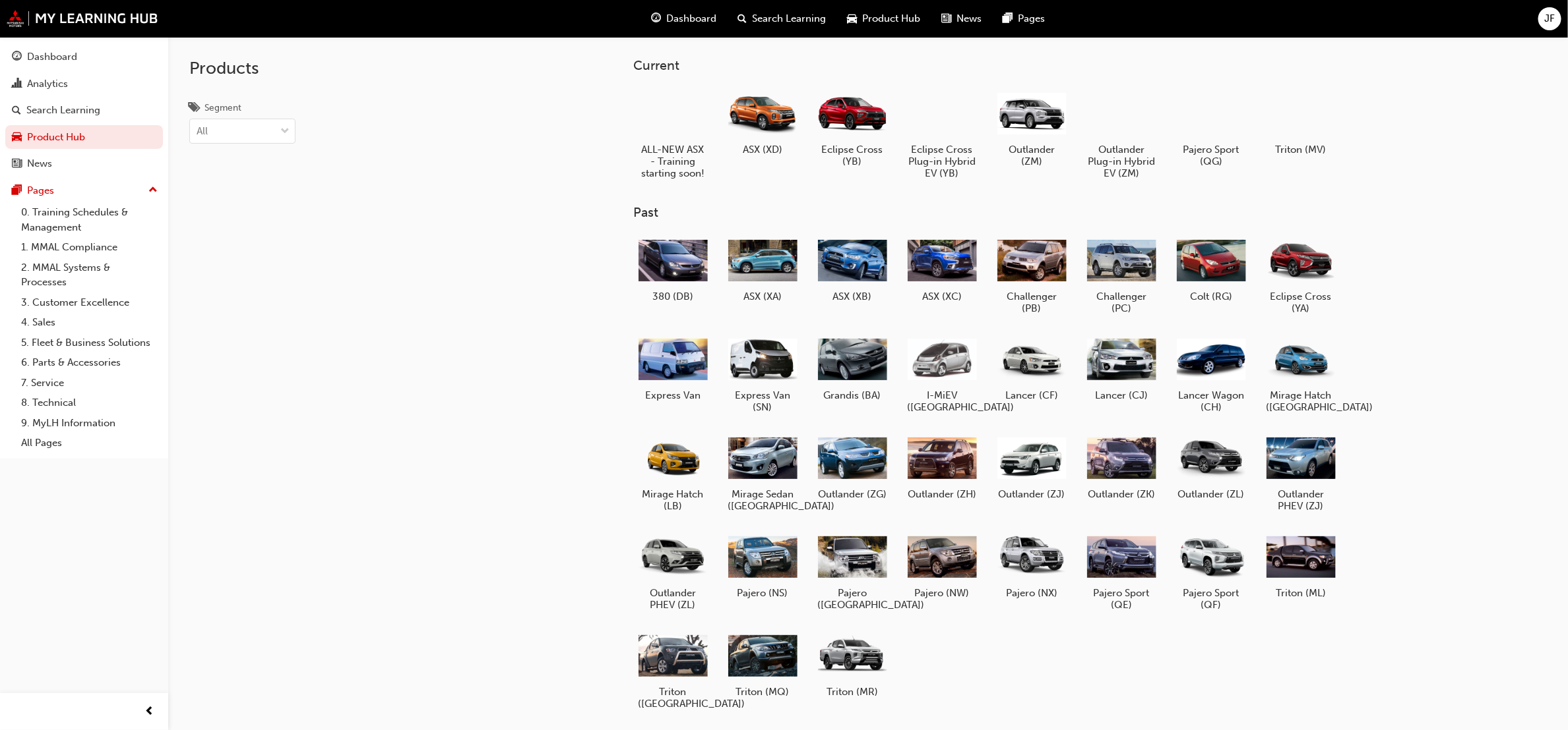
click at [703, 16] on span "Dashboard" at bounding box center [692, 19] width 50 height 15
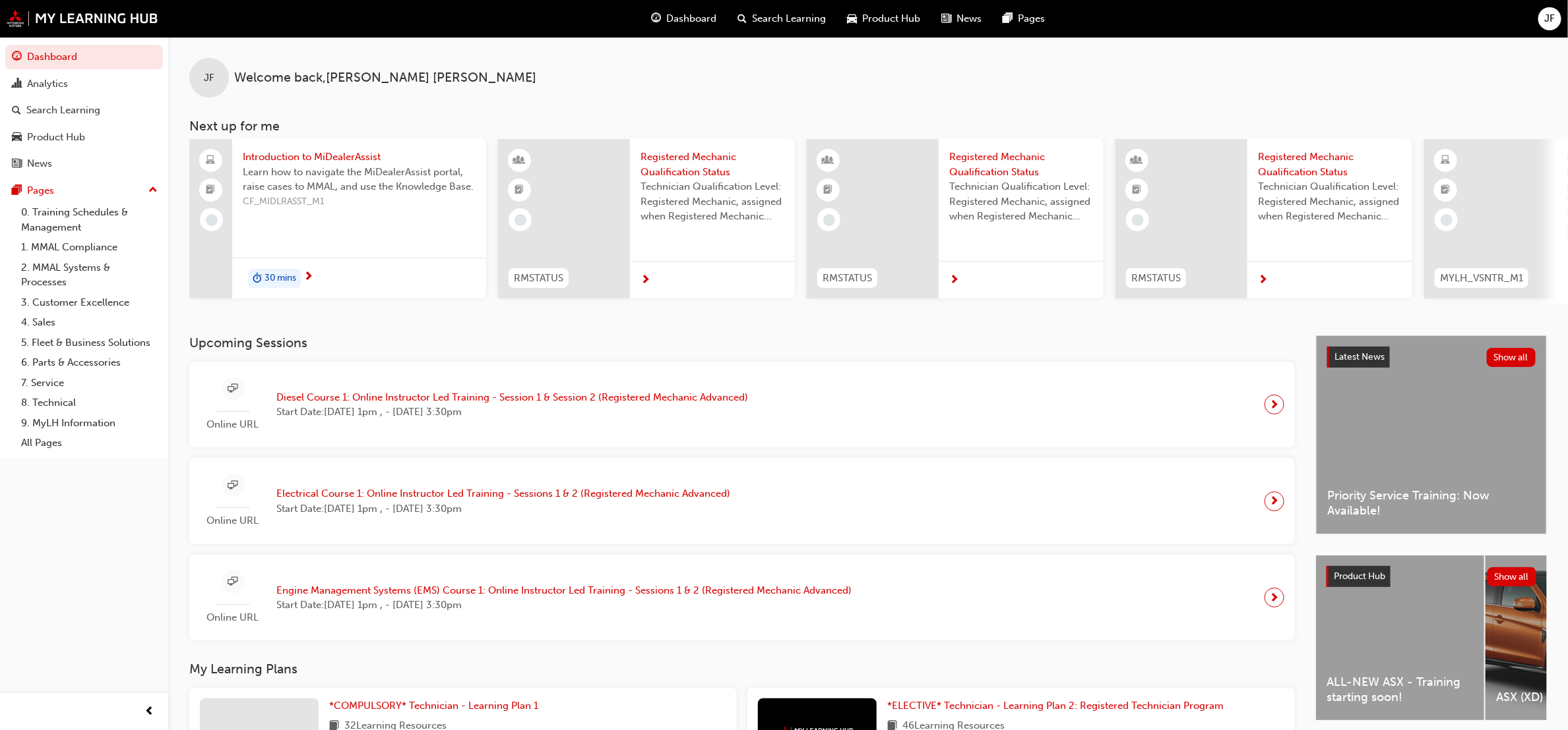
click at [313, 273] on div at bounding box center [308, 277] width 10 height 16
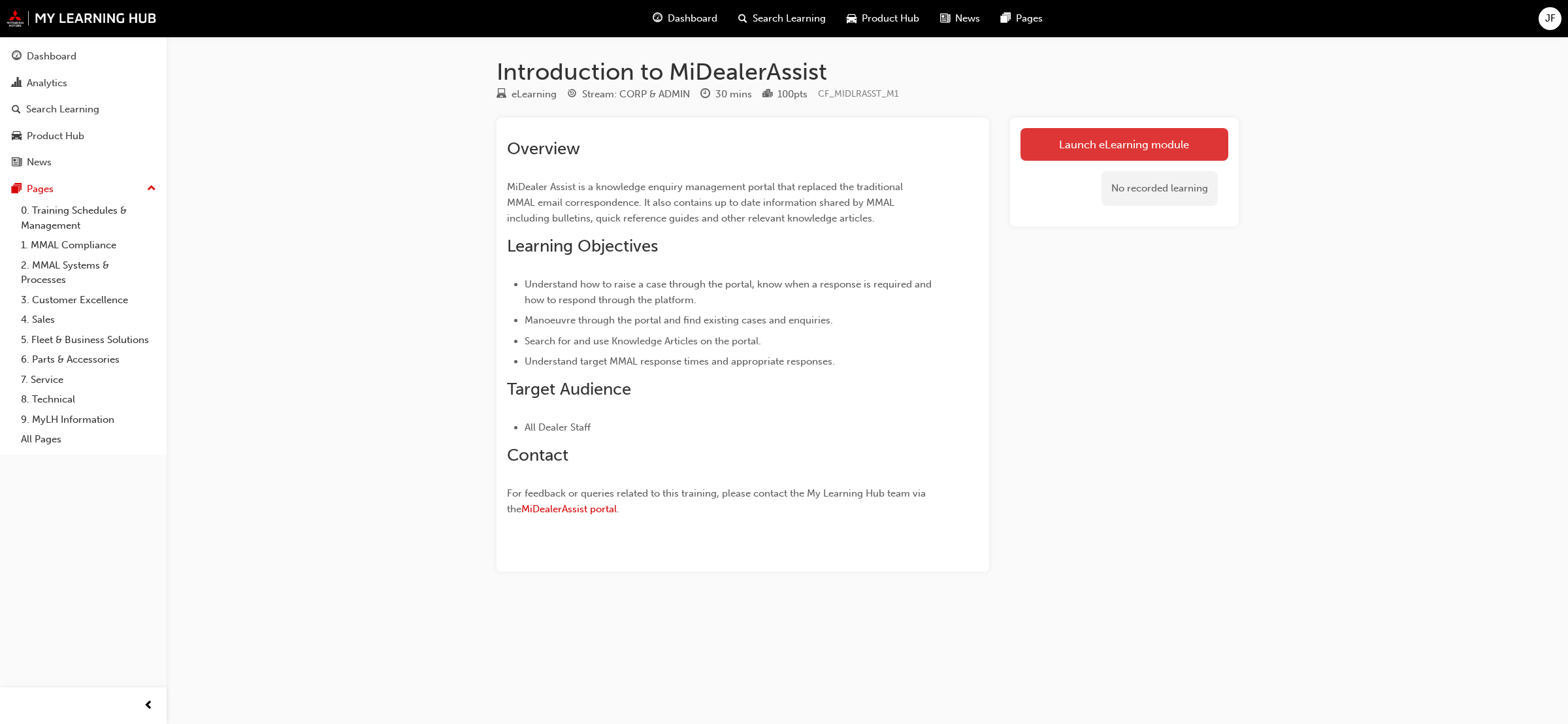
click at [1096, 138] on link "Launch eLearning module" at bounding box center [1124, 144] width 208 height 33
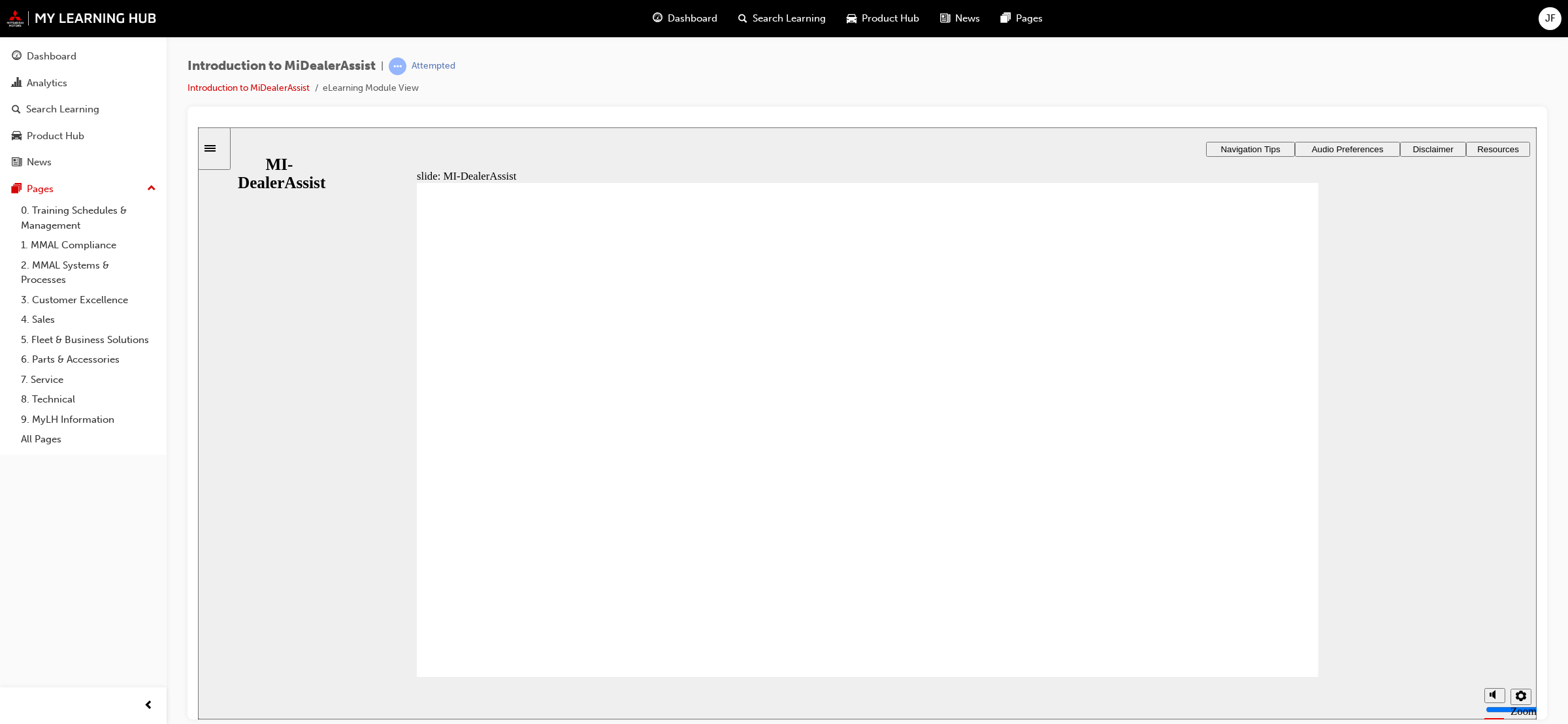
click at [1329, 150] on span "Audio Preferences" at bounding box center [1348, 148] width 72 height 10
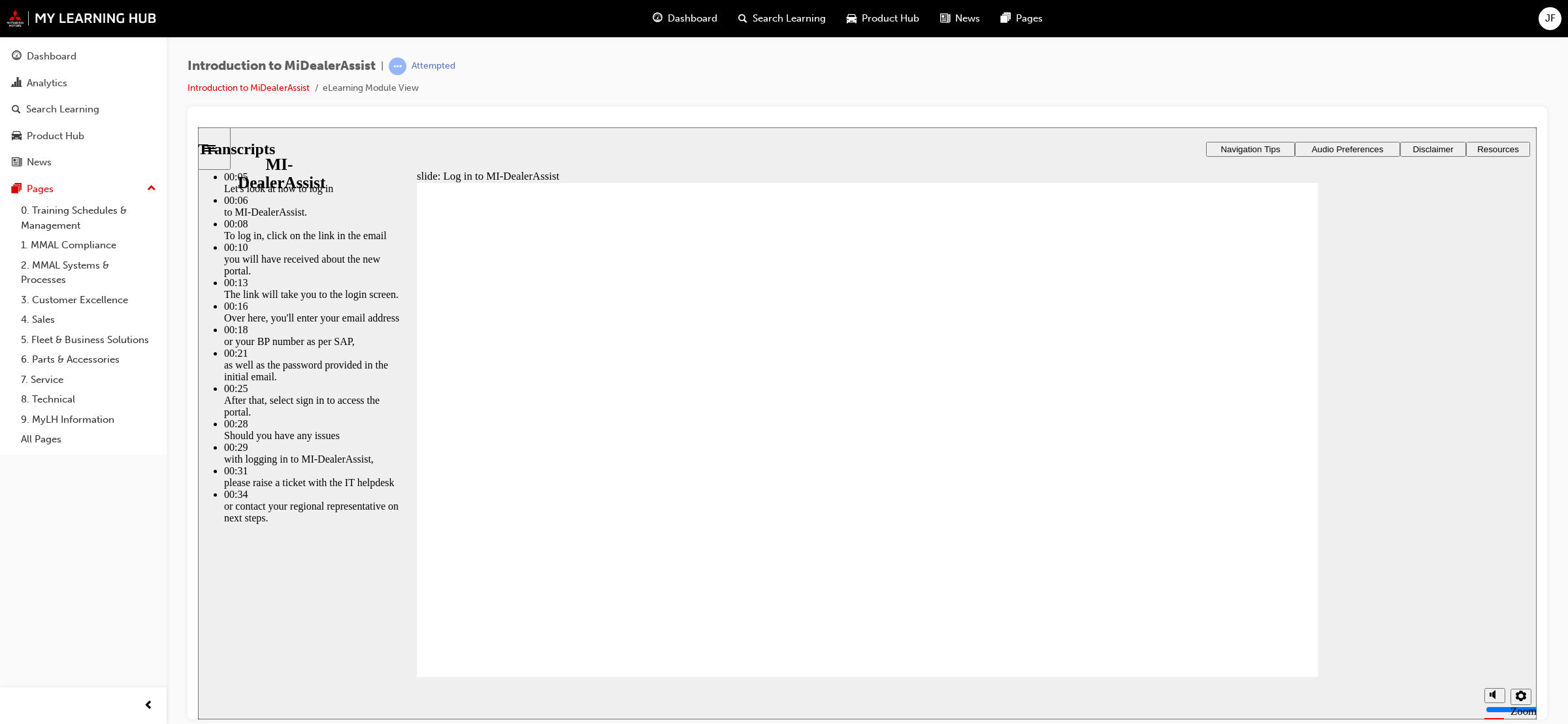
type input "42"
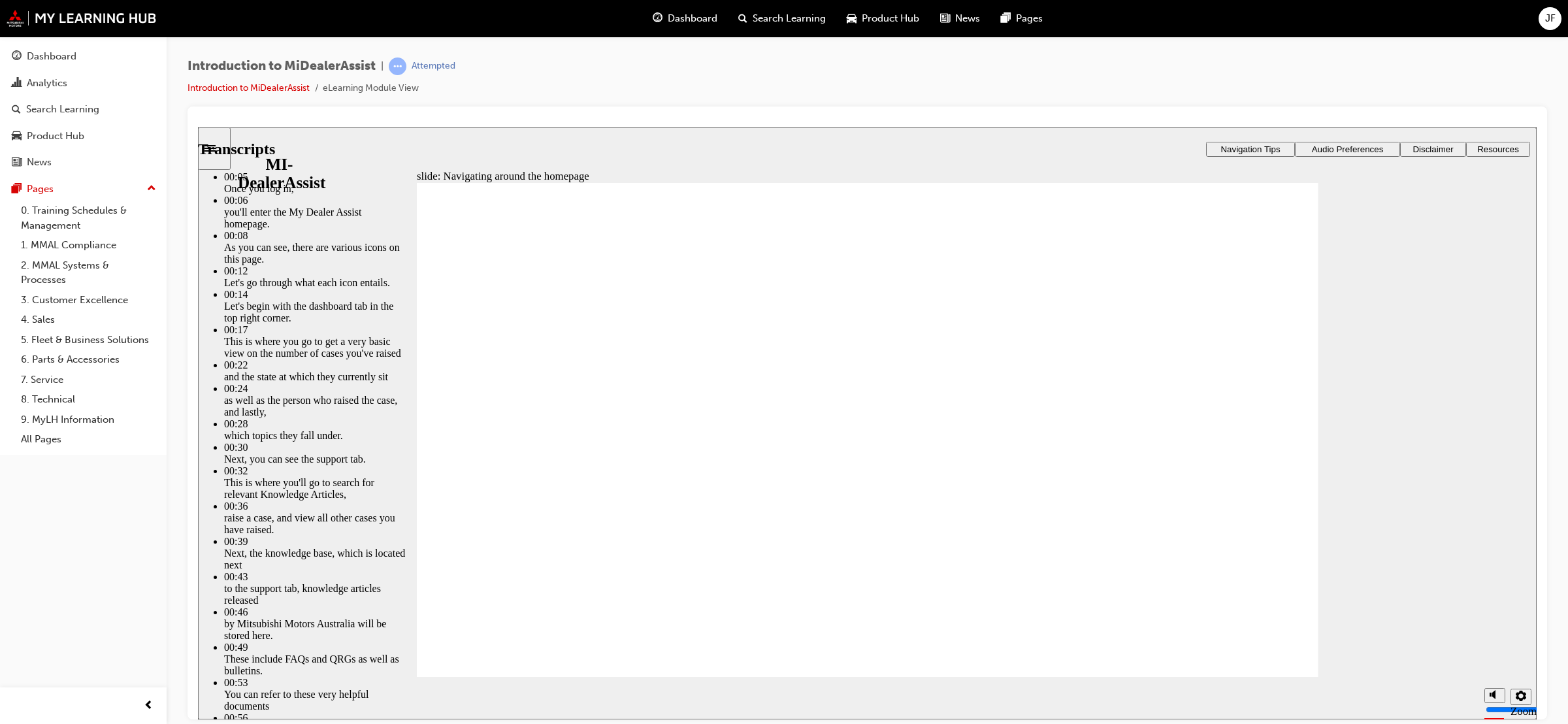
type input "144"
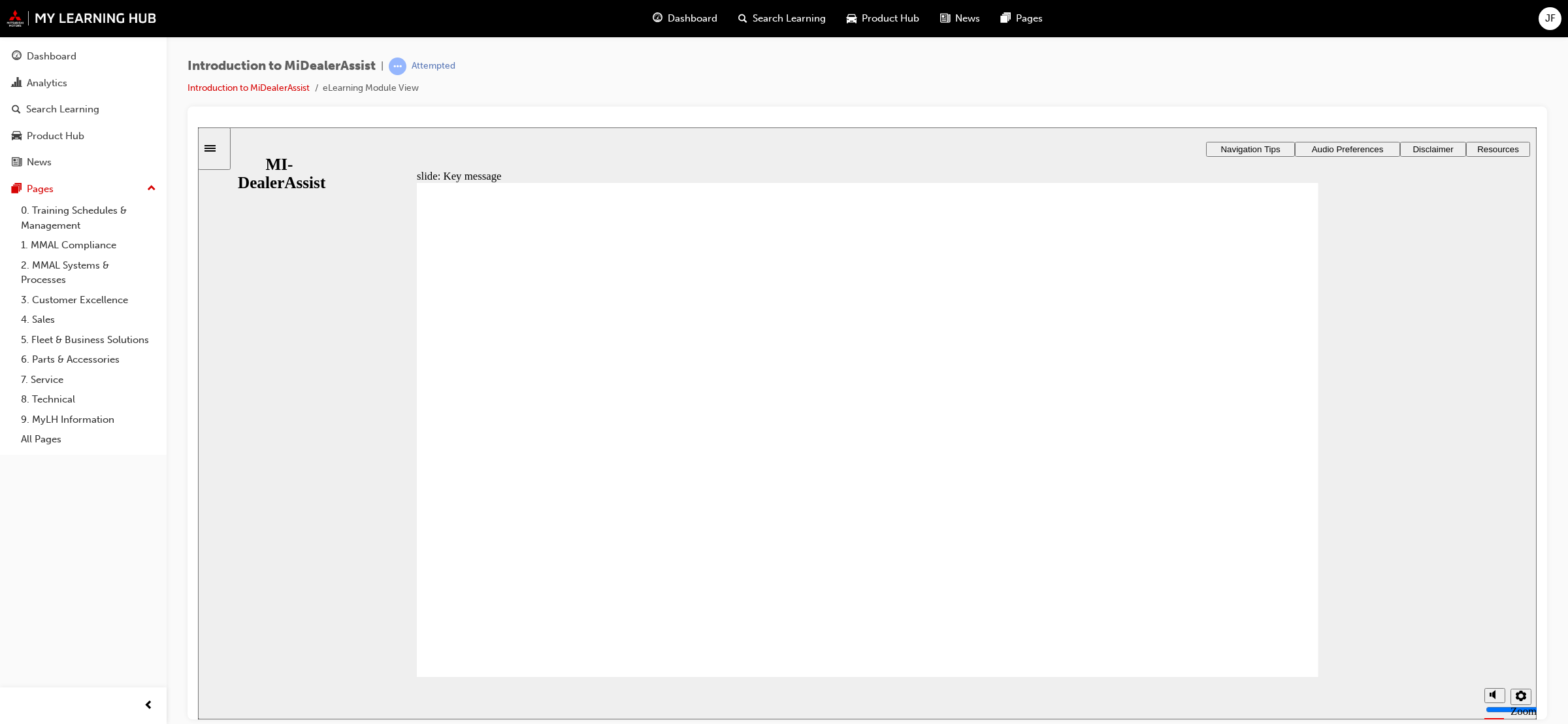
radio input "true"
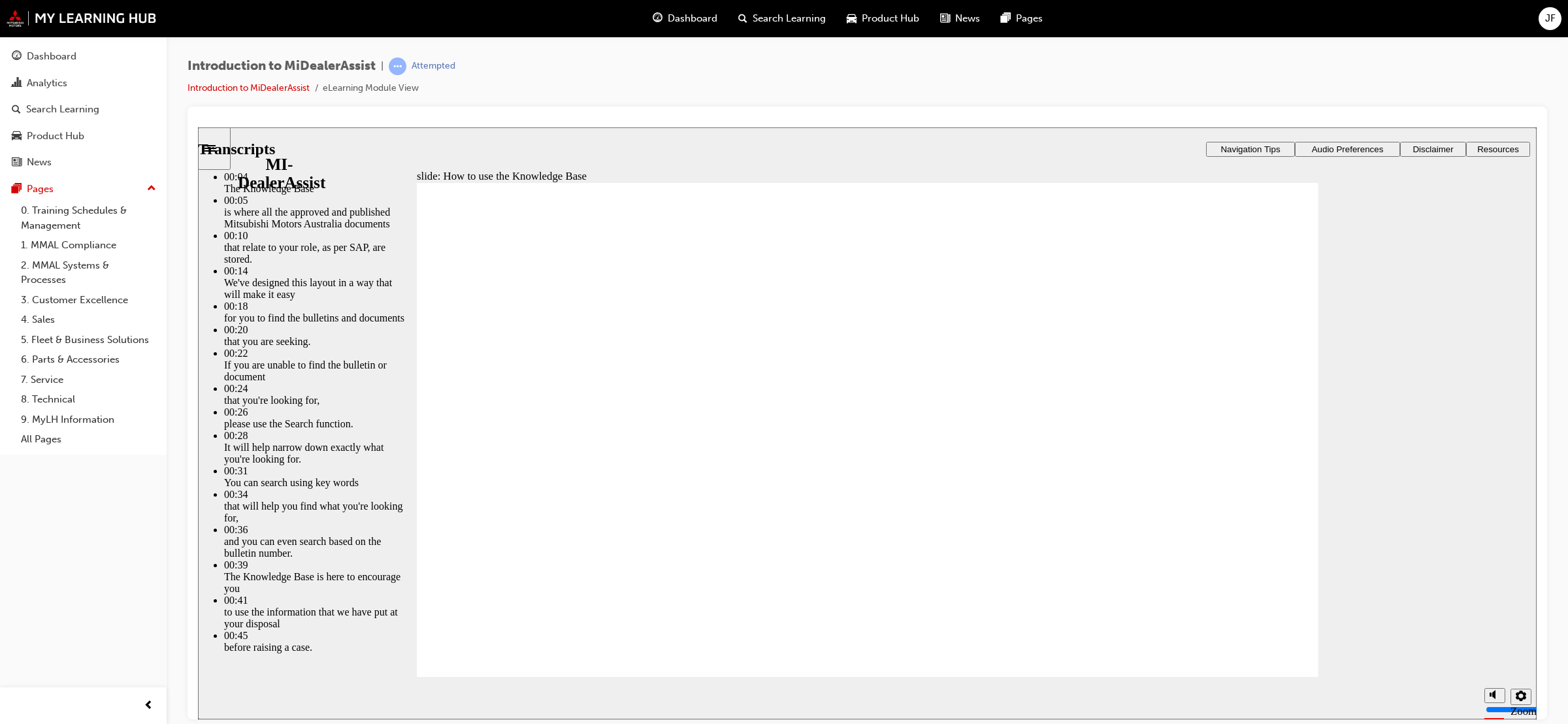
type input "51"
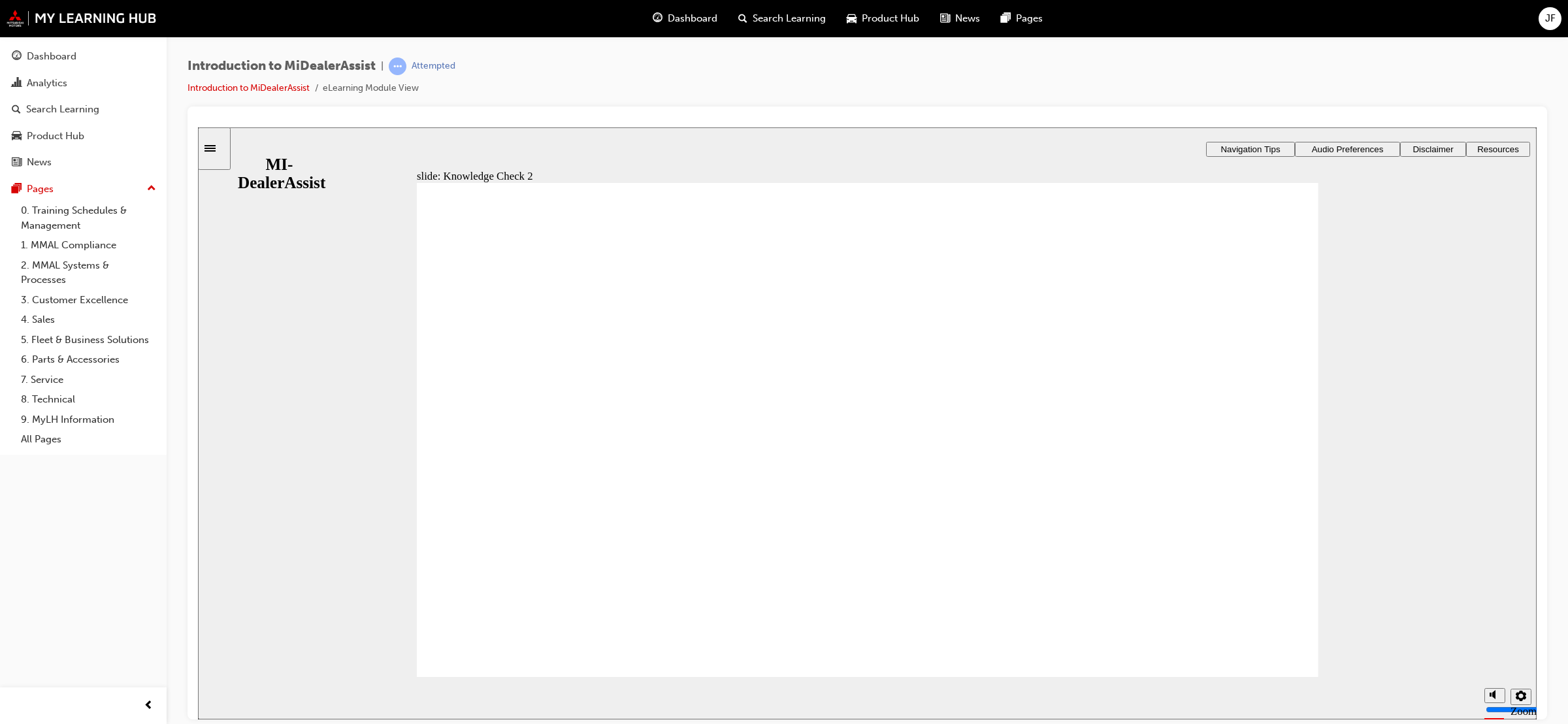
radio input "true"
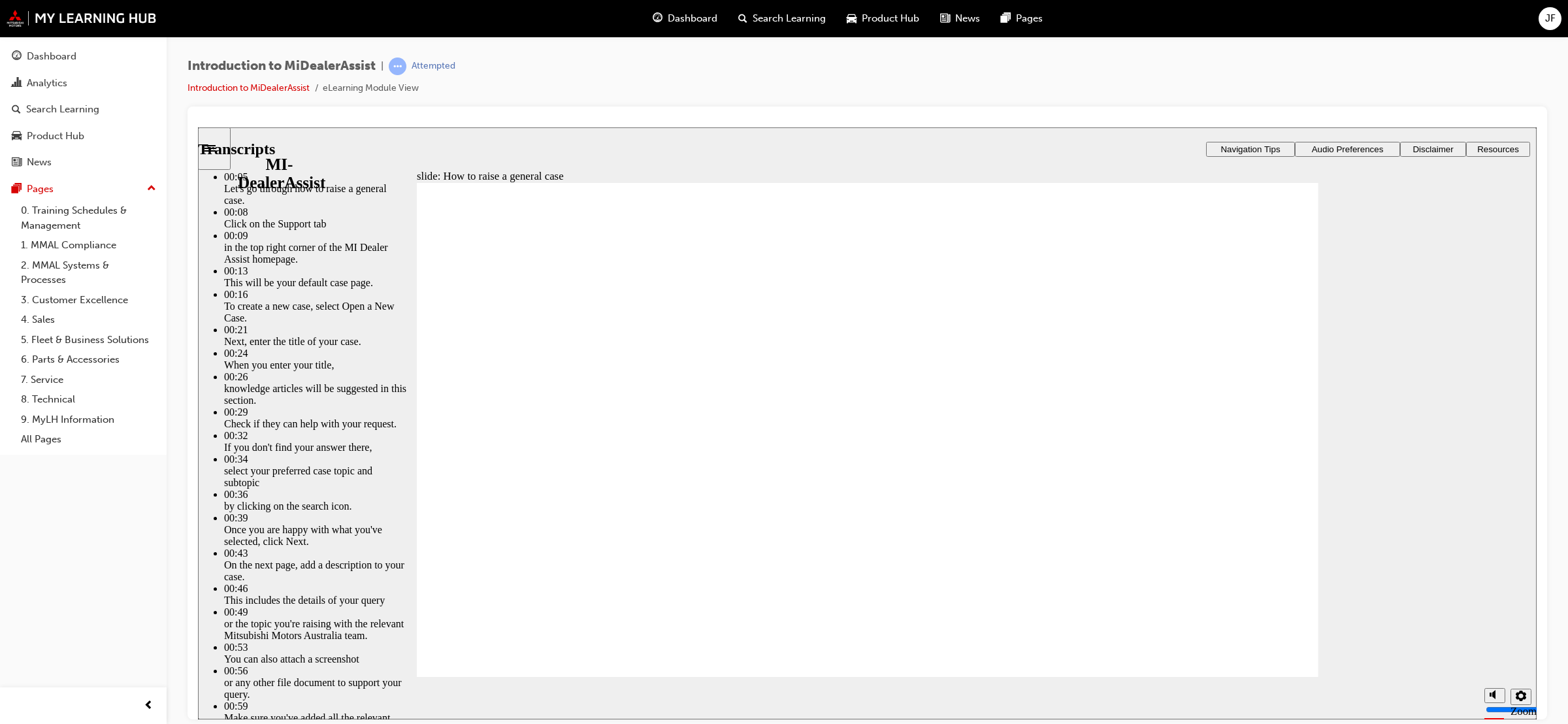
type input "85"
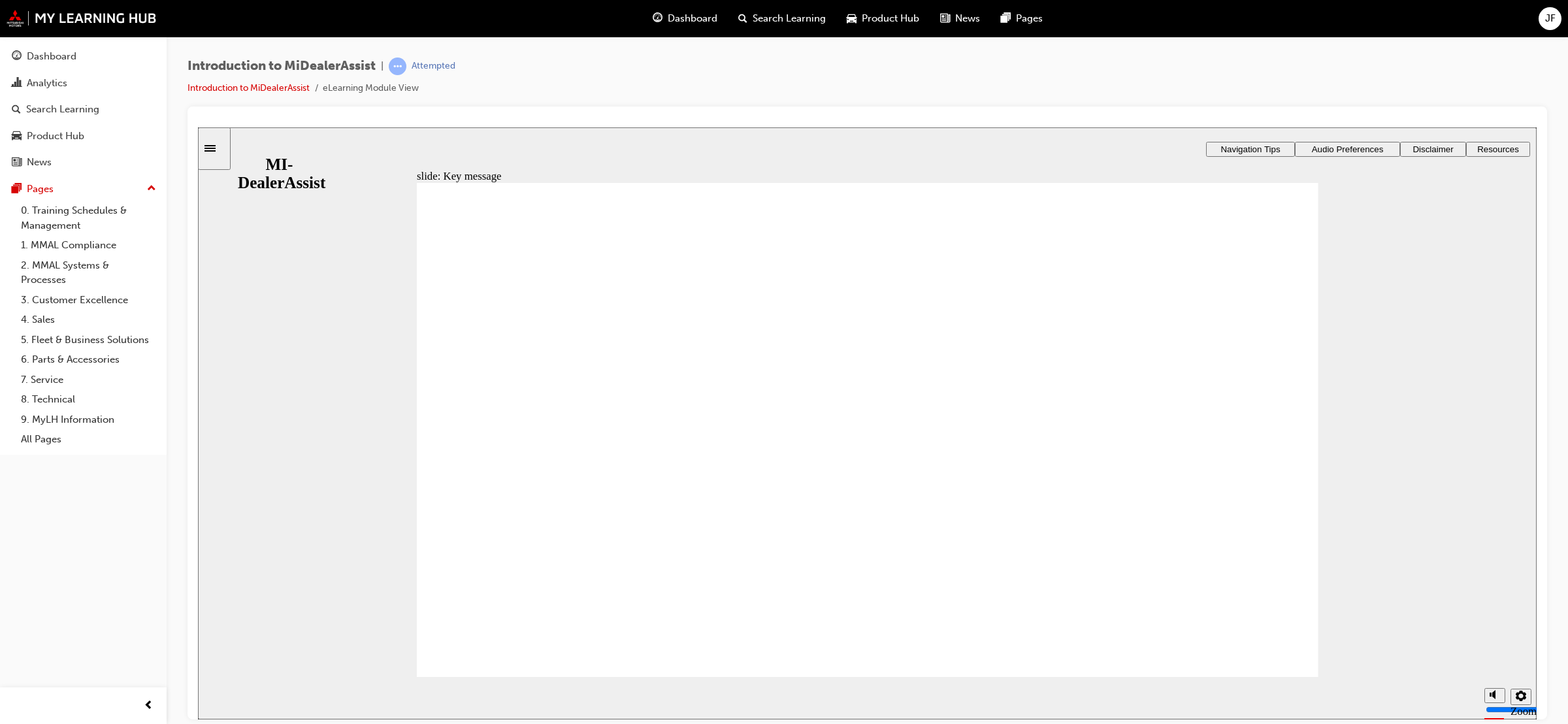
checkbox input "true"
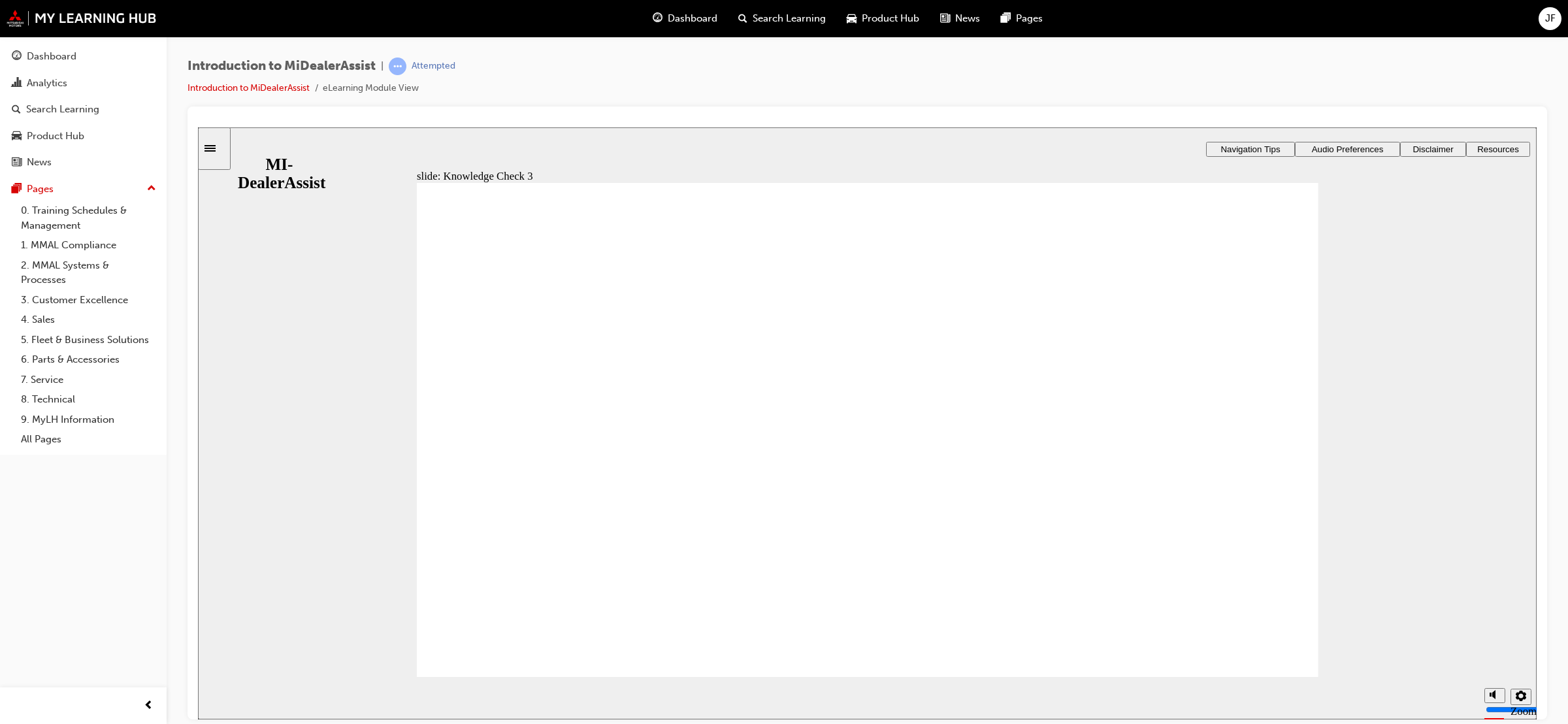
checkbox input "true"
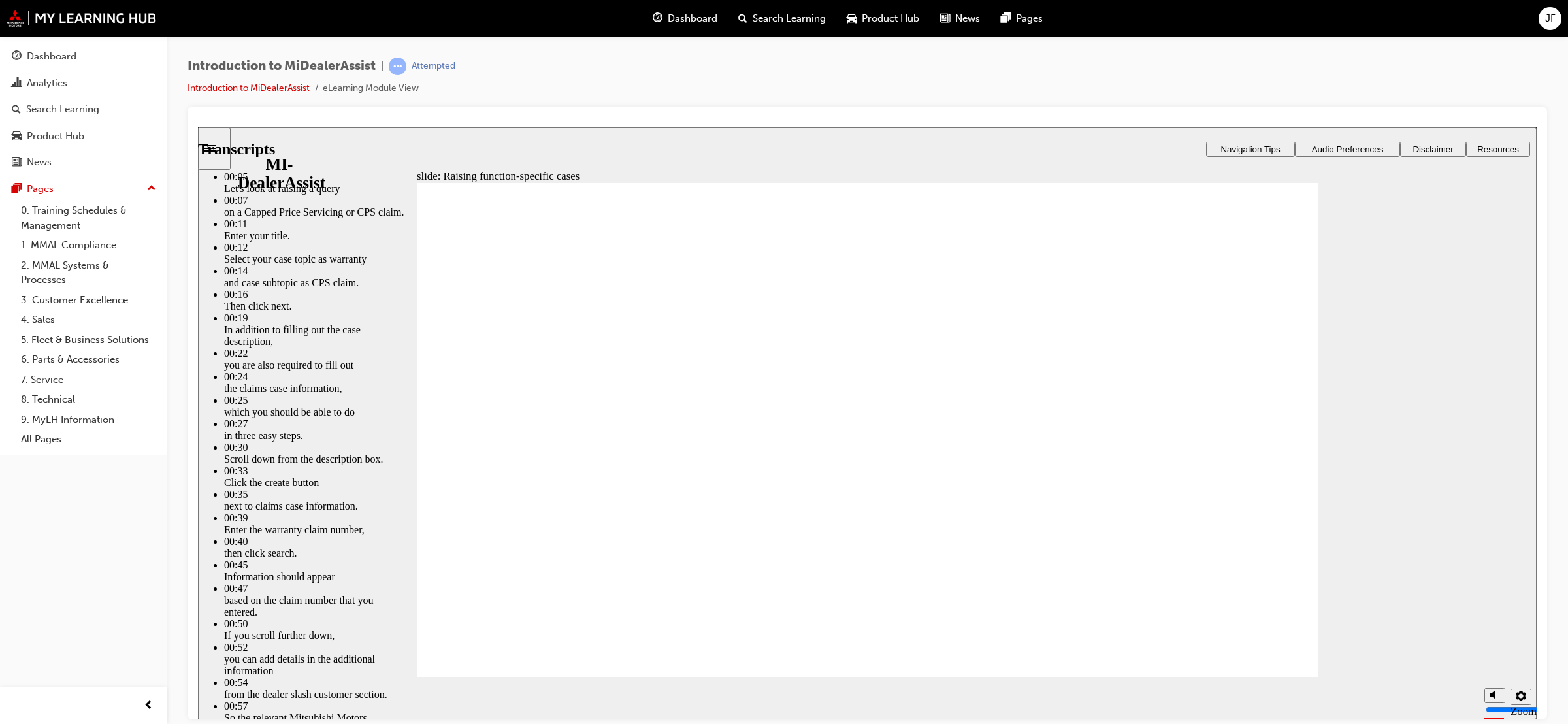
type input "80"
type input "52"
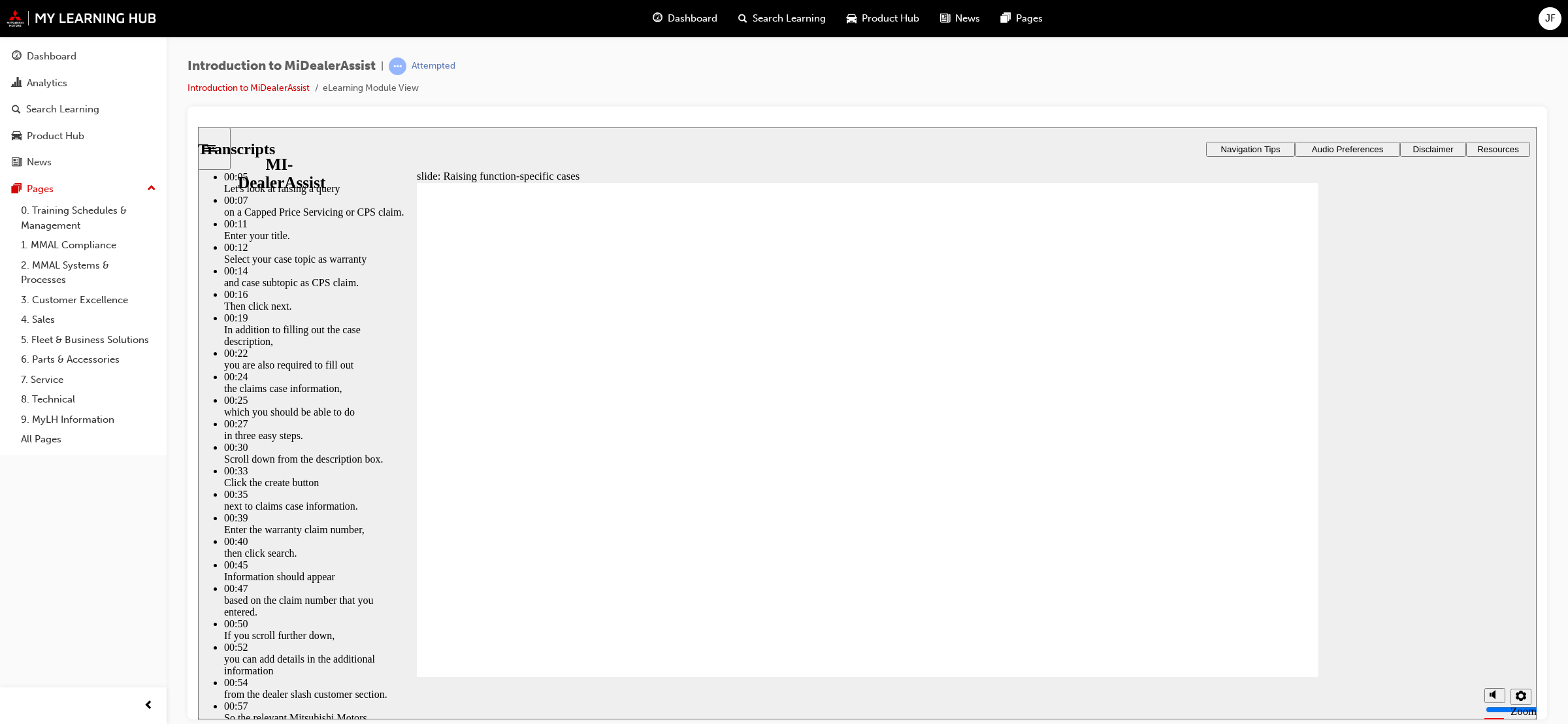
type input "80"
type input "46"
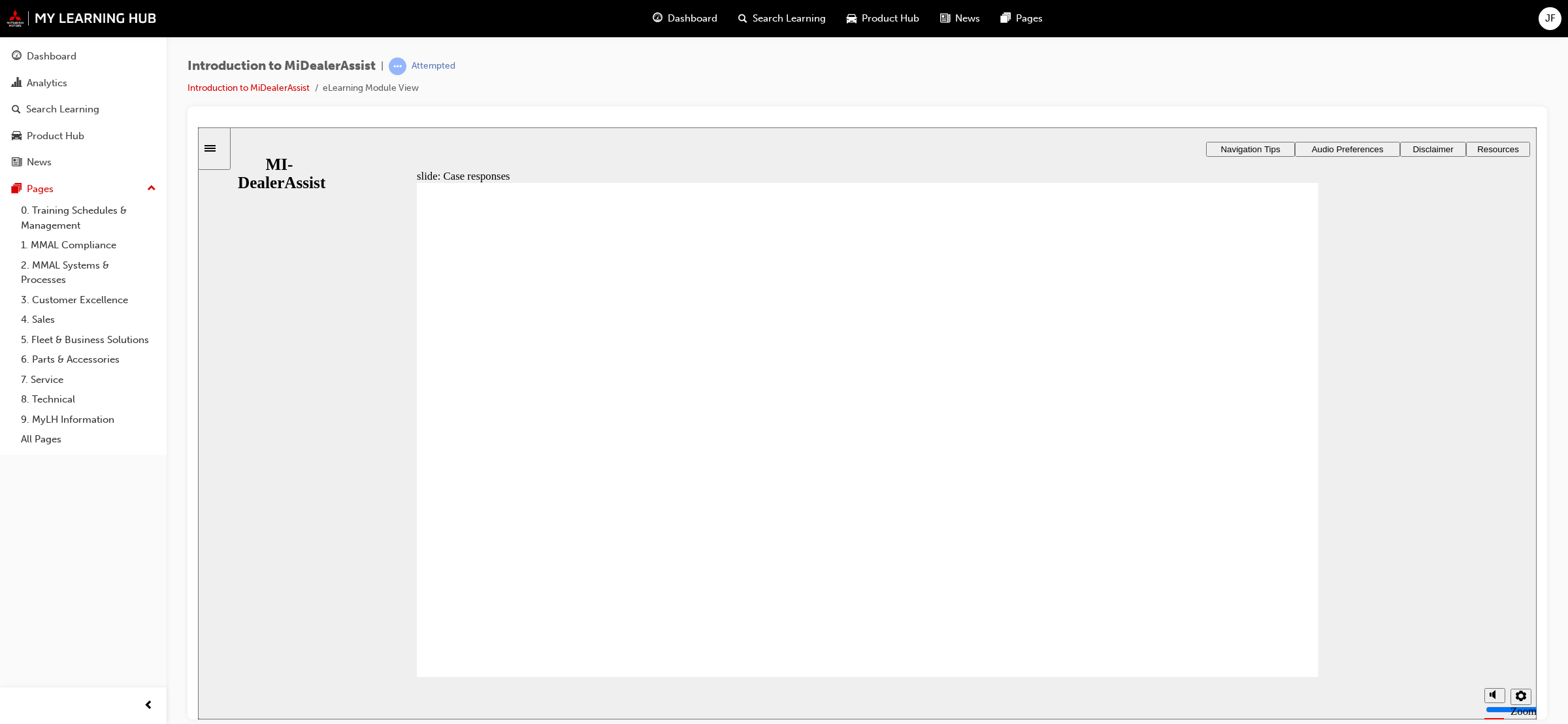
radio input "true"
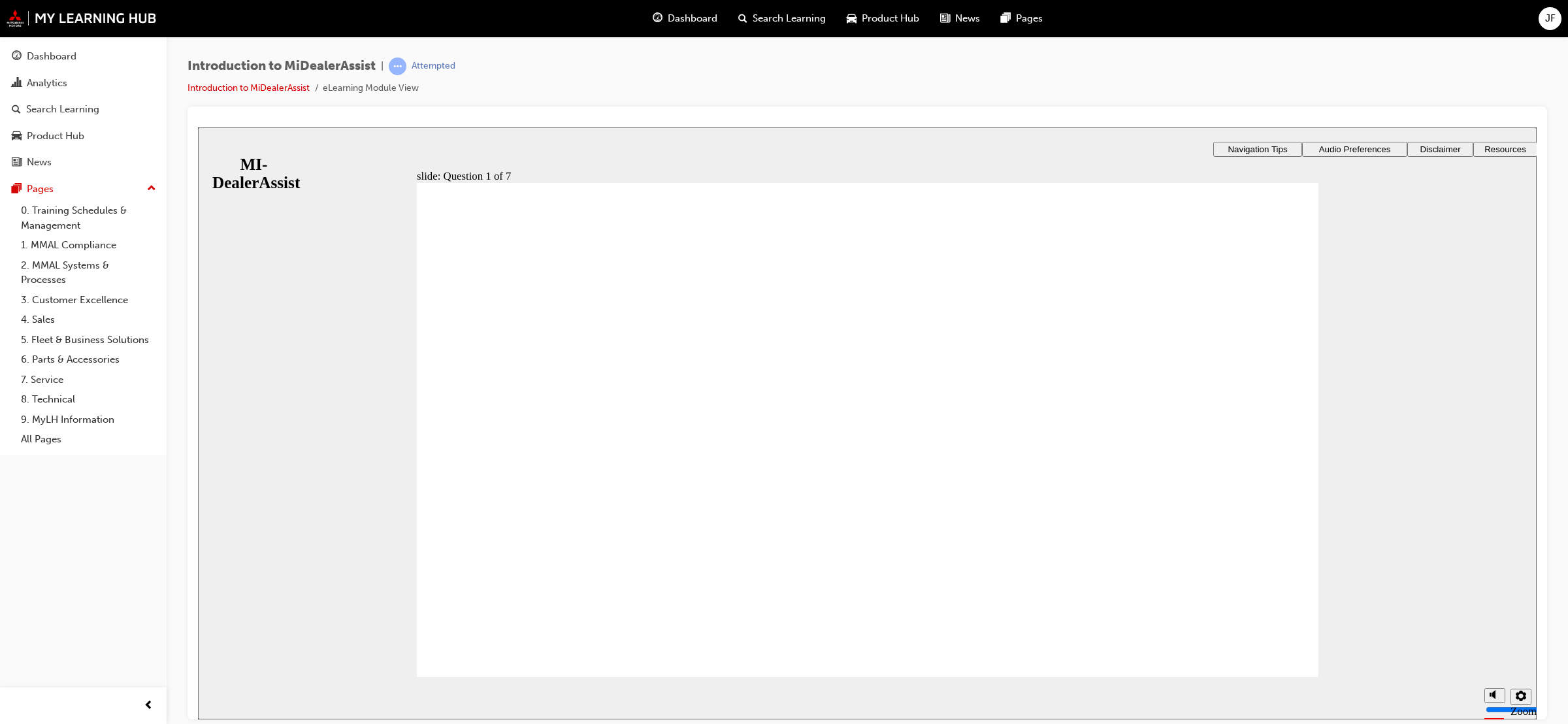
radio input "true"
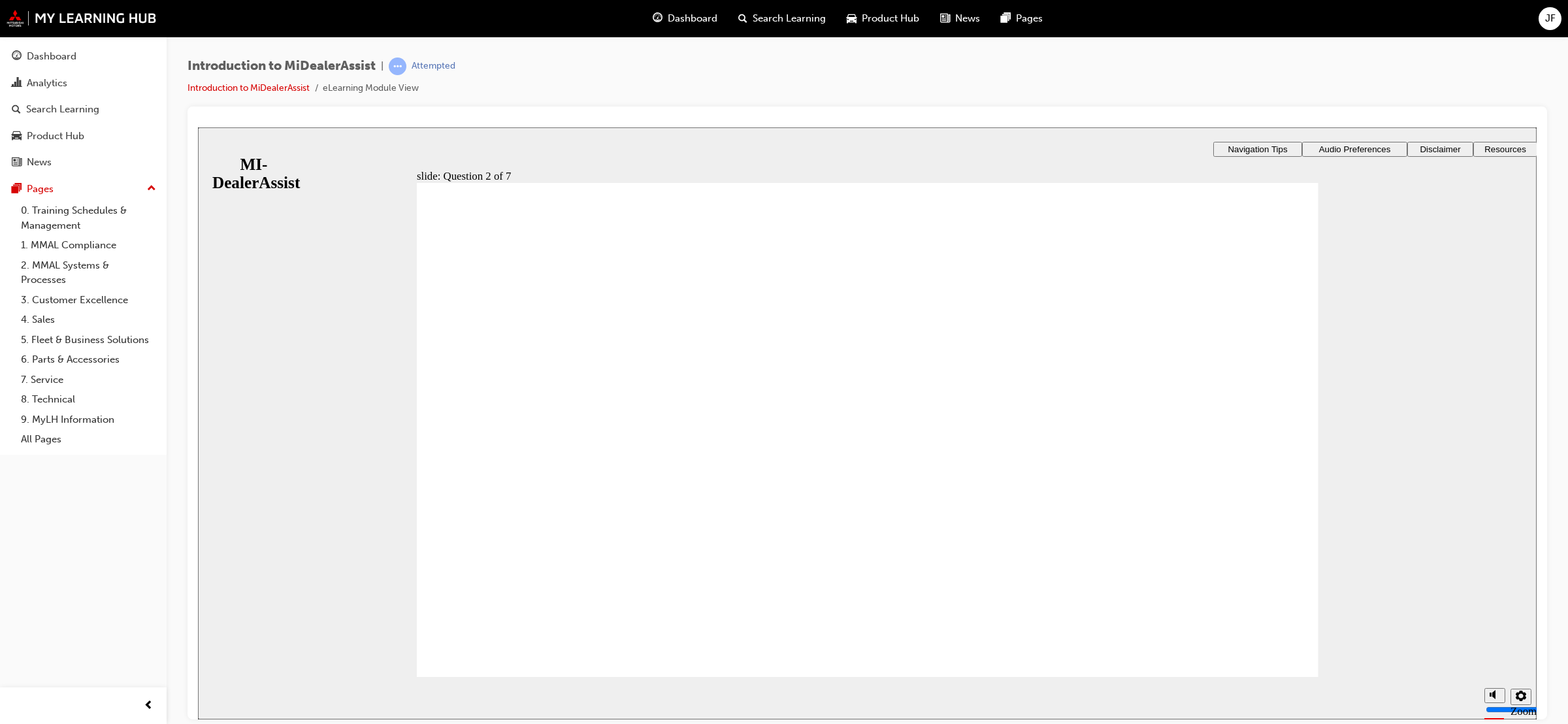
radio input "true"
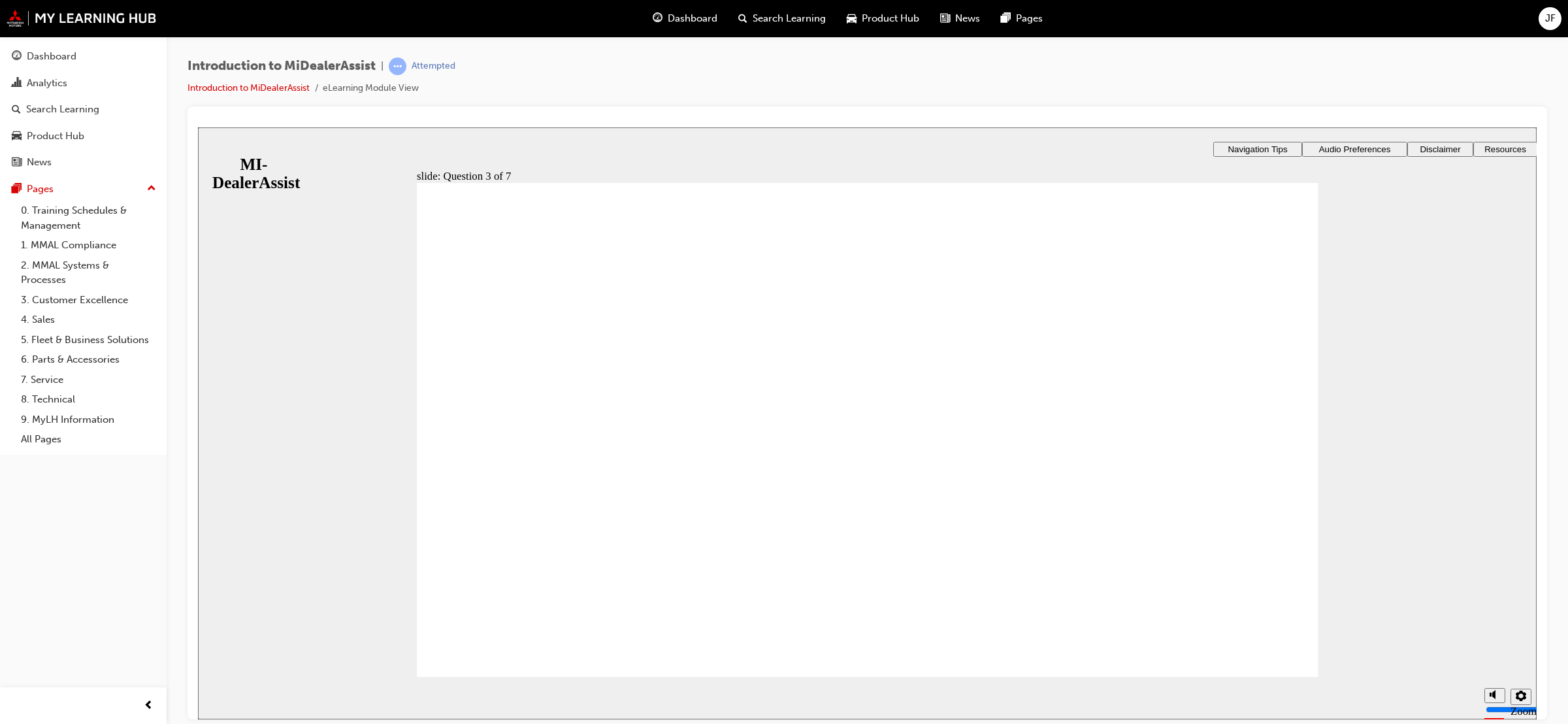
radio input "true"
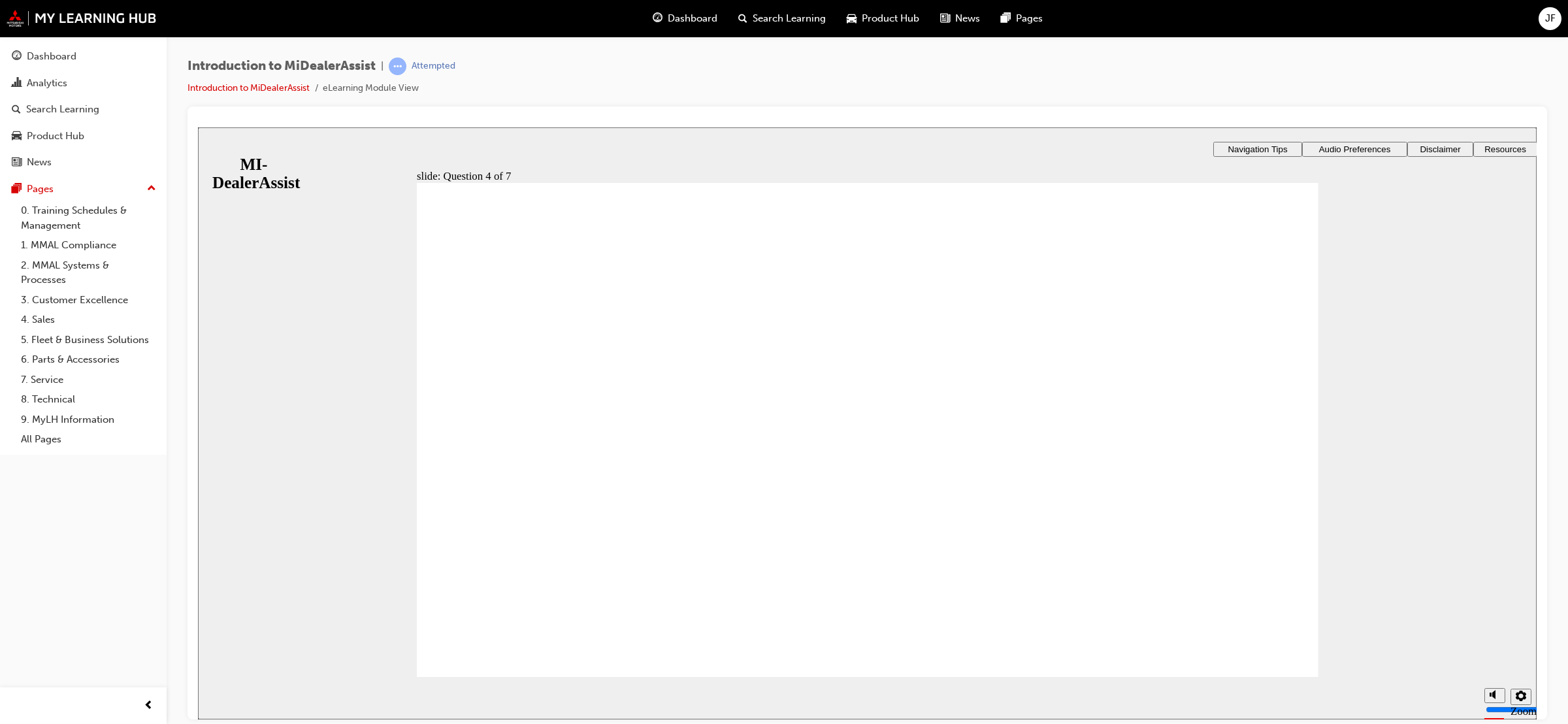
radio input "true"
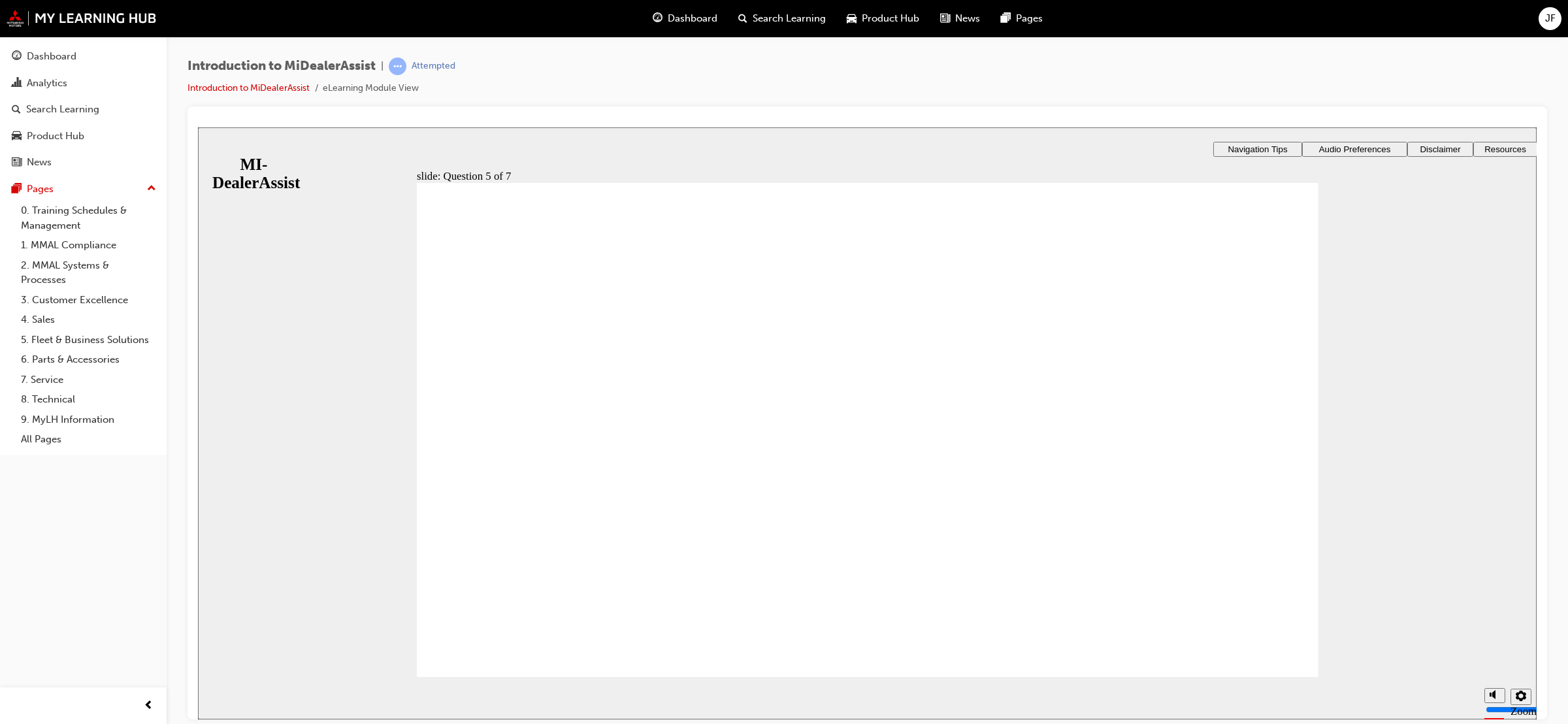
checkbox input "true"
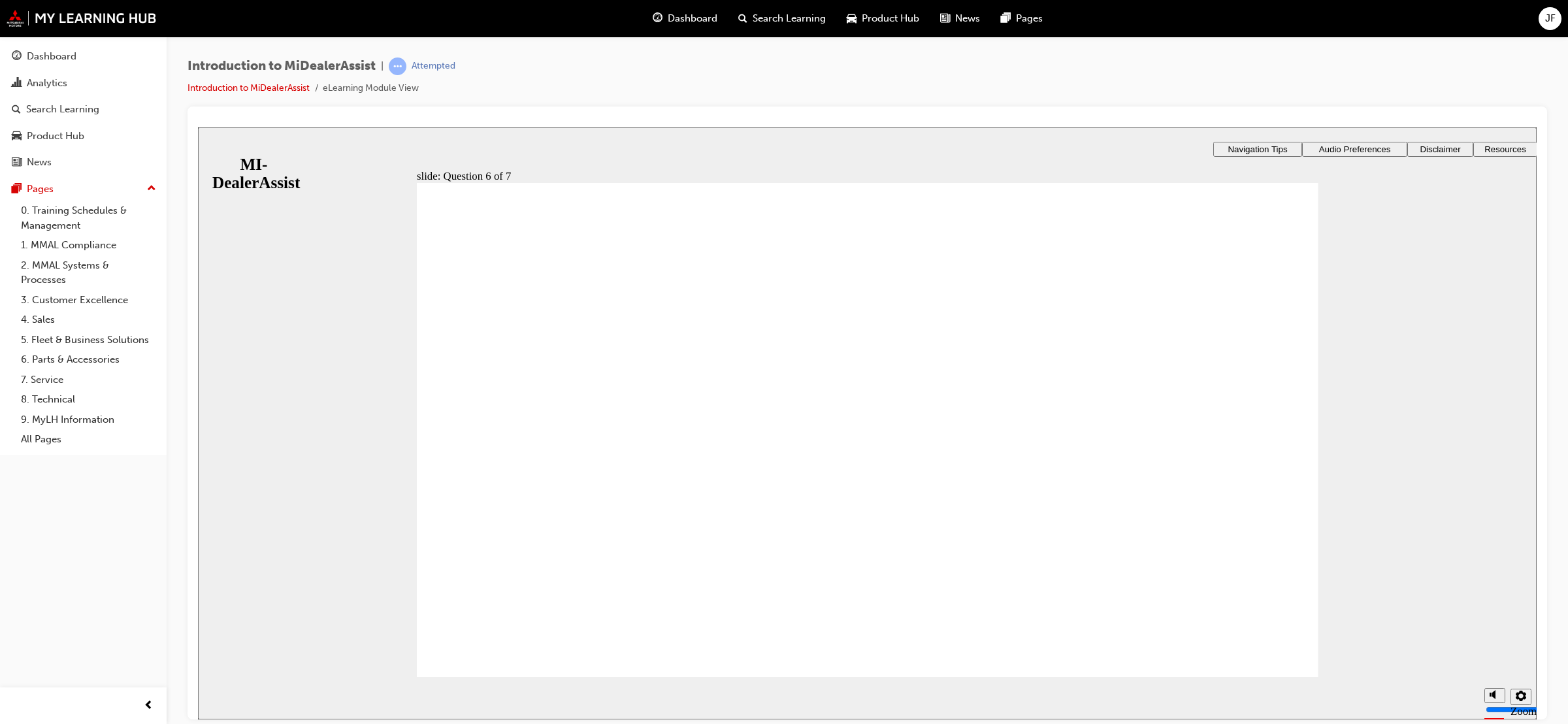
checkbox input "true"
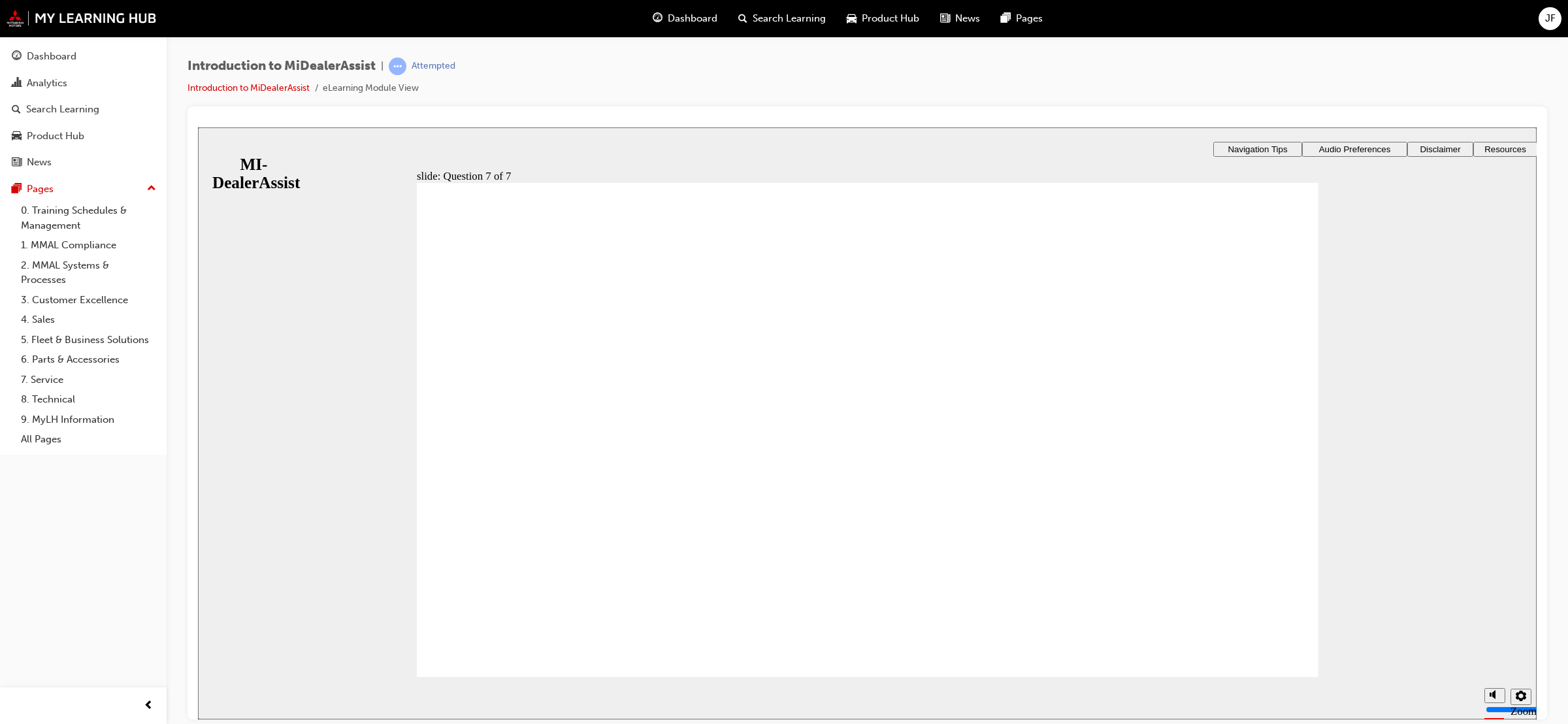
radio input "true"
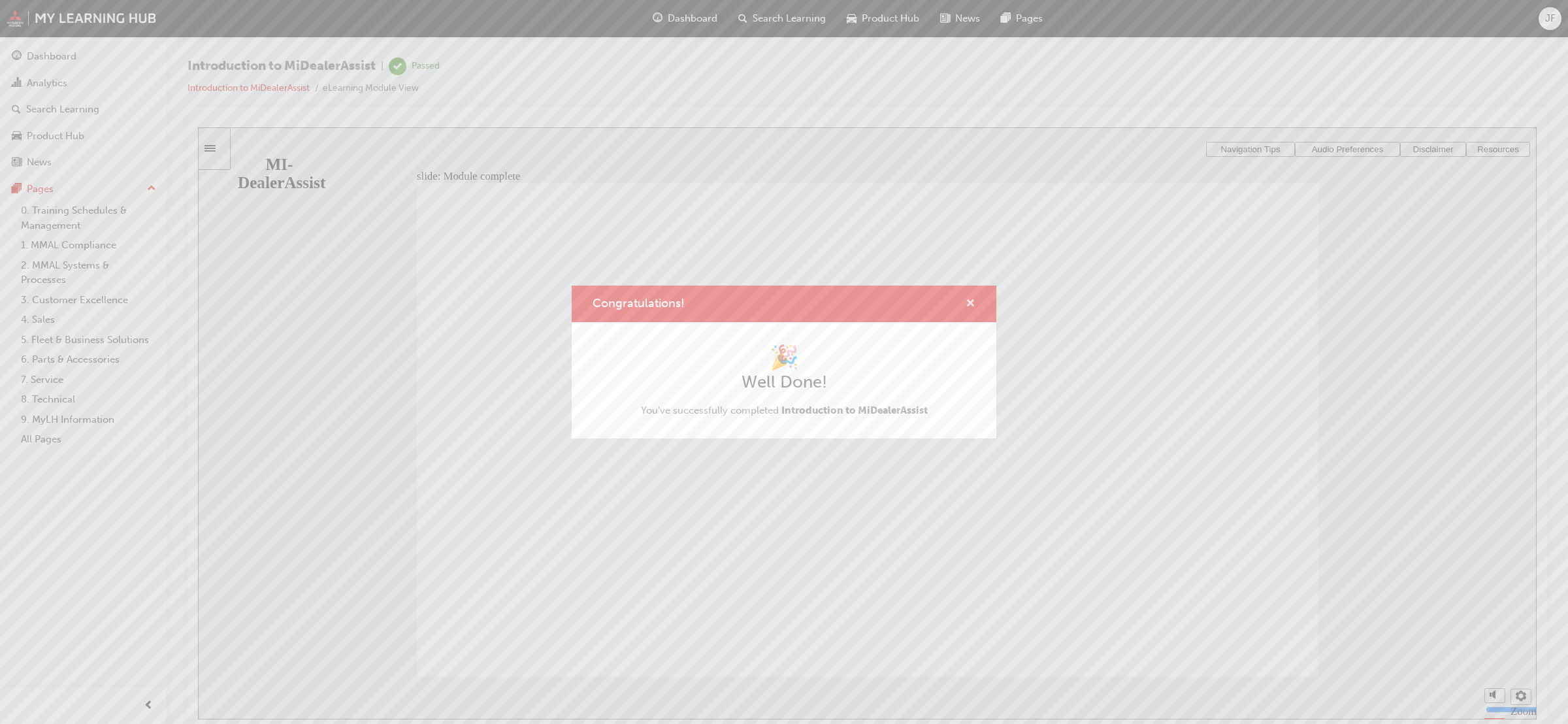
click at [967, 301] on span "cross-icon" at bounding box center [971, 304] width 10 height 11
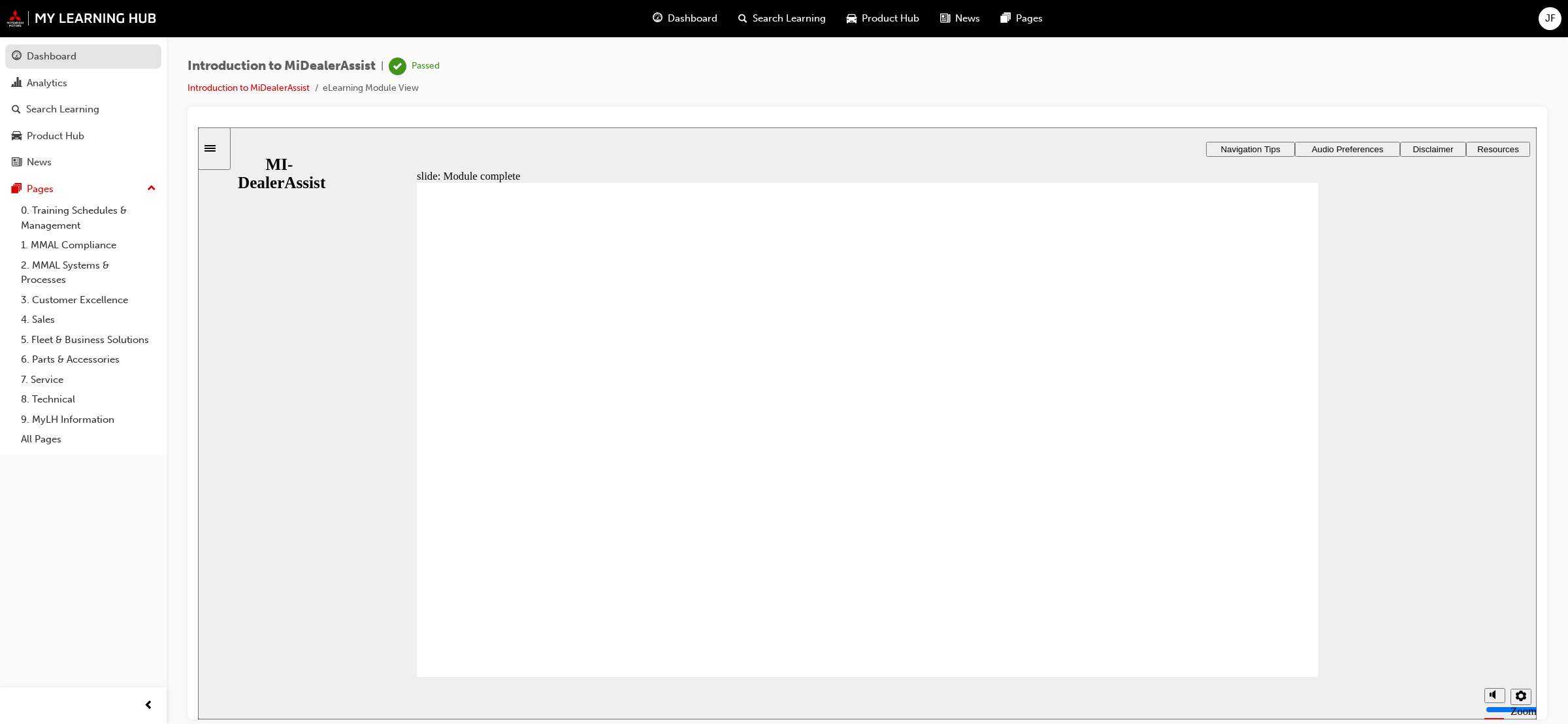
click at [125, 55] on div "Dashboard" at bounding box center [83, 56] width 143 height 16
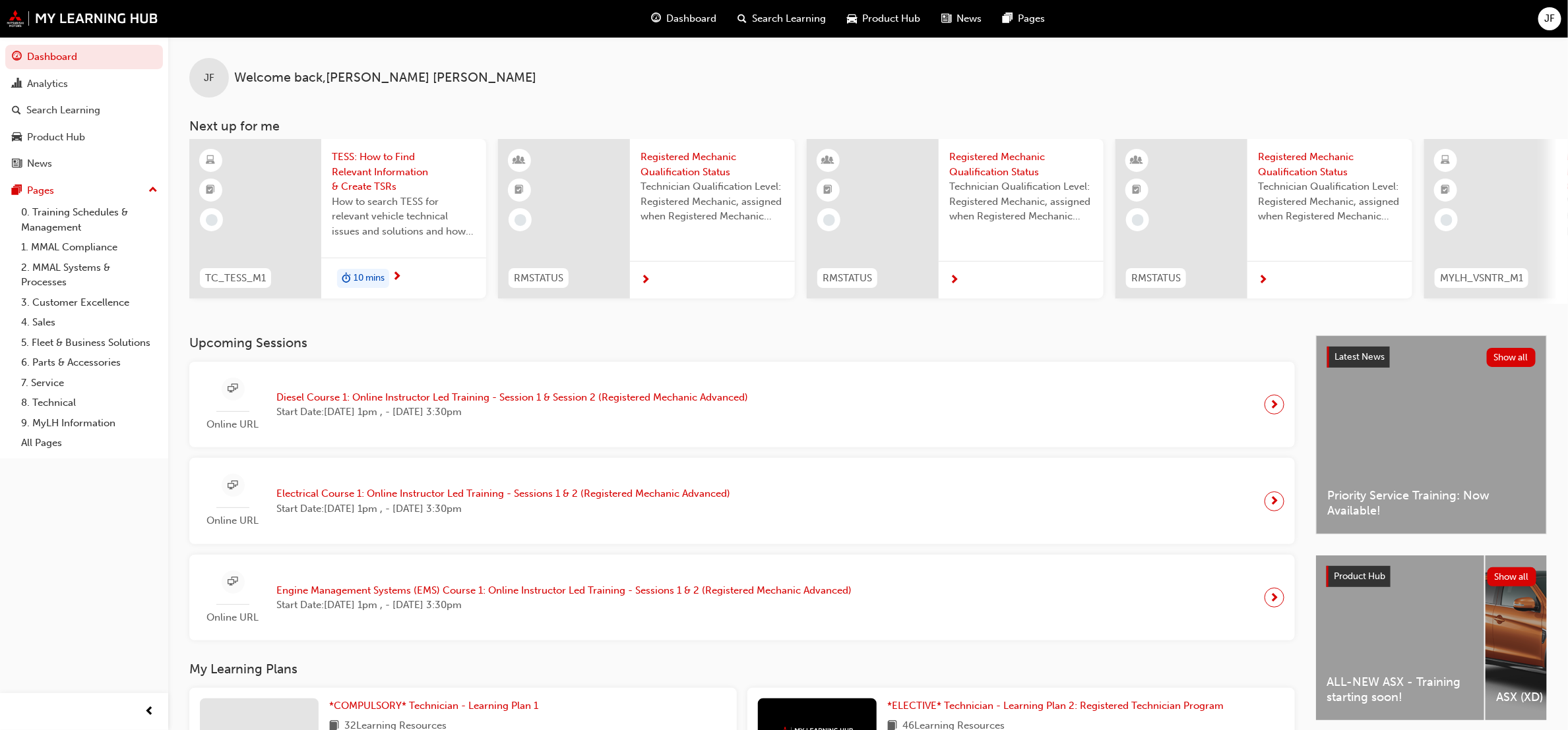
click at [411, 269] on div "10 mins" at bounding box center [404, 279] width 165 height 42
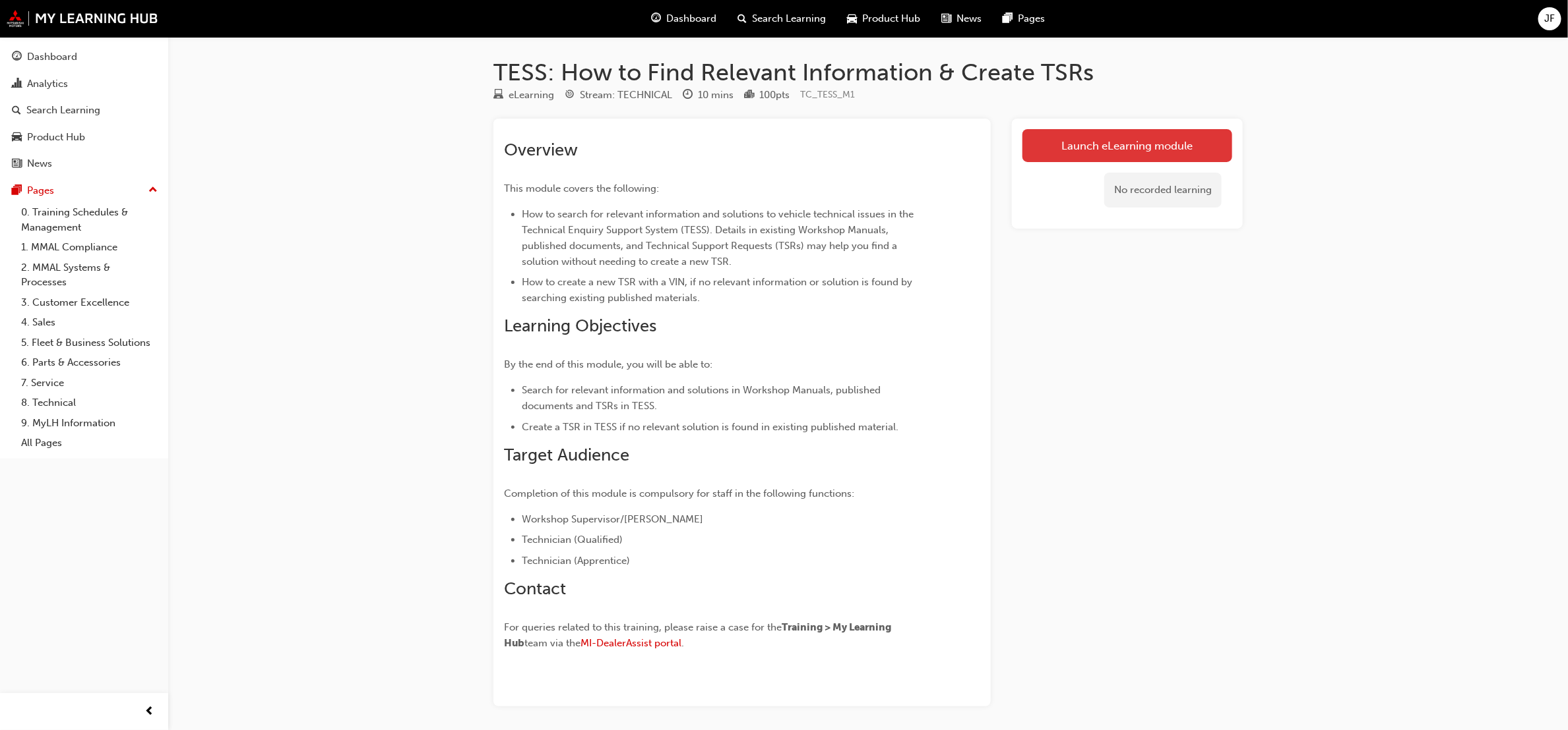
click at [1123, 131] on link "Launch eLearning module" at bounding box center [1127, 145] width 210 height 33
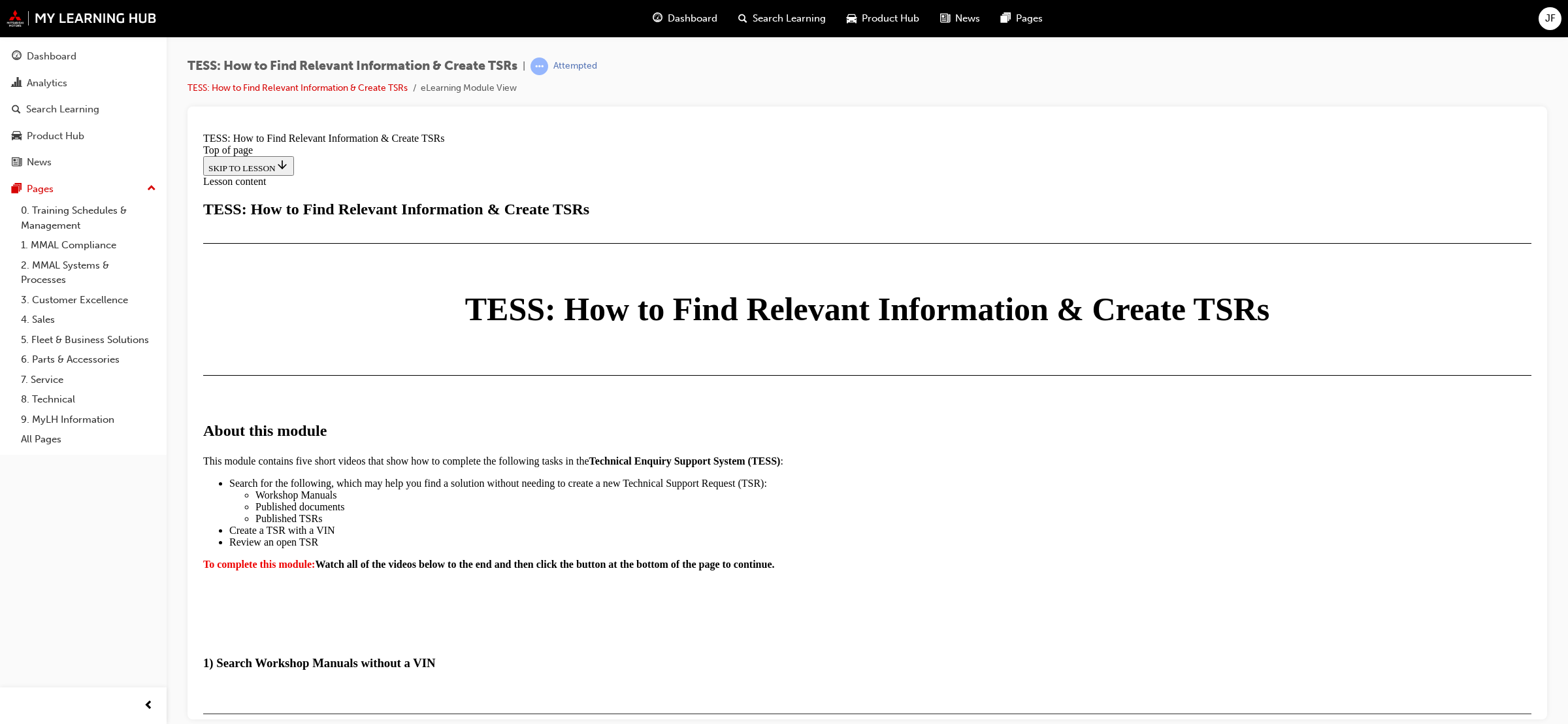
click at [1127, 374] on div "About this module This module contains five short videos that show how to compl…" at bounding box center [867, 493] width 1329 height 237
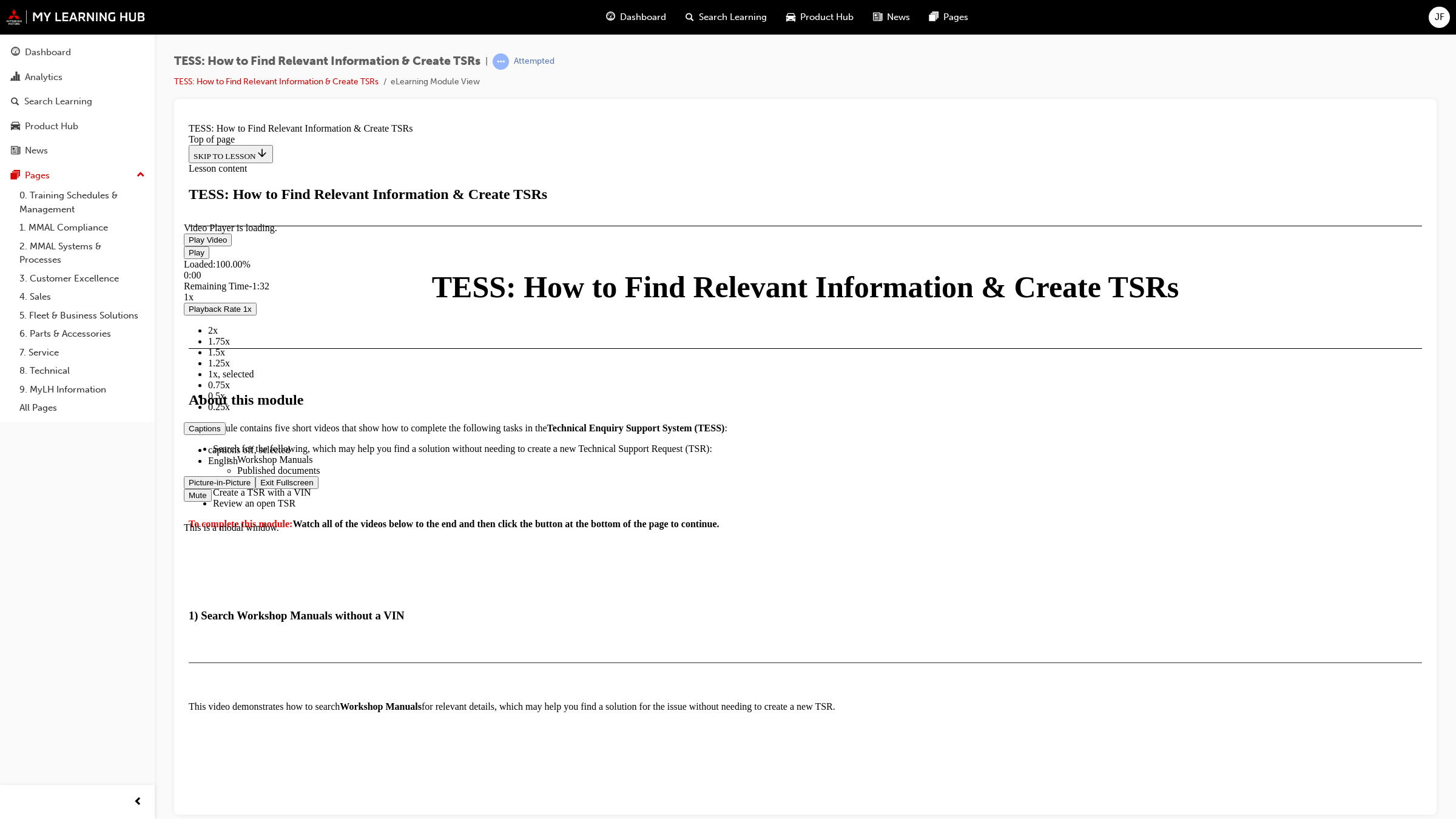
click at [260, 487] on span "Video player" at bounding box center [260, 482] width 0 height 9
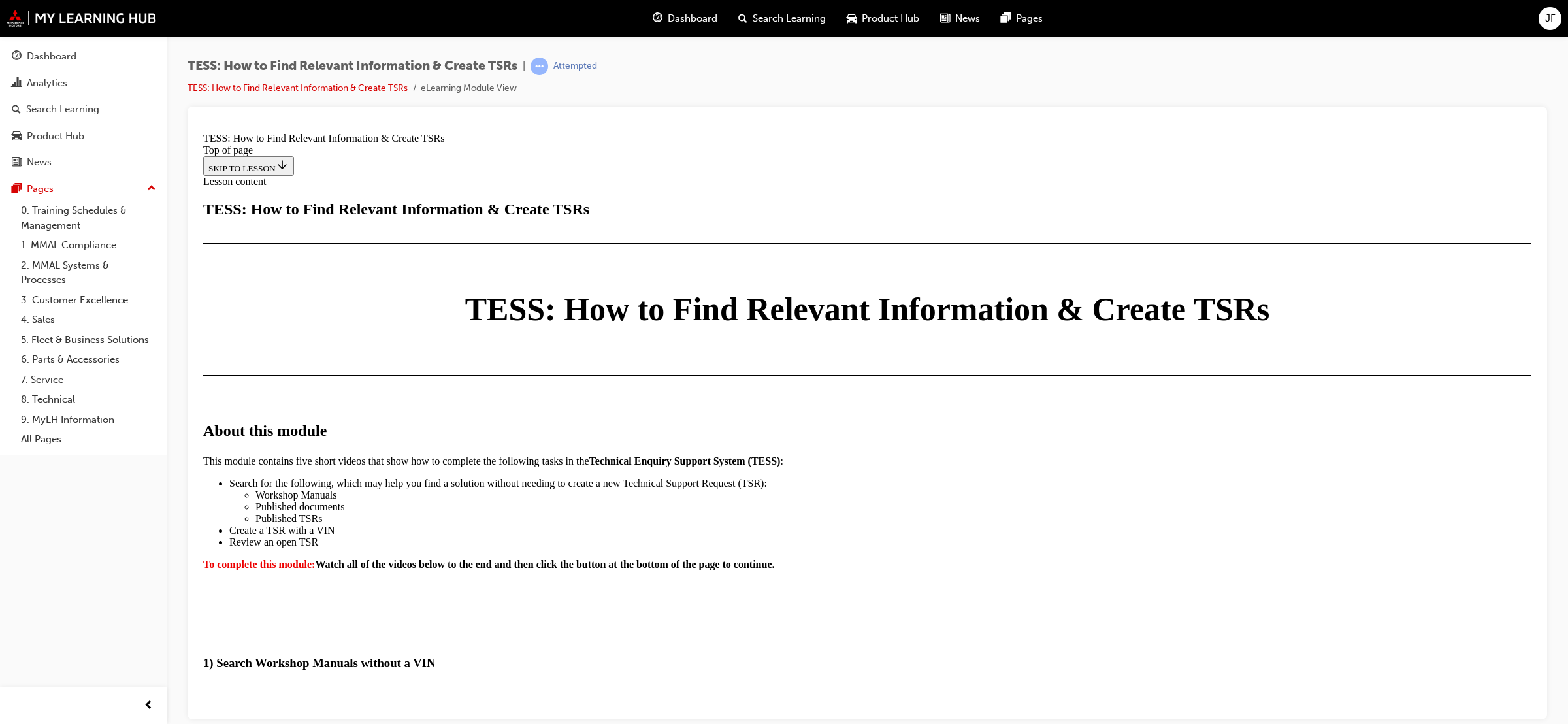
scroll to position [1998, 0]
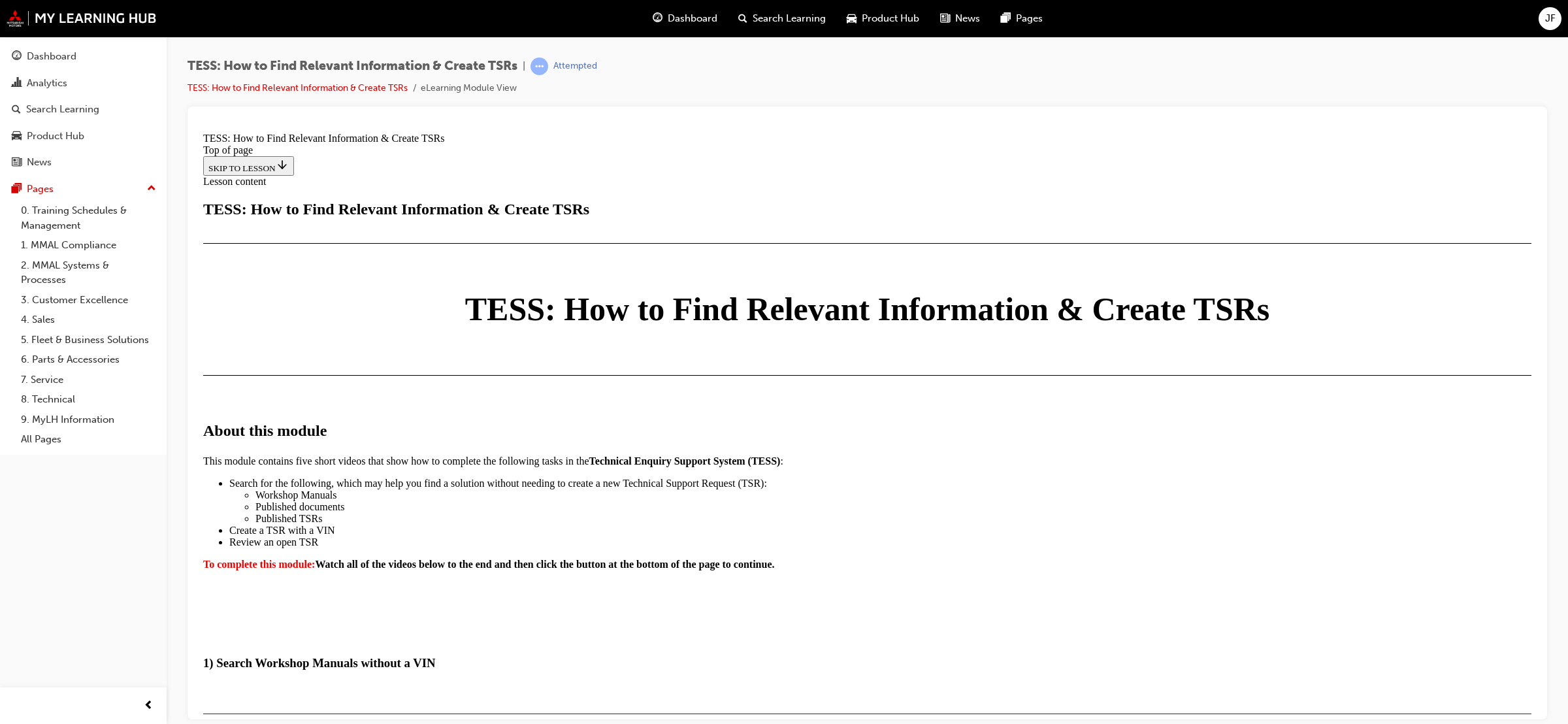
scroll to position [2469, 0]
drag, startPoint x: 198, startPoint y: 127, endPoint x: 1736, endPoint y: 648, distance: 1623.8
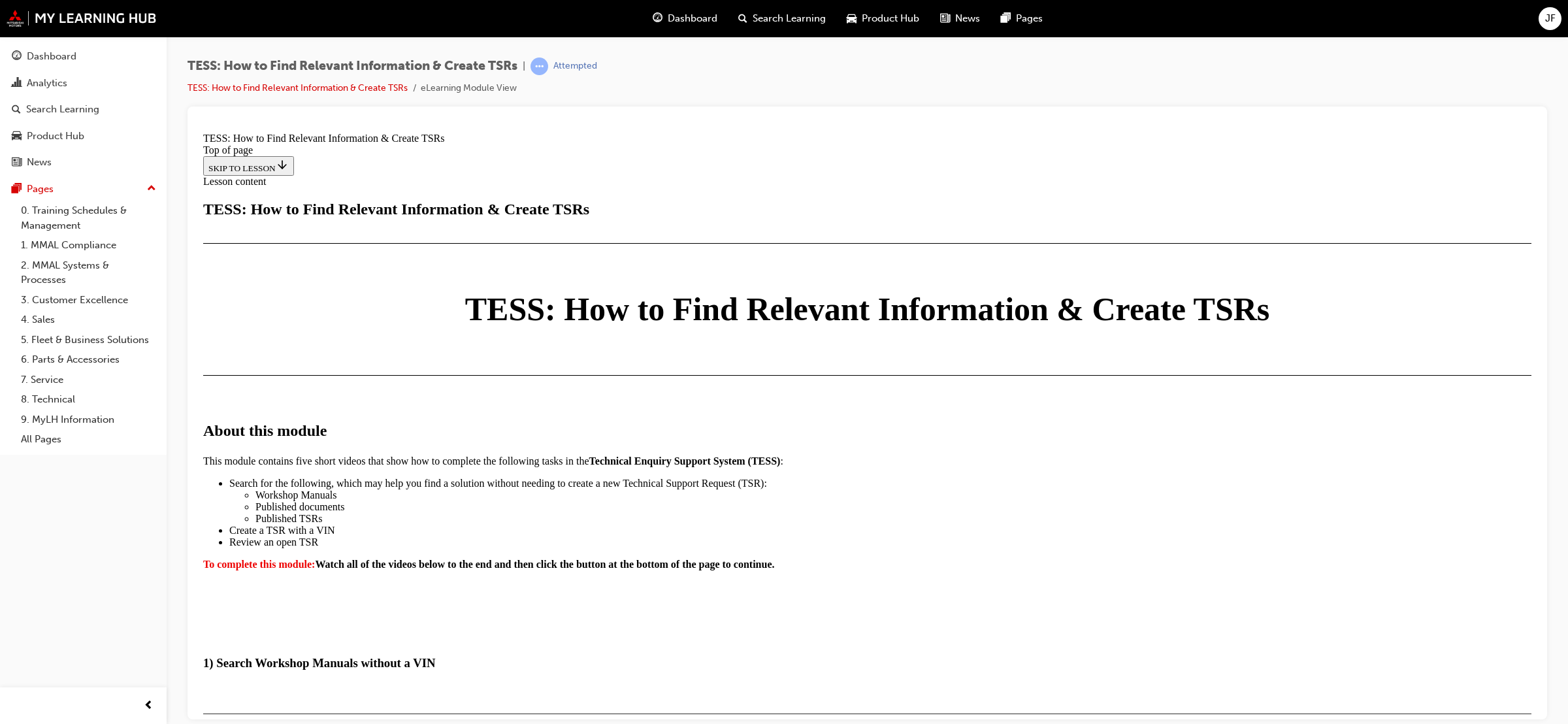
scroll to position [3166, 0]
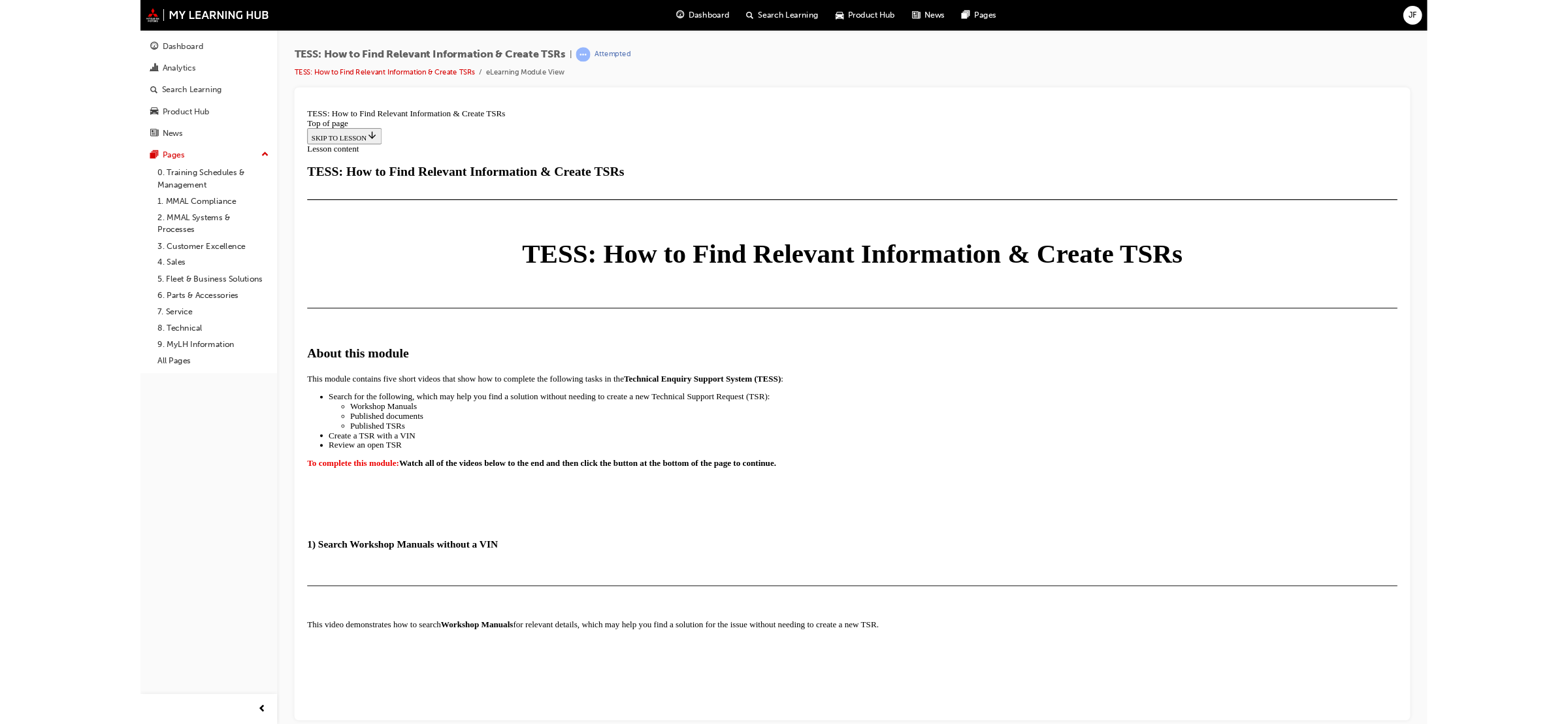
scroll to position [2874, 0]
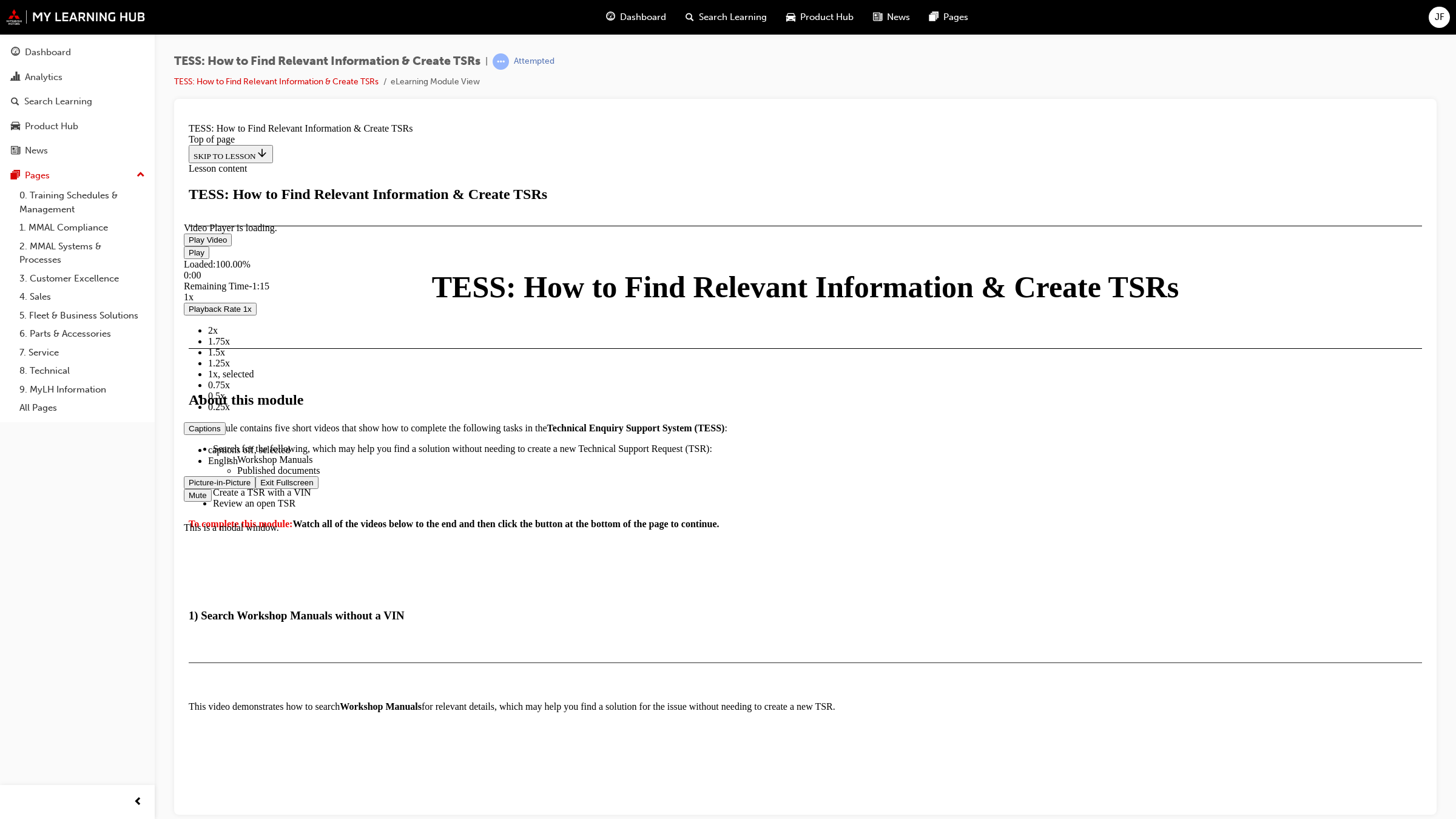
click at [260, 487] on span "Video player" at bounding box center [260, 482] width 0 height 9
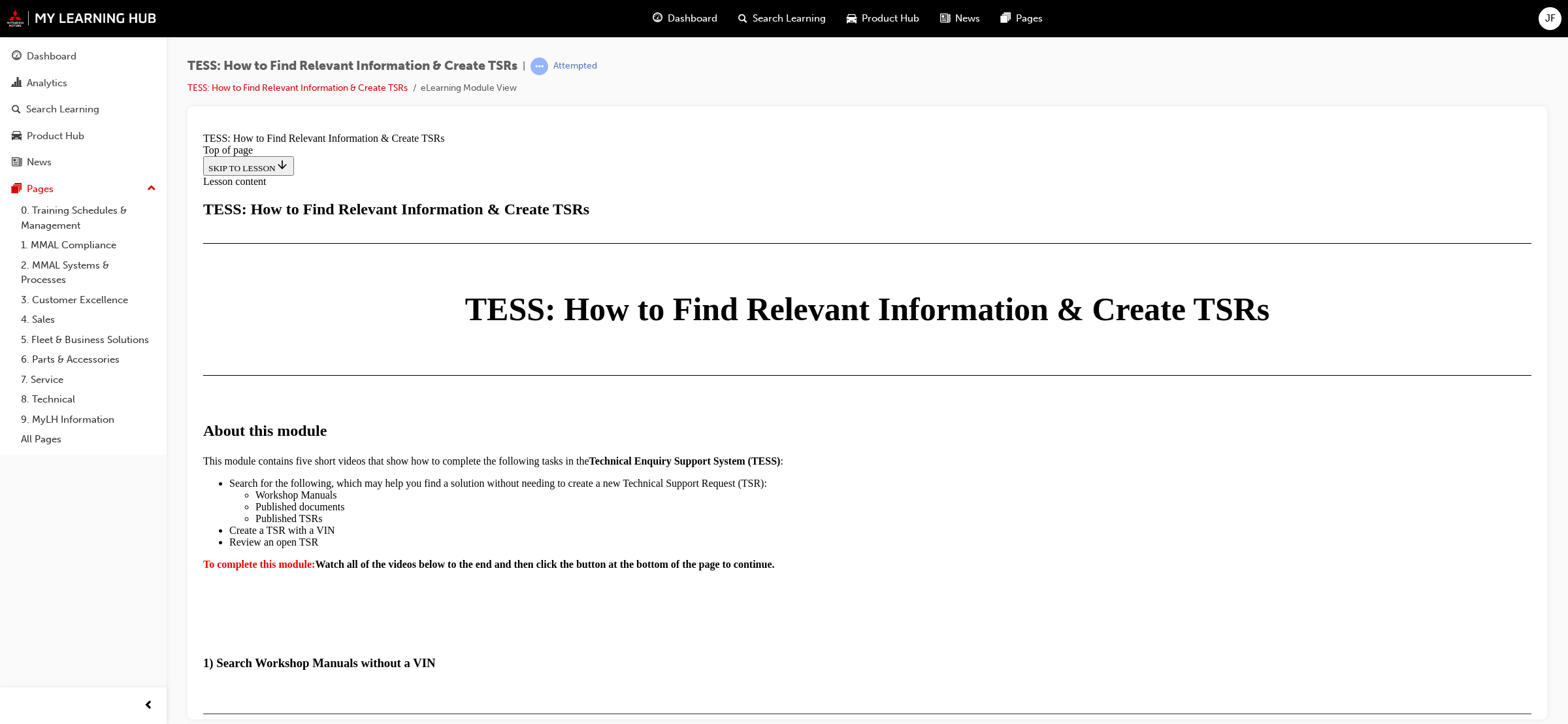
scroll to position [3165, 0]
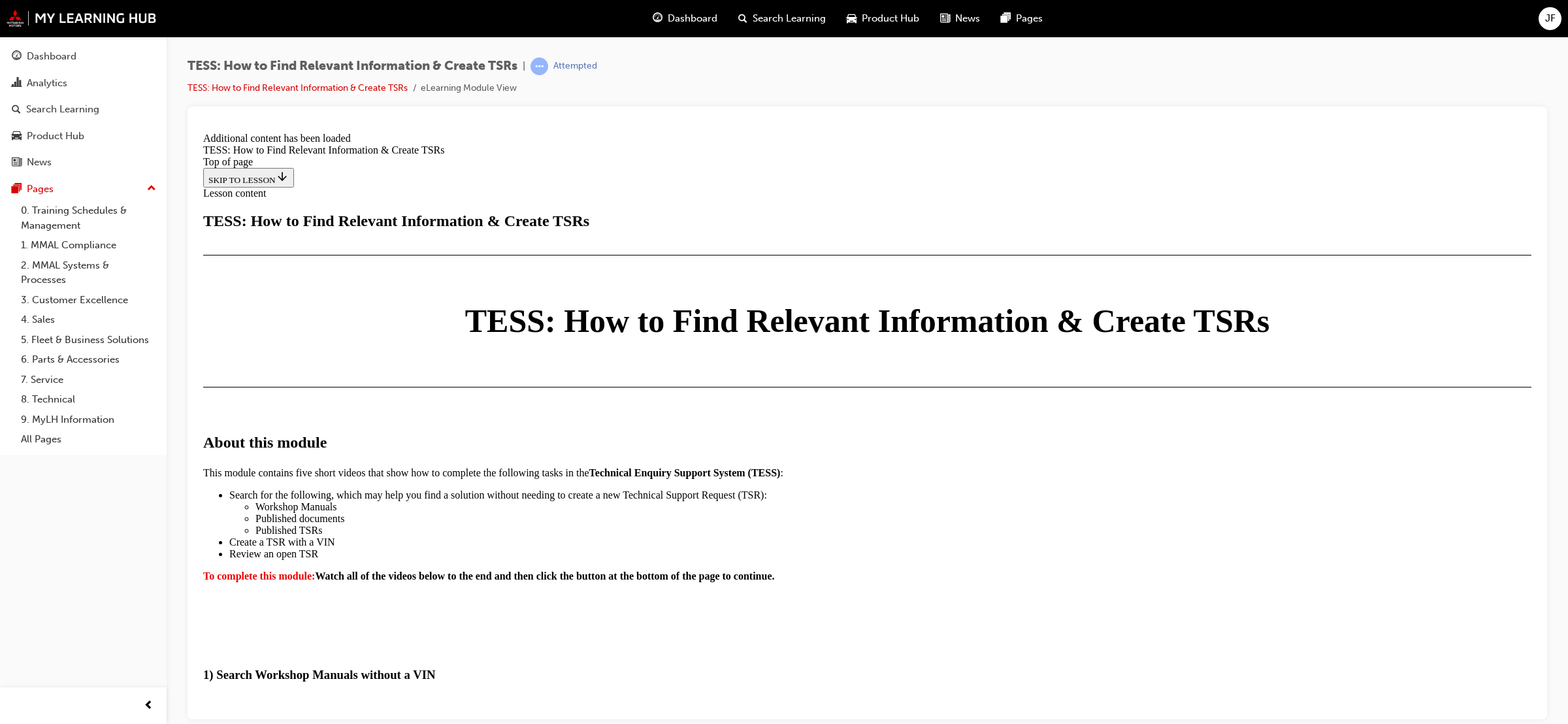
scroll to position [3272, 0]
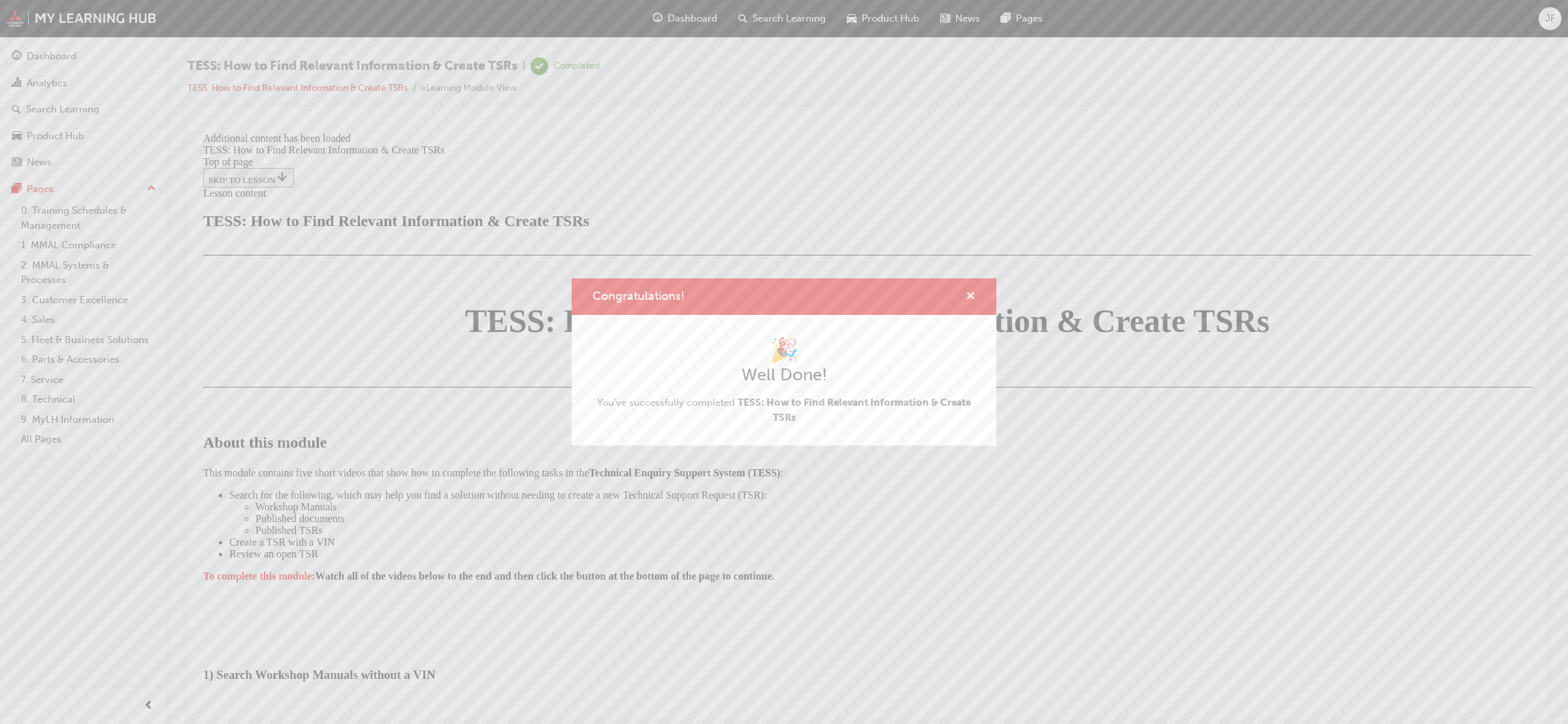
click at [975, 298] on button "Congratulations!" at bounding box center [971, 297] width 10 height 16
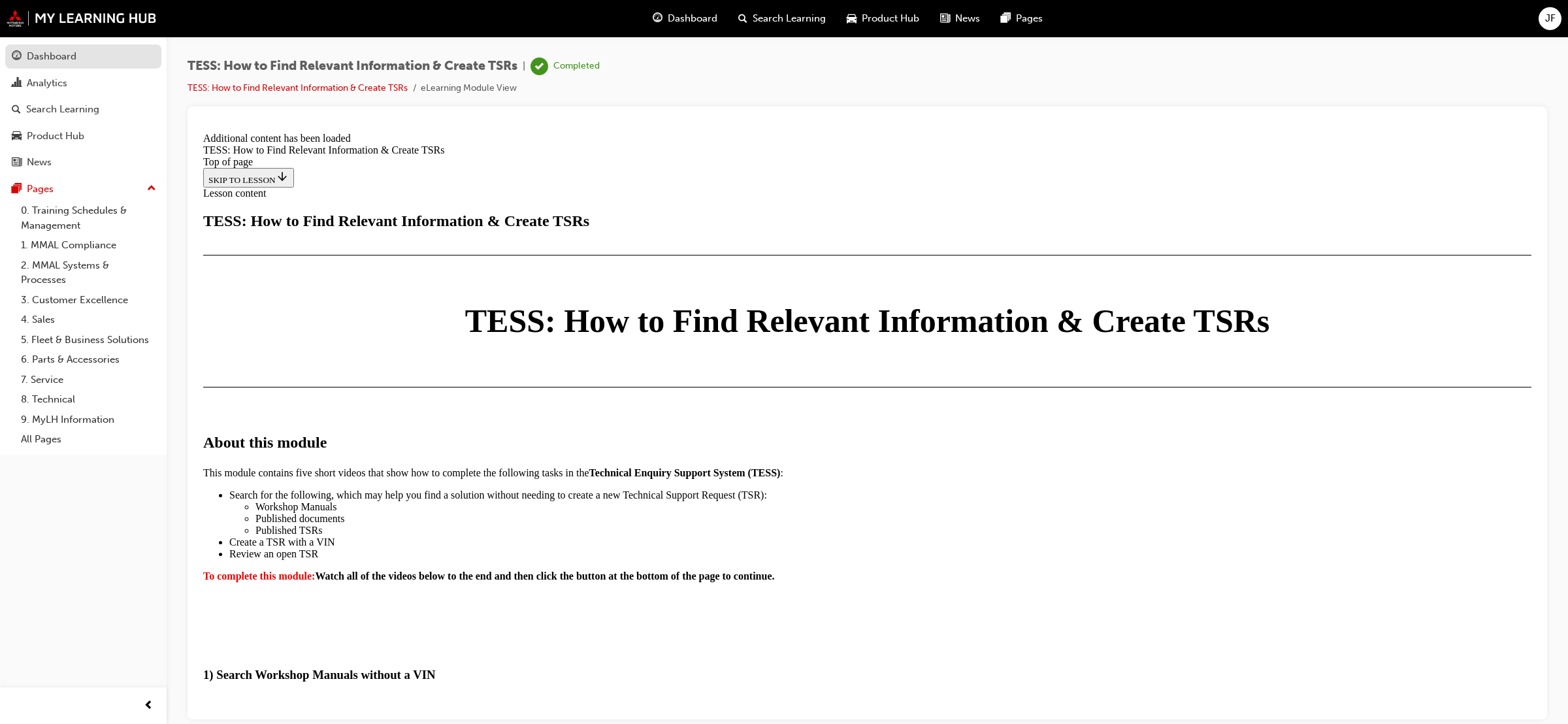
click at [56, 59] on div "Dashboard" at bounding box center [51, 57] width 50 height 15
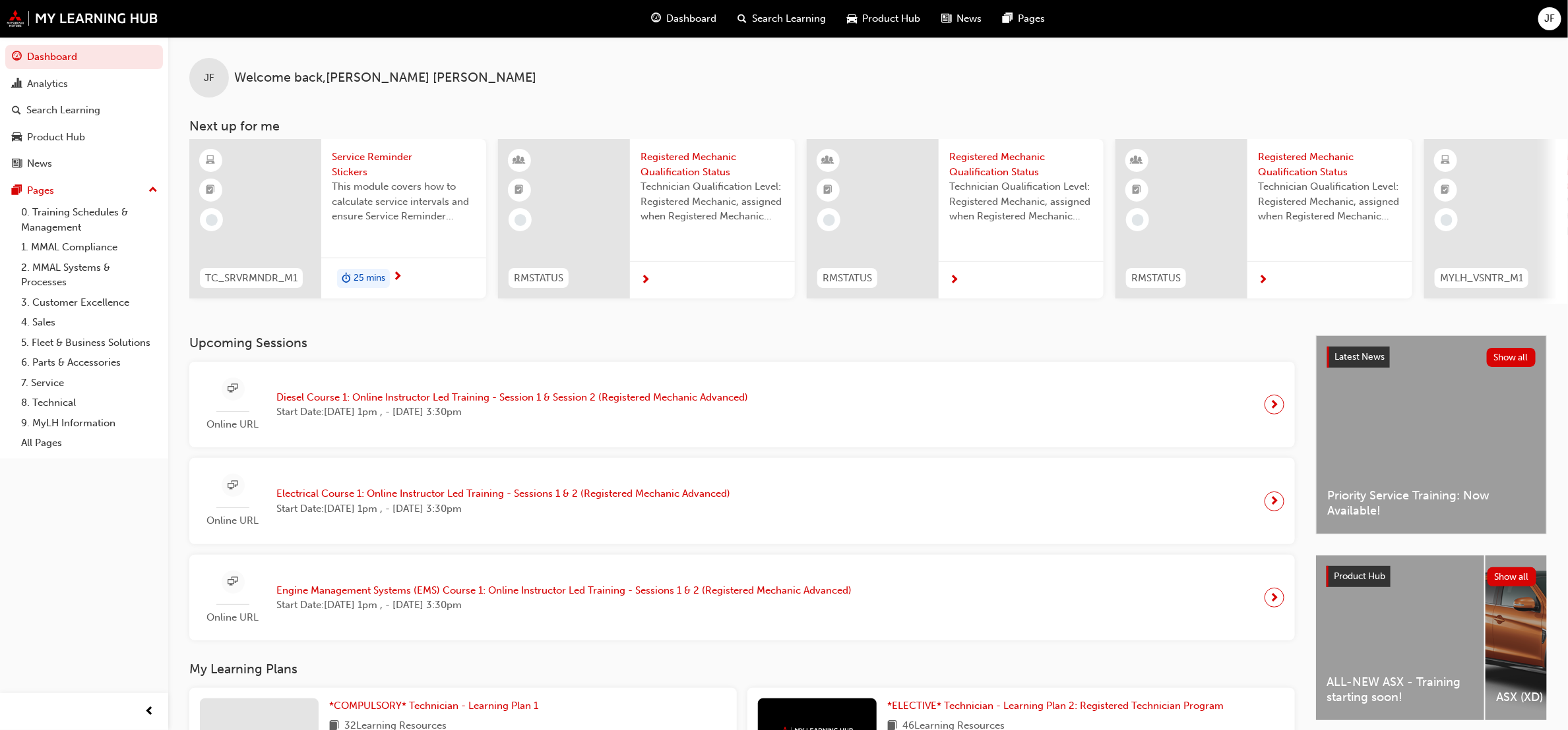
click at [412, 267] on div "25 mins" at bounding box center [404, 279] width 165 height 42
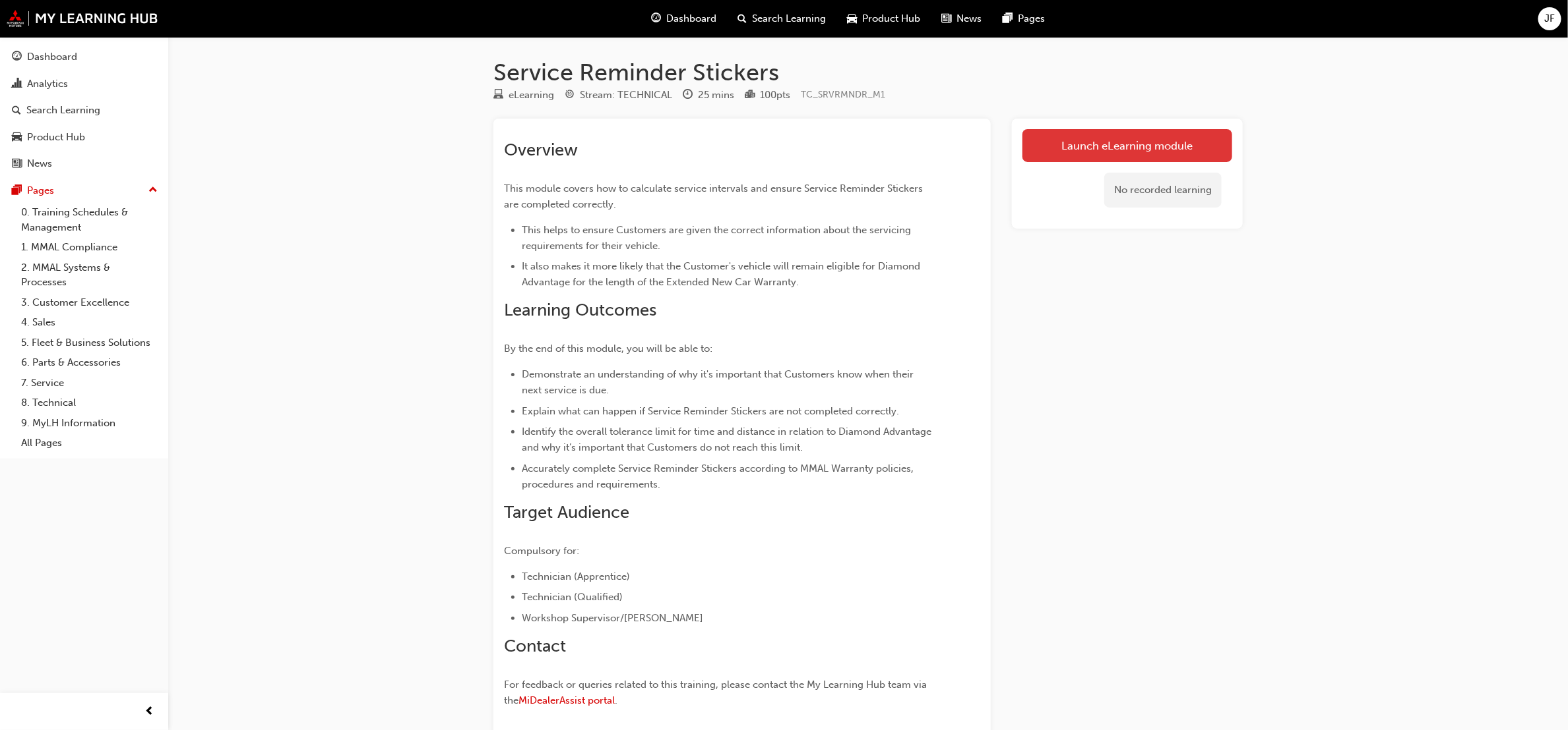
click at [1092, 133] on link "Launch eLearning module" at bounding box center [1127, 145] width 210 height 33
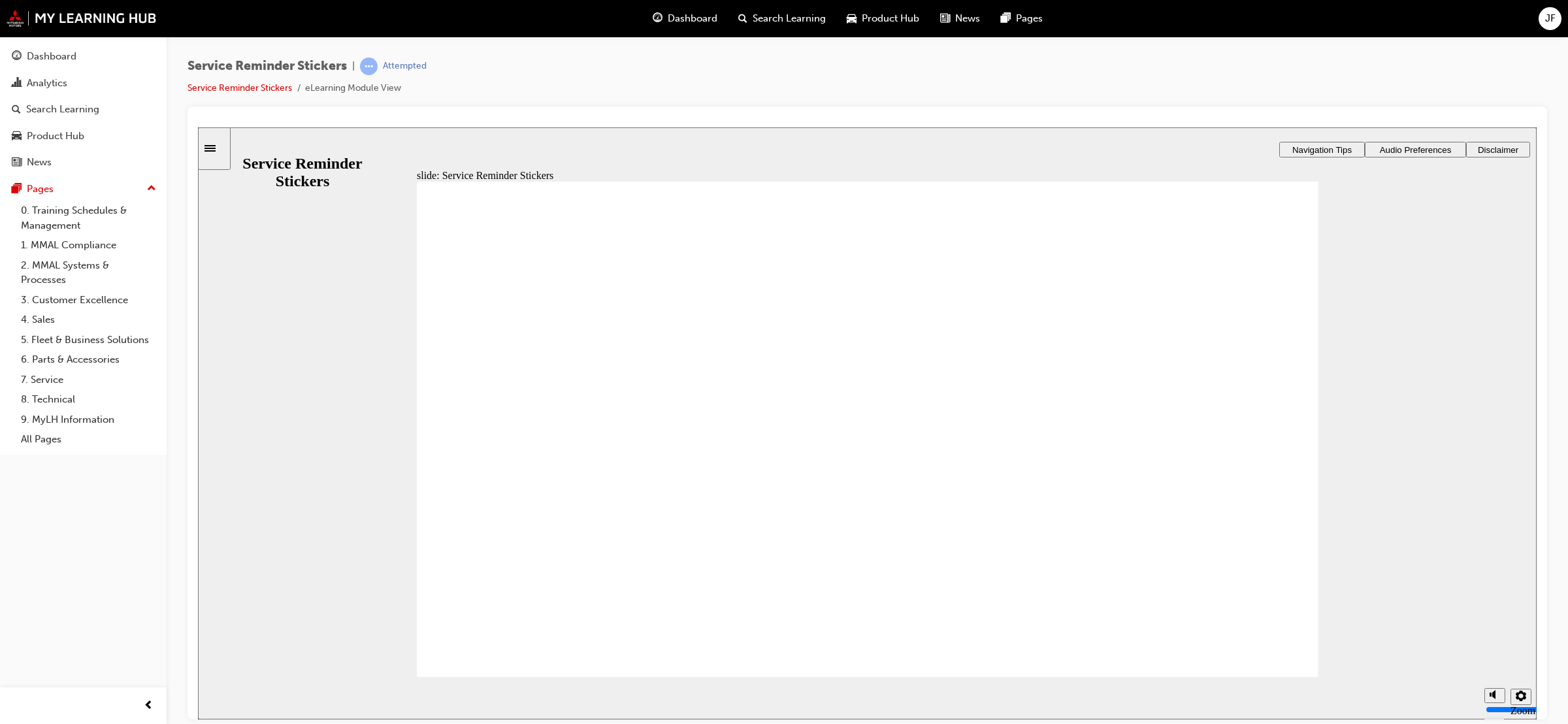
click at [1410, 146] on span "Audio Preferences" at bounding box center [1416, 149] width 72 height 10
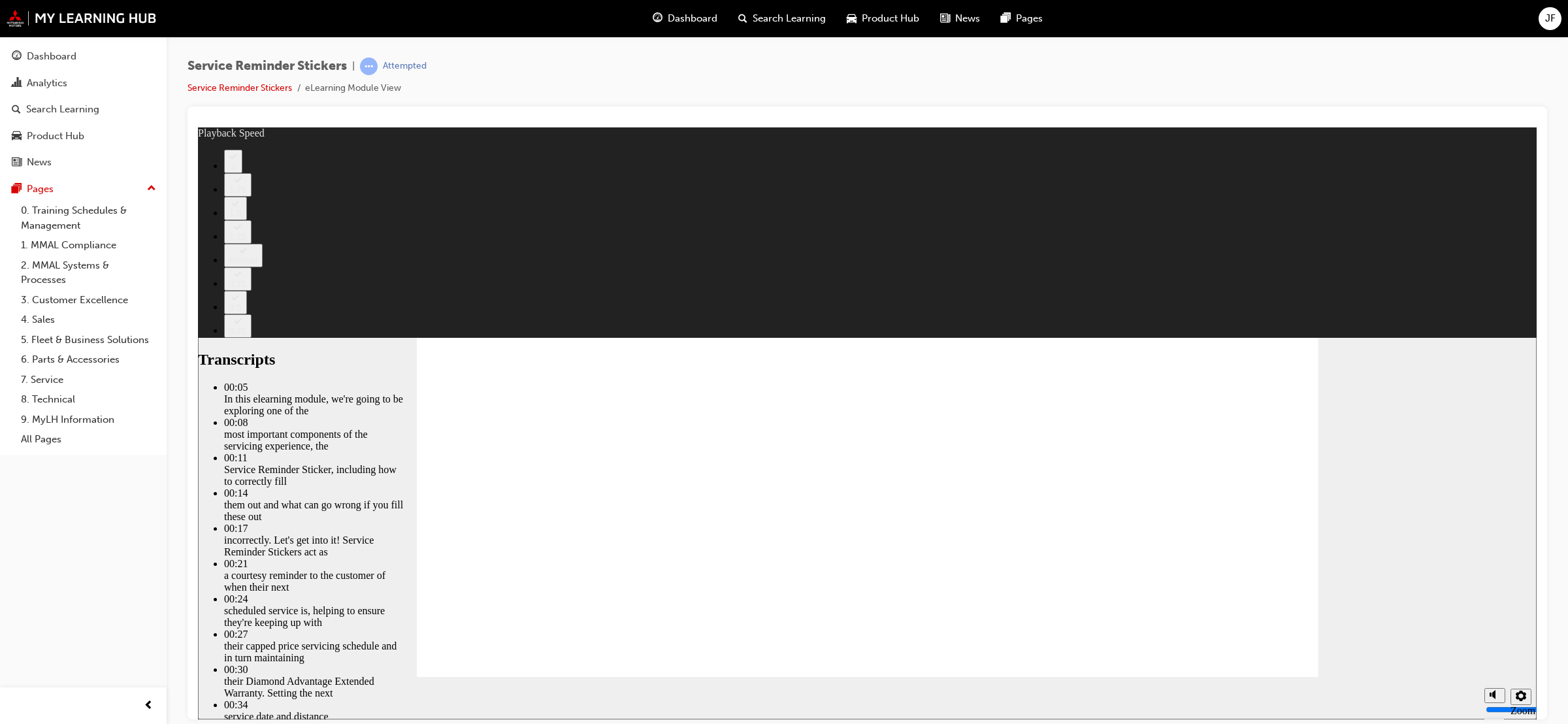
type input "98"
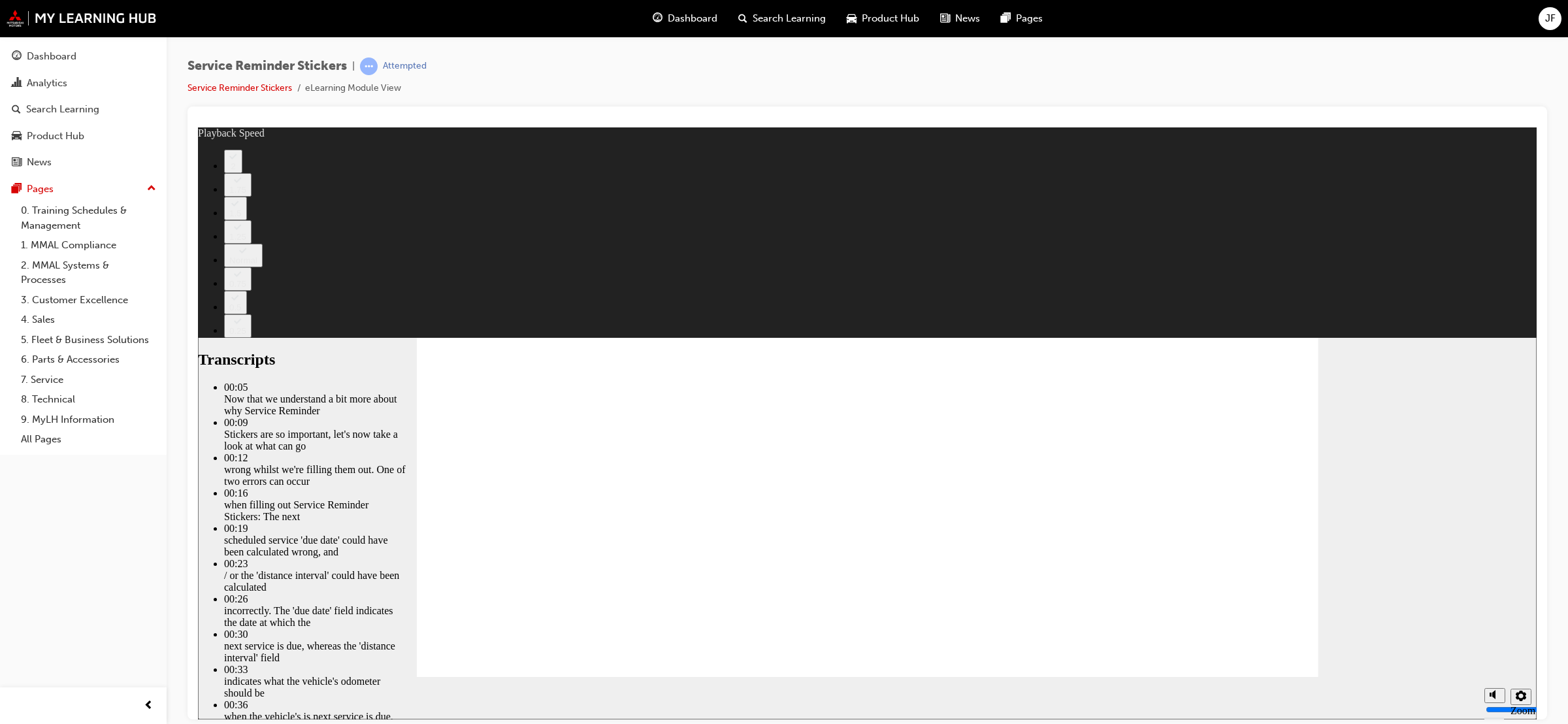
type input "135"
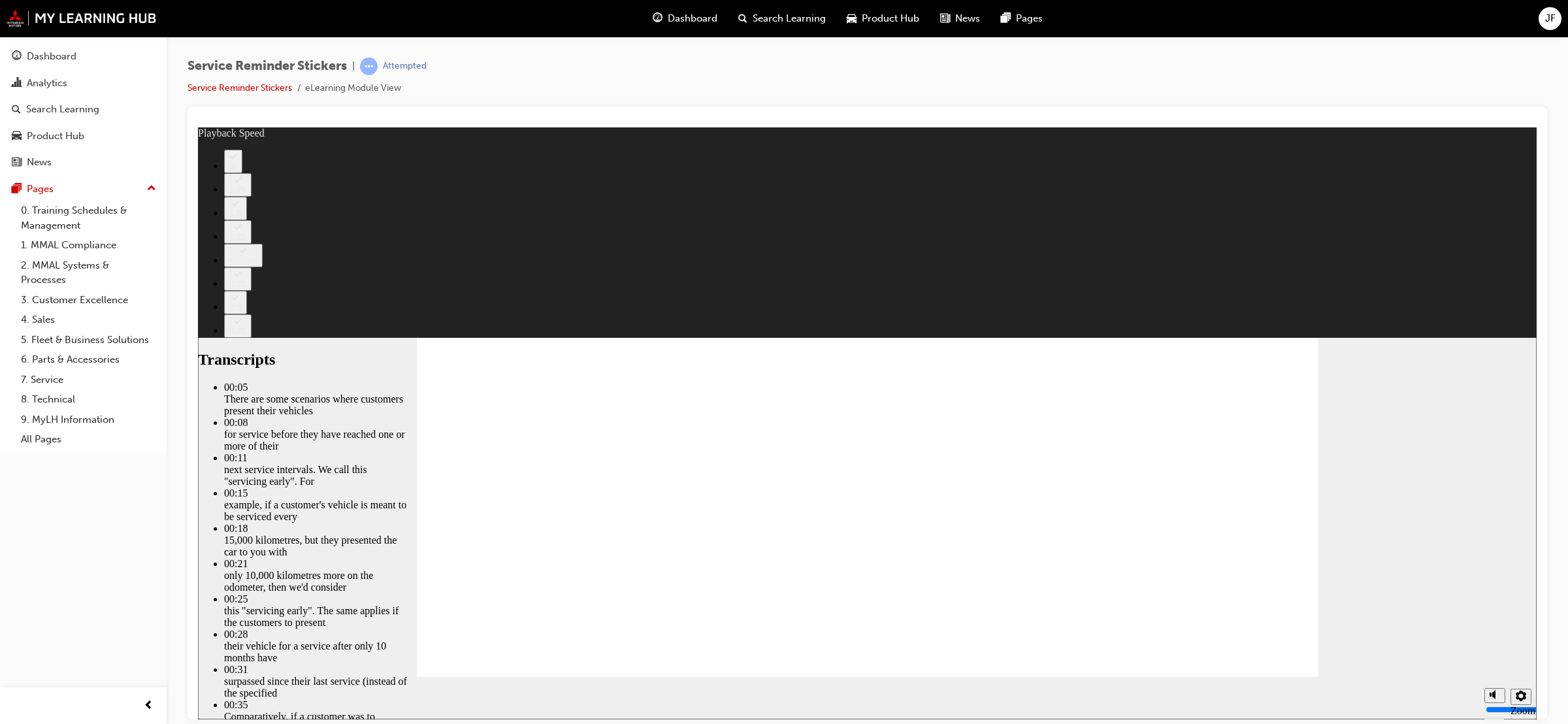
type input "166"
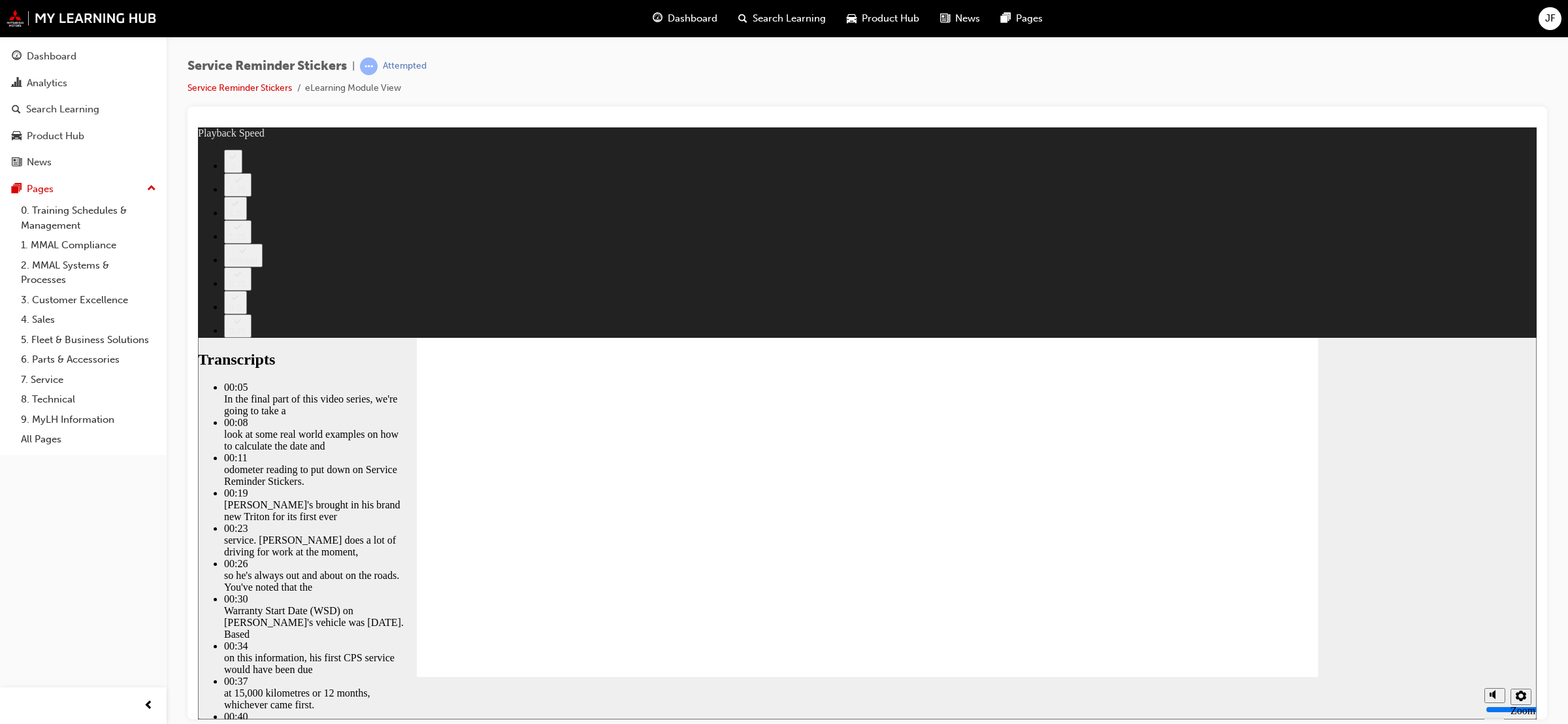
type input "199"
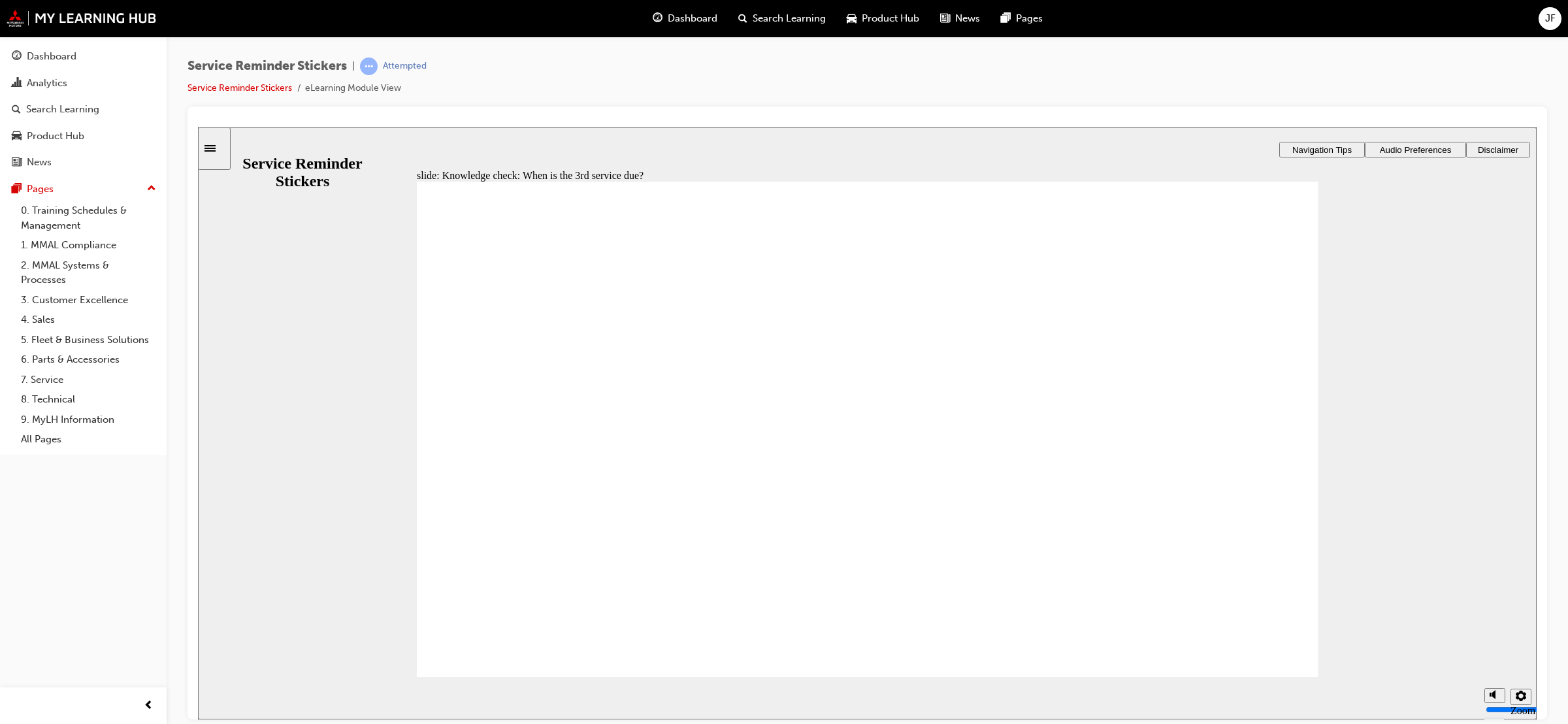
radio input "true"
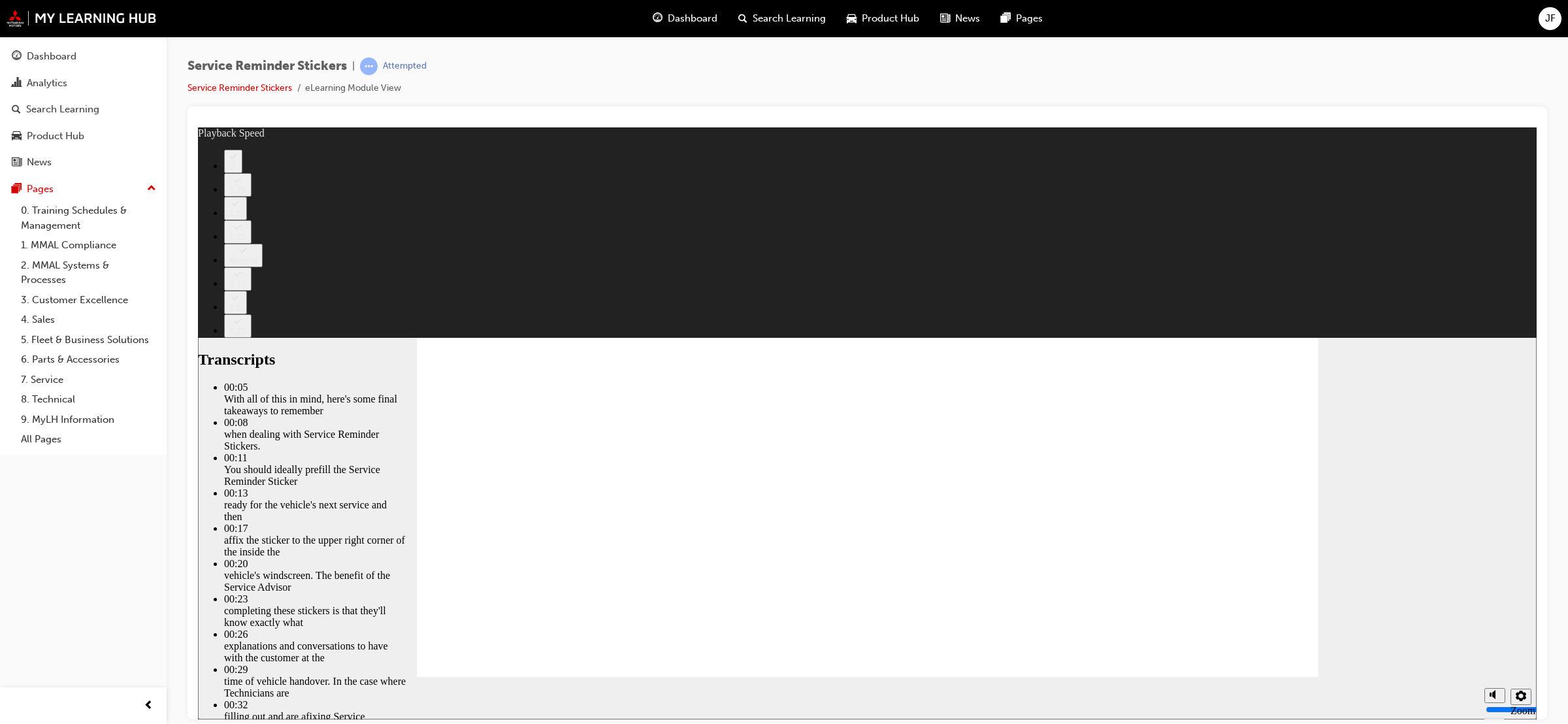
type input "110"
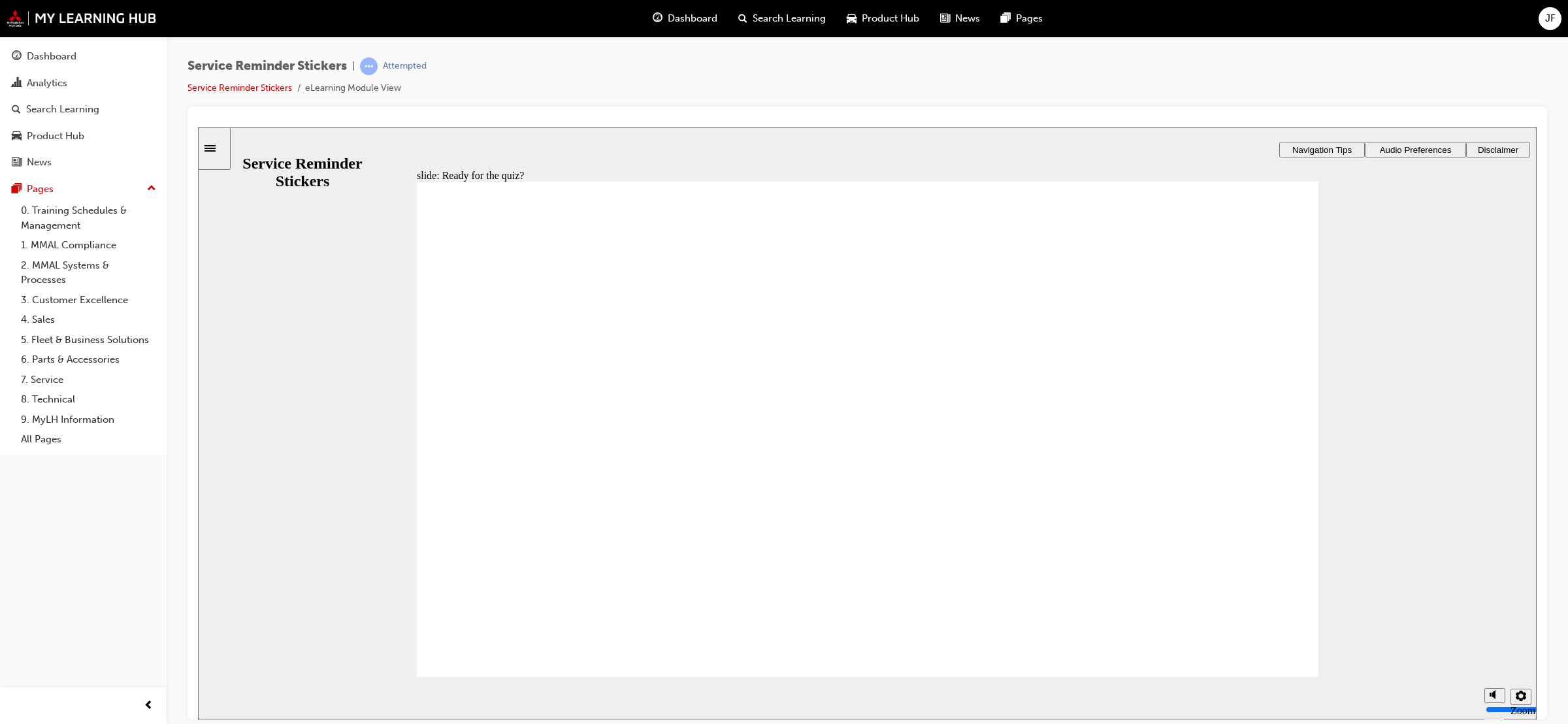
radio input "true"
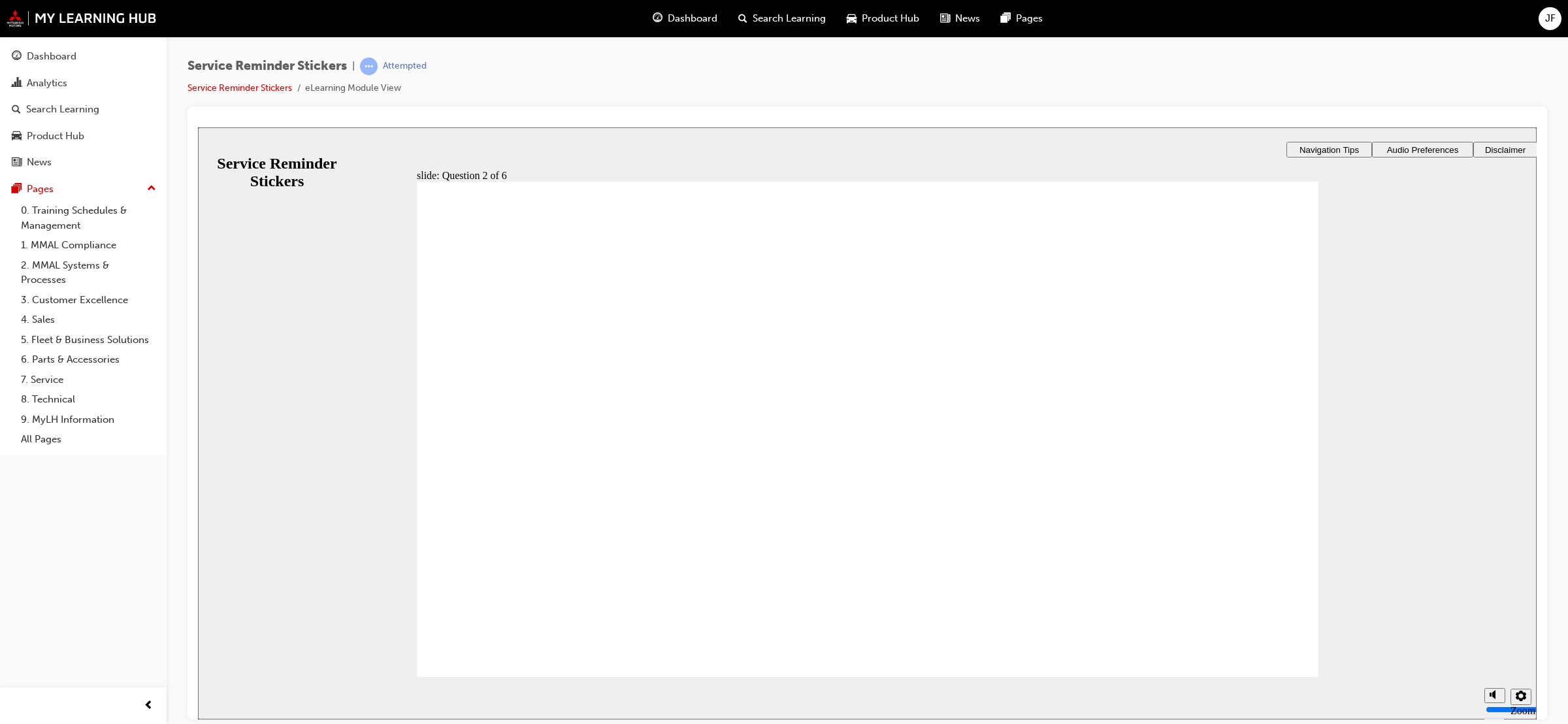
radio input "true"
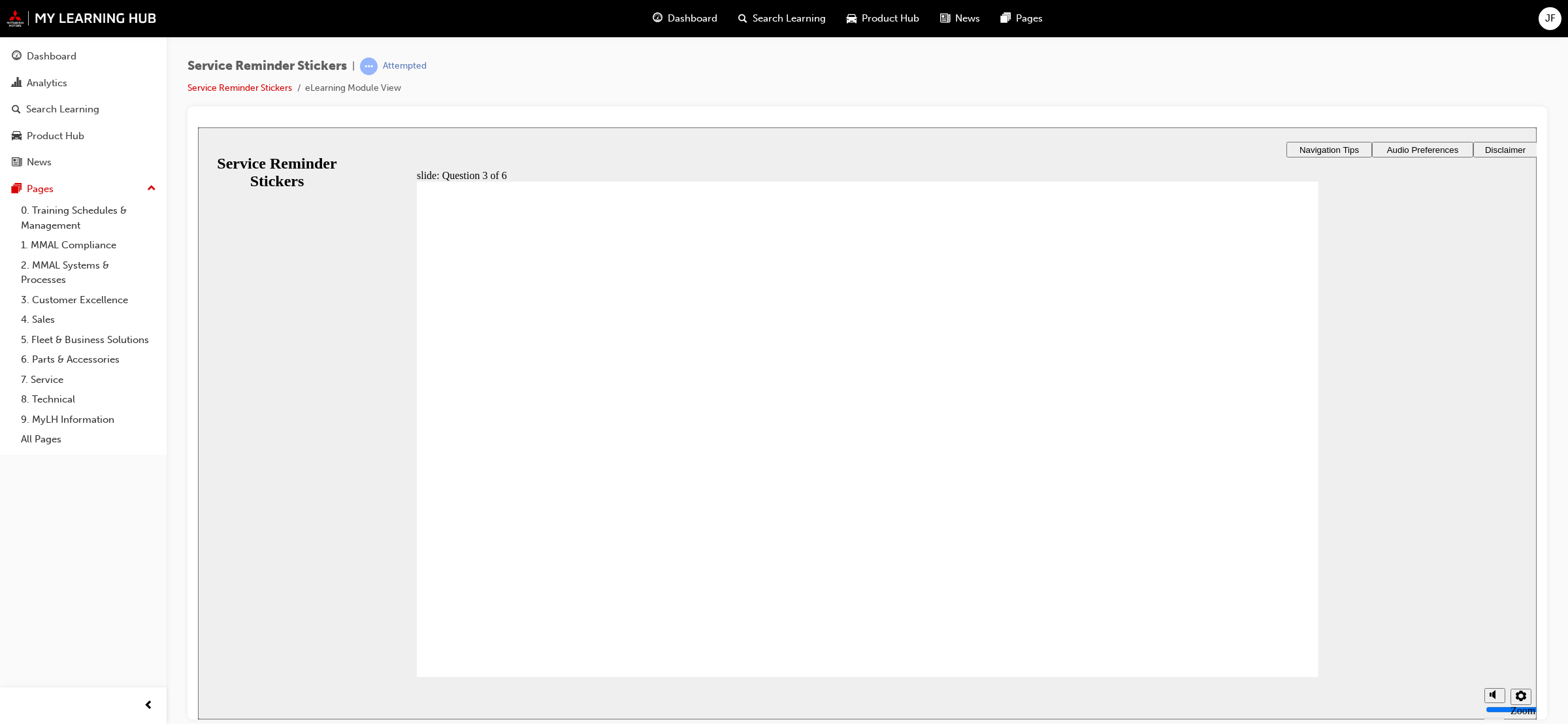
radio input "true"
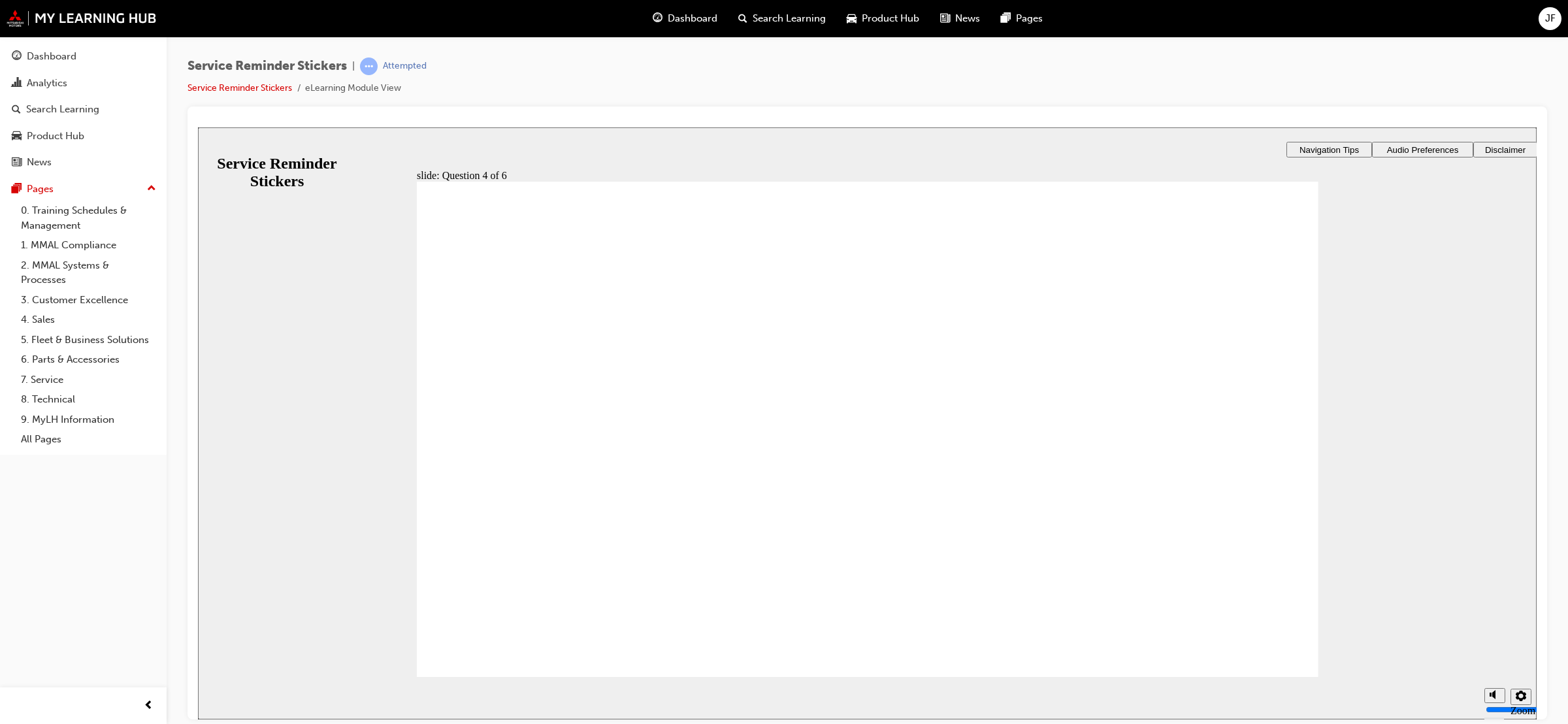
drag, startPoint x: 1143, startPoint y: 445, endPoint x: 742, endPoint y: 373, distance: 407.4
checkbox input "true"
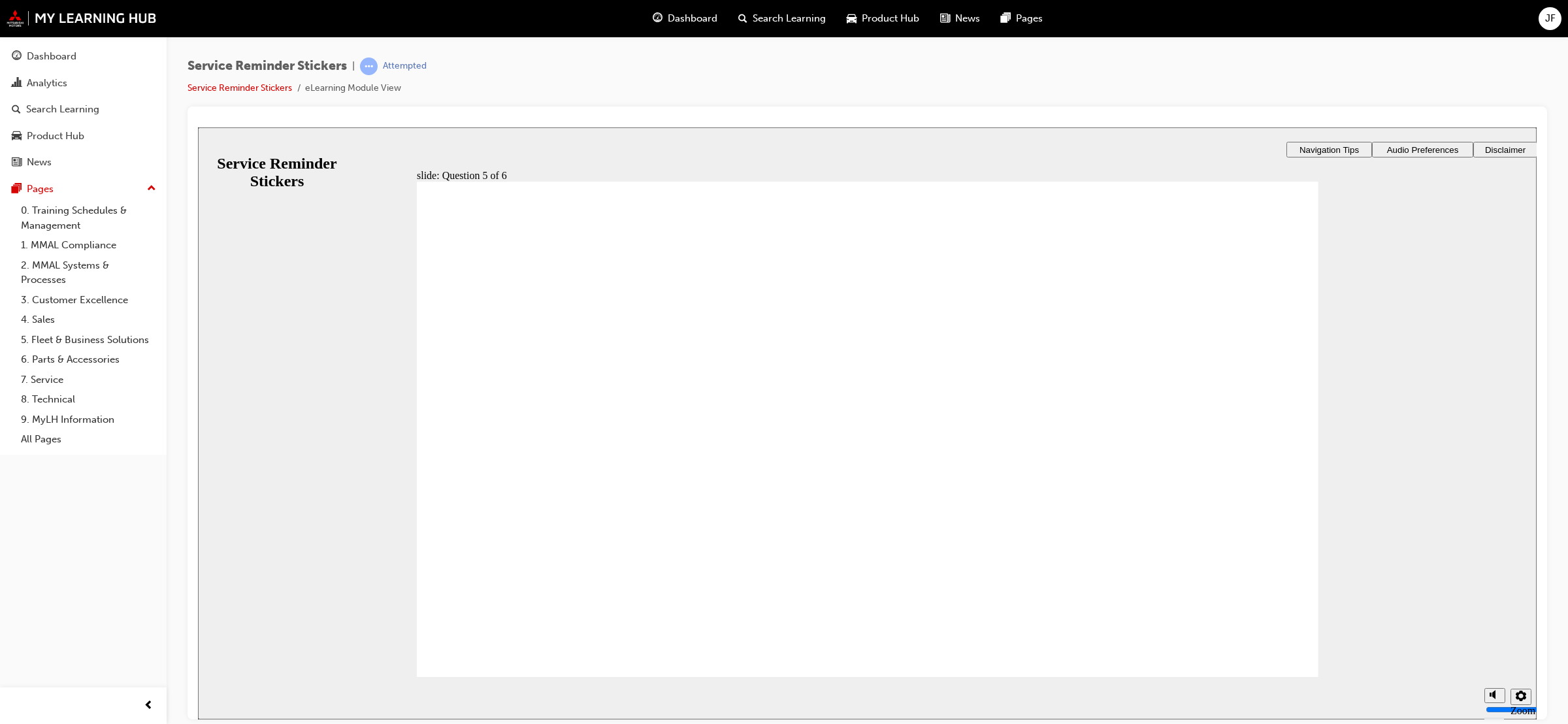
checkbox input "true"
checkbox input "false"
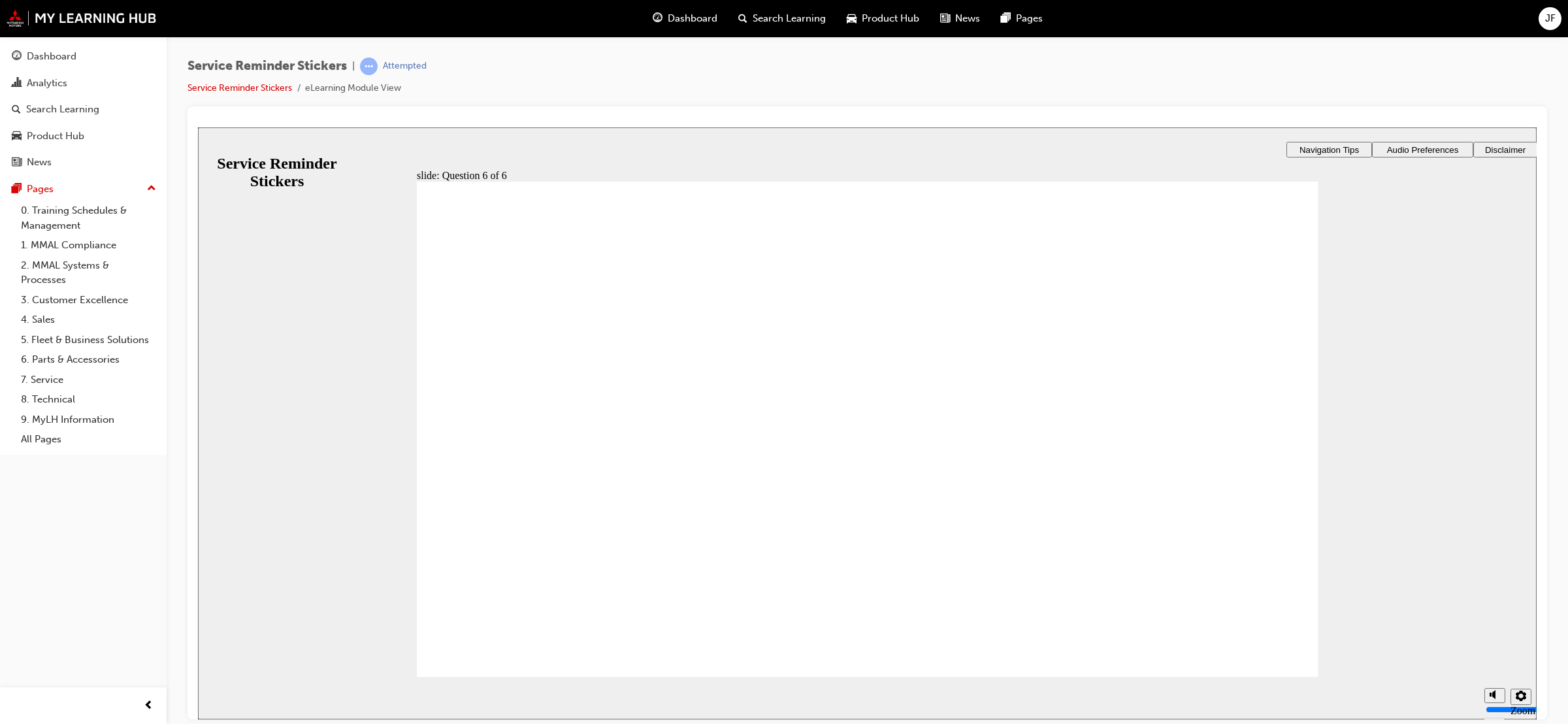
checkbox input "true"
radio input "true"
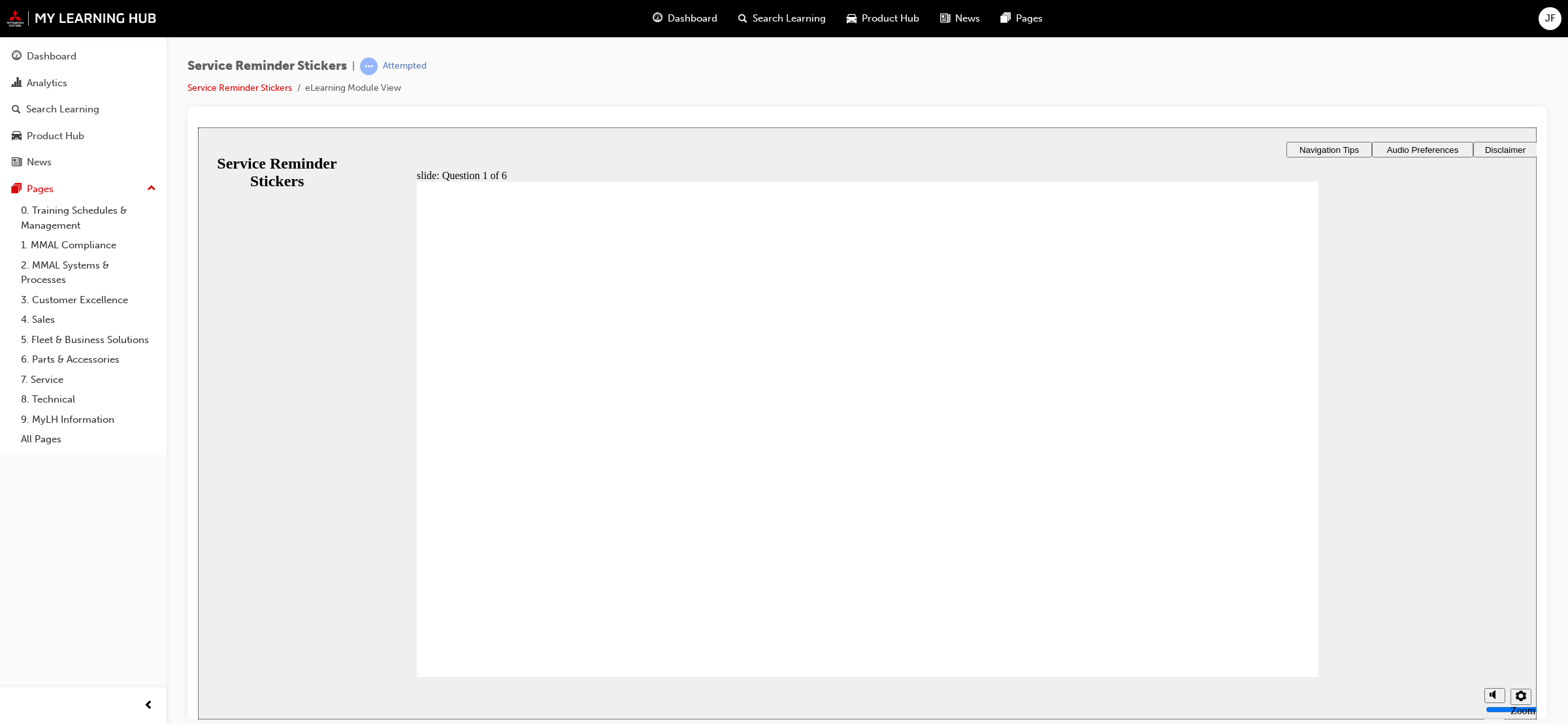
radio input "true"
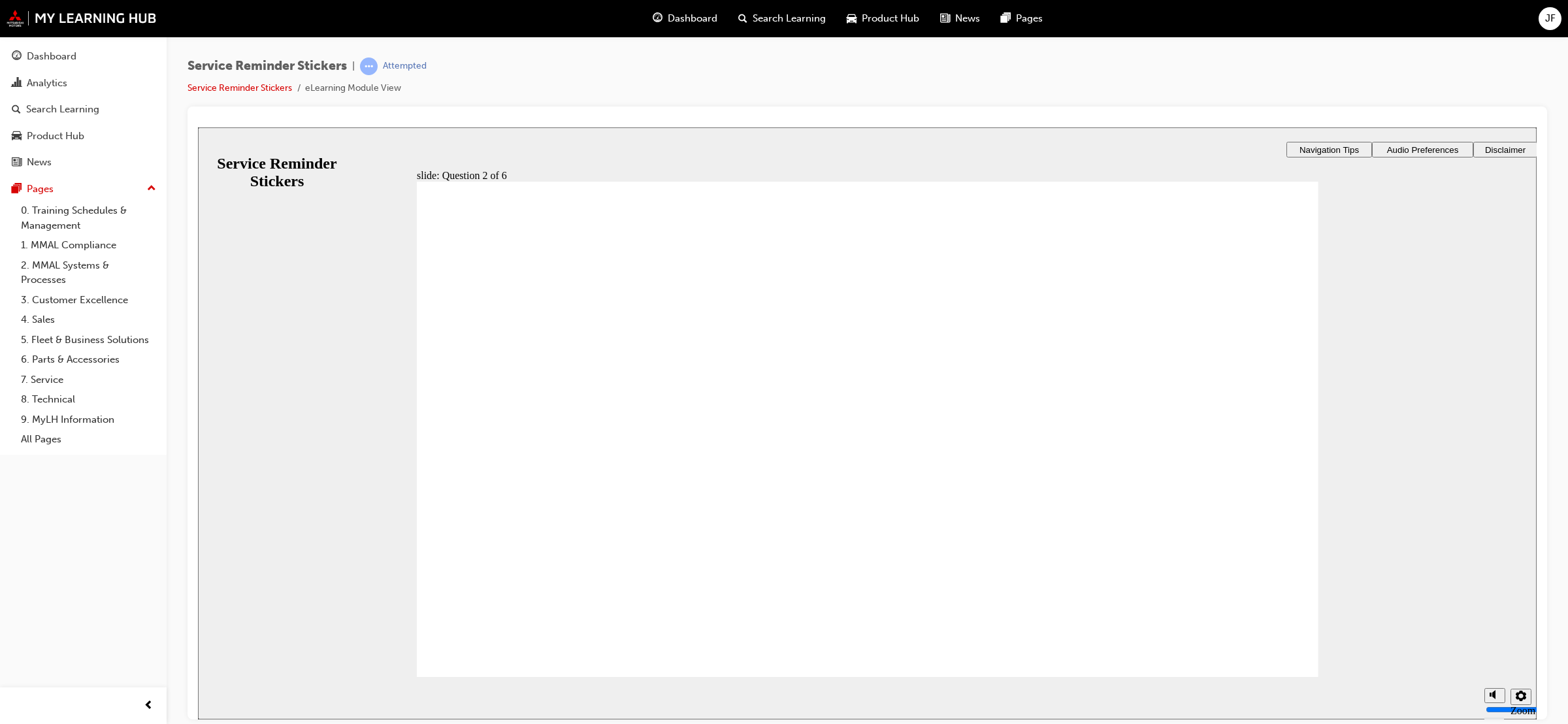
radio input "true"
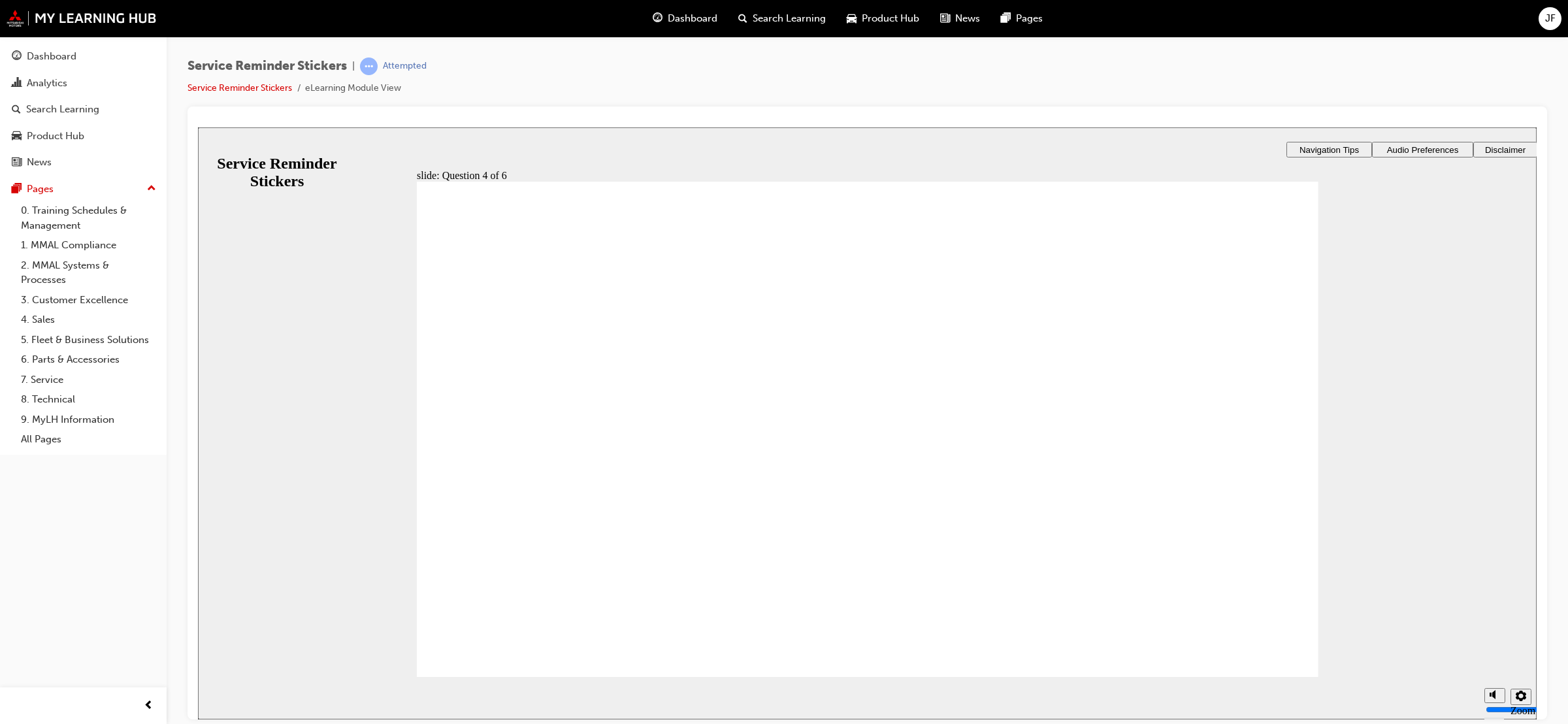
drag, startPoint x: 1147, startPoint y: 439, endPoint x: 747, endPoint y: 376, distance: 404.9
checkbox input "true"
checkbox input "false"
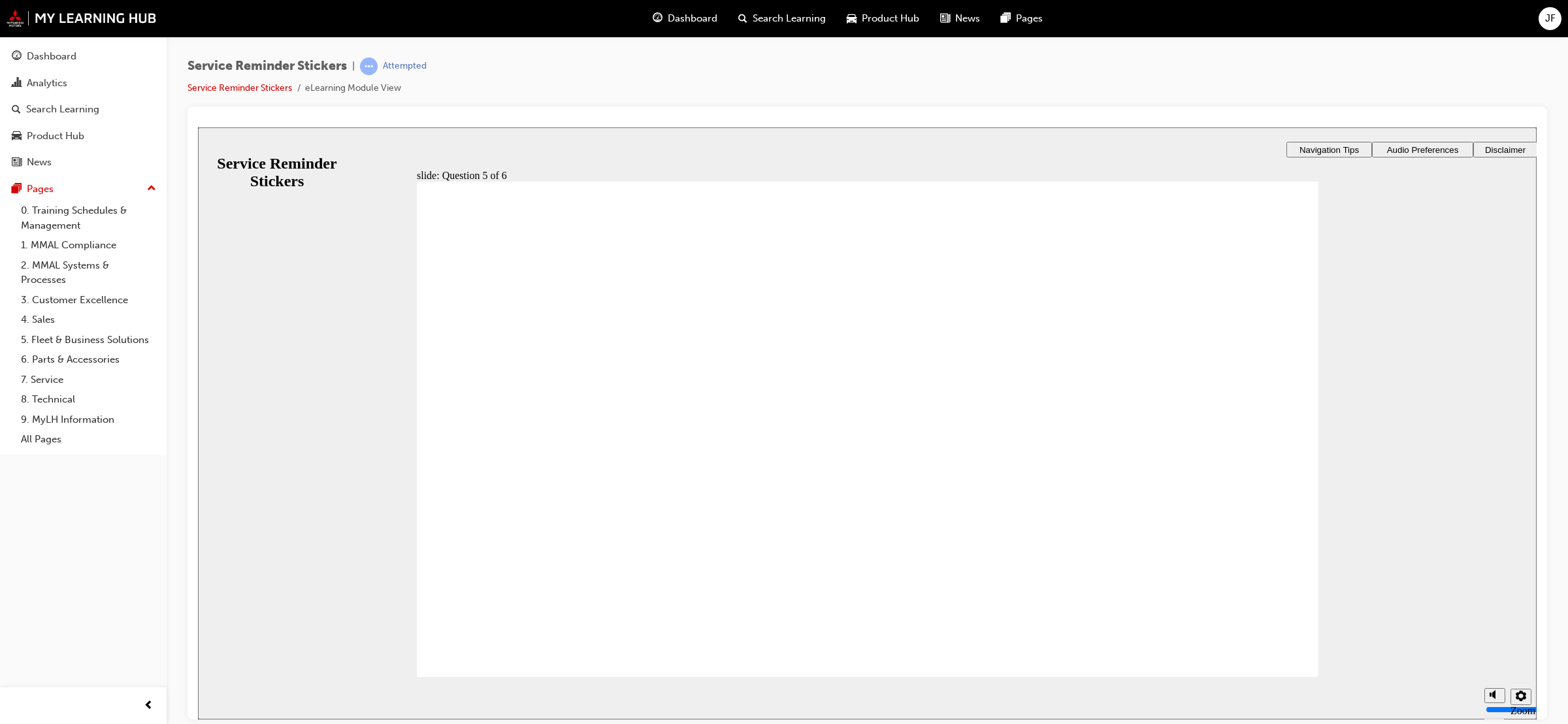
checkbox input "true"
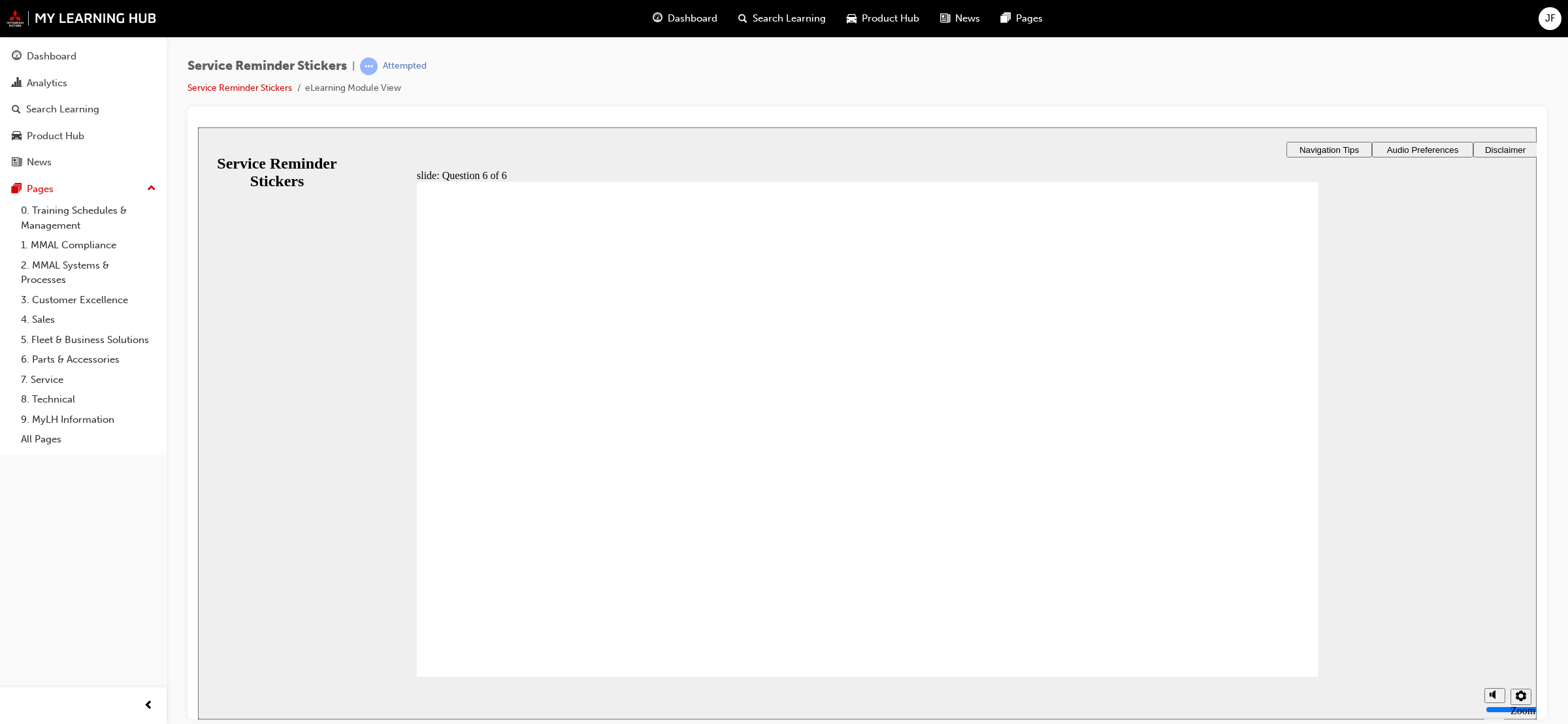
radio input "true"
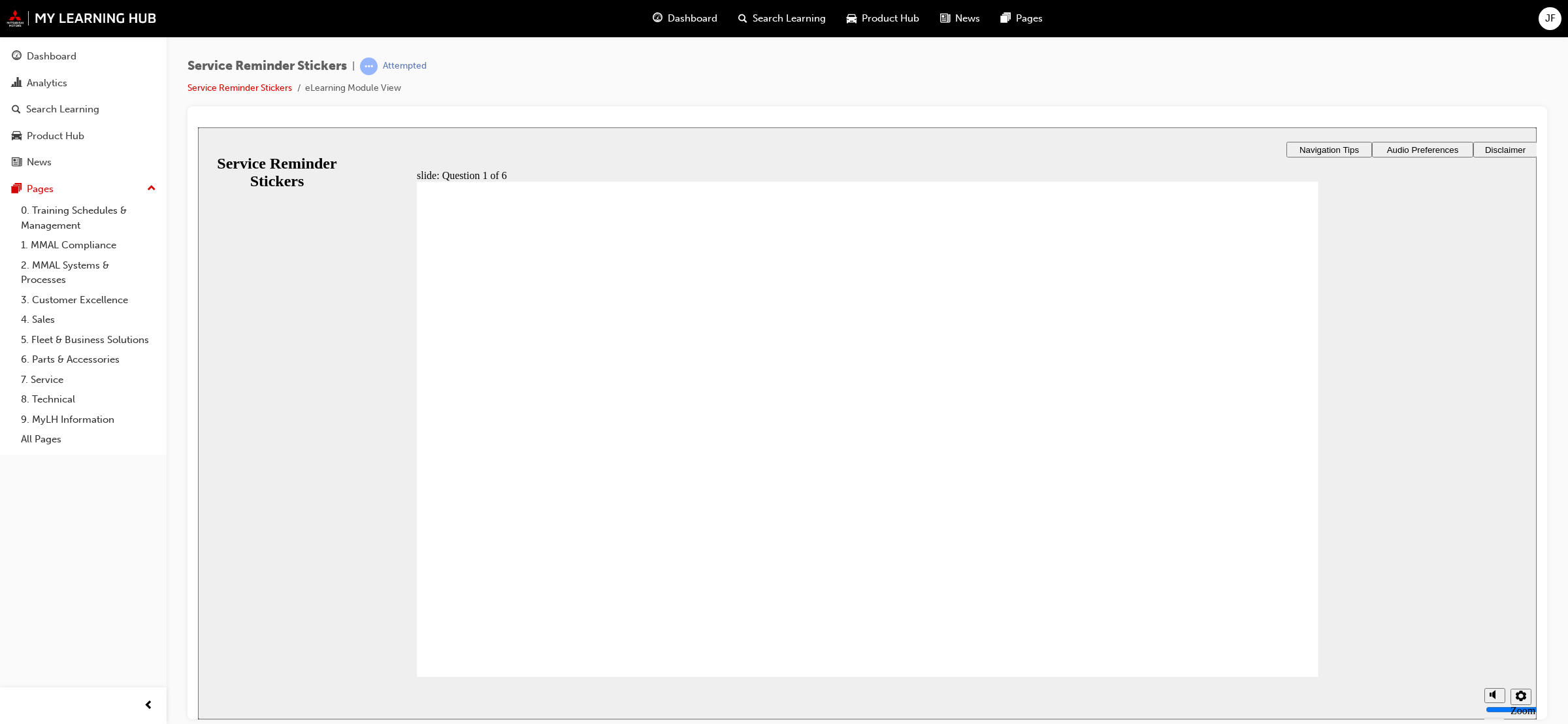
radio input "true"
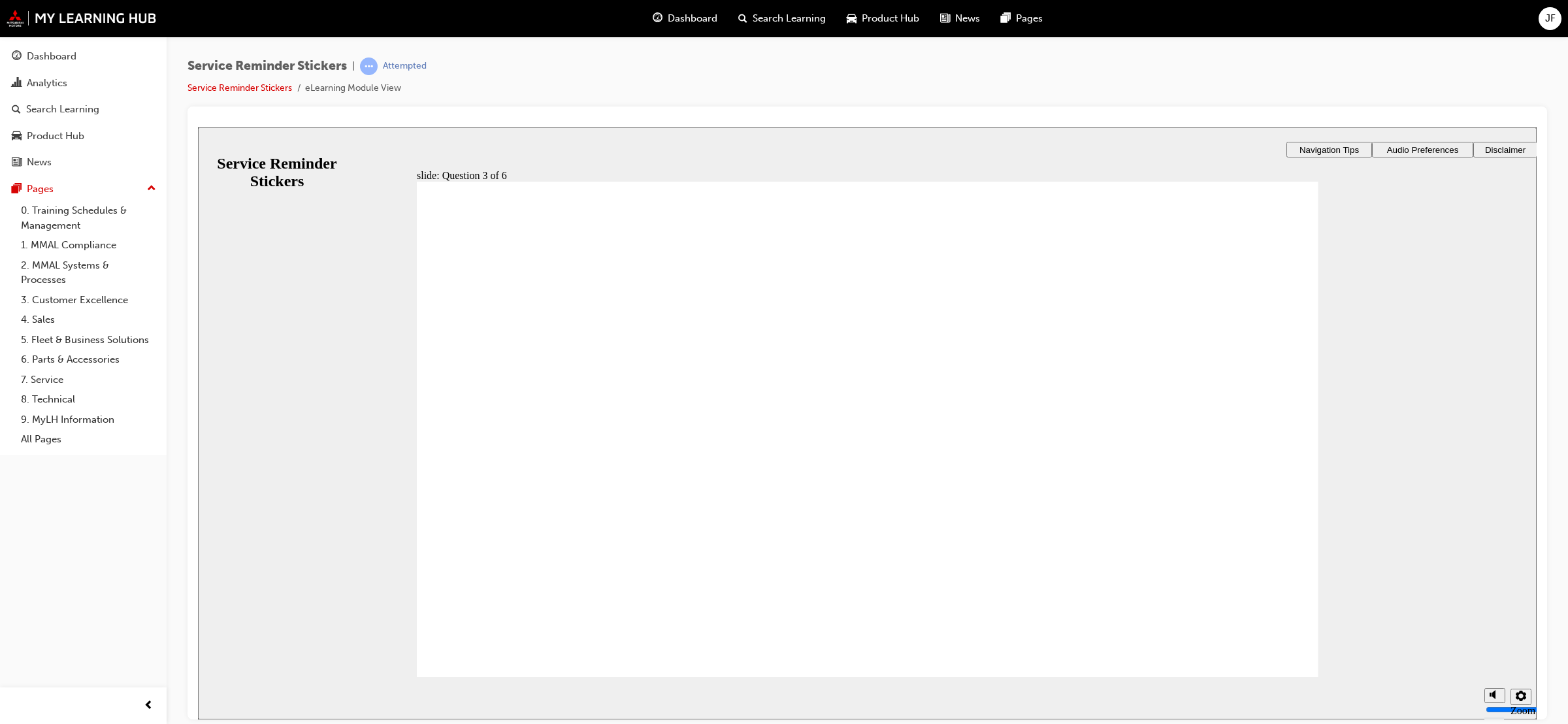
radio input "true"
drag, startPoint x: 1153, startPoint y: 446, endPoint x: 749, endPoint y: 390, distance: 407.9
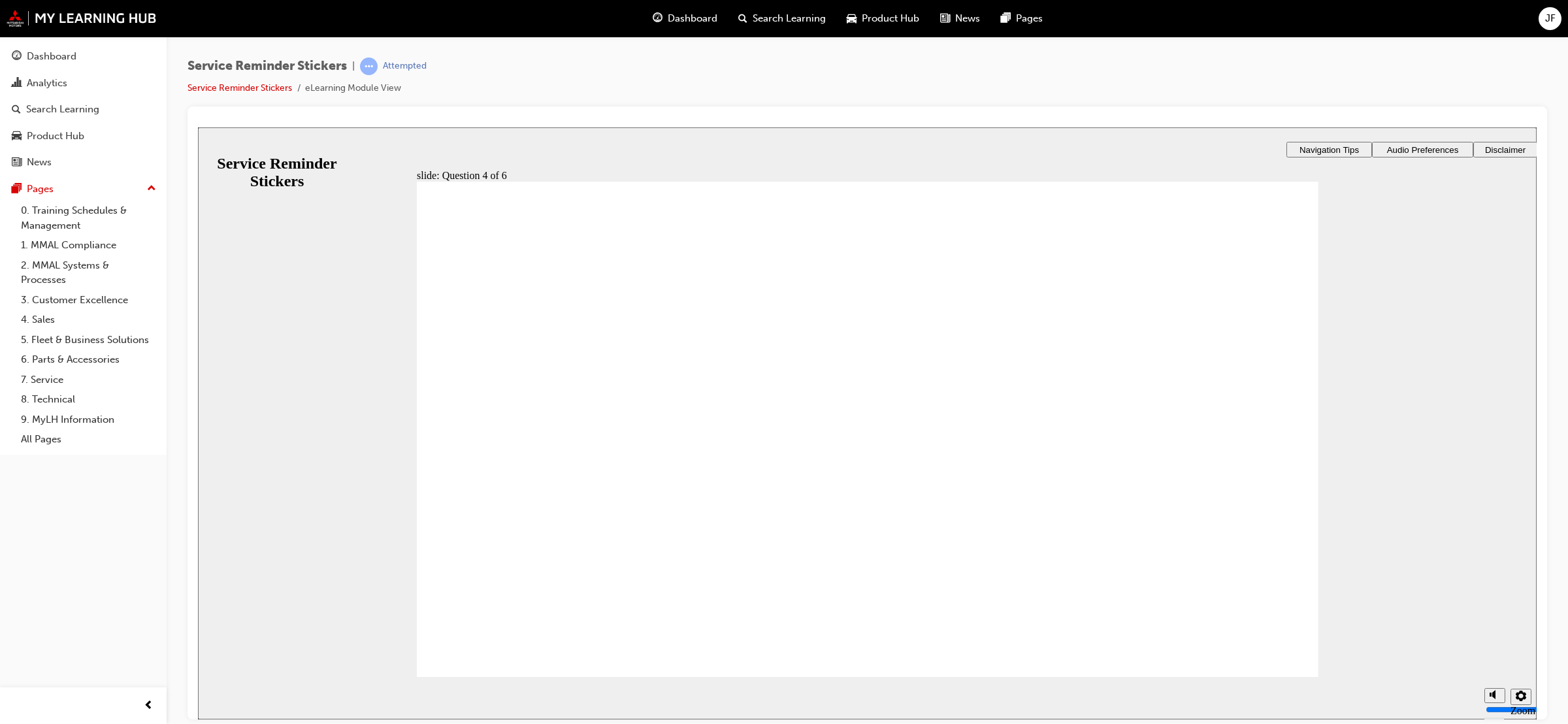
checkbox input "true"
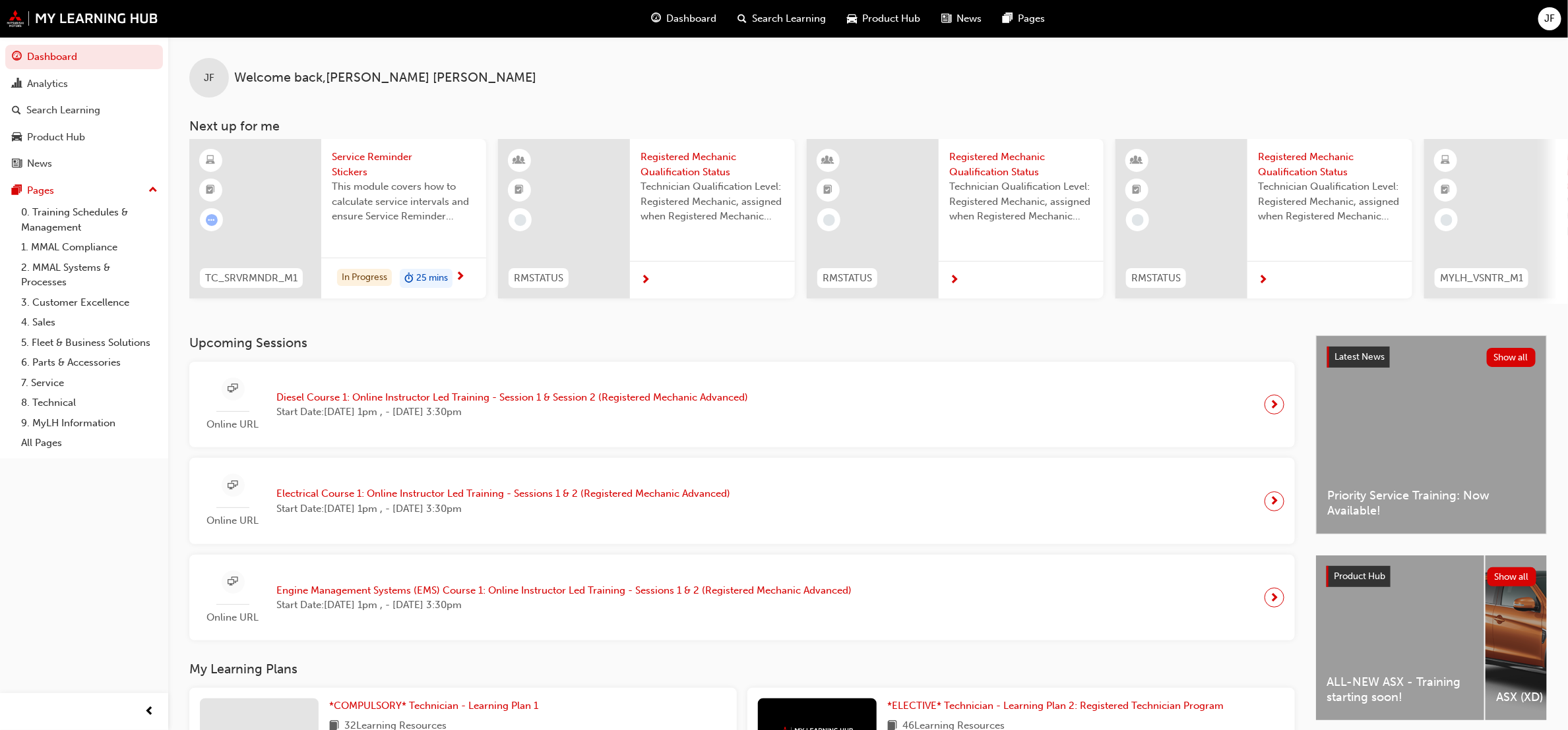
click at [411, 269] on div "25 mins" at bounding box center [426, 279] width 52 height 20
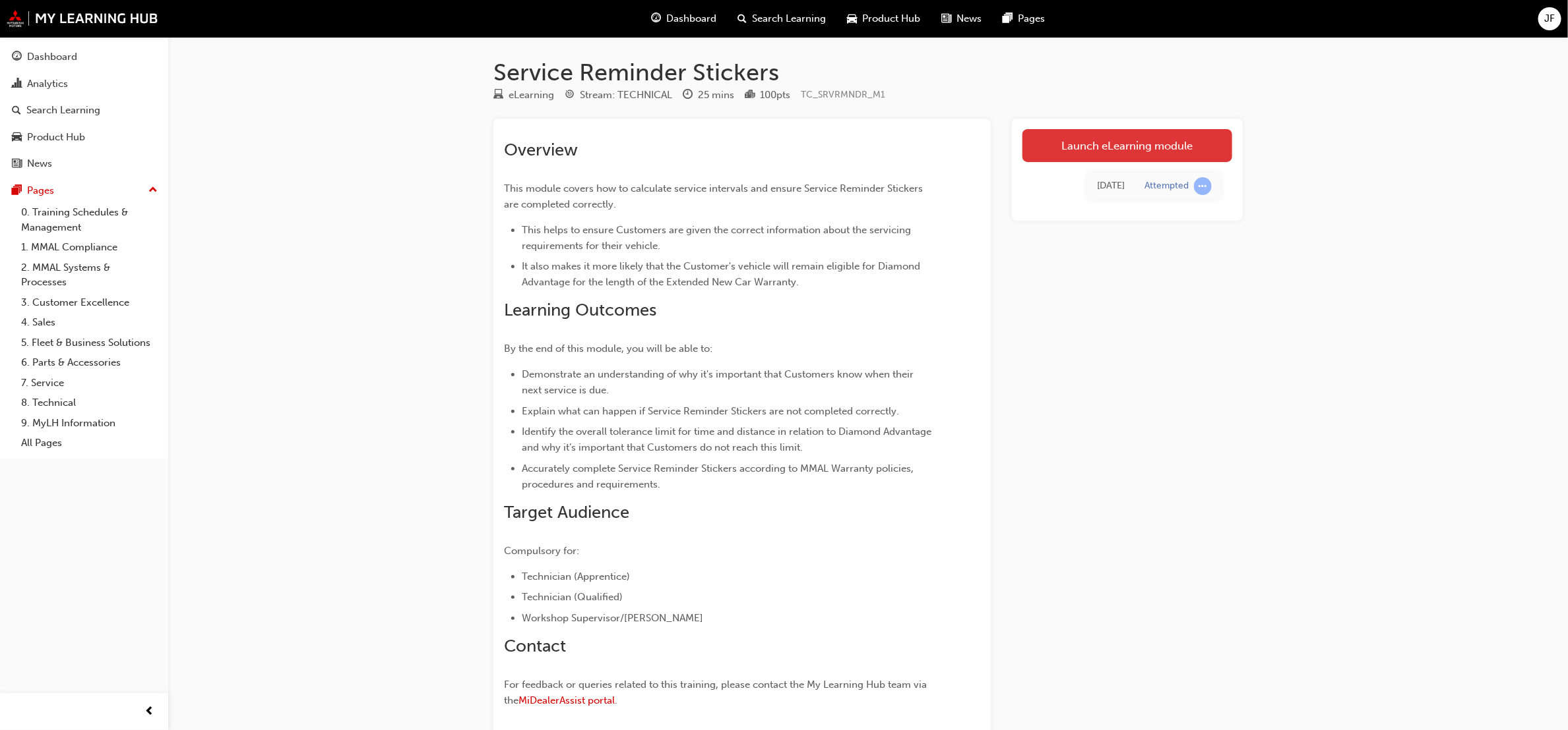
click at [1101, 158] on link "Launch eLearning module" at bounding box center [1127, 145] width 210 height 33
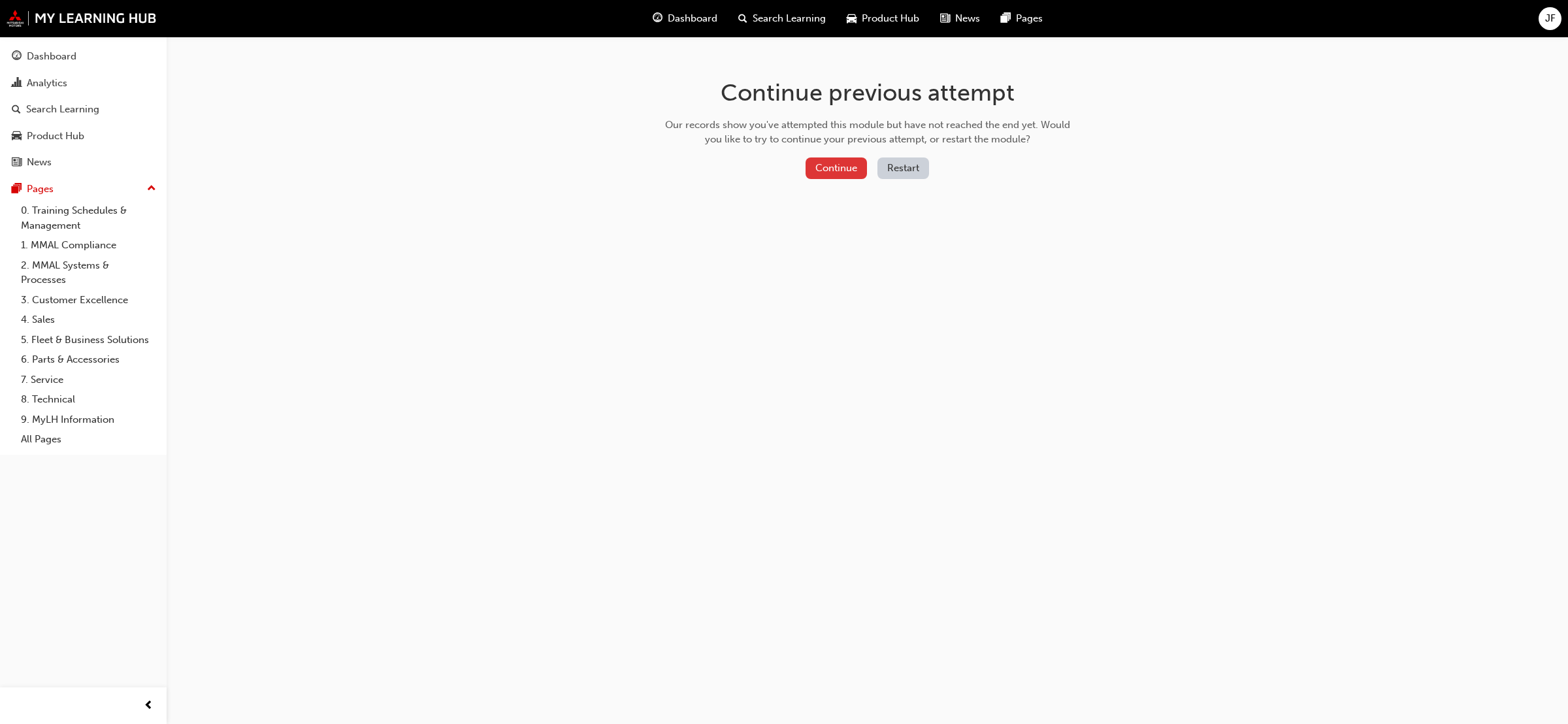
click at [845, 171] on button "Continue" at bounding box center [836, 168] width 61 height 21
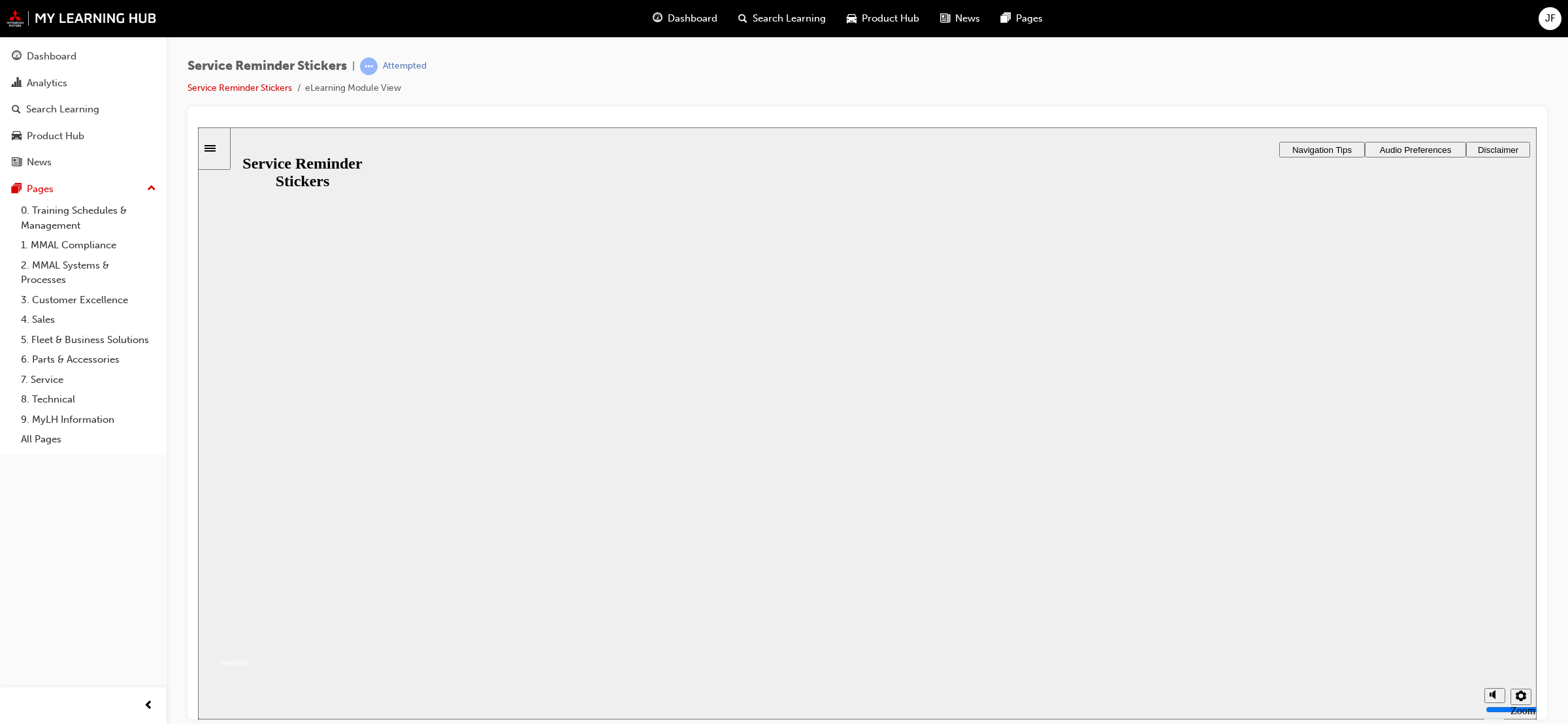
click at [248, 639] on button "Resume" at bounding box center [223, 647] width 50 height 16
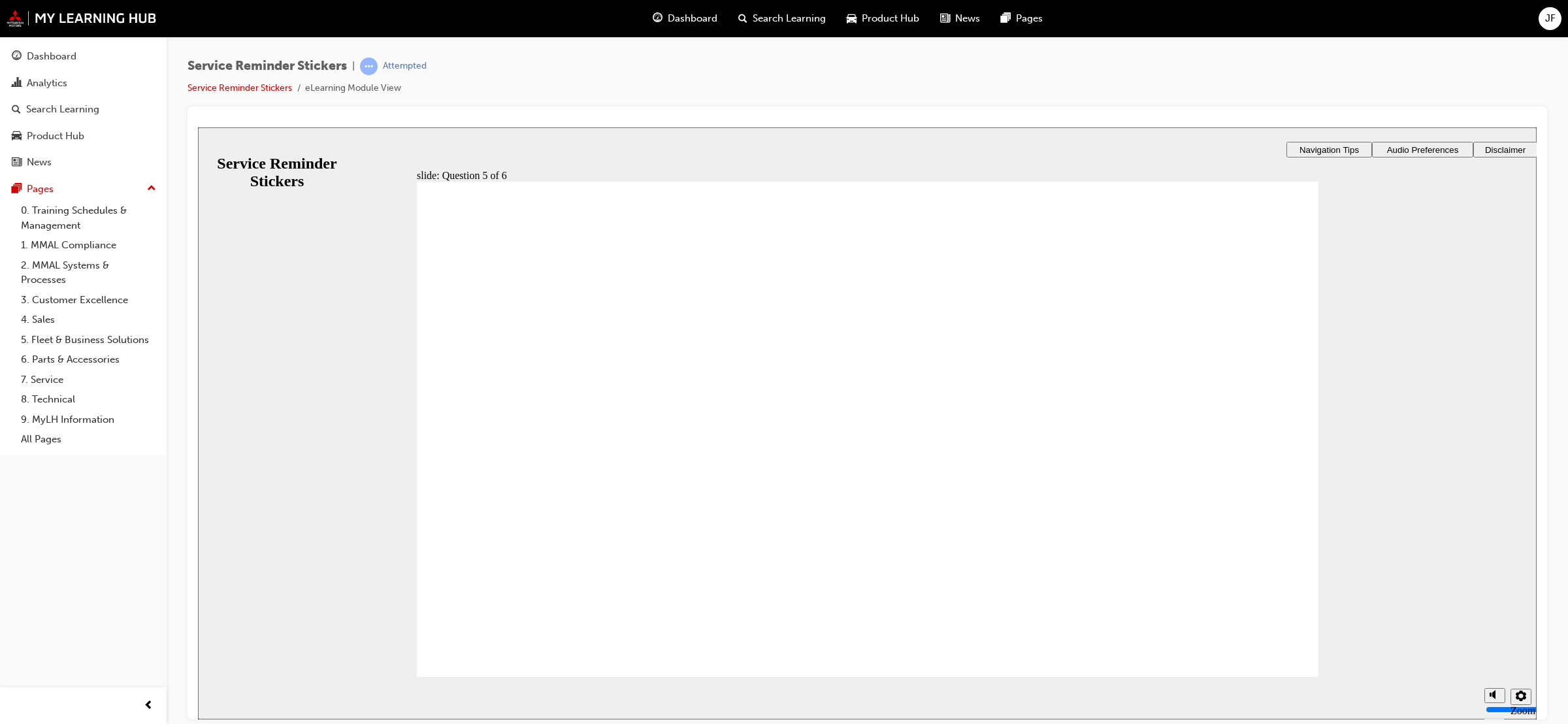
checkbox input "true"
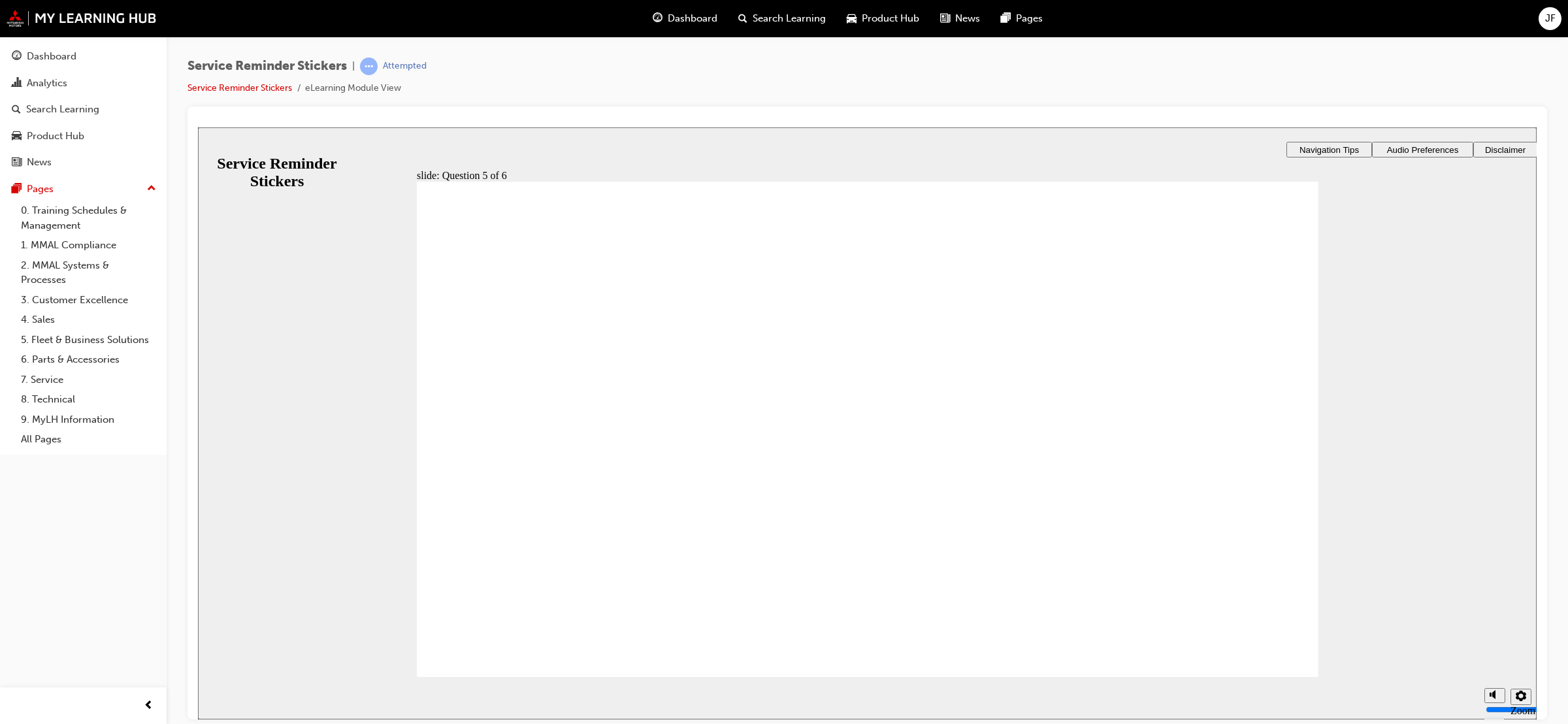
checkbox input "true"
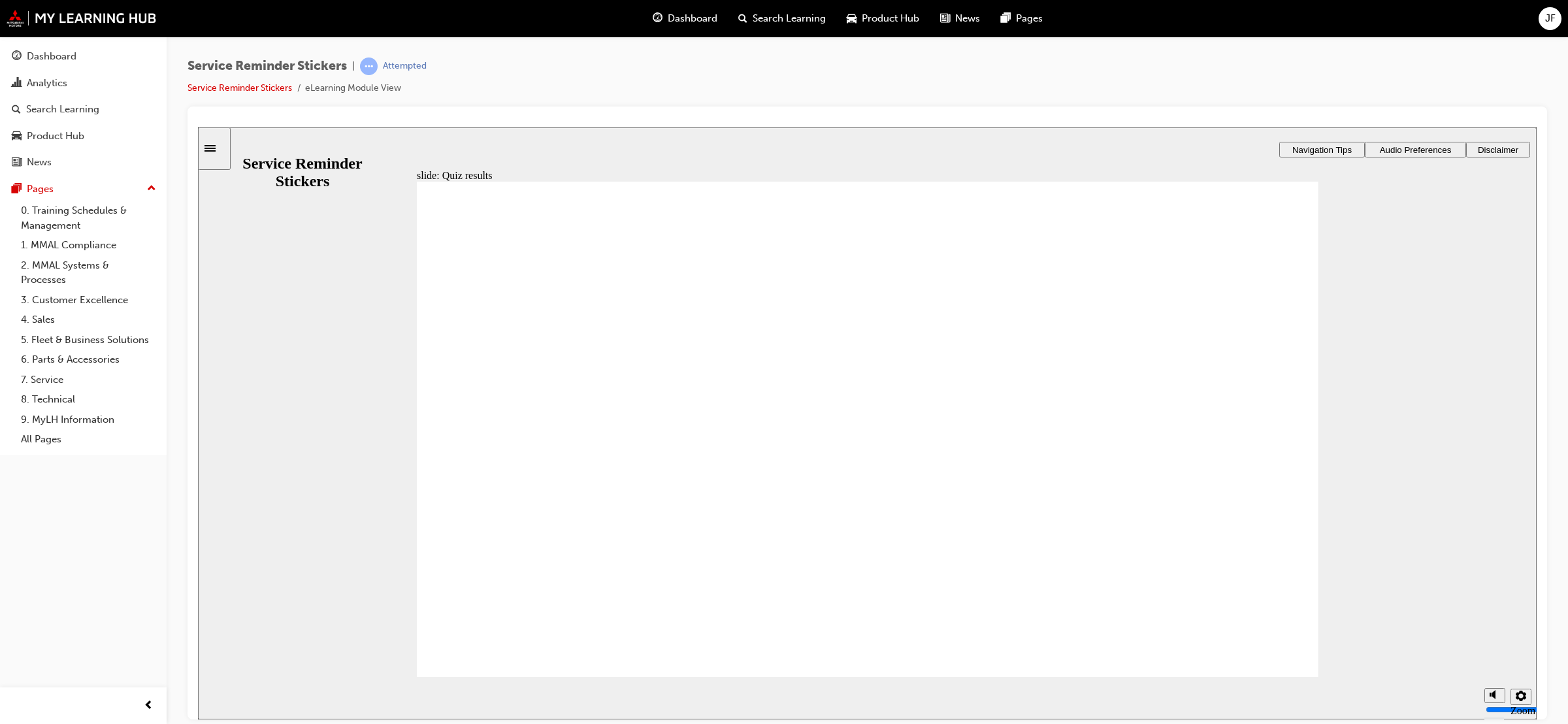
radio input "true"
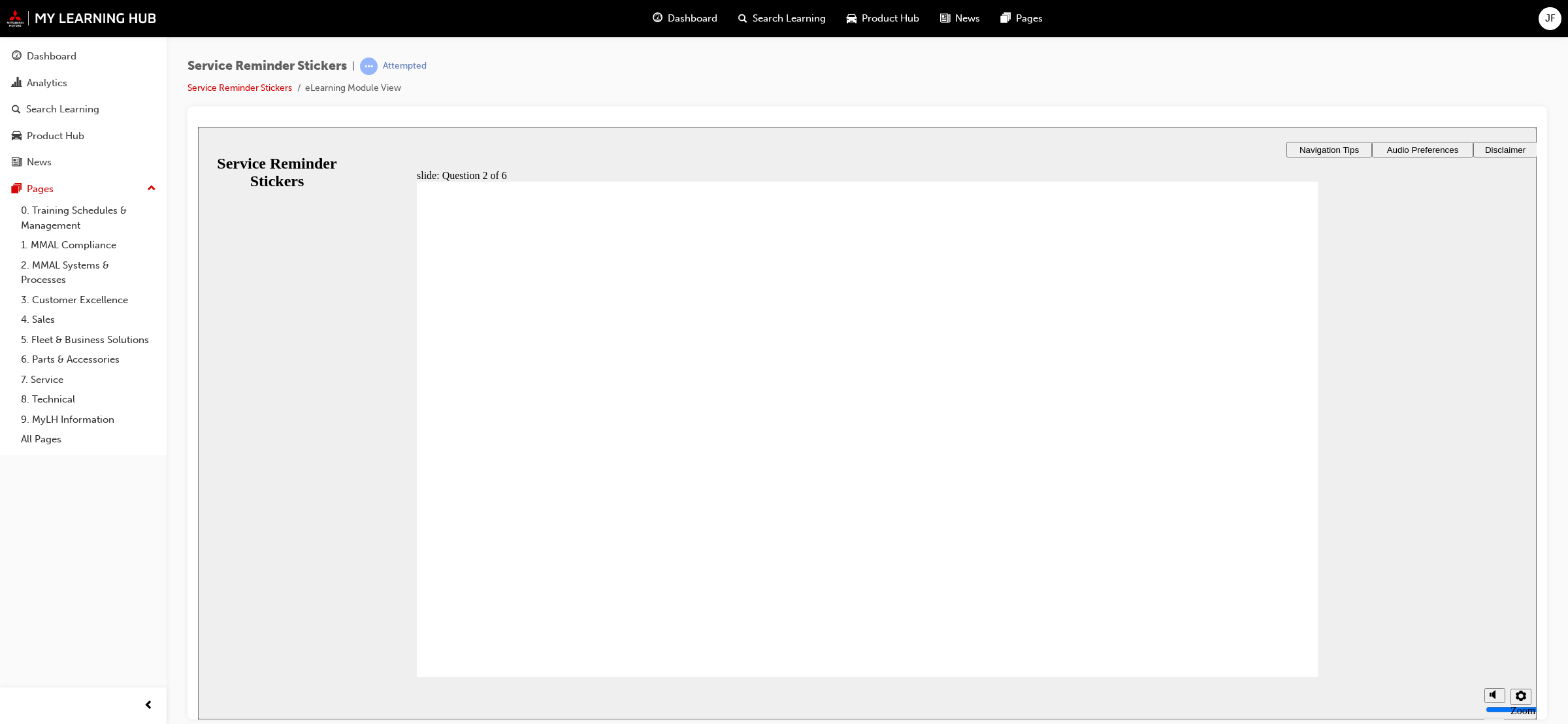
radio input "true"
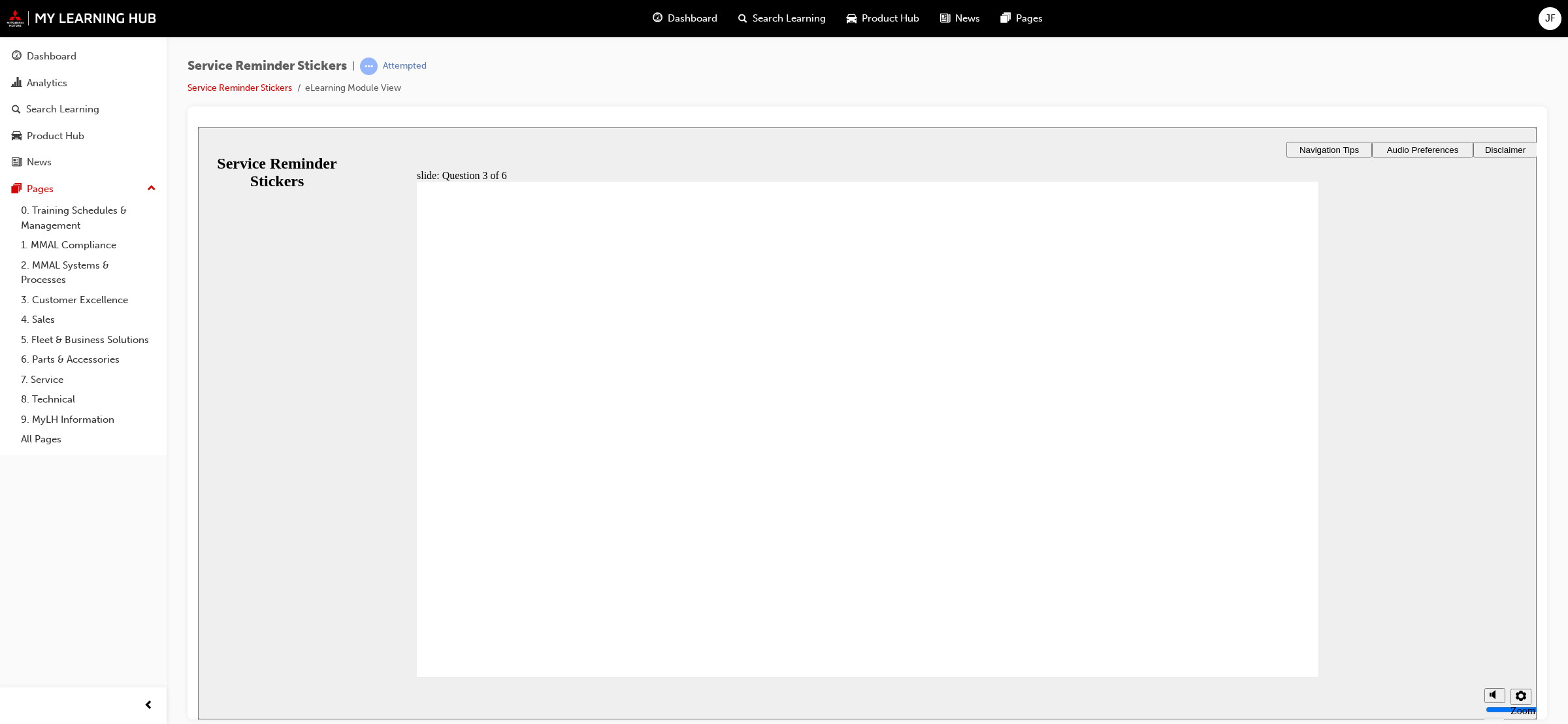
drag, startPoint x: 1166, startPoint y: 441, endPoint x: 763, endPoint y: 379, distance: 407.7
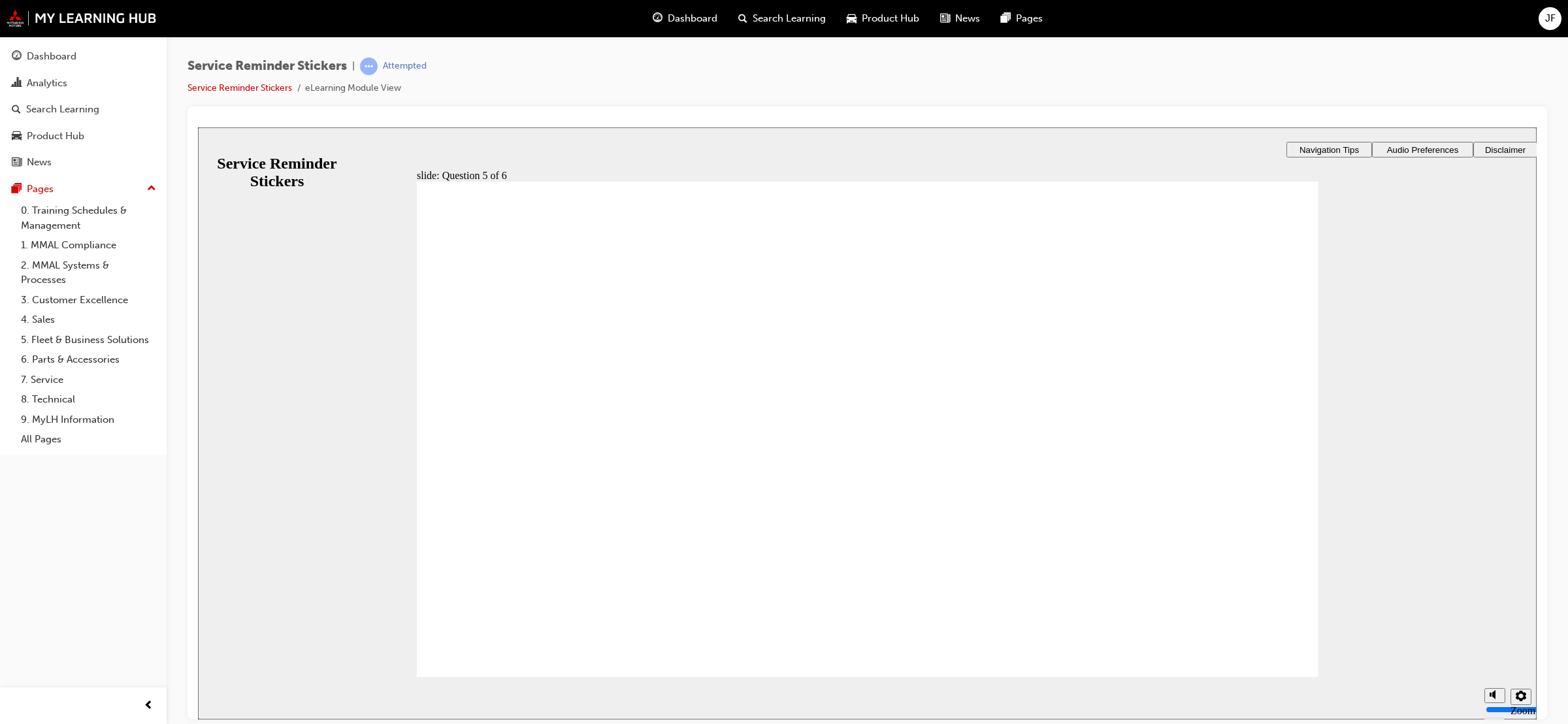
checkbox input "true"
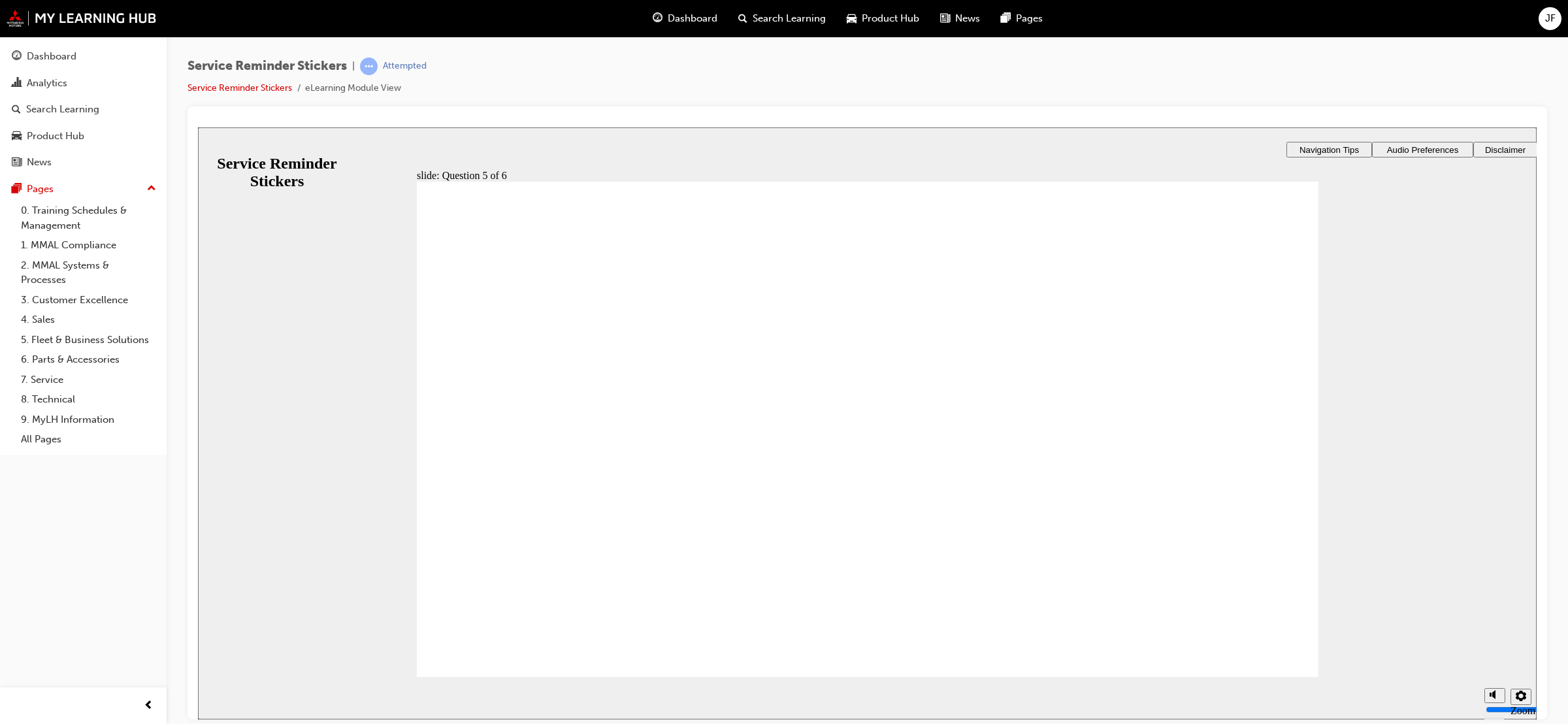
checkbox input "true"
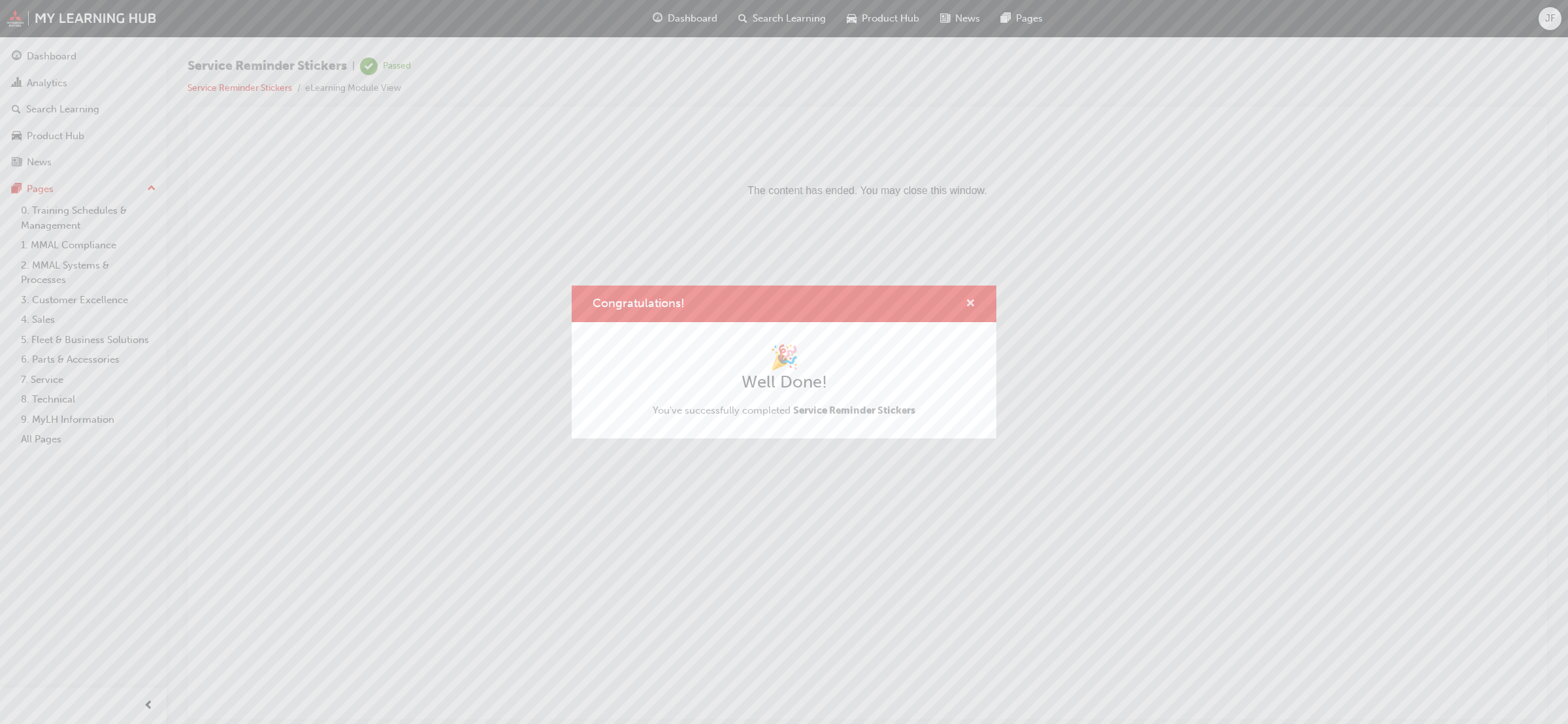
click at [969, 298] on span "cross-icon" at bounding box center [971, 304] width 10 height 11
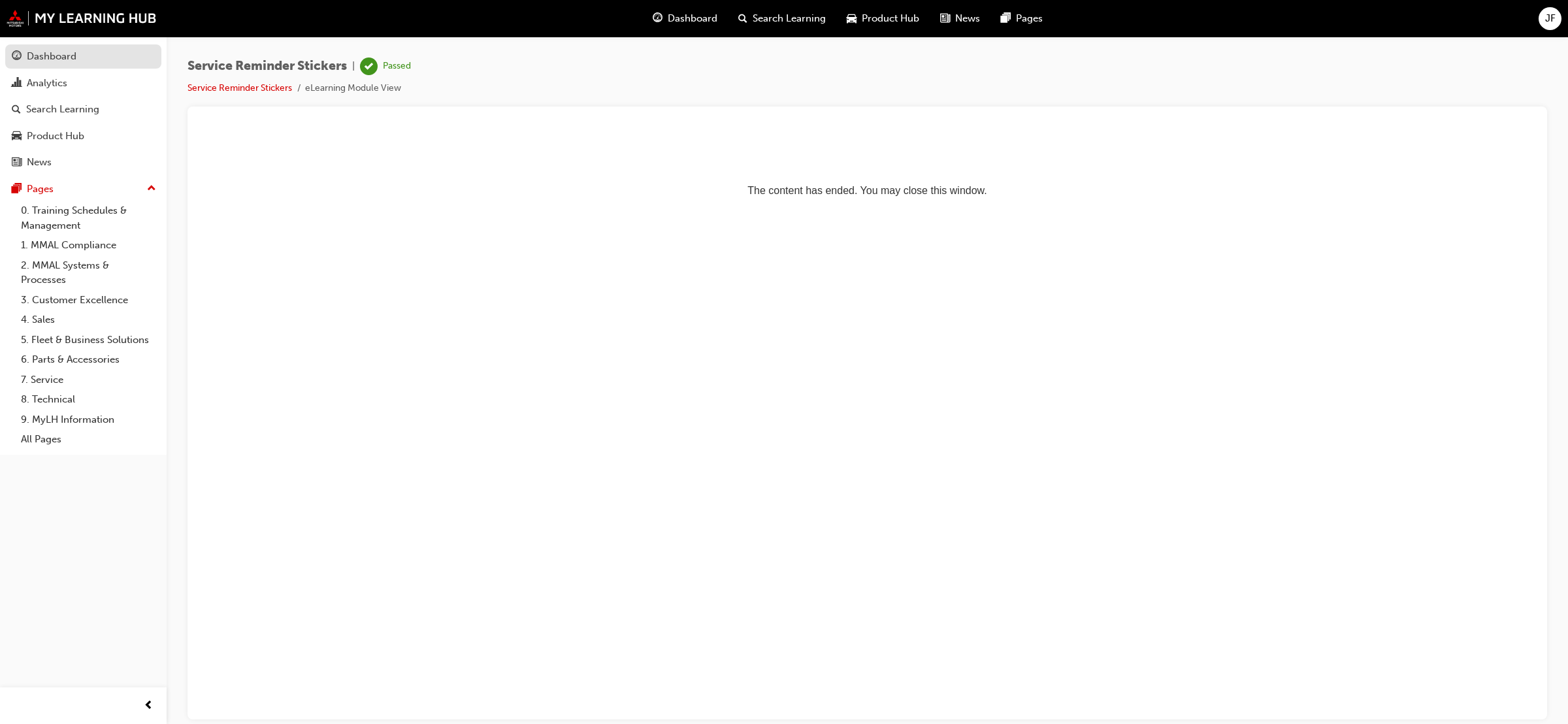
click at [44, 50] on div "Dashboard" at bounding box center [51, 57] width 50 height 15
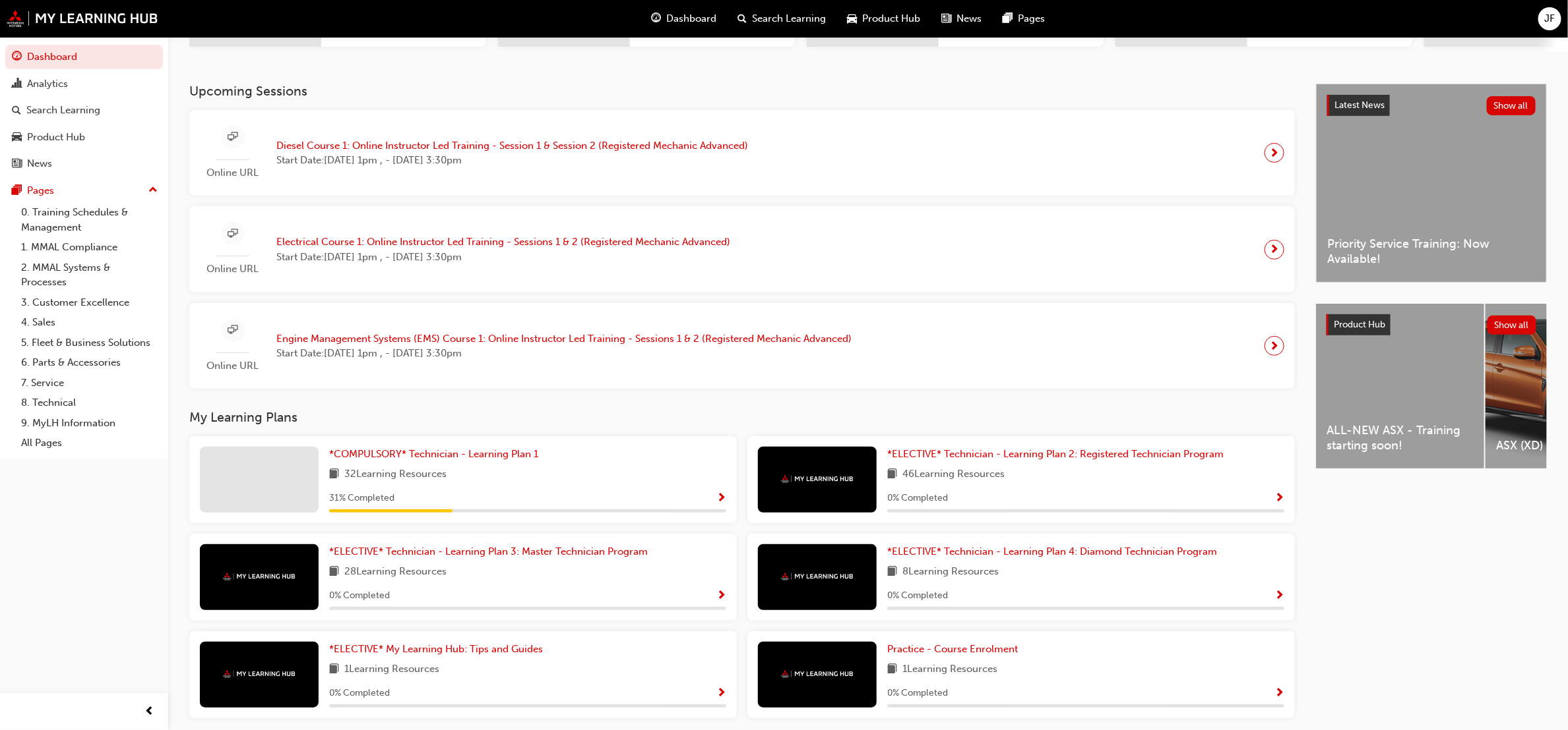
scroll to position [309, 0]
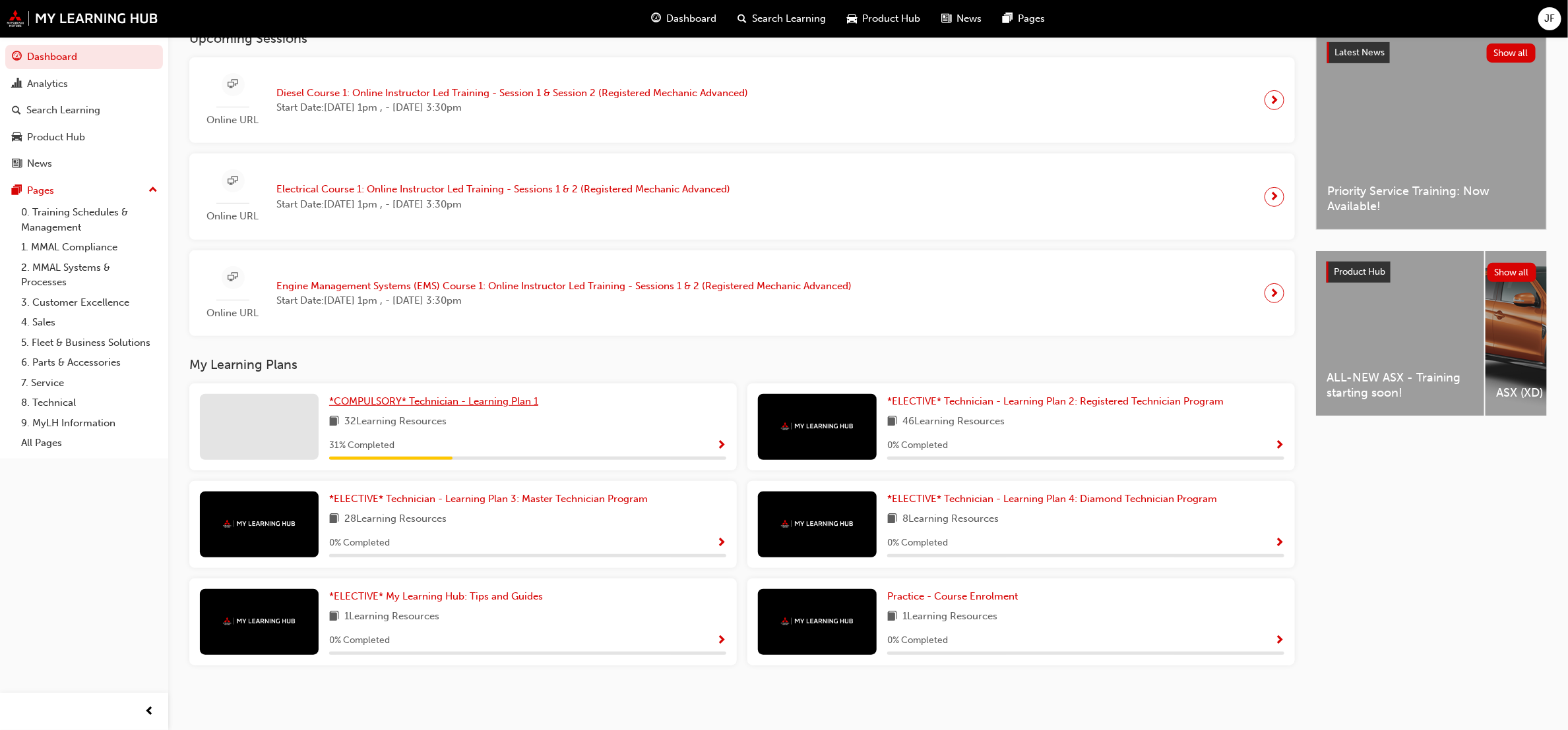
click at [481, 402] on span "*COMPULSORY* Technician - Learning Plan 1" at bounding box center [433, 401] width 209 height 12
